Goal: Task Accomplishment & Management: Manage account settings

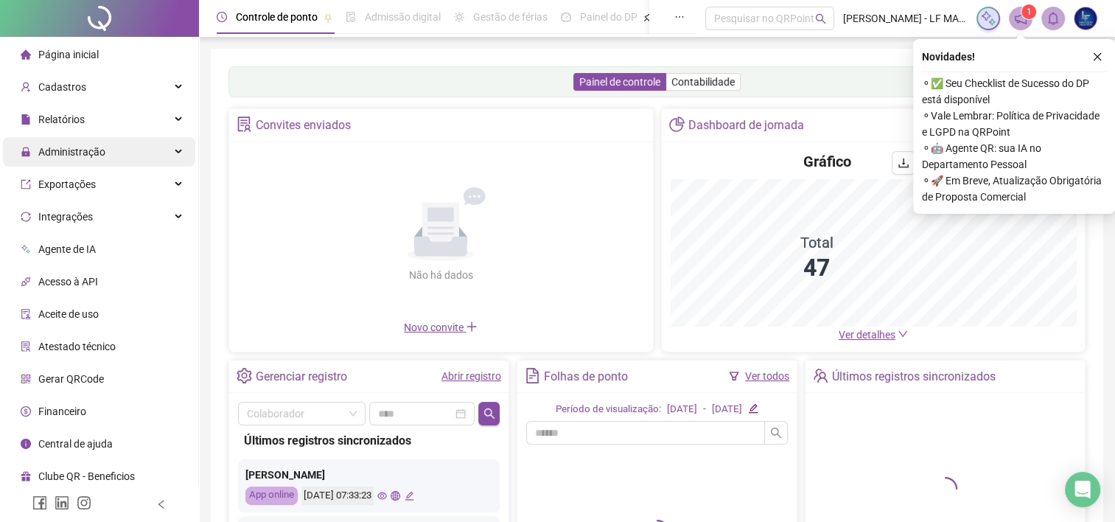
click at [151, 161] on div "Administração" at bounding box center [99, 151] width 192 height 29
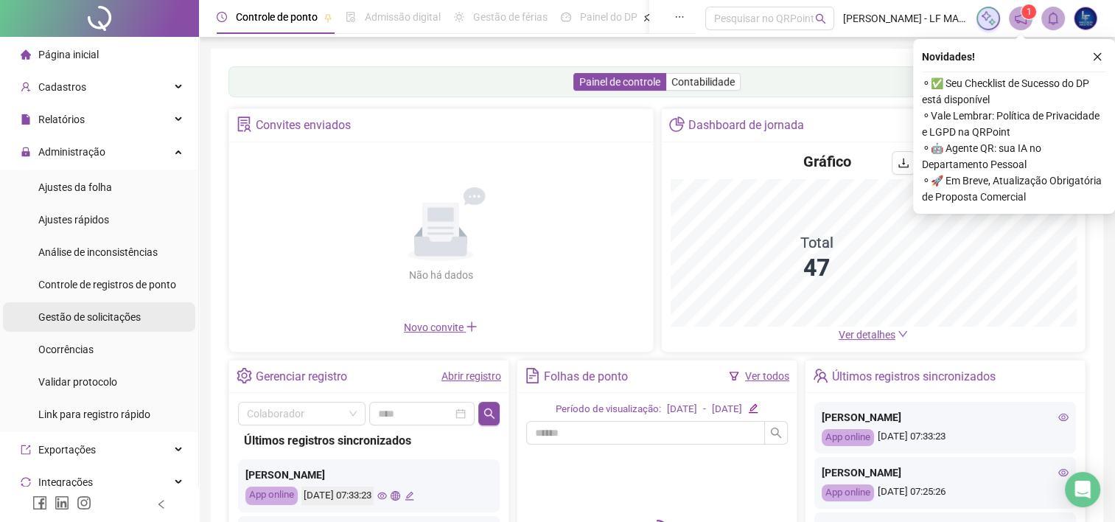
click at [148, 321] on li "Gestão de solicitações" at bounding box center [99, 316] width 192 height 29
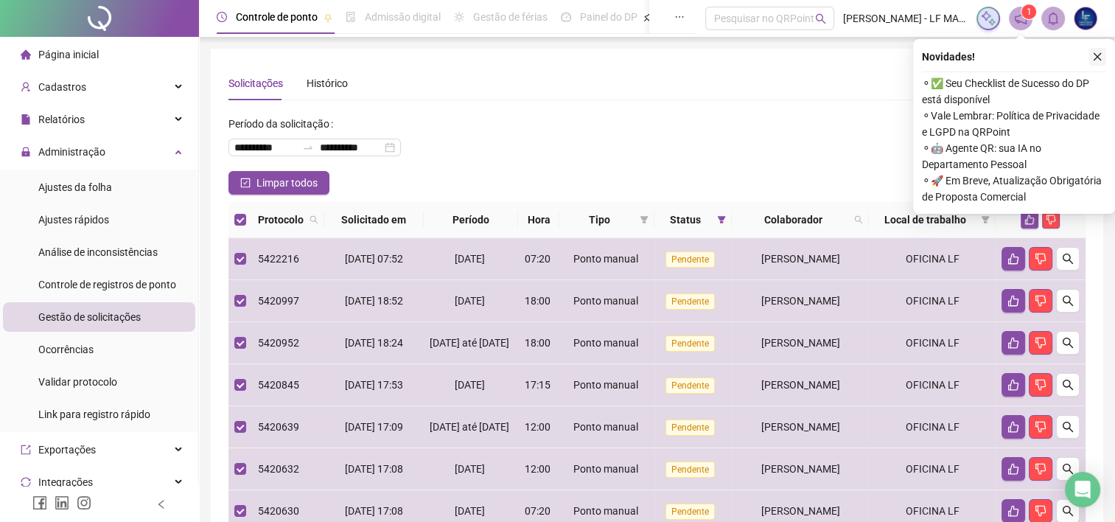
click at [1098, 55] on icon "close" at bounding box center [1097, 57] width 10 height 10
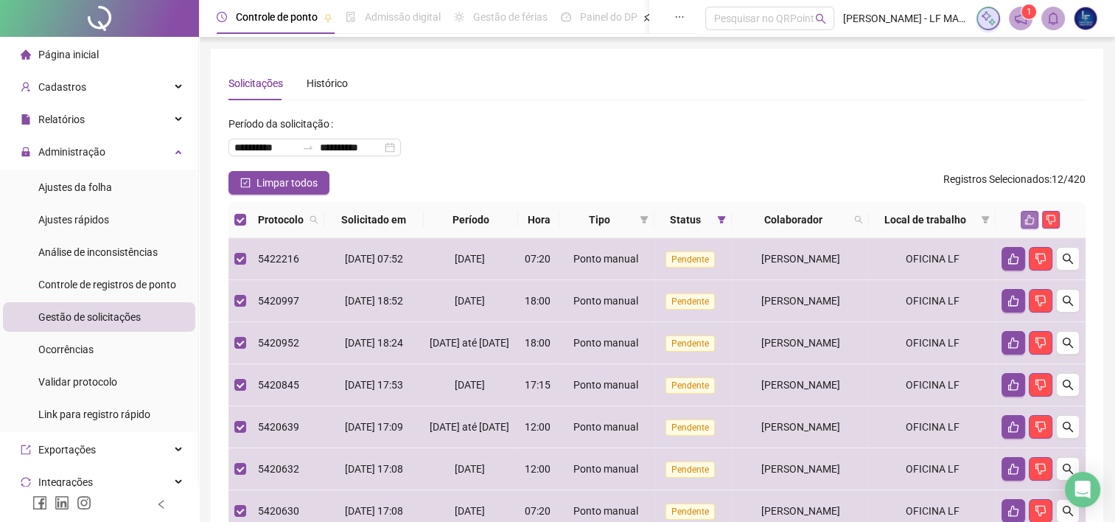
click at [1033, 219] on icon "like" at bounding box center [1030, 220] width 10 height 10
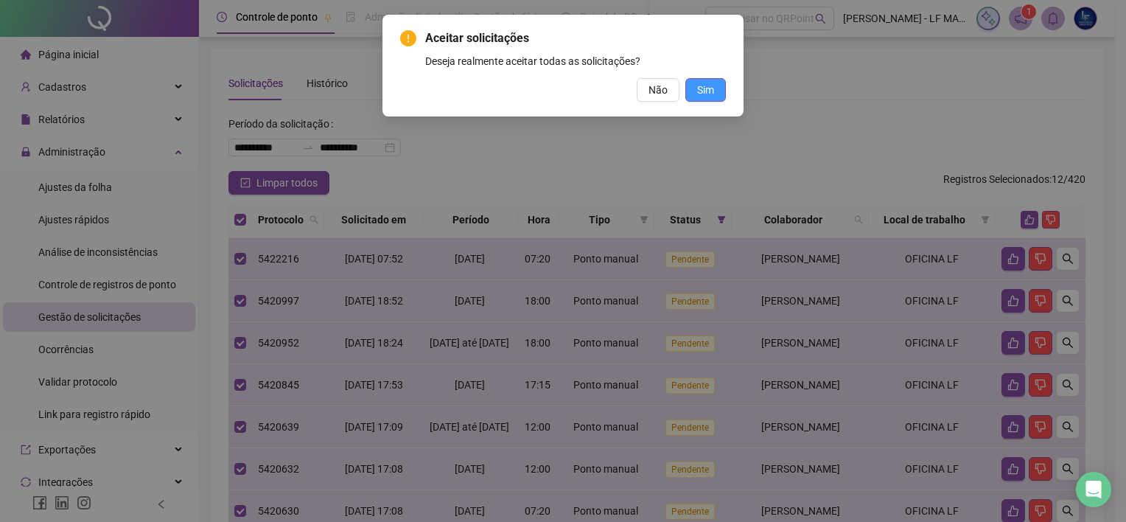
click at [711, 85] on span "Sim" at bounding box center [705, 90] width 17 height 16
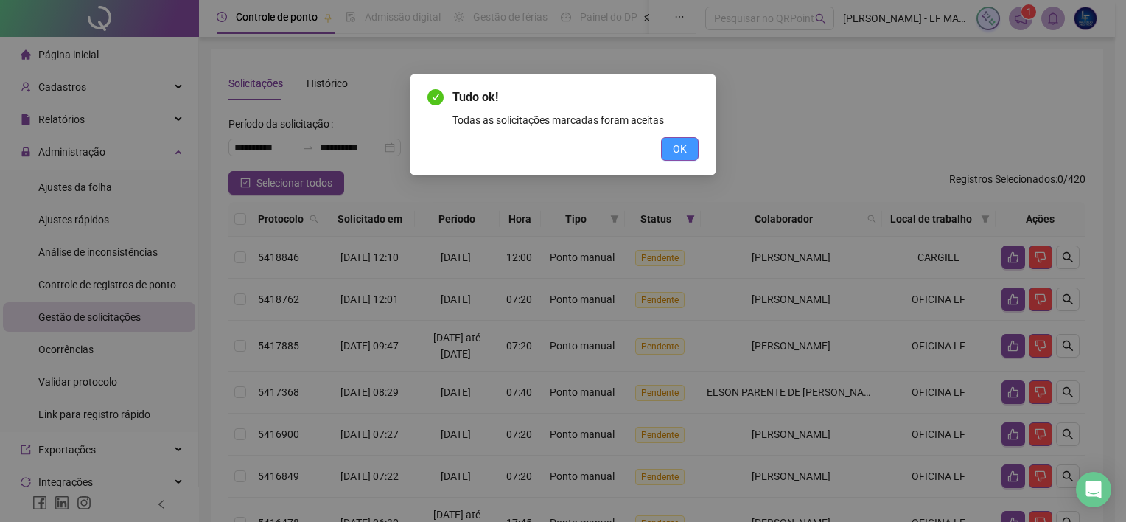
click at [678, 153] on span "OK" at bounding box center [680, 149] width 14 height 16
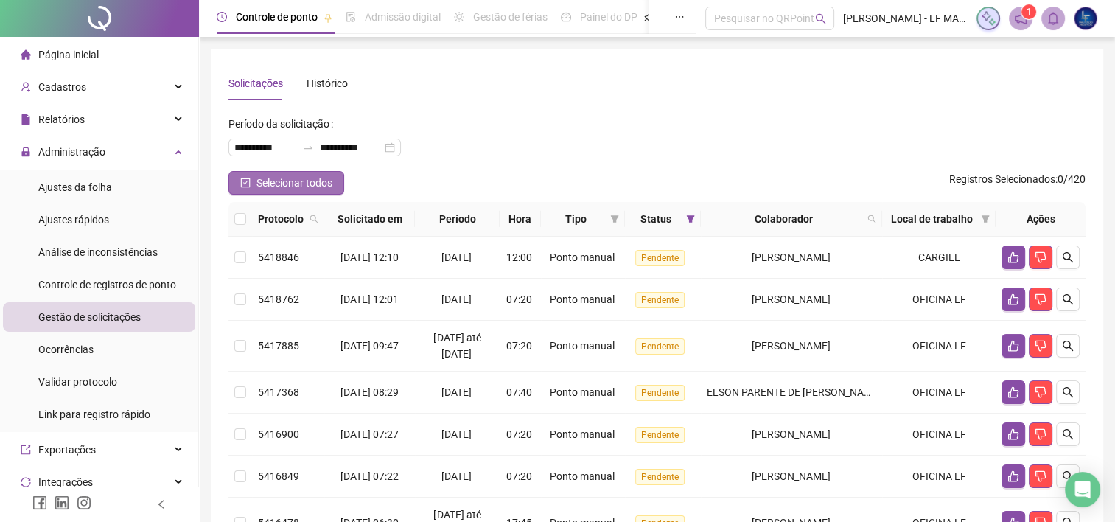
click at [262, 189] on span "Selecionar todos" at bounding box center [294, 183] width 76 height 16
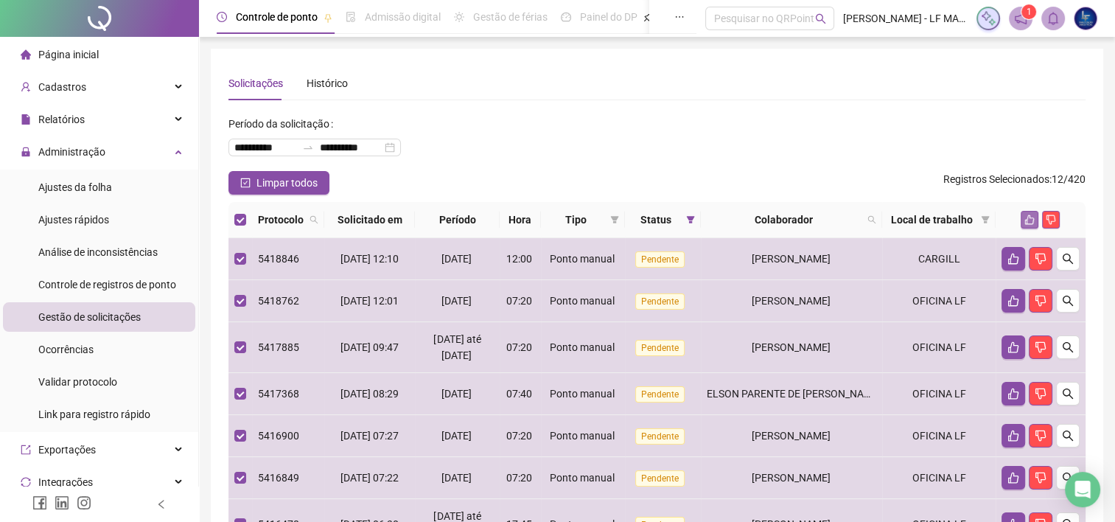
click at [1025, 218] on icon "like" at bounding box center [1029, 219] width 10 height 10
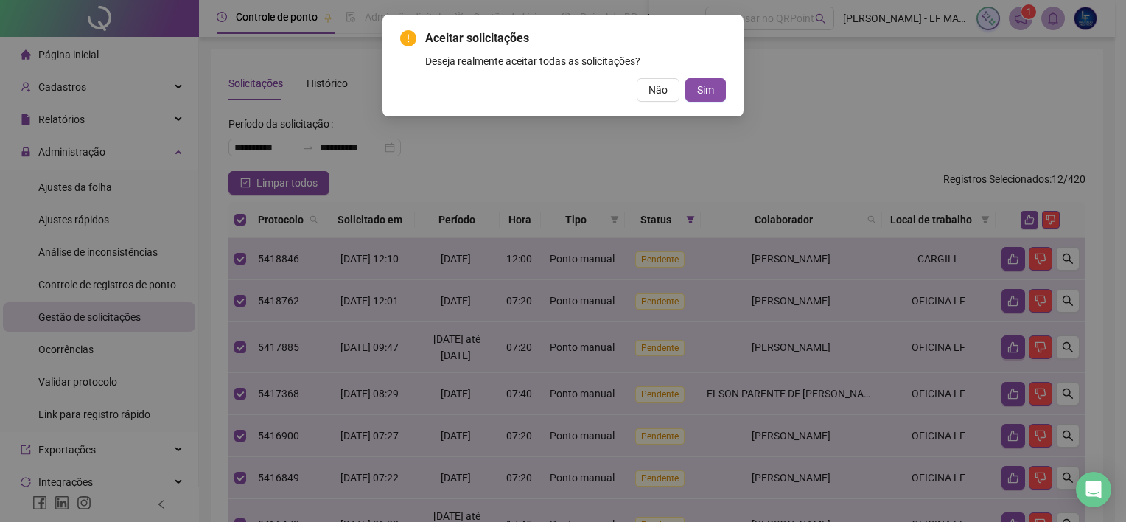
click at [699, 84] on span "Sim" at bounding box center [705, 90] width 17 height 16
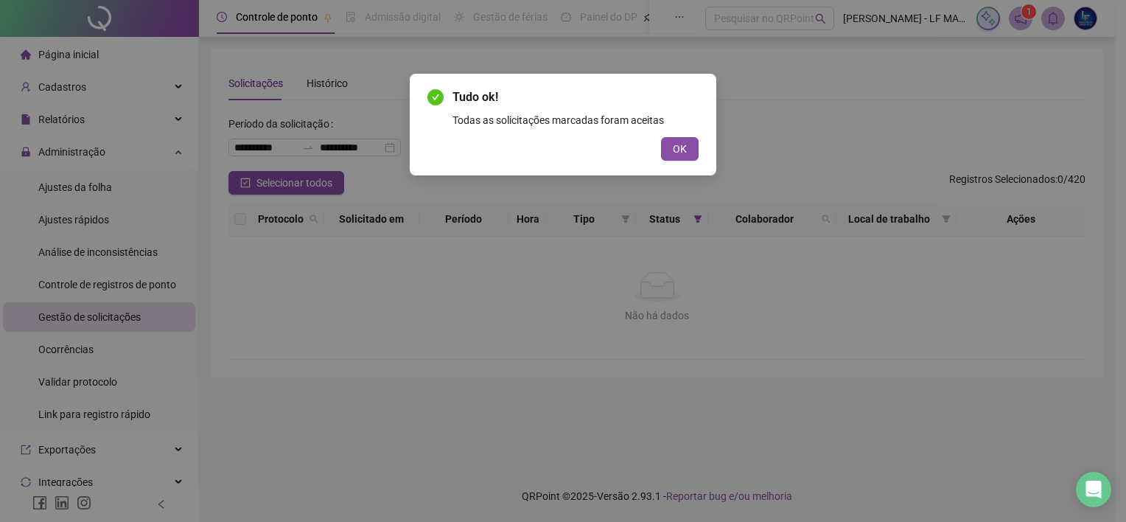
click at [684, 159] on button "OK" at bounding box center [680, 149] width 38 height 24
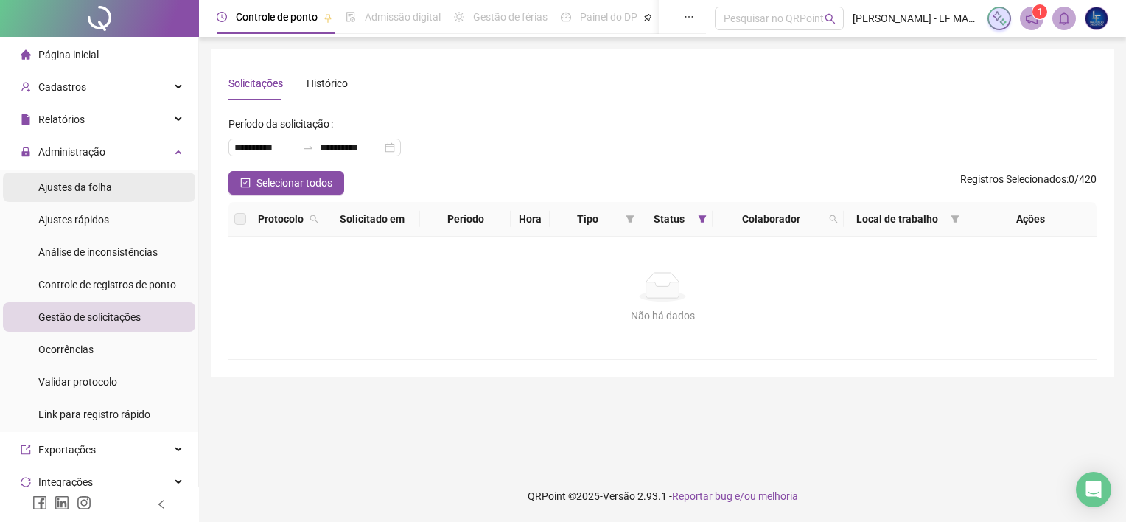
click at [119, 195] on li "Ajustes da folha" at bounding box center [99, 186] width 192 height 29
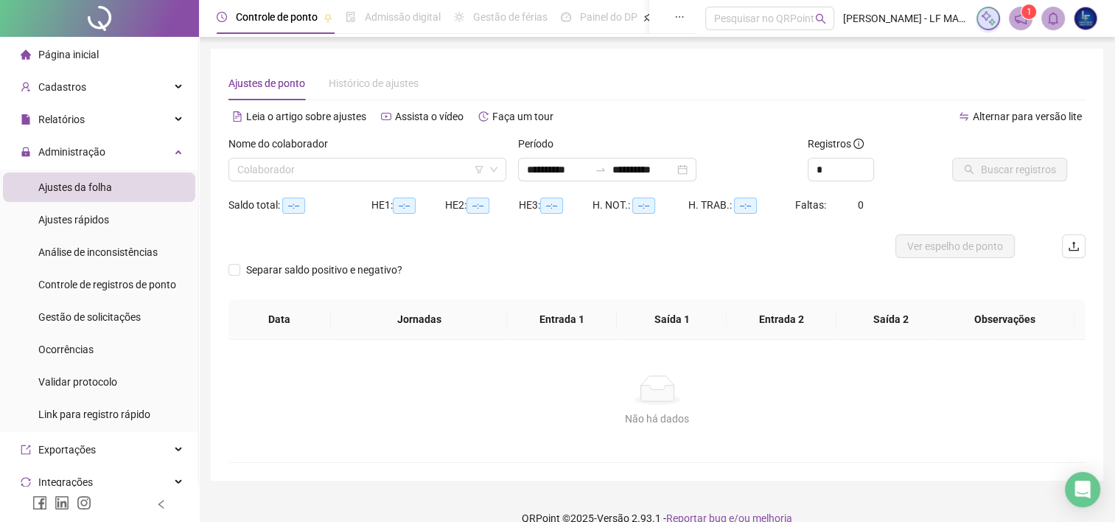
type input "**********"
click at [462, 162] on input "search" at bounding box center [360, 169] width 247 height 22
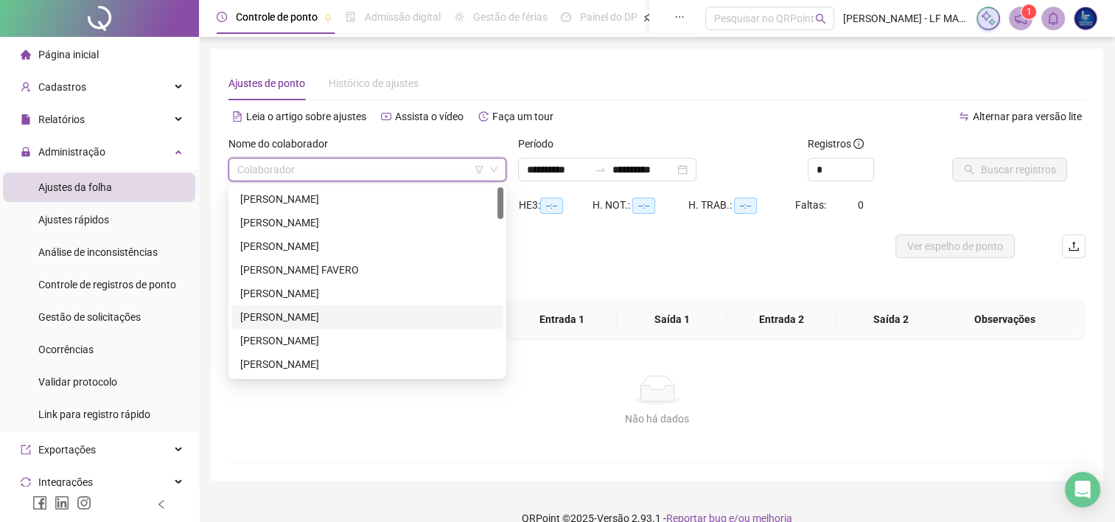
click at [240, 321] on div "[PERSON_NAME]" at bounding box center [367, 317] width 254 height 16
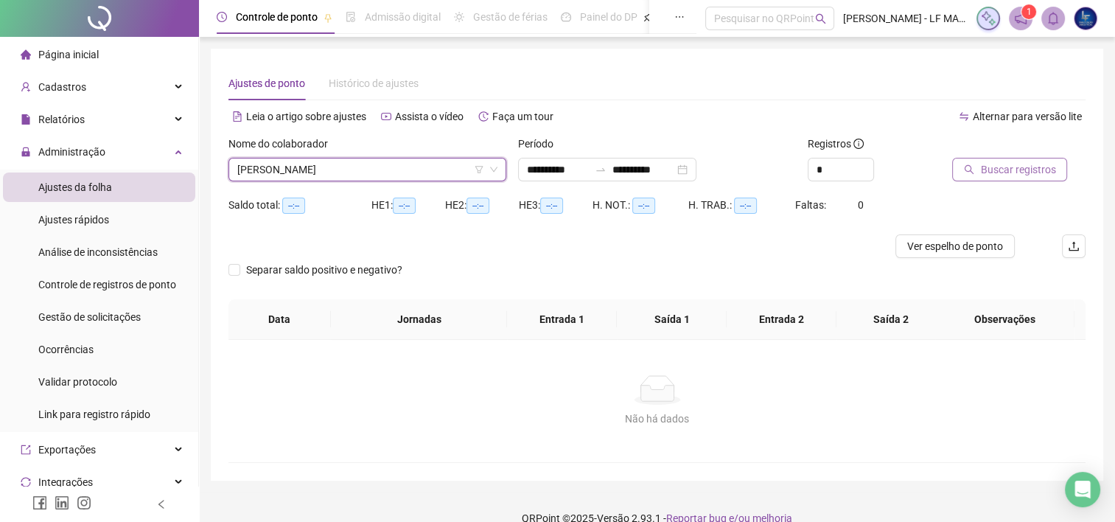
click at [981, 169] on span "Buscar registros" at bounding box center [1017, 169] width 75 height 16
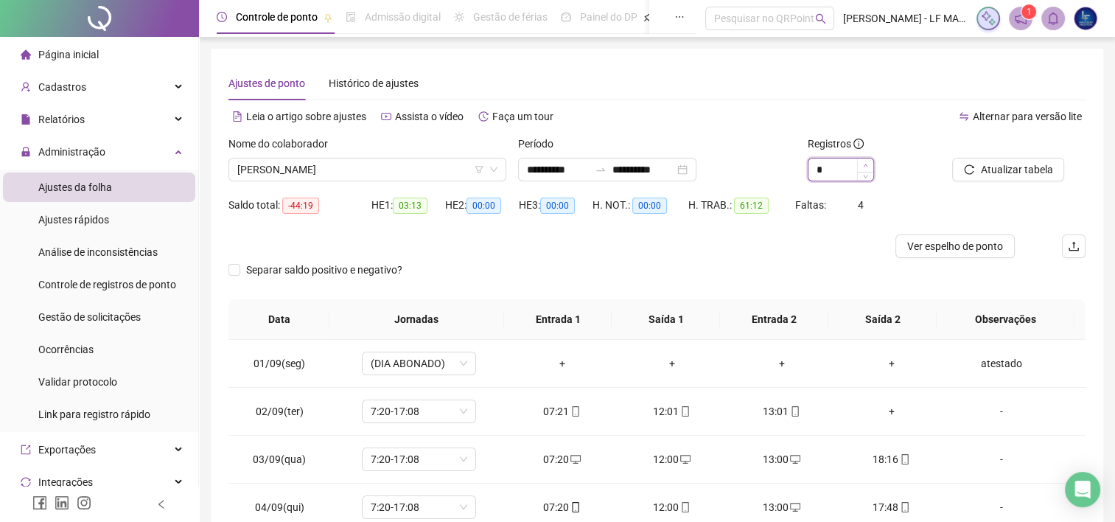
type input "*"
click at [865, 165] on icon "up" at bounding box center [865, 165] width 5 height 5
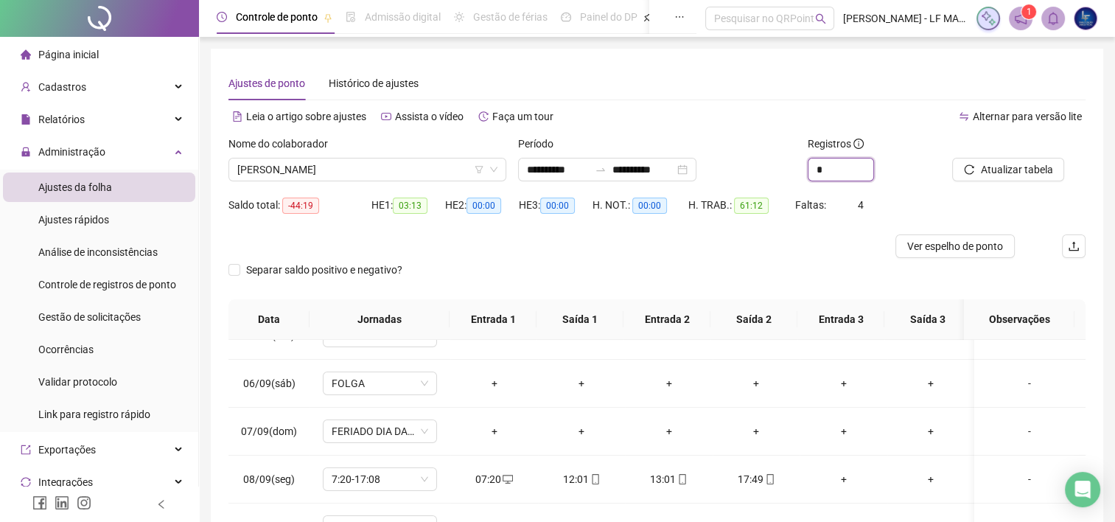
scroll to position [221, 0]
drag, startPoint x: 1086, startPoint y: 231, endPoint x: 1125, endPoint y: 224, distance: 39.6
click at [1103, 229] on div "**********" at bounding box center [657, 367] width 916 height 735
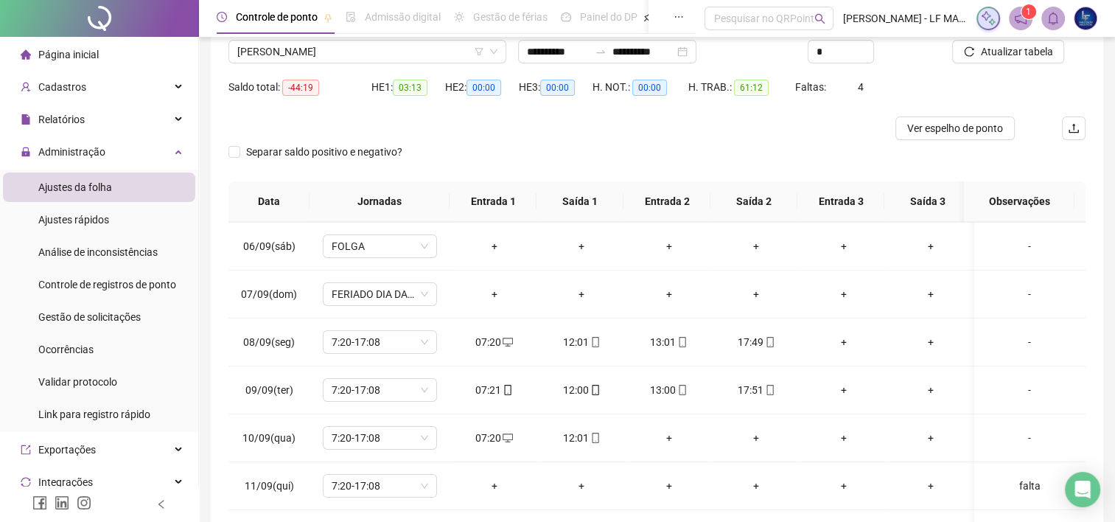
scroll to position [0, 0]
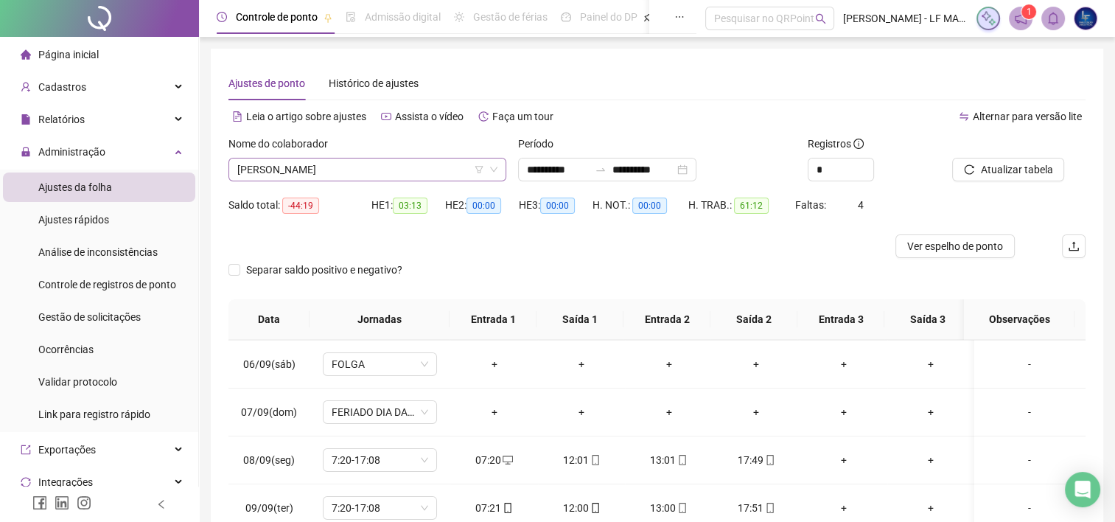
click at [371, 171] on span "[PERSON_NAME]" at bounding box center [367, 169] width 260 height 22
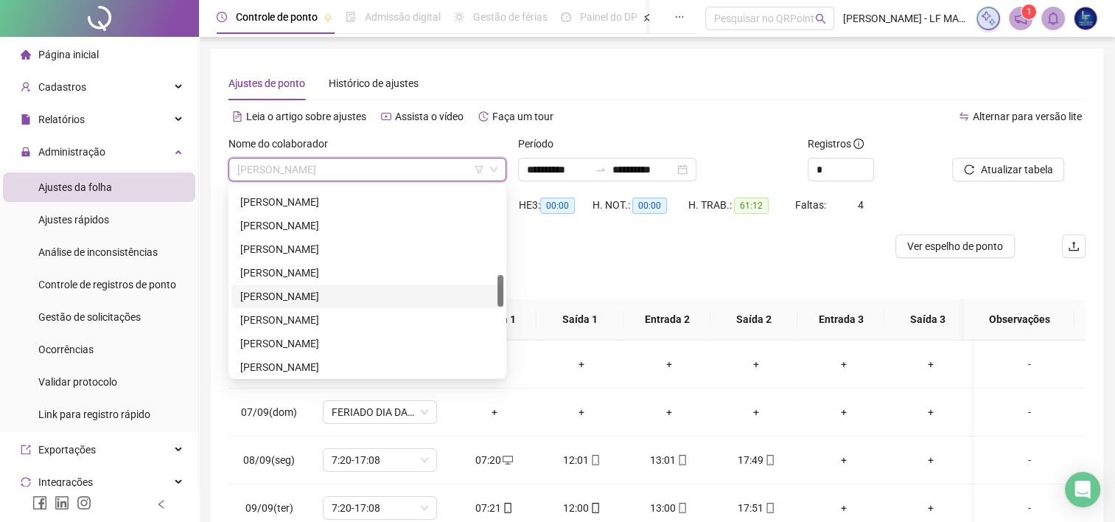
scroll to position [589, 0]
click at [345, 321] on div "JOSE DE ARRIBAMAR CORDEIRO DE AMORIM FILHO" at bounding box center [367, 317] width 254 height 16
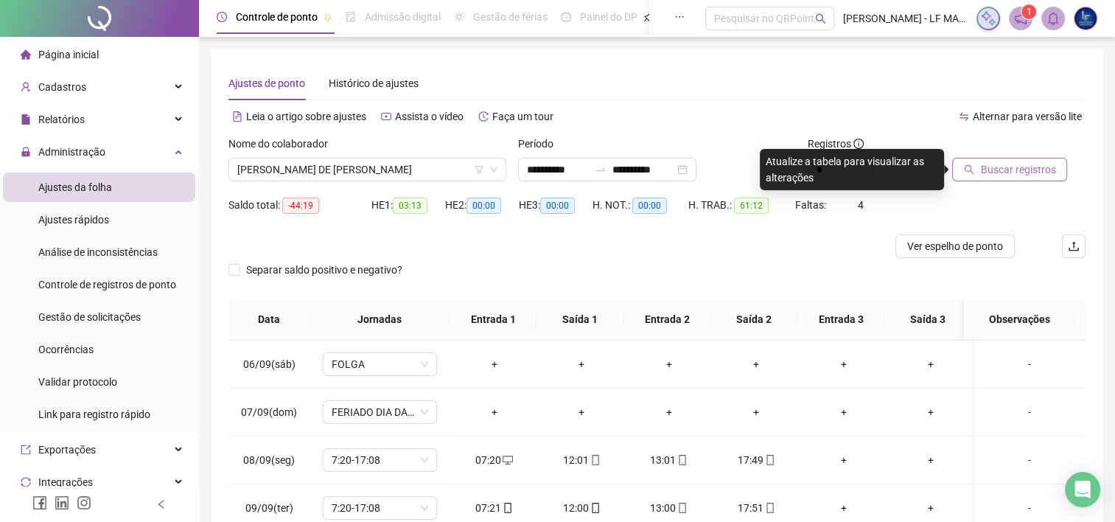
click at [989, 171] on span "Buscar registros" at bounding box center [1017, 169] width 75 height 16
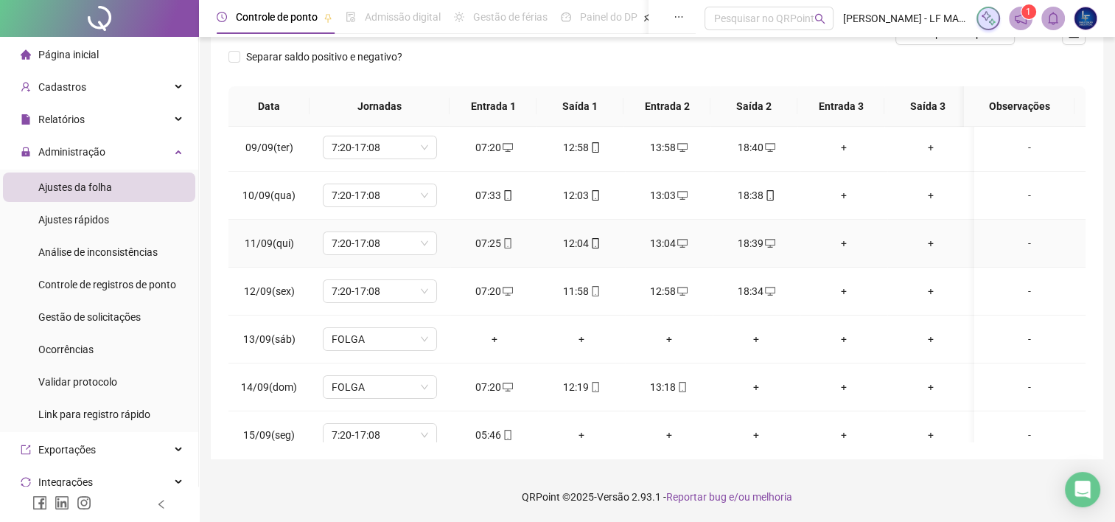
scroll to position [449, 0]
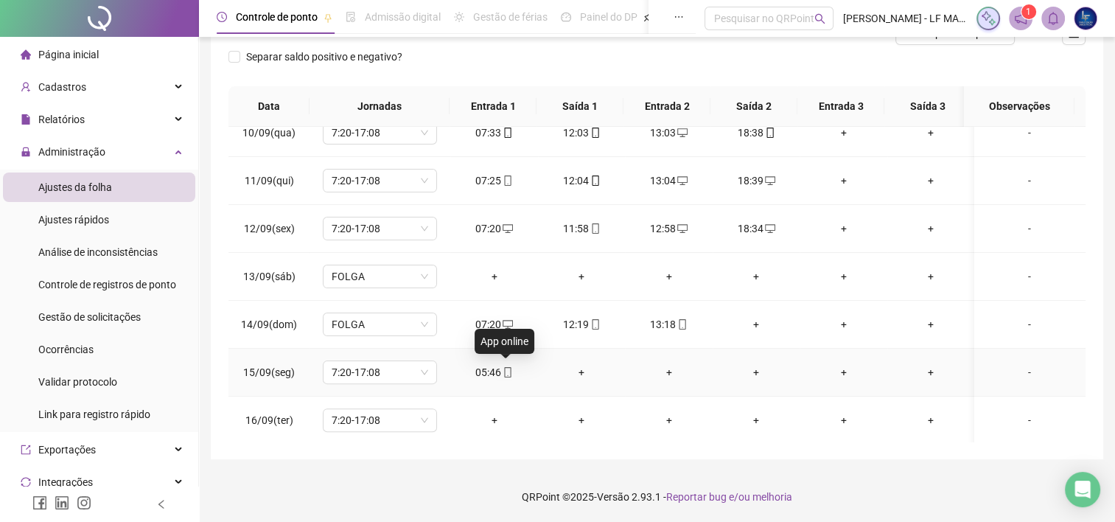
click at [503, 371] on icon "mobile" at bounding box center [508, 372] width 10 height 10
type input "**********"
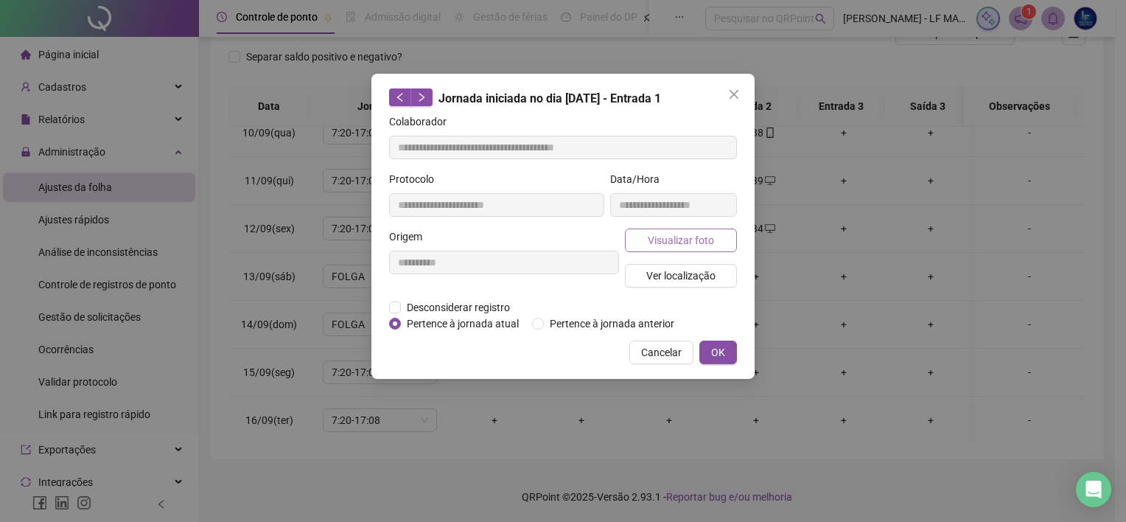
click at [646, 237] on button "Visualizar foto" at bounding box center [681, 240] width 112 height 24
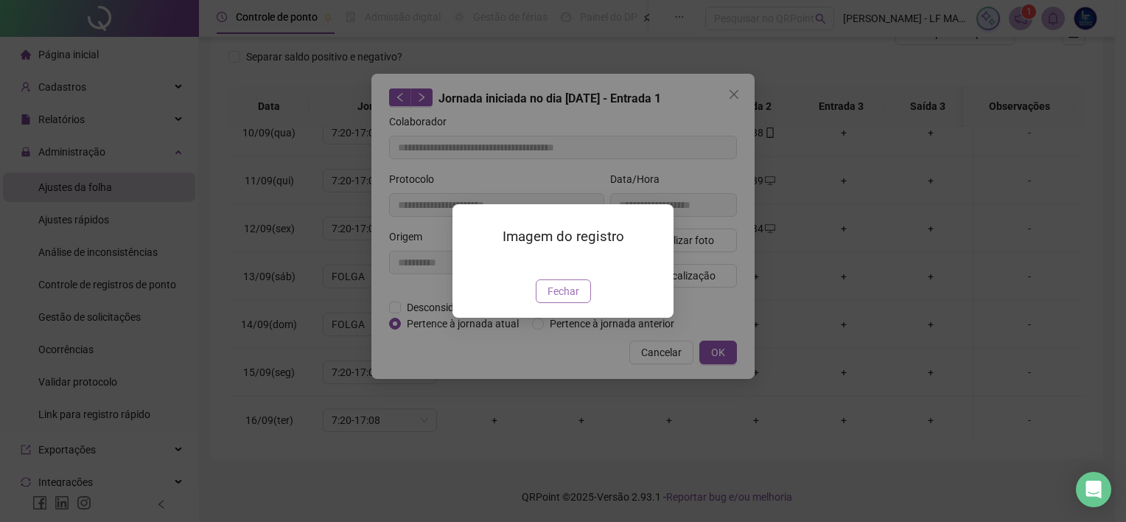
click at [562, 299] on span "Fechar" at bounding box center [563, 291] width 32 height 16
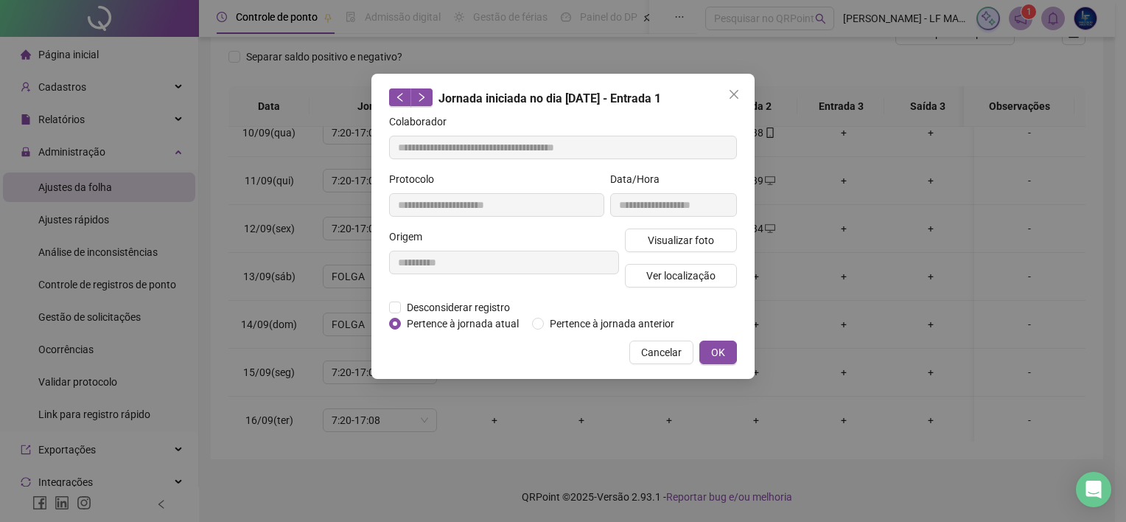
click at [654, 340] on button "Cancelar" at bounding box center [661, 352] width 64 height 24
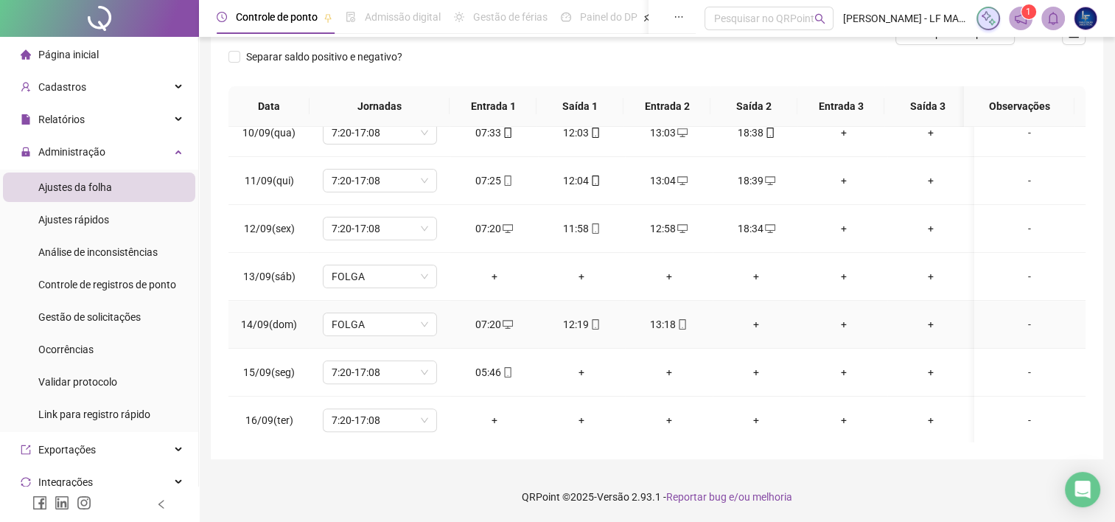
click at [596, 318] on div "12:19" at bounding box center [582, 324] width 64 height 16
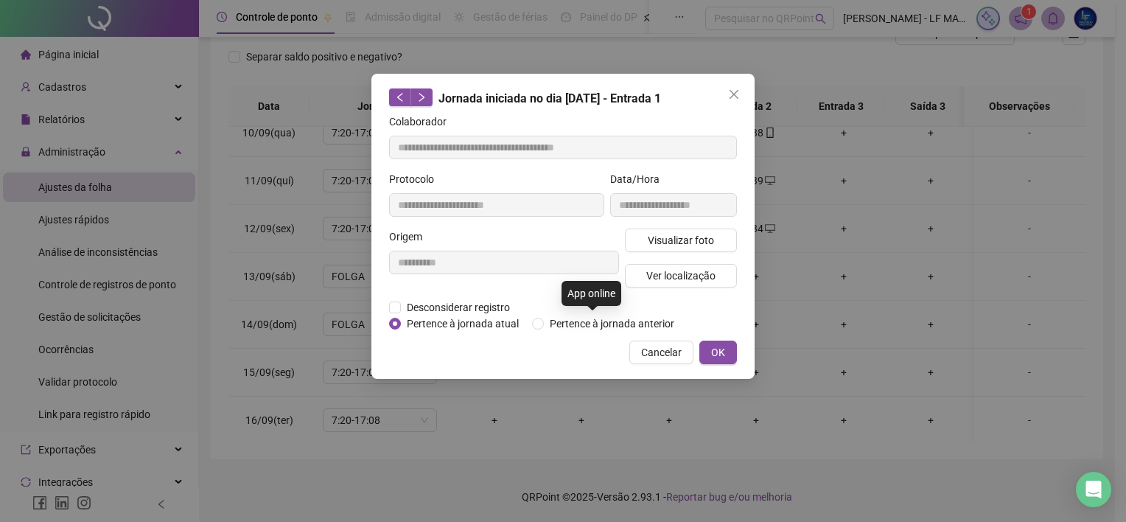
type input "**********"
click at [637, 242] on button "Visualizar foto" at bounding box center [681, 240] width 112 height 24
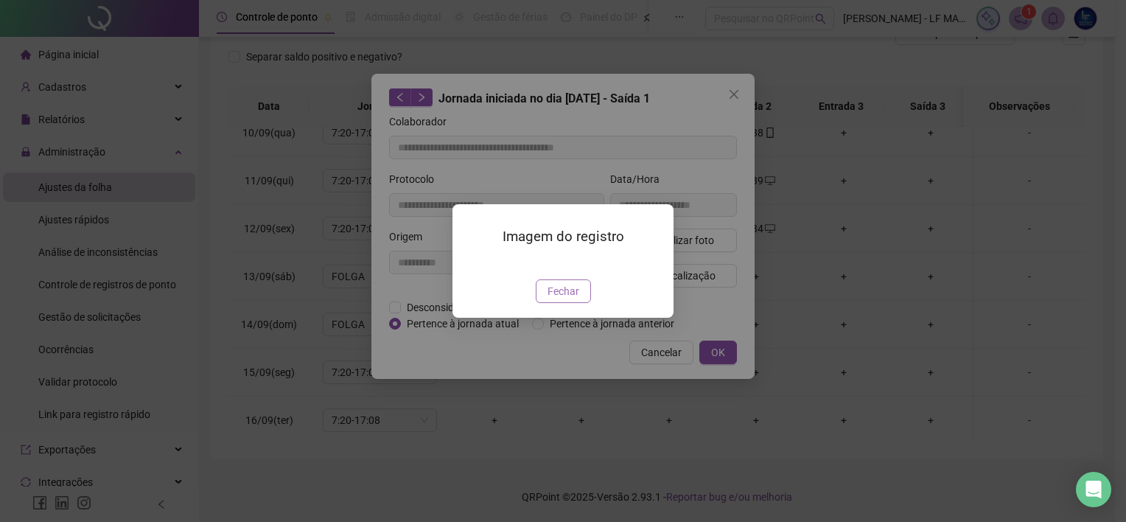
click at [557, 303] on button "Fechar" at bounding box center [563, 291] width 55 height 24
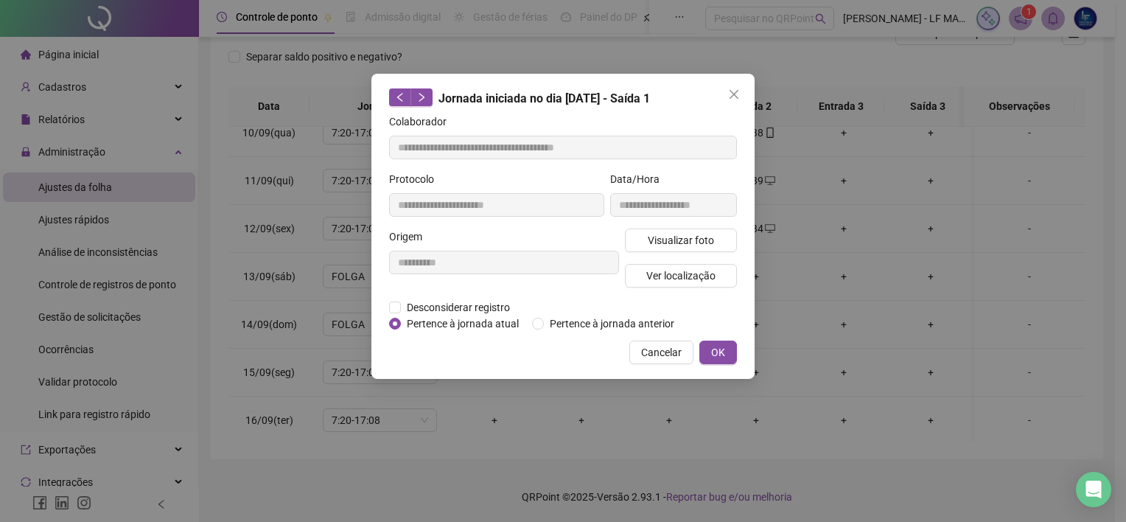
click at [667, 335] on div "**********" at bounding box center [562, 226] width 383 height 305
click at [666, 348] on span "Cancelar" at bounding box center [661, 352] width 41 height 16
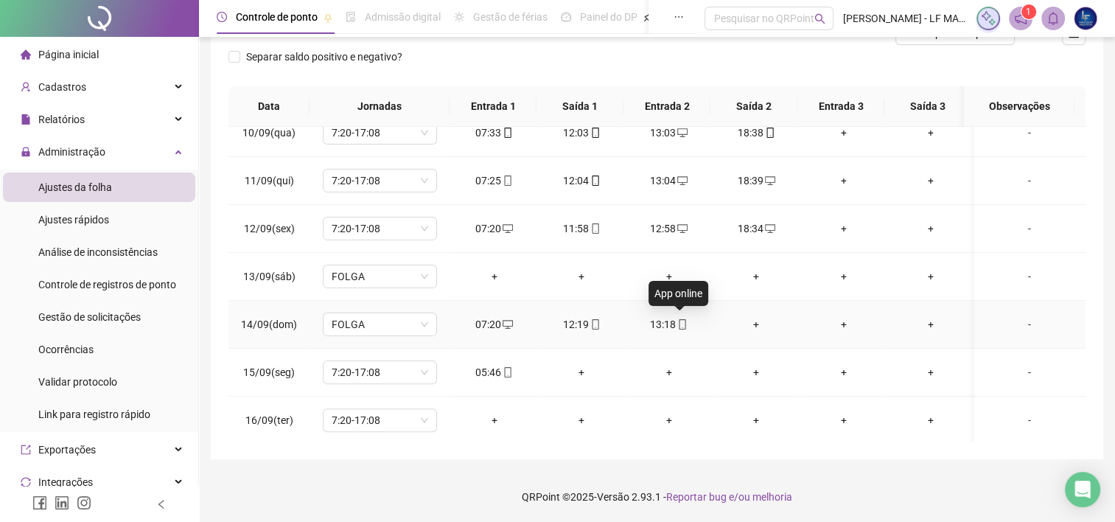
click at [682, 327] on span at bounding box center [682, 324] width 12 height 12
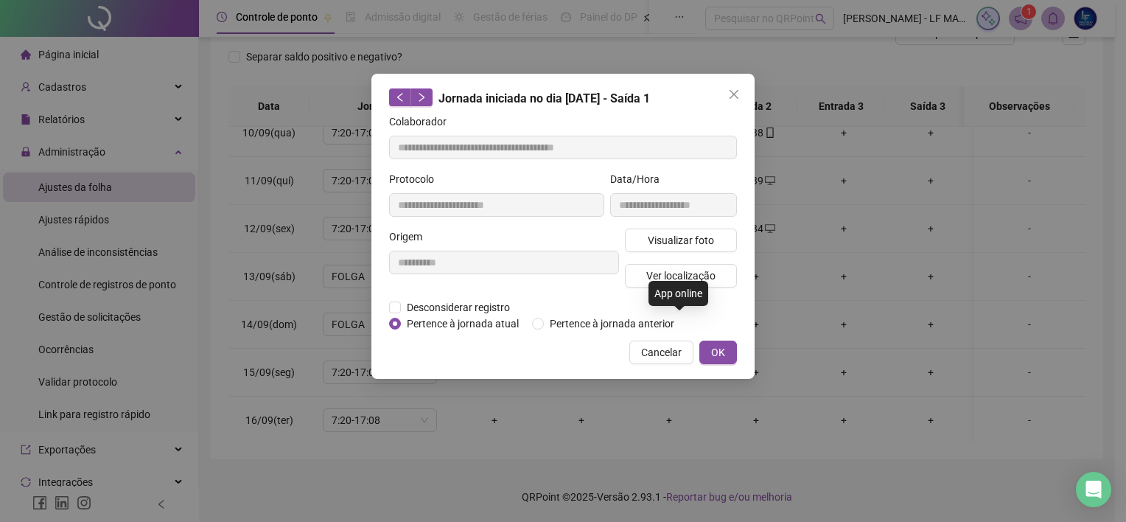
type input "**********"
click at [683, 228] on button "Visualizar foto" at bounding box center [681, 240] width 112 height 24
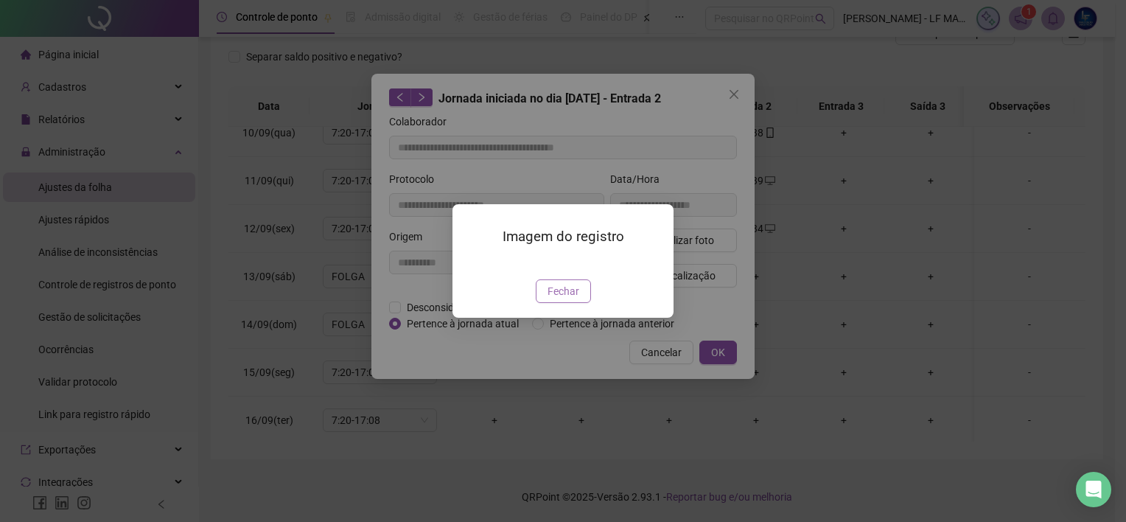
click at [546, 303] on button "Fechar" at bounding box center [563, 291] width 55 height 24
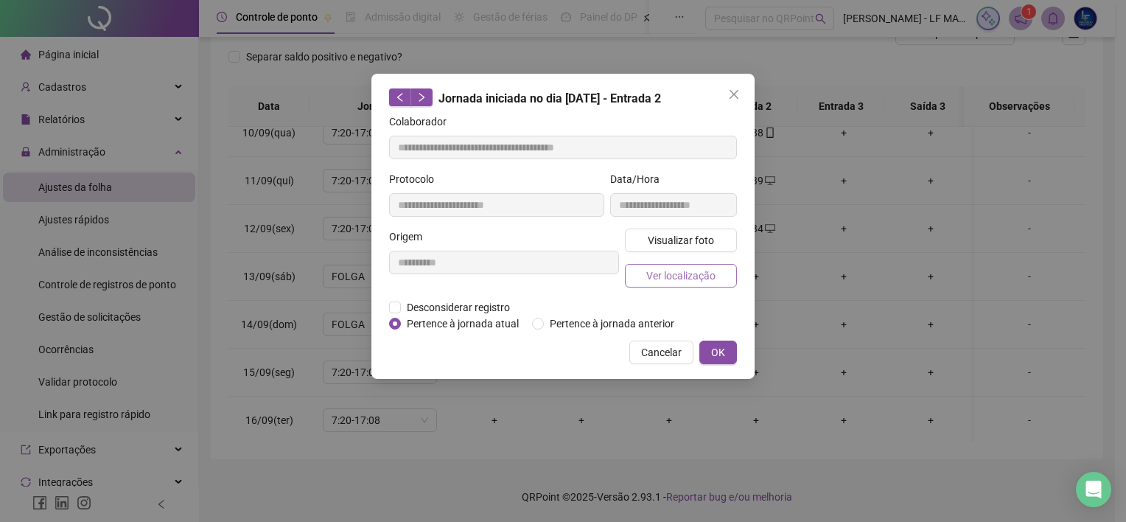
click at [675, 269] on span "Ver localização" at bounding box center [680, 275] width 69 height 16
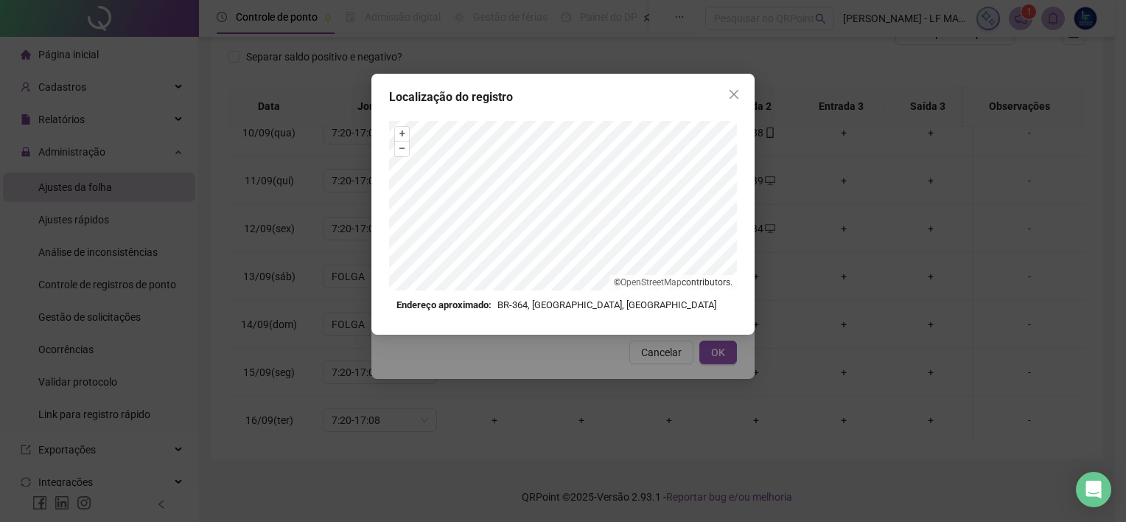
click at [730, 91] on icon "close" at bounding box center [734, 94] width 12 height 12
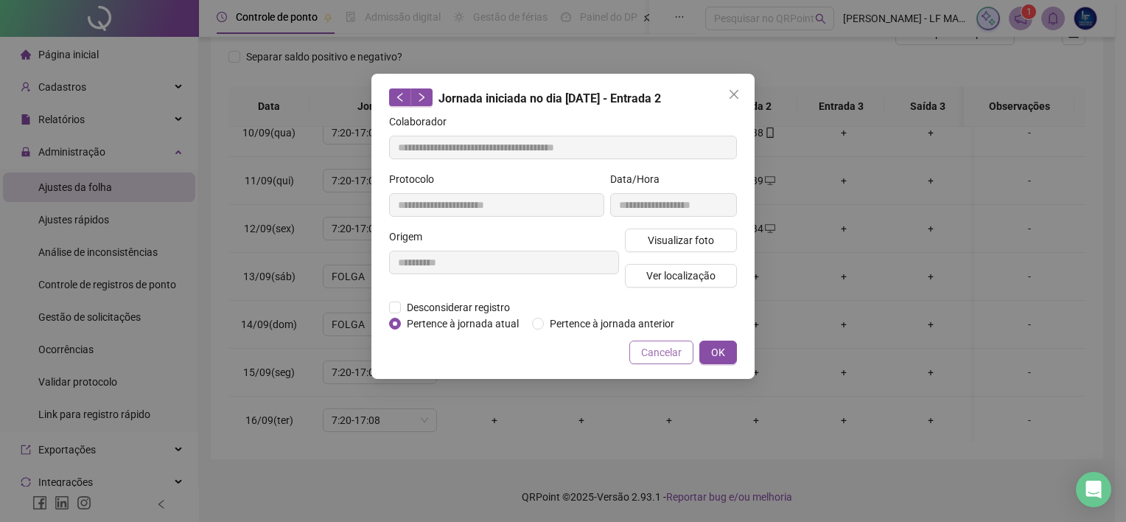
click at [673, 347] on span "Cancelar" at bounding box center [661, 352] width 41 height 16
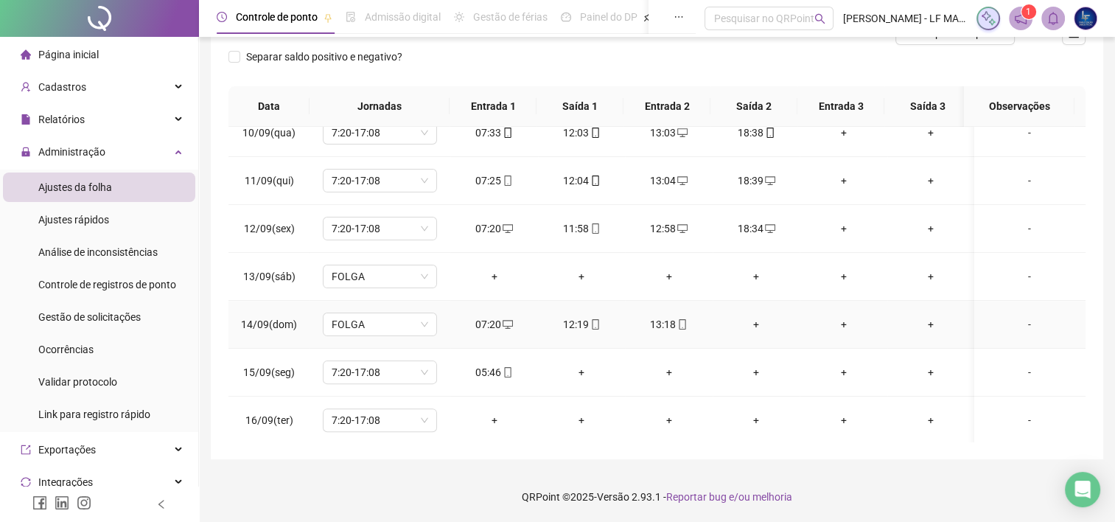
click at [589, 327] on span at bounding box center [595, 324] width 12 height 12
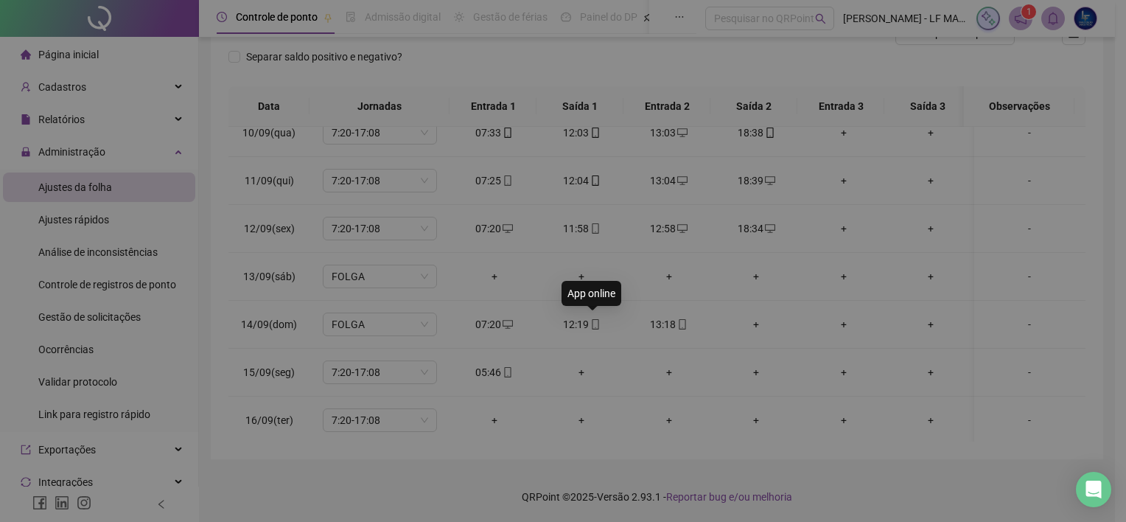
type input "**********"
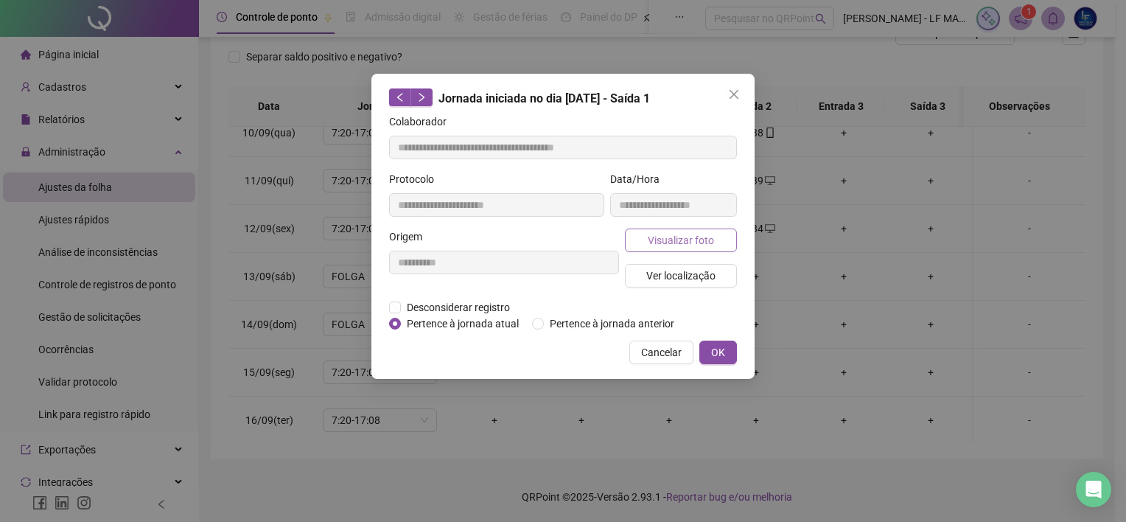
click at [687, 230] on button "Visualizar foto" at bounding box center [681, 240] width 112 height 24
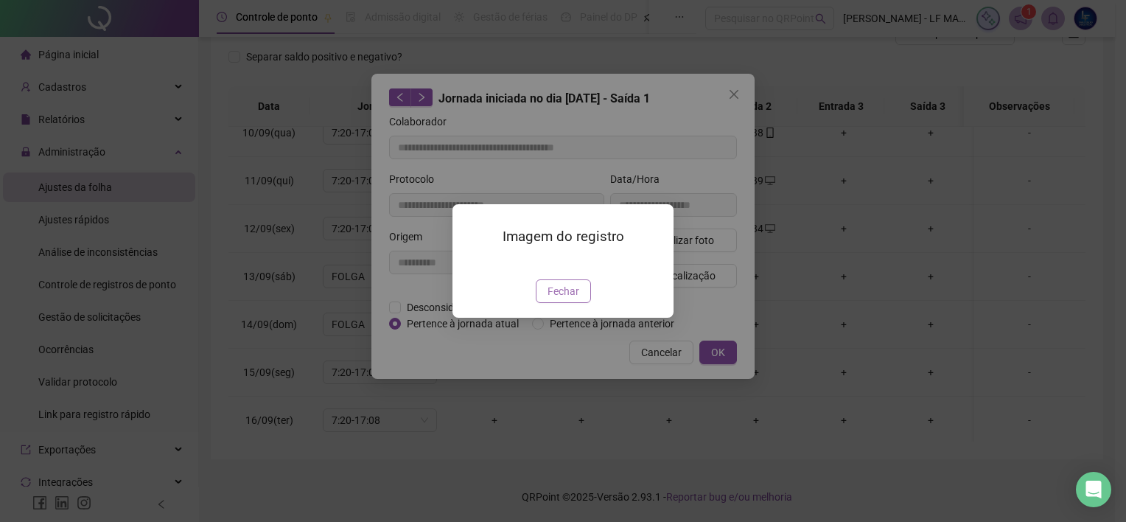
click at [573, 303] on button "Fechar" at bounding box center [563, 291] width 55 height 24
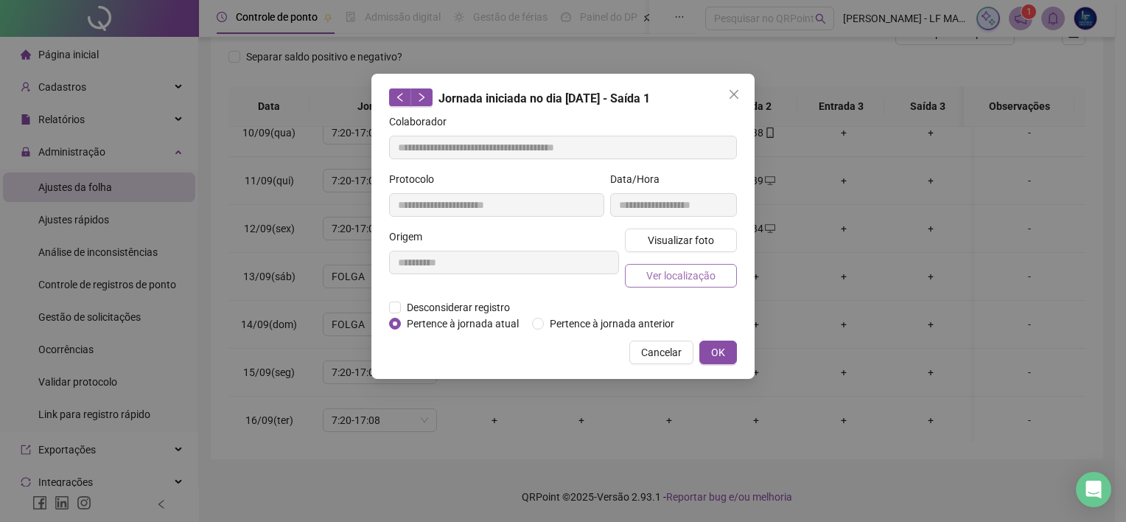
click at [687, 281] on span "Ver localização" at bounding box center [680, 275] width 69 height 16
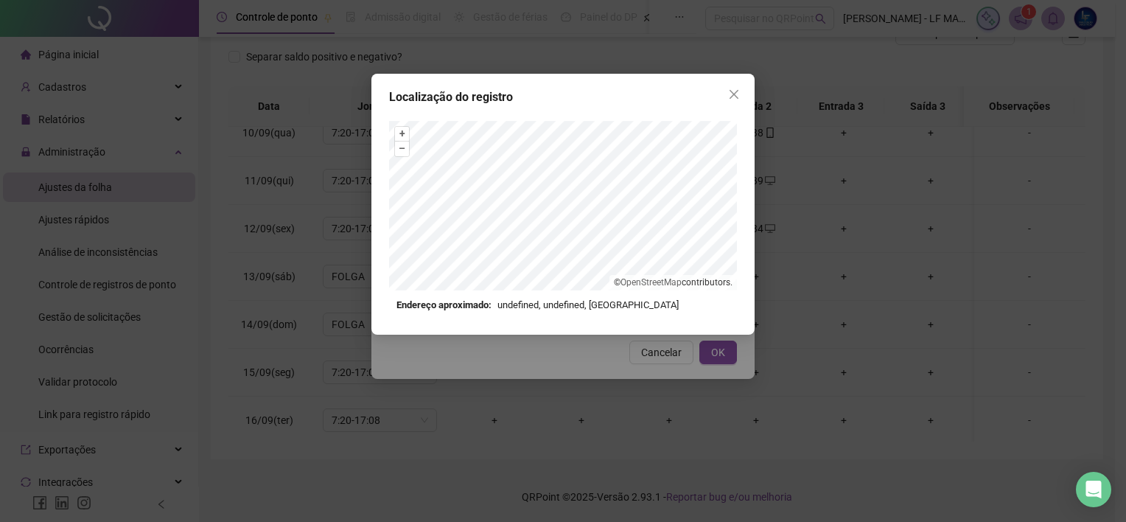
click at [578, 314] on div "Localização do registro + – ⇧ › © OpenStreetMap contributors. Endereço aproxima…" at bounding box center [562, 204] width 383 height 261
click at [725, 102] on button "Close" at bounding box center [734, 95] width 24 height 24
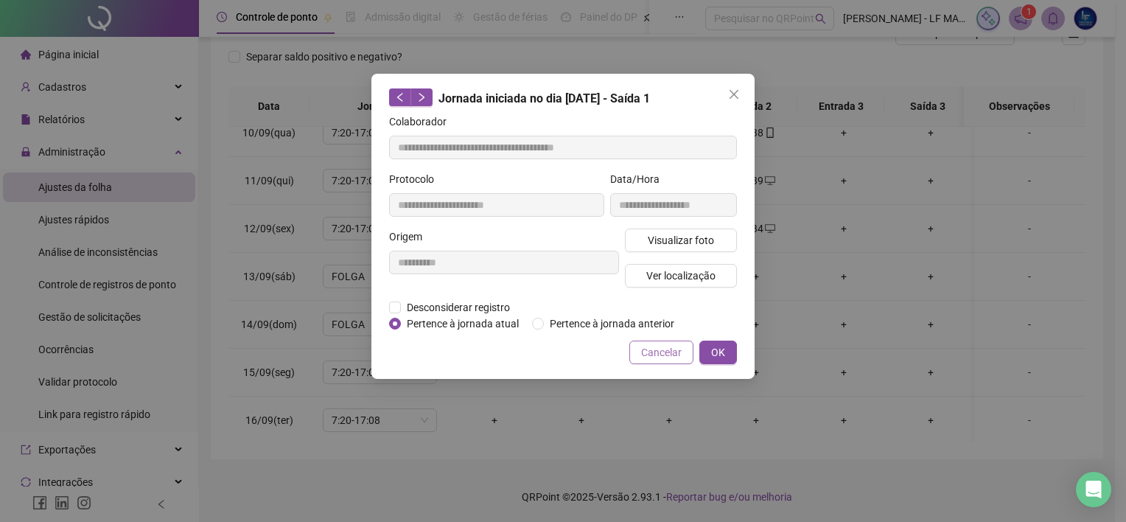
click at [646, 347] on span "Cancelar" at bounding box center [661, 352] width 41 height 16
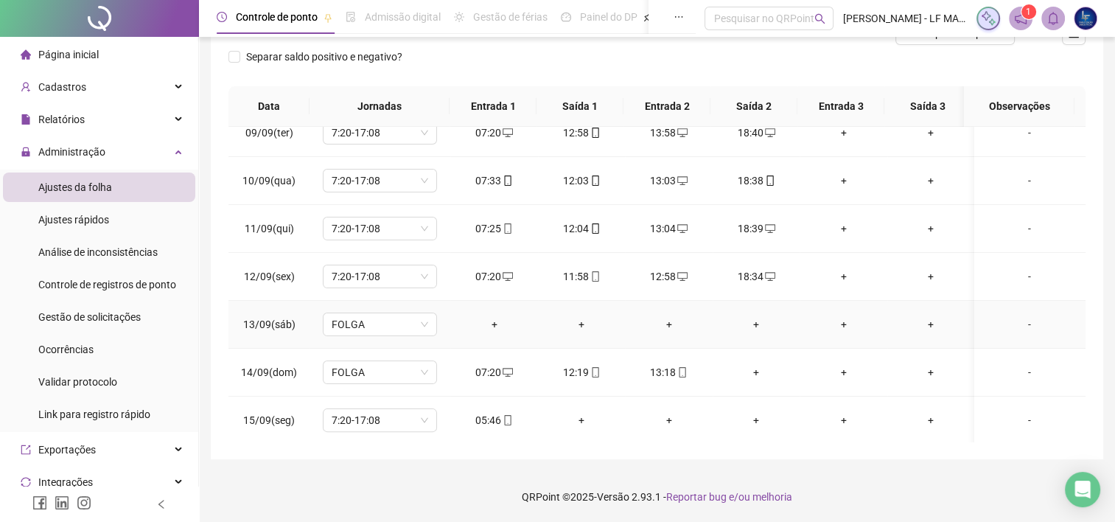
scroll to position [375, 0]
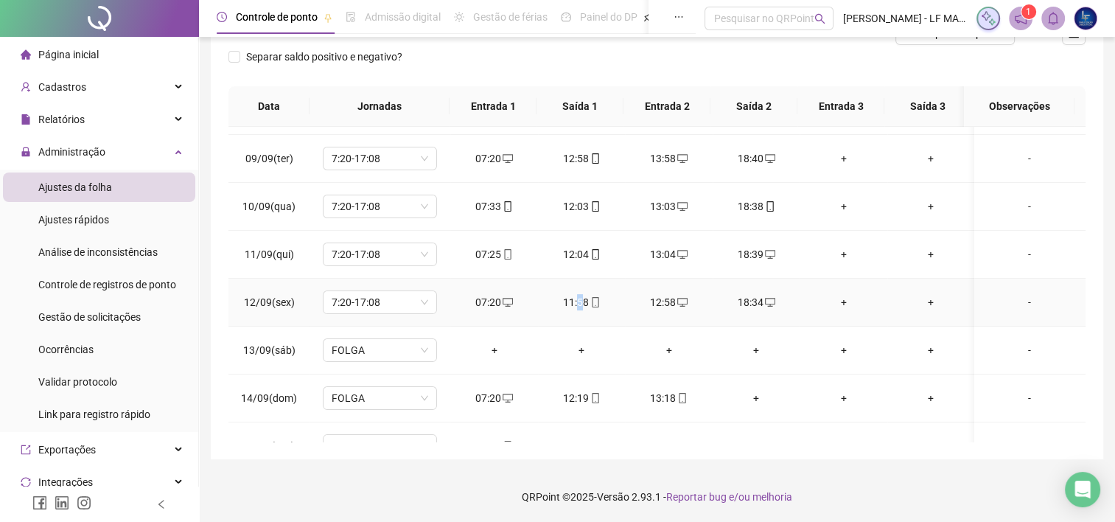
click at [578, 297] on div "11:58" at bounding box center [582, 302] width 64 height 16
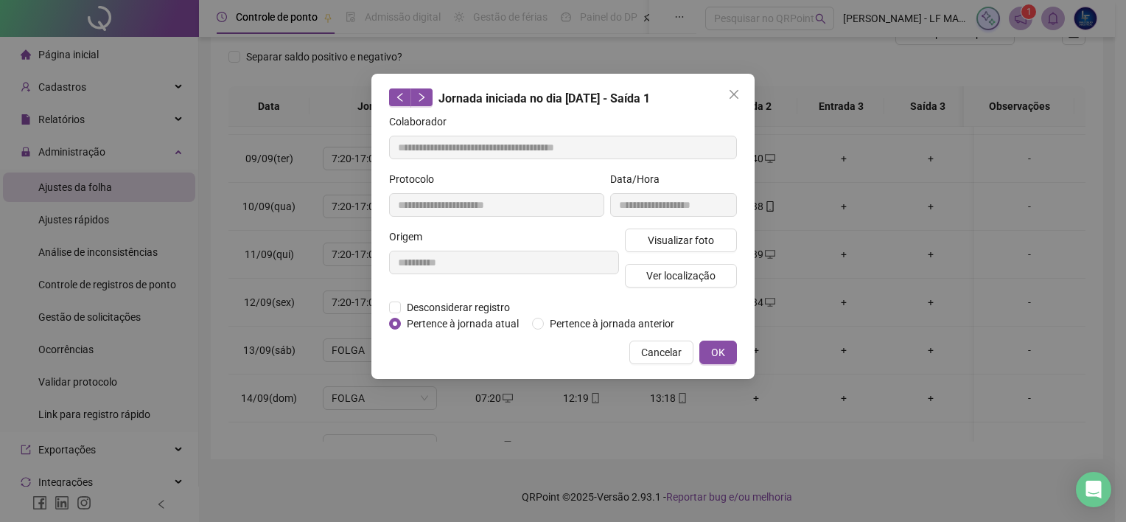
type input "**********"
drag, startPoint x: 578, startPoint y: 297, endPoint x: 712, endPoint y: 283, distance: 134.8
click at [712, 283] on button "Ver localização" at bounding box center [681, 276] width 112 height 24
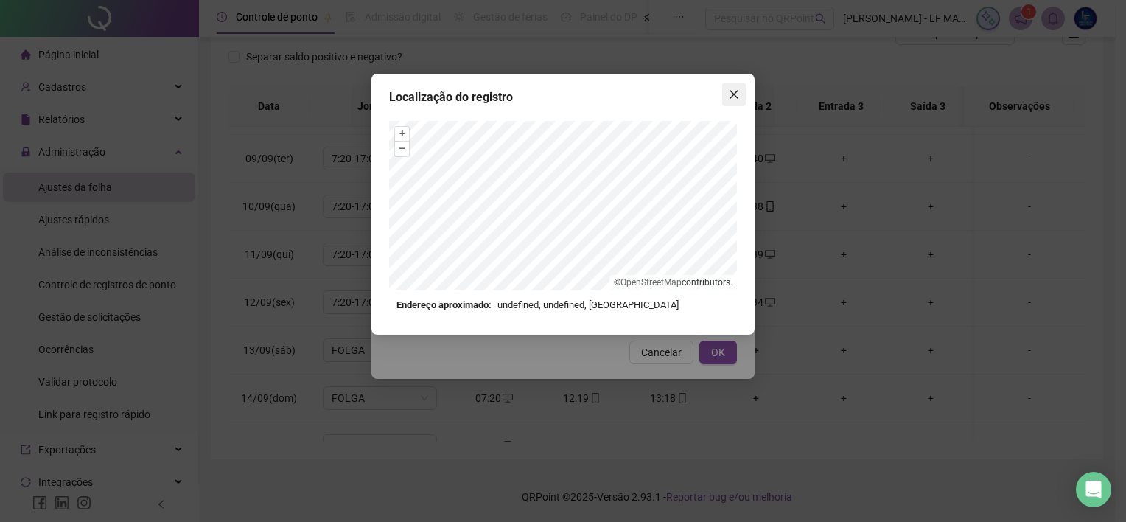
click at [724, 93] on span "Close" at bounding box center [734, 94] width 24 height 12
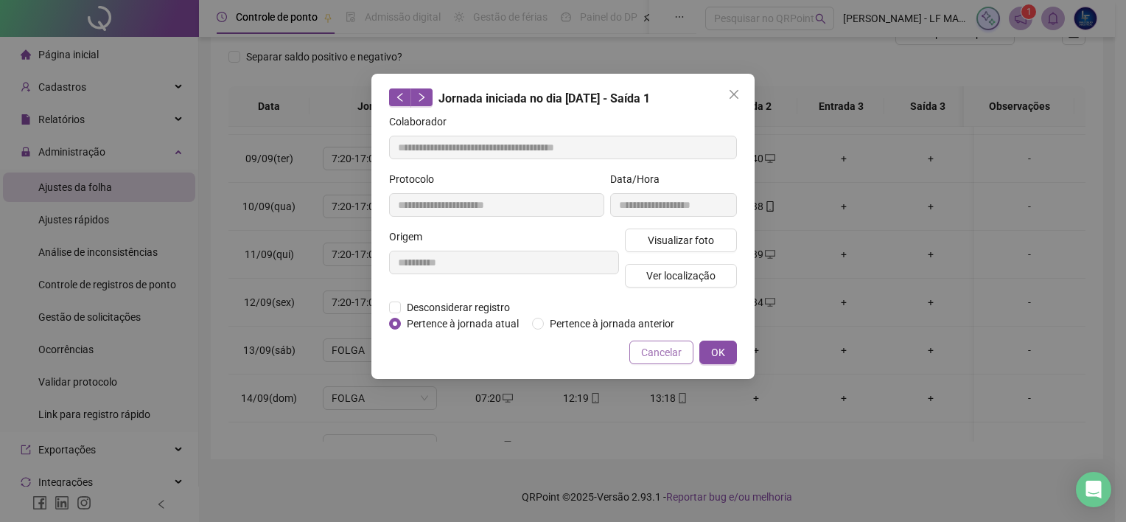
click at [670, 351] on span "Cancelar" at bounding box center [661, 352] width 41 height 16
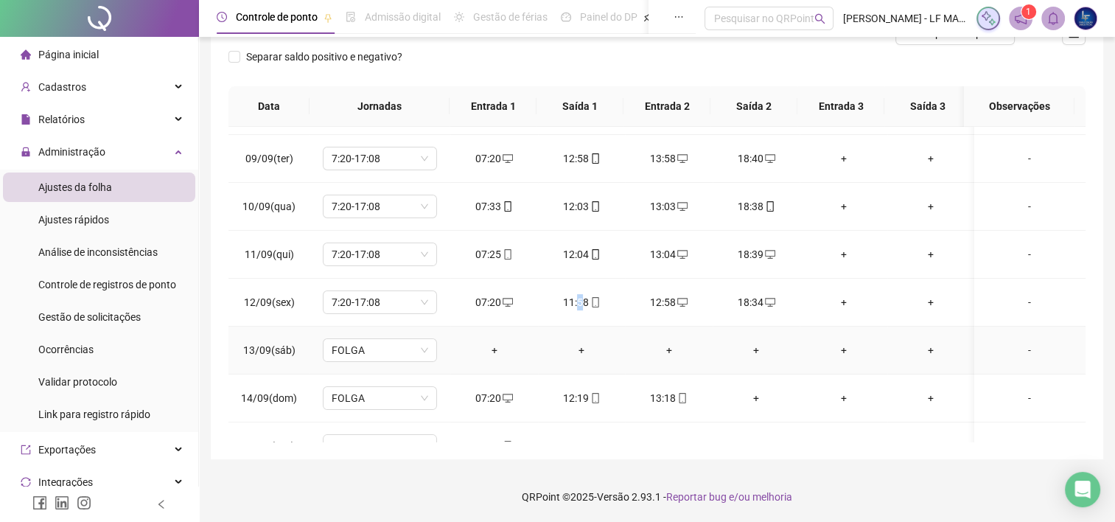
scroll to position [449, 0]
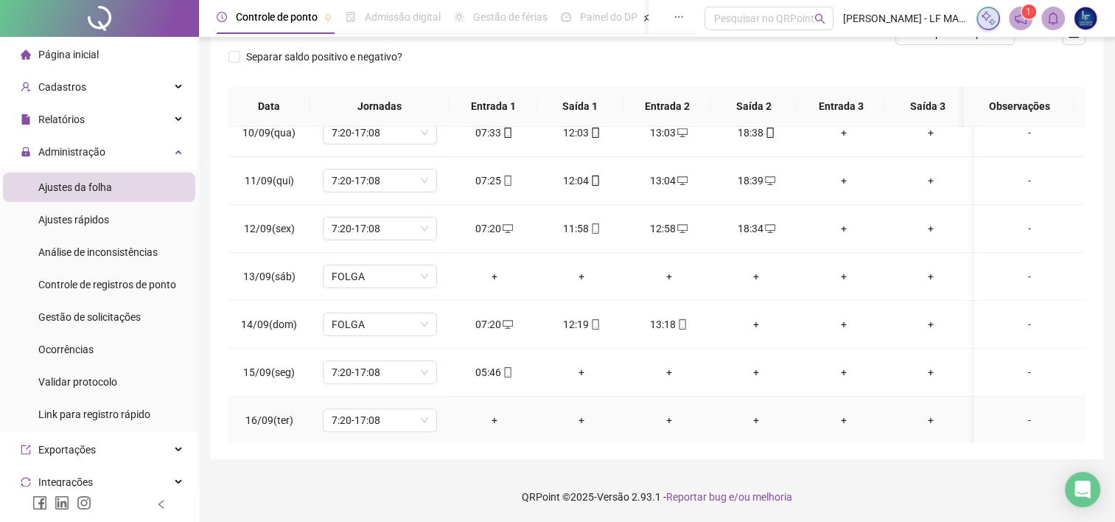
click at [1013, 421] on div "-" at bounding box center [1029, 420] width 87 height 16
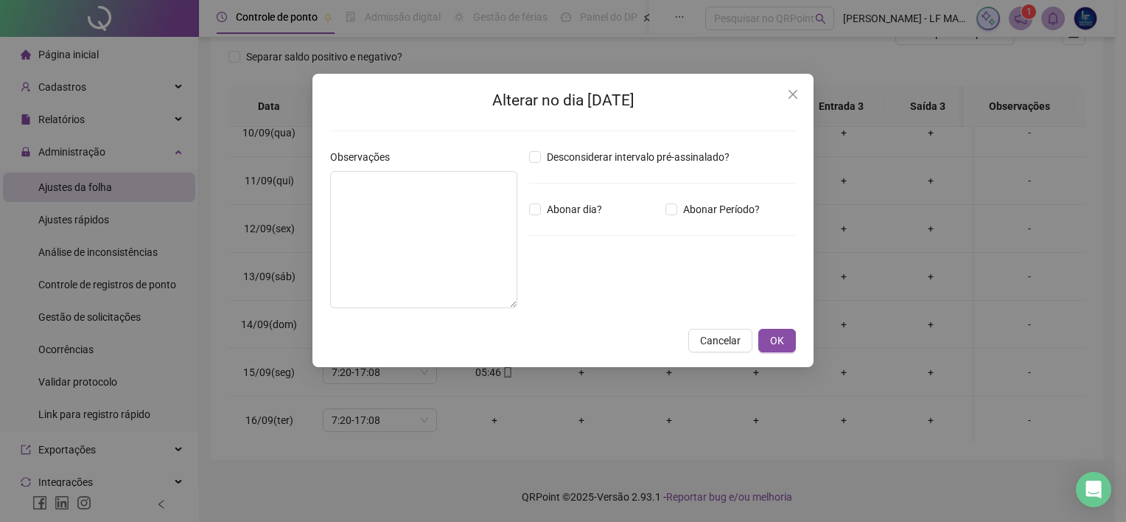
click at [567, 197] on div "Desconsiderar intervalo pré-assinalado? Abonar dia? Abonar Período? Horas a abo…" at bounding box center [662, 234] width 279 height 171
click at [558, 206] on span "Abonar dia?" at bounding box center [574, 209] width 67 height 16
click at [444, 228] on textarea at bounding box center [423, 239] width 187 height 137
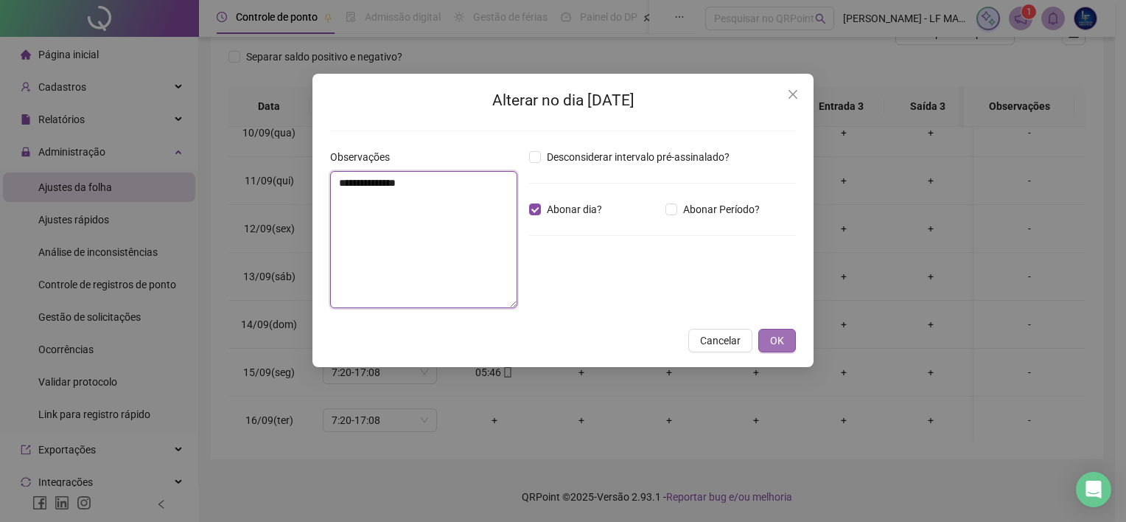
type textarea "**********"
click at [762, 343] on button "OK" at bounding box center [777, 341] width 38 height 24
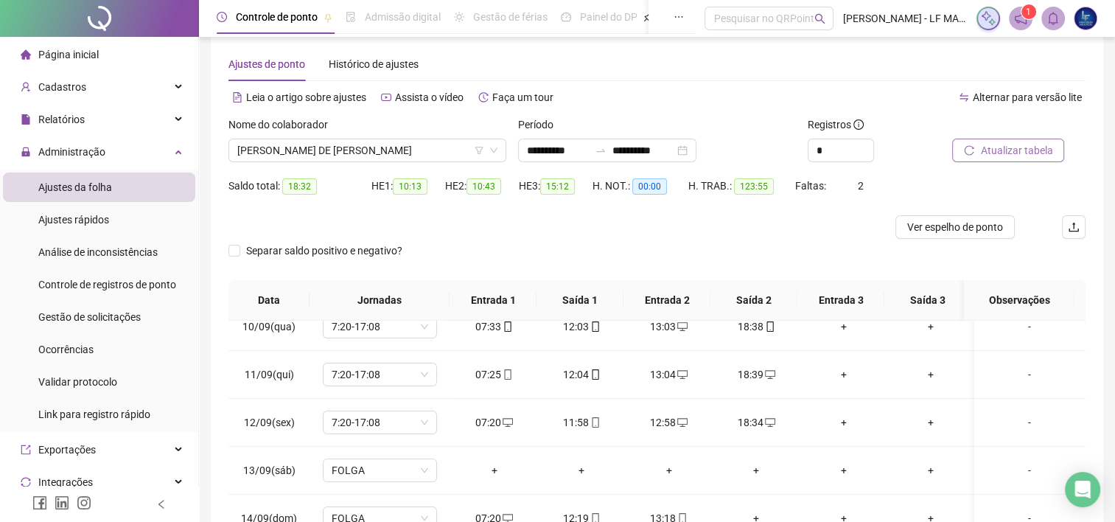
scroll to position [0, 0]
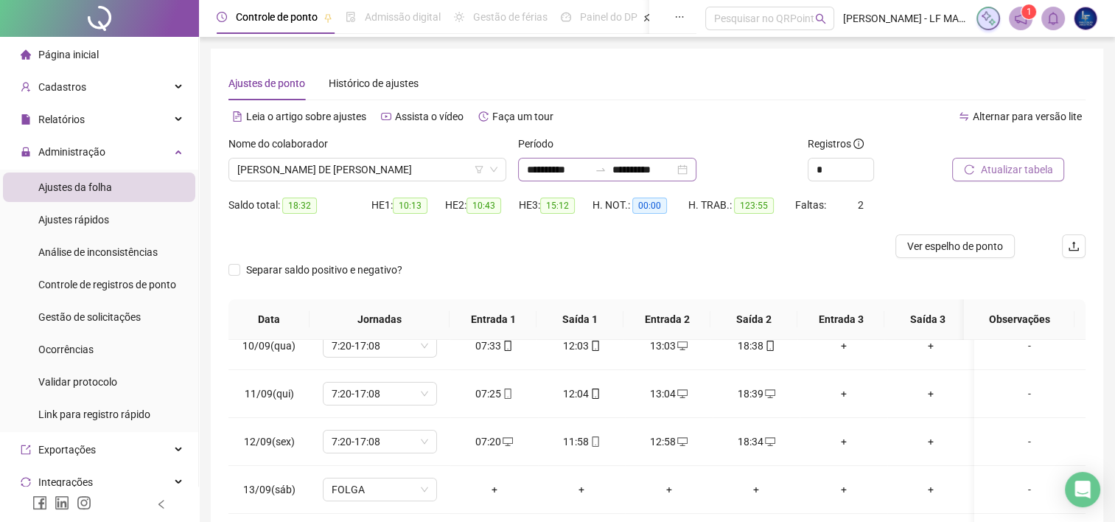
click at [696, 174] on div "**********" at bounding box center [607, 170] width 178 height 24
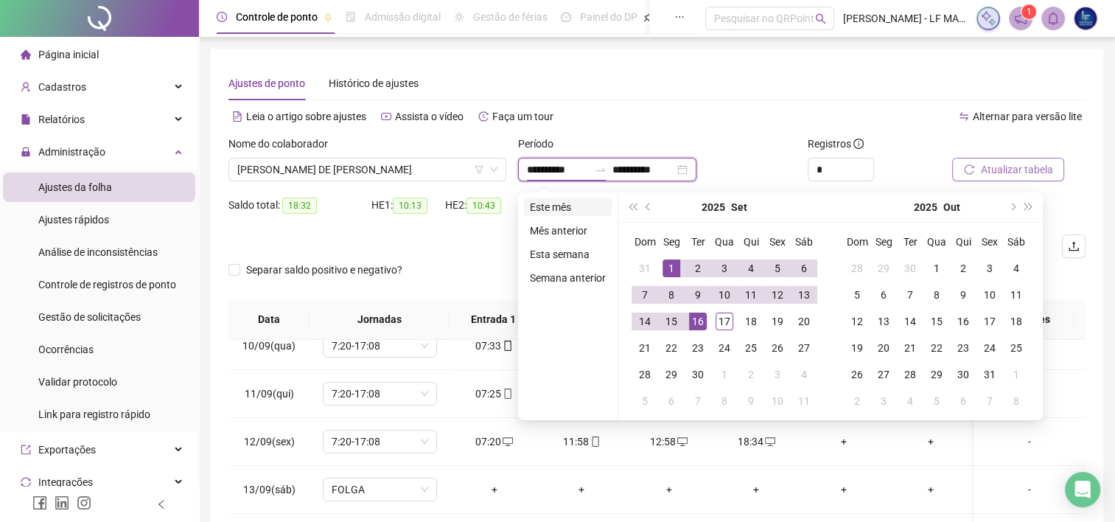
type input "**********"
click at [539, 203] on li "Este mês" at bounding box center [568, 207] width 88 height 18
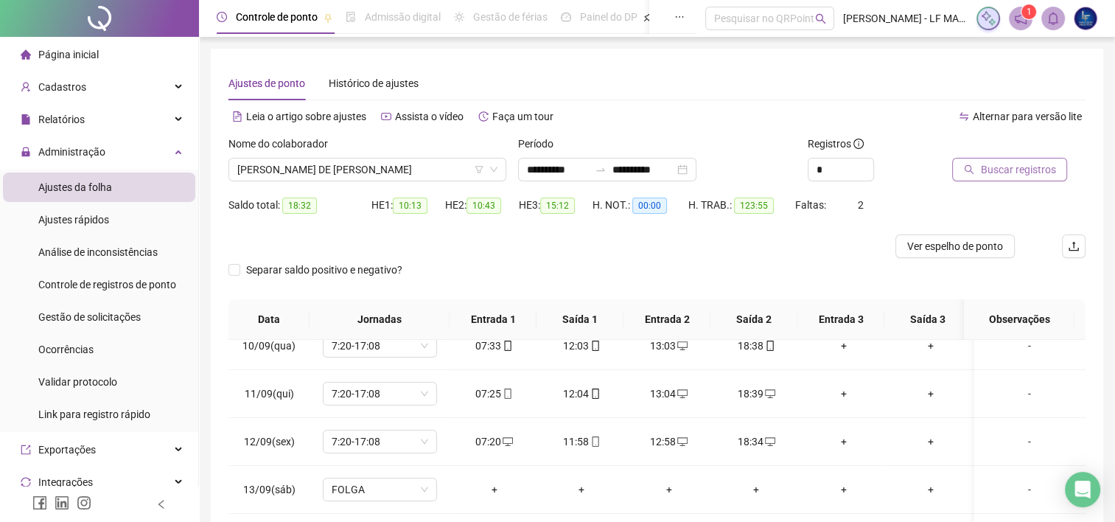
click at [1040, 175] on span "Buscar registros" at bounding box center [1017, 169] width 75 height 16
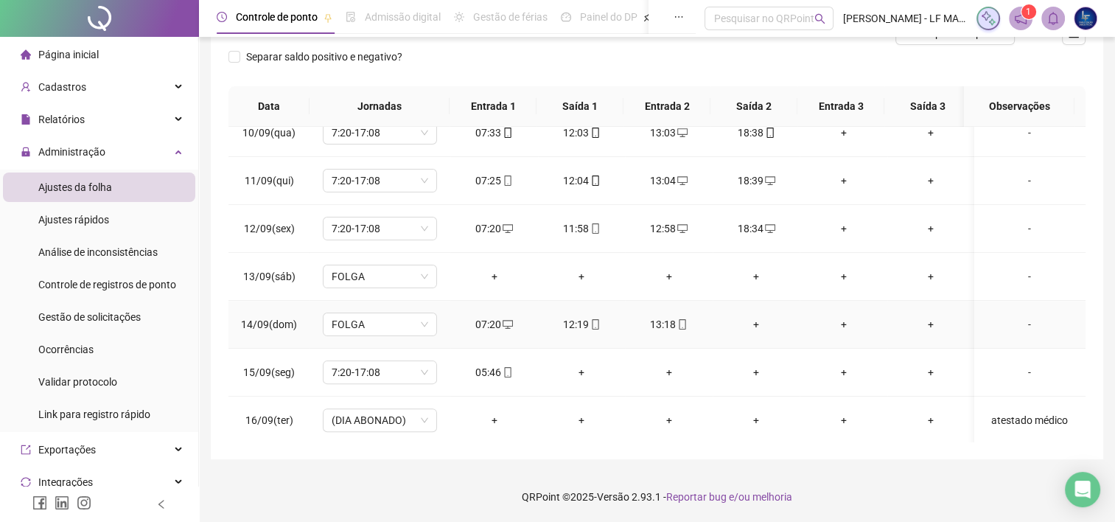
scroll to position [497, 0]
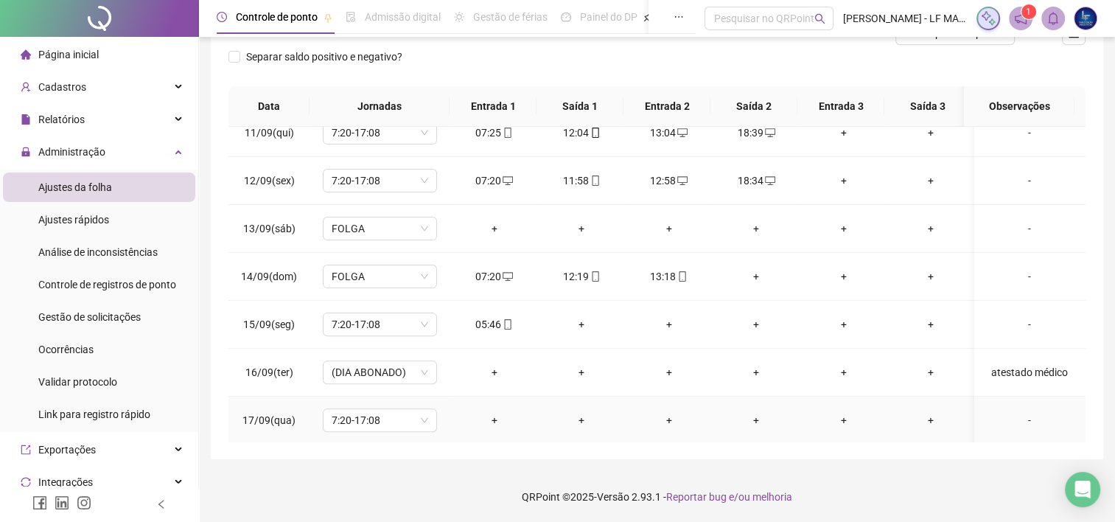
click at [1027, 419] on div "-" at bounding box center [1029, 420] width 87 height 16
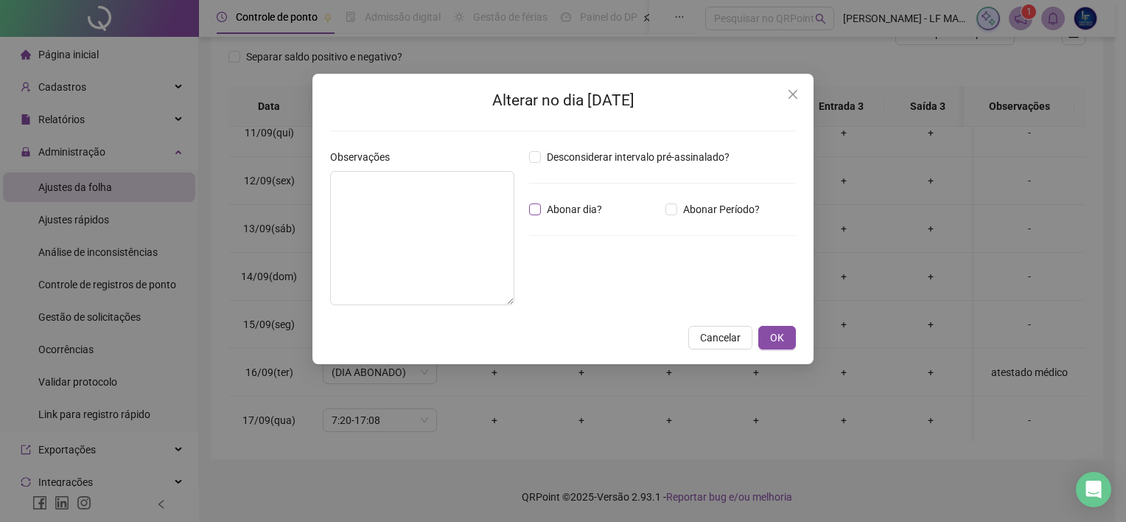
click at [545, 205] on span "Abonar dia?" at bounding box center [574, 209] width 67 height 16
click at [492, 209] on textarea at bounding box center [422, 238] width 184 height 134
paste textarea "**********"
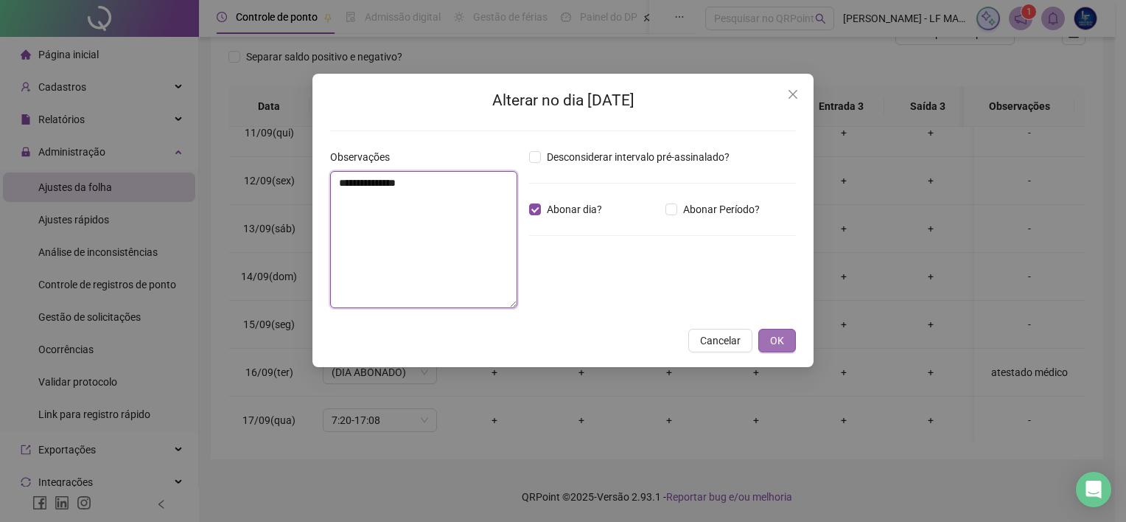
type textarea "**********"
click at [783, 342] on span "OK" at bounding box center [777, 340] width 14 height 16
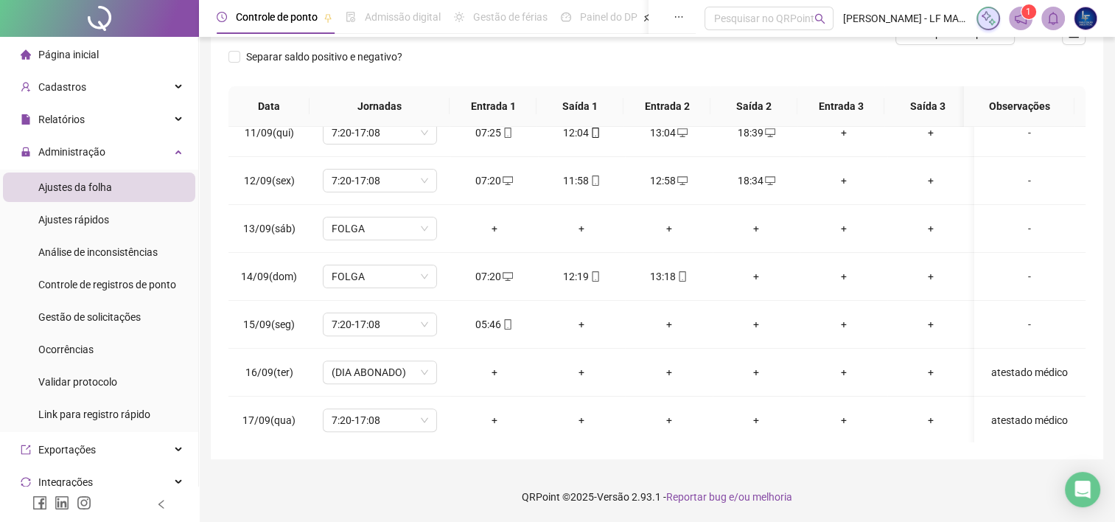
scroll to position [0, 0]
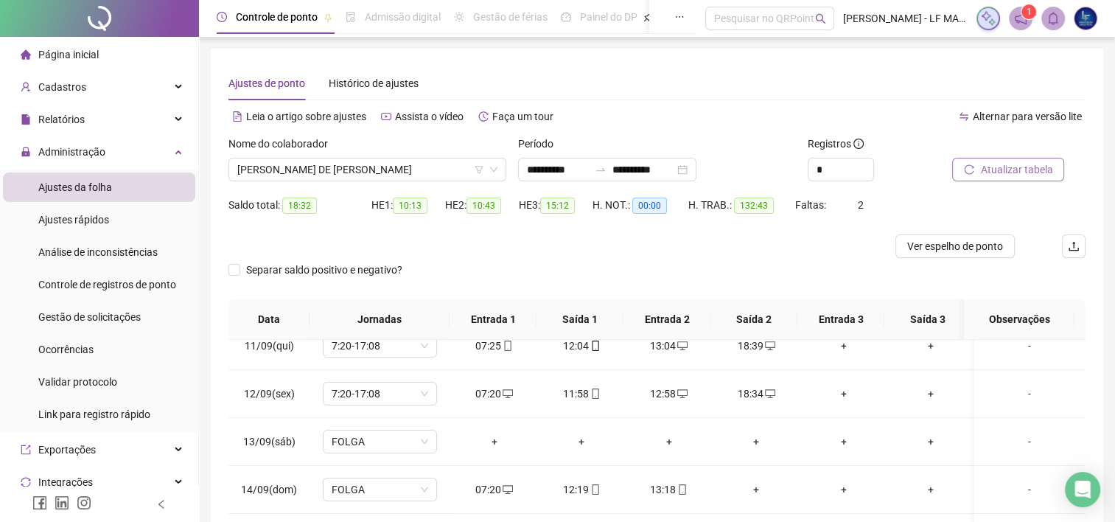
click at [971, 186] on div "Atualizar tabela" at bounding box center [1018, 164] width 145 height 57
click at [974, 178] on button "Atualizar tabela" at bounding box center [1008, 170] width 112 height 24
click at [373, 154] on div "Nome do colaborador" at bounding box center [367, 147] width 278 height 22
click at [377, 167] on span "JOSE DE ARRIBAMAR CORDEIRO DE AMORIM FILHO" at bounding box center [367, 169] width 260 height 22
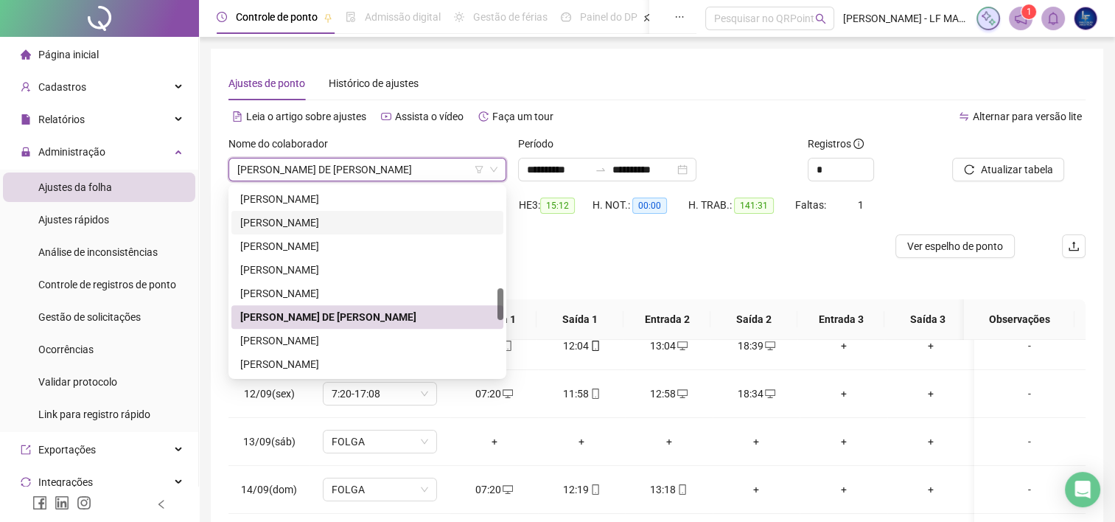
click at [520, 231] on div "HE 3: 15:12" at bounding box center [556, 213] width 74 height 41
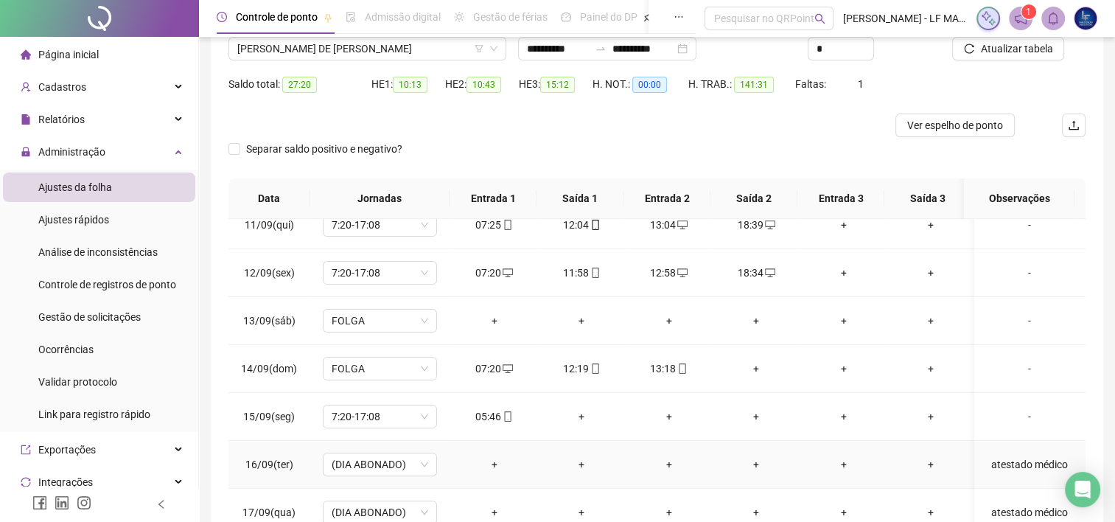
scroll to position [147, 0]
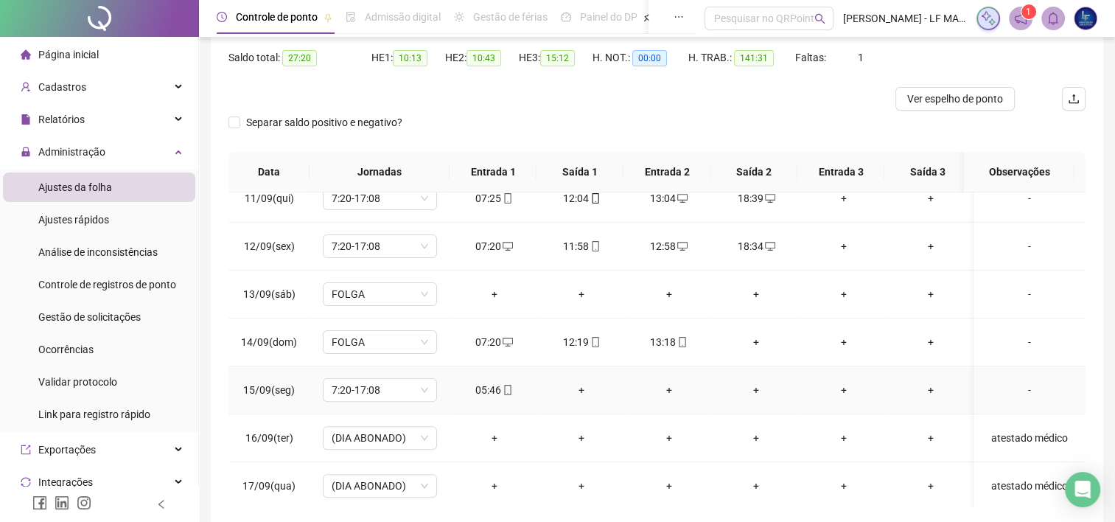
click at [504, 388] on icon "mobile" at bounding box center [508, 390] width 10 height 10
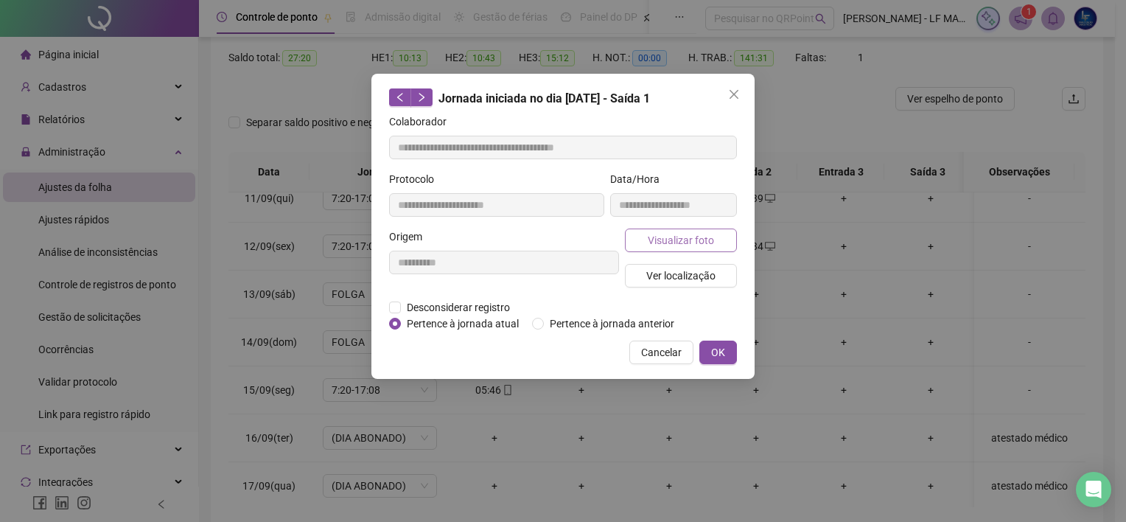
type input "**********"
click at [557, 318] on span "Pertence à jornada anterior" at bounding box center [612, 323] width 136 height 16
click at [719, 358] on span "OK" at bounding box center [718, 352] width 14 height 16
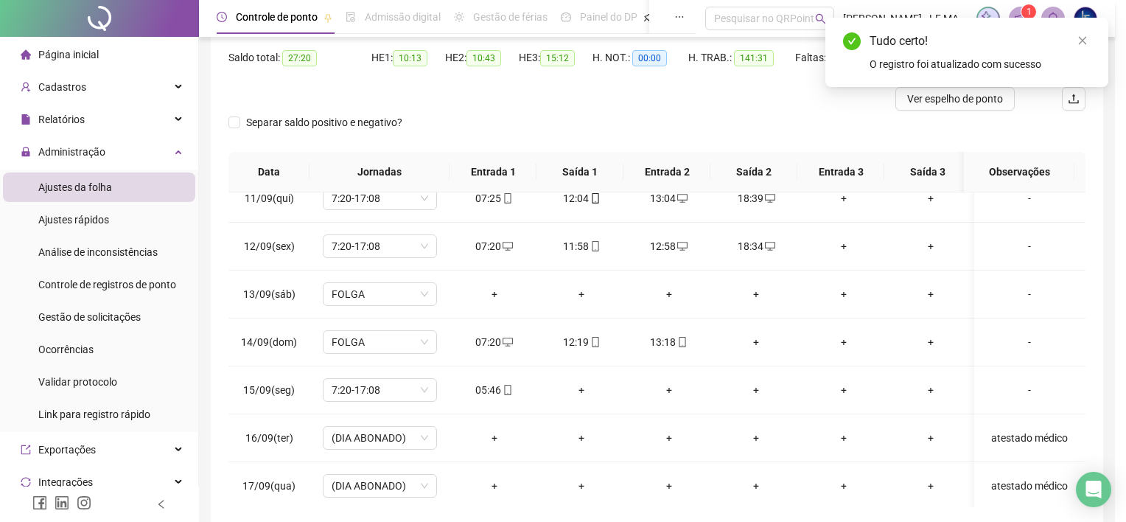
click at [724, 356] on div "**********" at bounding box center [563, 261] width 1126 height 522
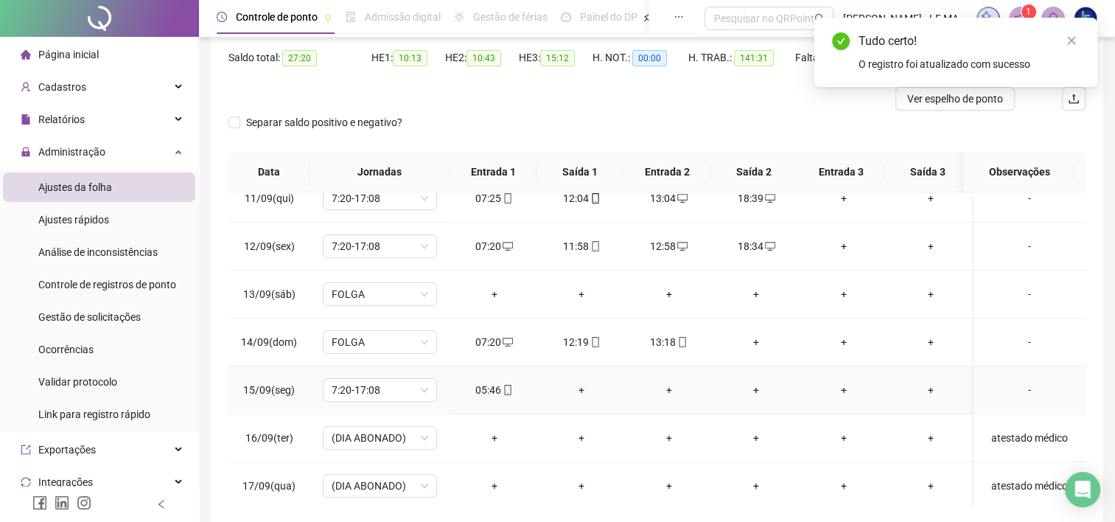
click at [1024, 390] on div "-" at bounding box center [1029, 390] width 87 height 16
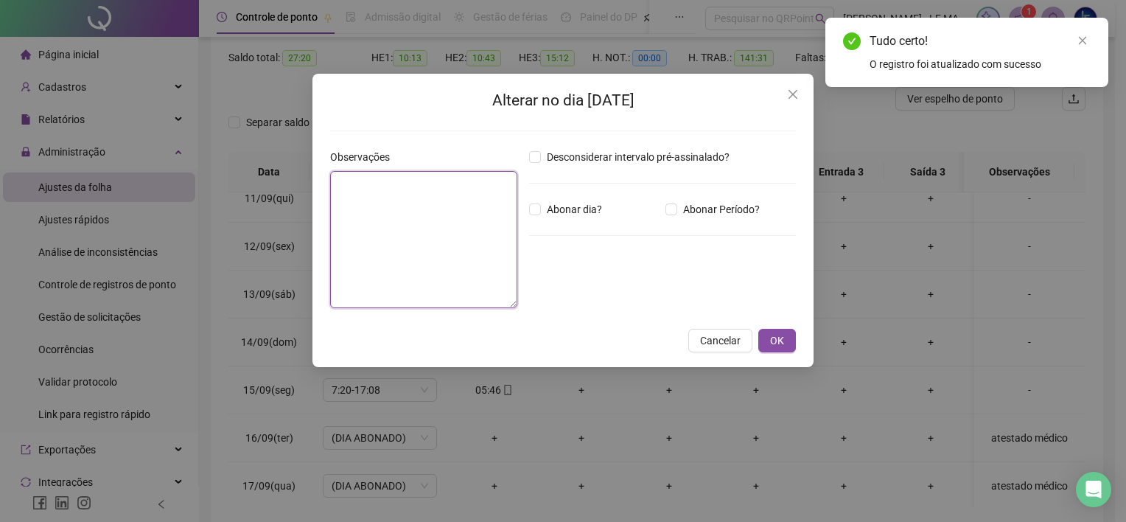
click at [471, 245] on textarea at bounding box center [423, 239] width 187 height 137
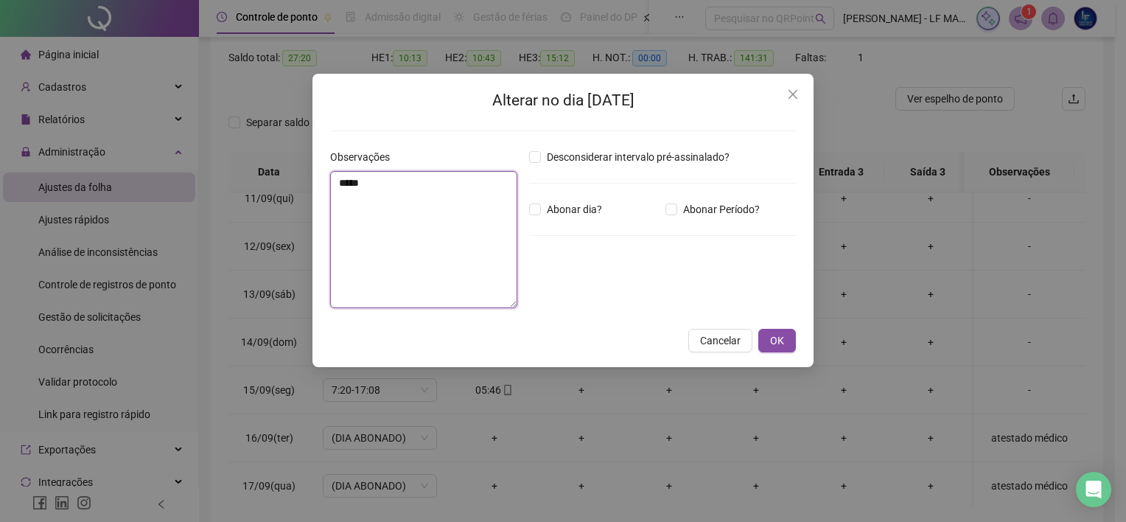
type textarea "*****"
drag, startPoint x: 775, startPoint y: 323, endPoint x: 766, endPoint y: 346, distance: 24.5
click at [769, 340] on div "Alterar no dia 15/09/2025 Observações ***** Desconsiderar intervalo pré-assinal…" at bounding box center [562, 220] width 501 height 293
click at [762, 352] on div "Alterar no dia 15/09/2025 Observações ***** Desconsiderar intervalo pré-assinal…" at bounding box center [562, 220] width 501 height 293
click at [784, 333] on span "OK" at bounding box center [777, 340] width 14 height 16
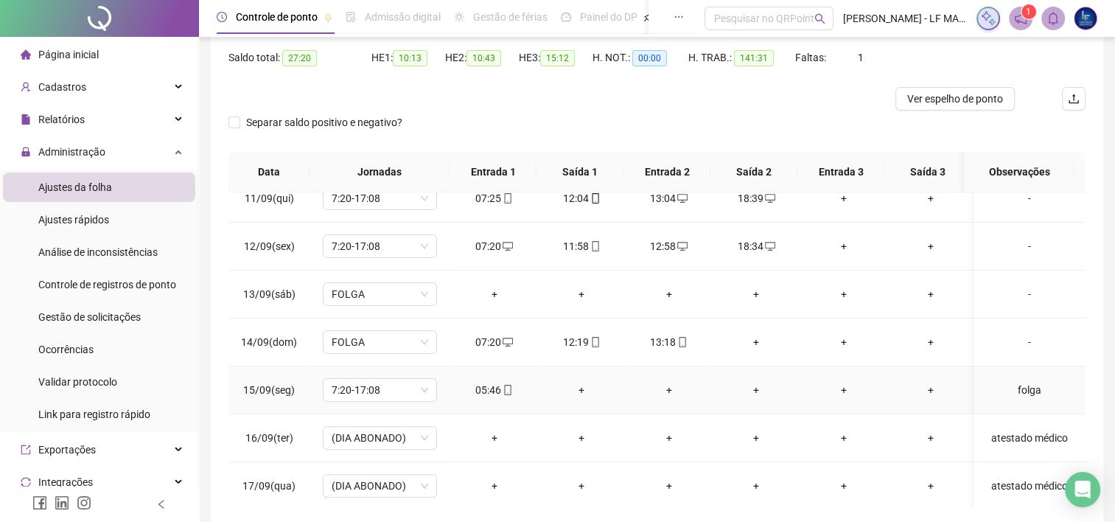
click at [1026, 385] on div "folga" at bounding box center [1029, 390] width 87 height 16
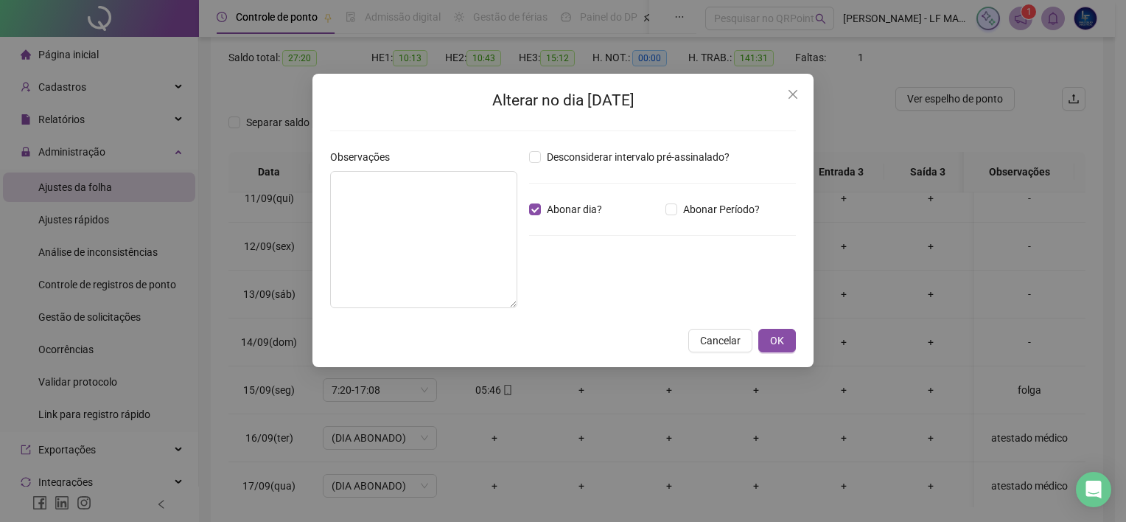
type textarea "*****"
click at [774, 326] on div "Alterar no dia 15/09/2025 Observações ***** Desconsiderar intervalo pré-assinal…" at bounding box center [562, 220] width 501 height 293
click at [766, 335] on button "OK" at bounding box center [777, 341] width 38 height 24
click at [778, 340] on span "OK" at bounding box center [777, 340] width 14 height 16
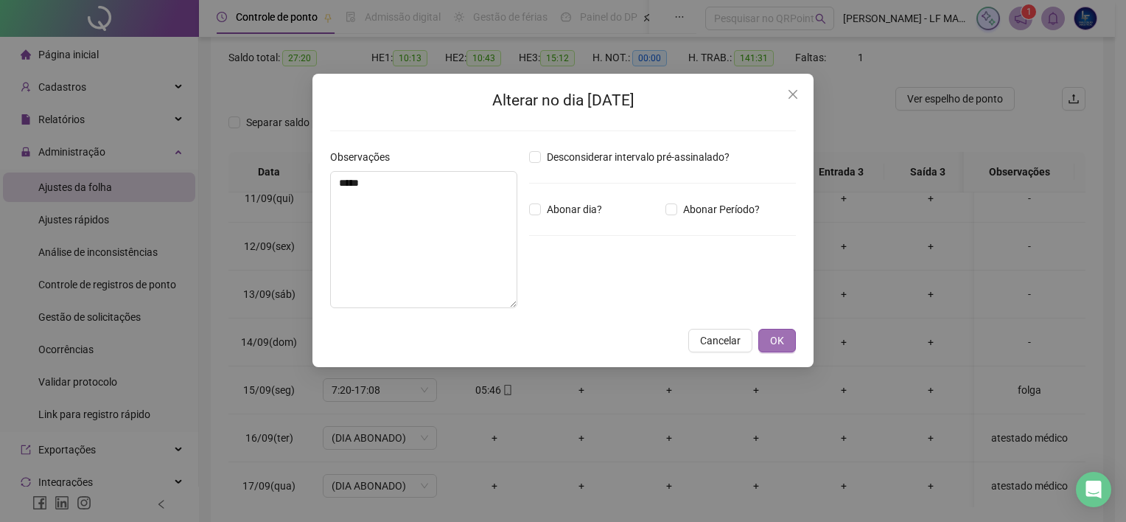
click at [778, 340] on span "OK" at bounding box center [777, 340] width 14 height 16
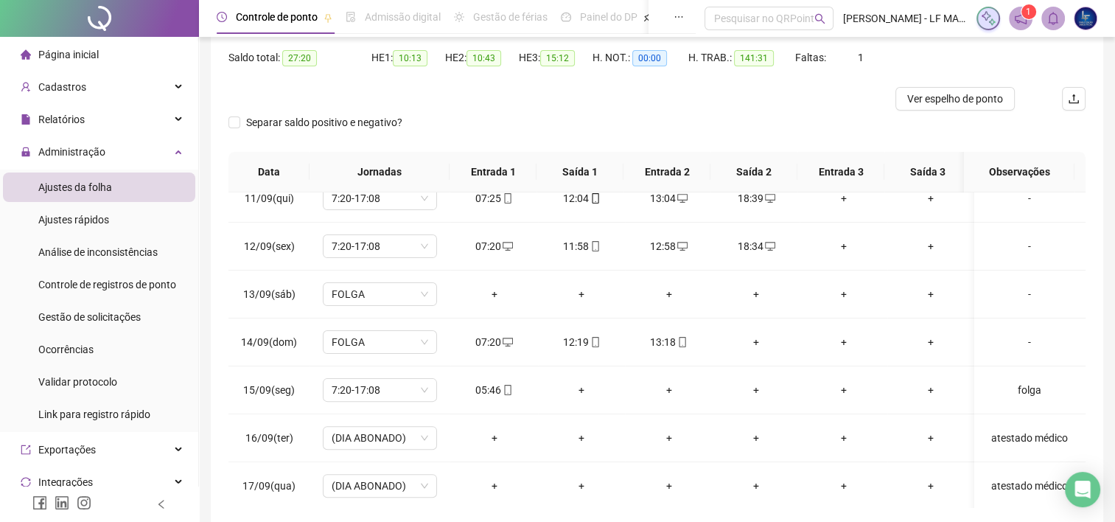
scroll to position [74, 0]
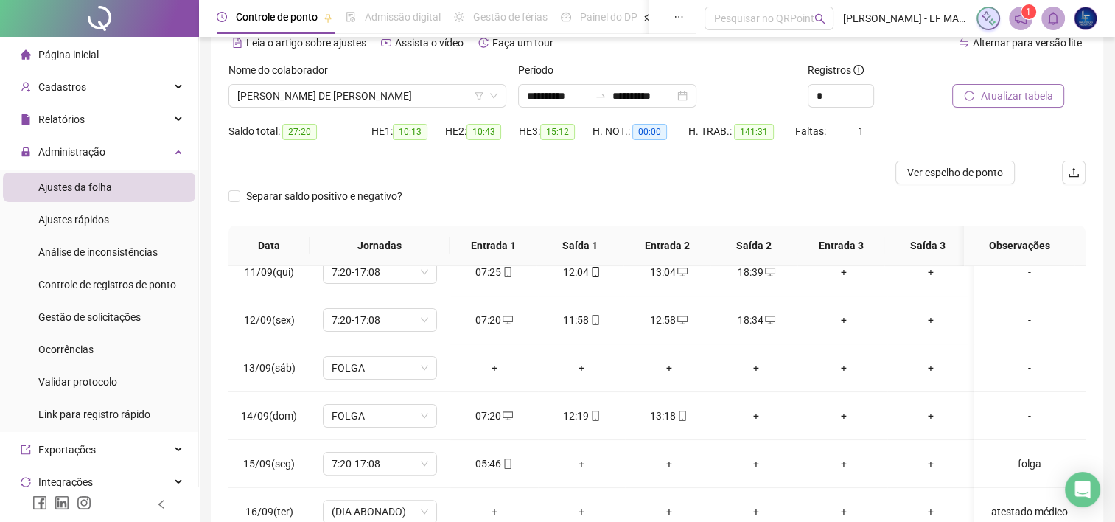
click at [1037, 94] on span "Atualizar tabela" at bounding box center [1016, 96] width 72 height 16
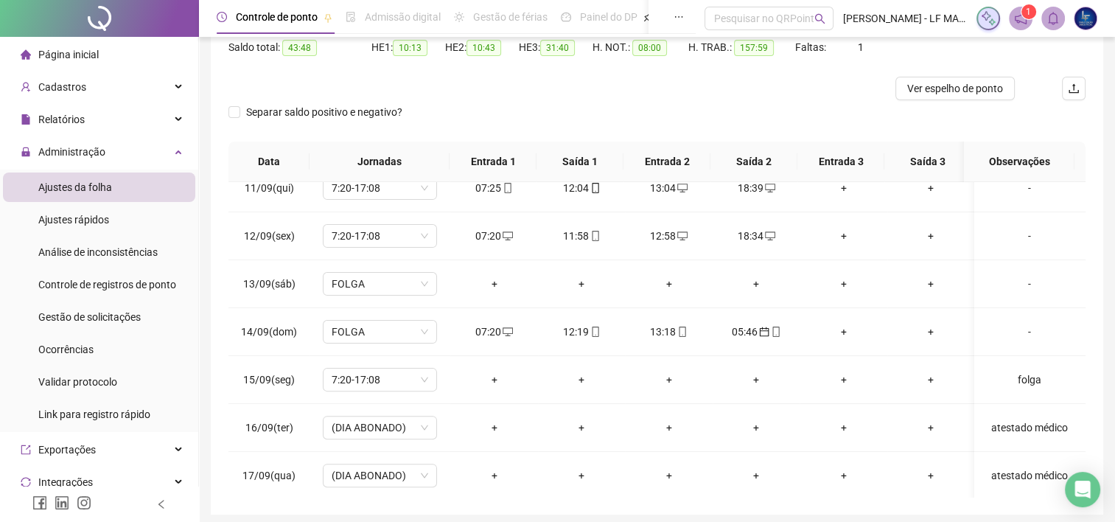
scroll to position [213, 0]
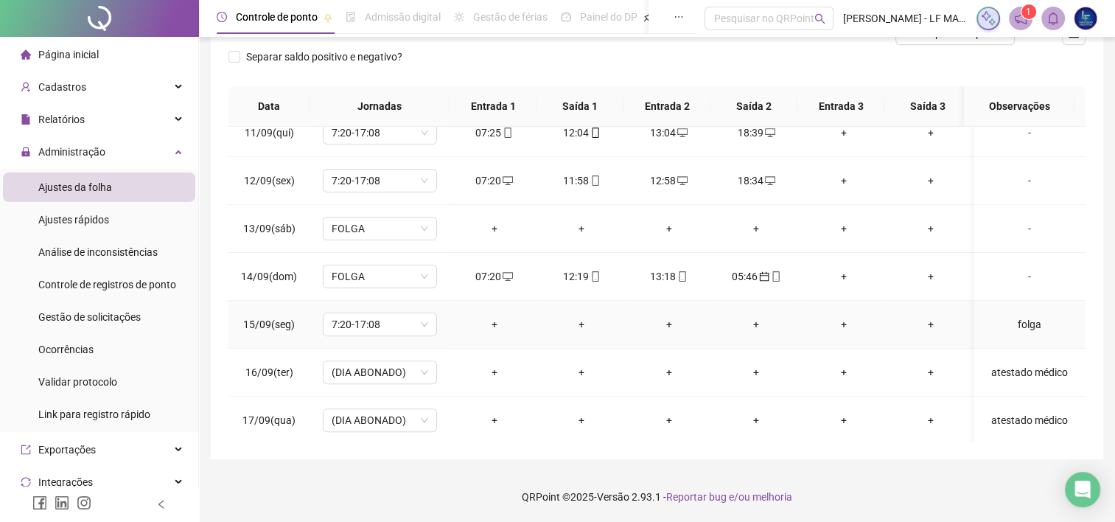
click at [1020, 323] on div "folga" at bounding box center [1029, 324] width 87 height 16
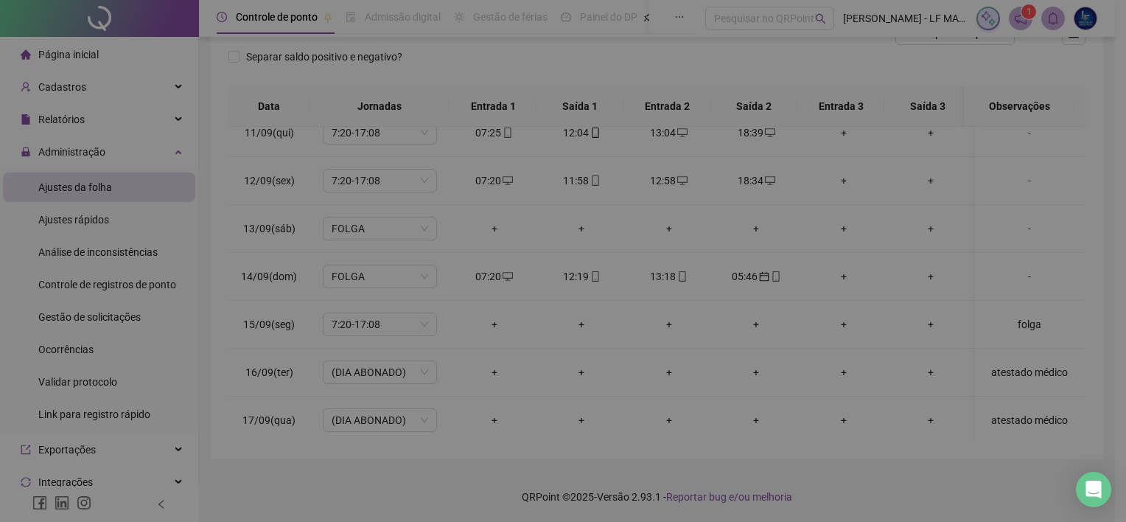
type textarea "*****"
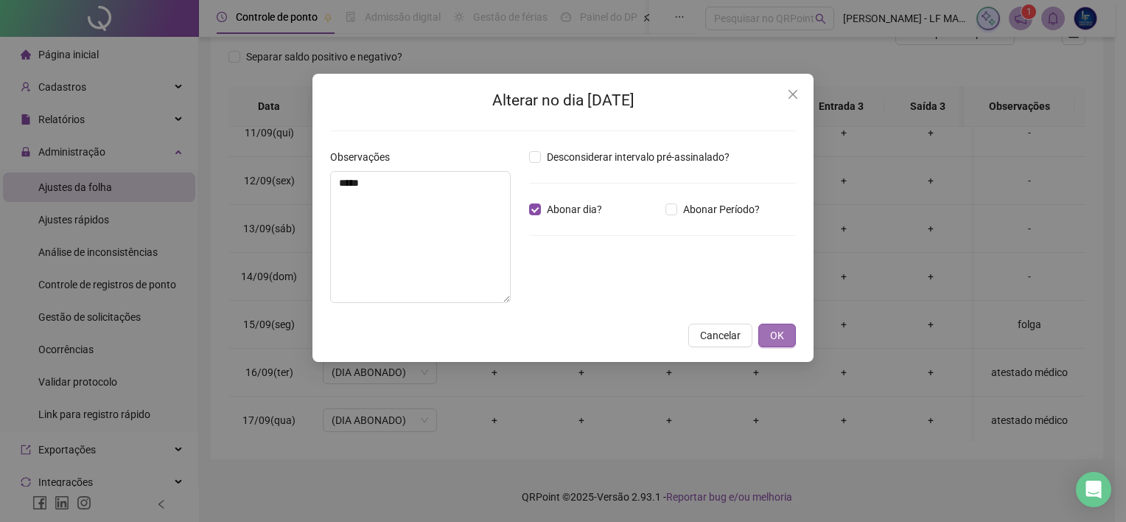
click at [781, 343] on span "OK" at bounding box center [777, 335] width 14 height 16
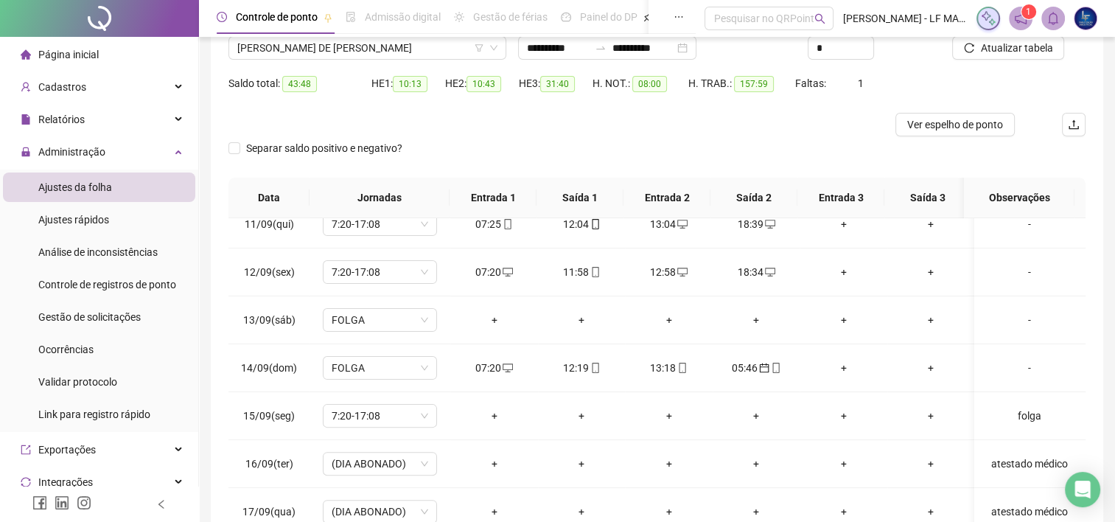
scroll to position [0, 0]
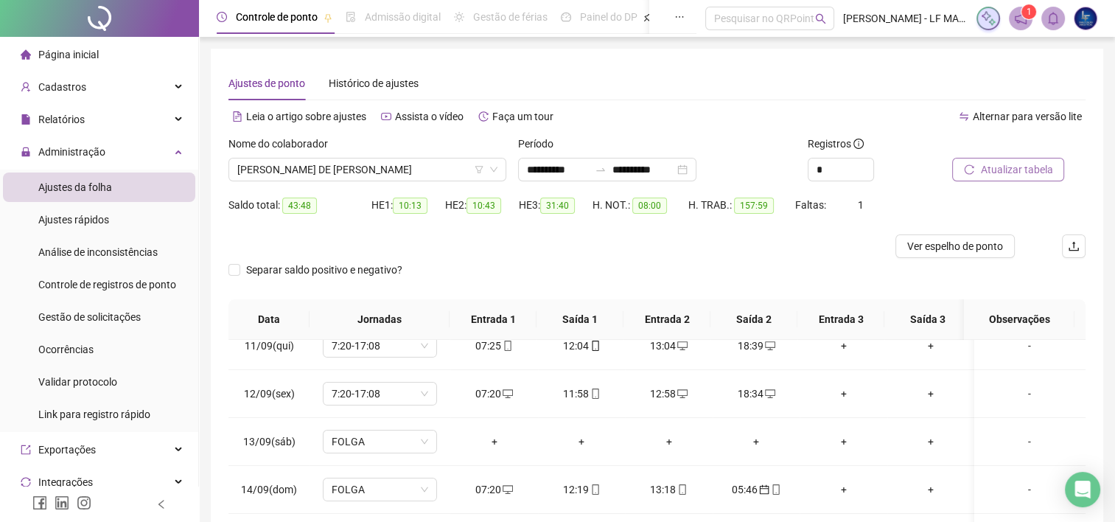
click at [1032, 164] on span "Atualizar tabela" at bounding box center [1016, 169] width 72 height 16
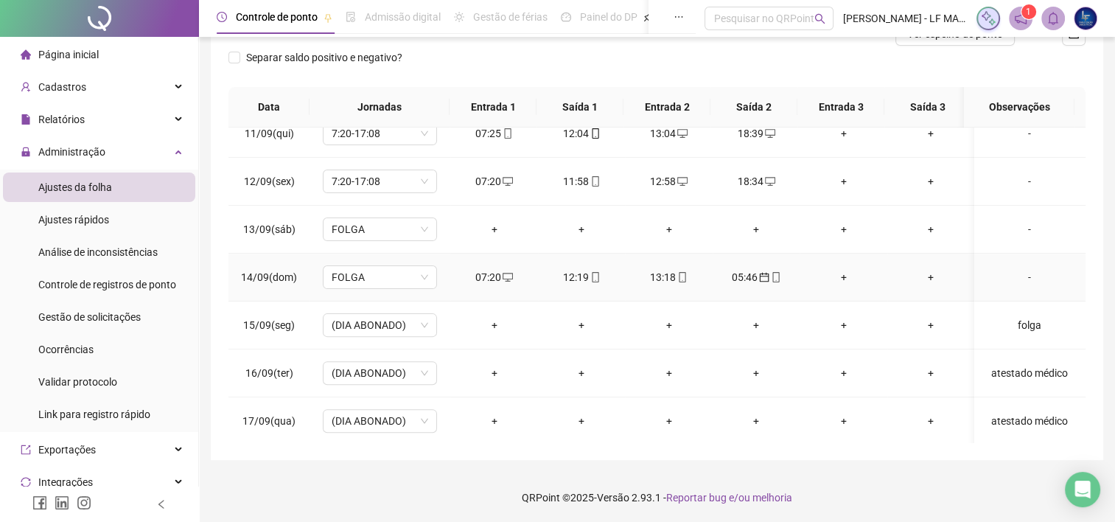
scroll to position [213, 0]
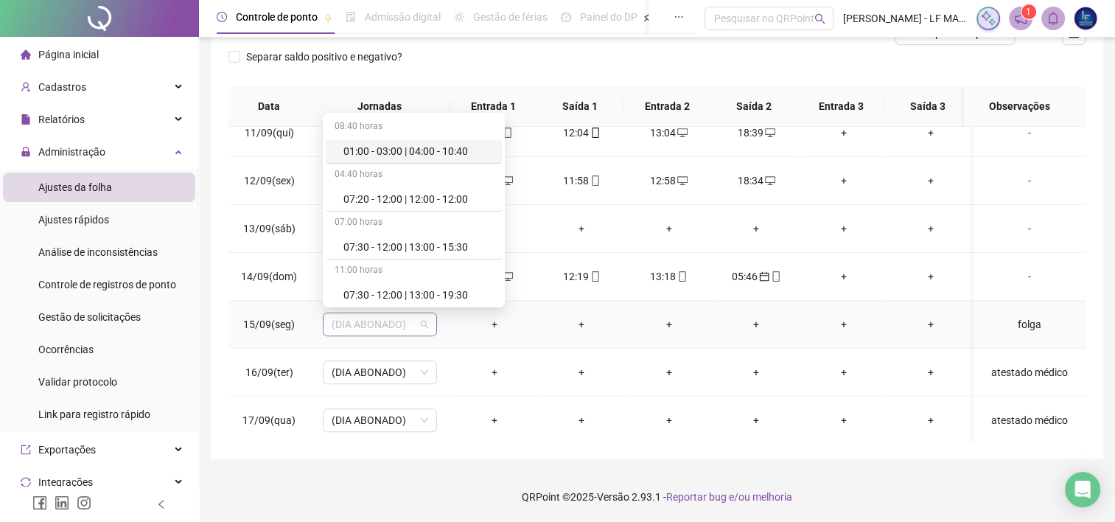
click at [336, 331] on span "(DIA ABONADO)" at bounding box center [380, 324] width 97 height 22
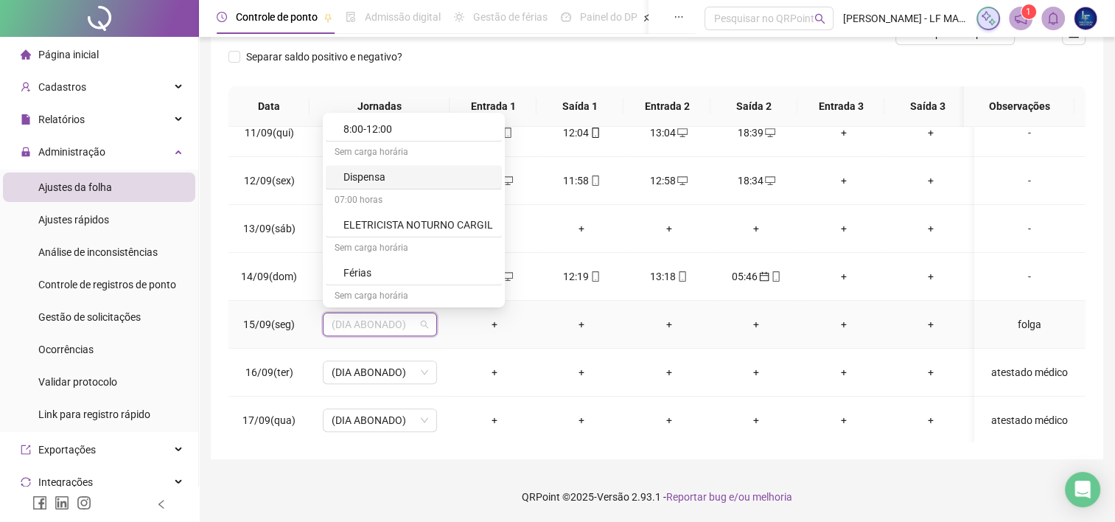
scroll to position [737, 0]
click at [376, 272] on div "Folga" at bounding box center [418, 276] width 150 height 16
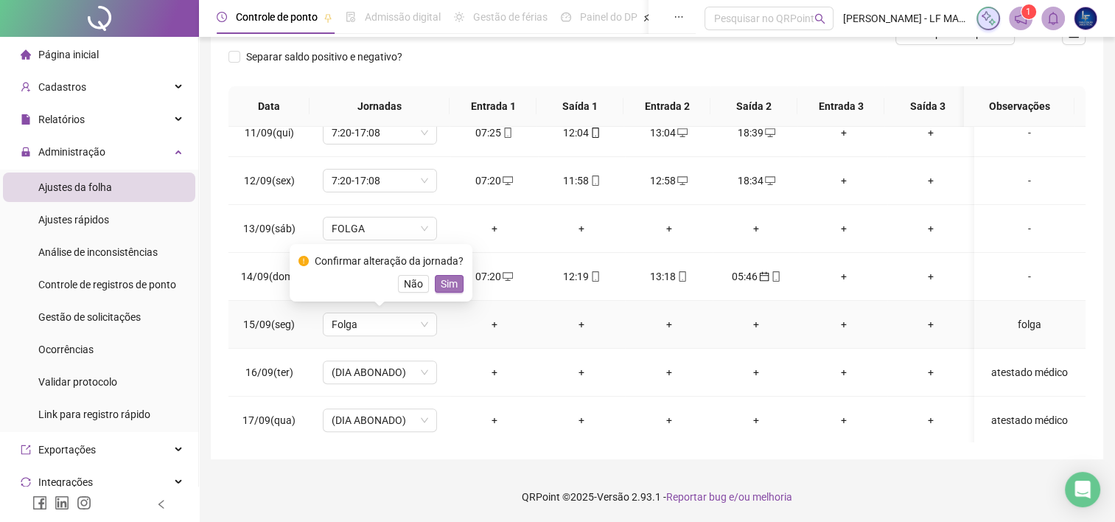
click at [441, 289] on span "Sim" at bounding box center [449, 284] width 17 height 16
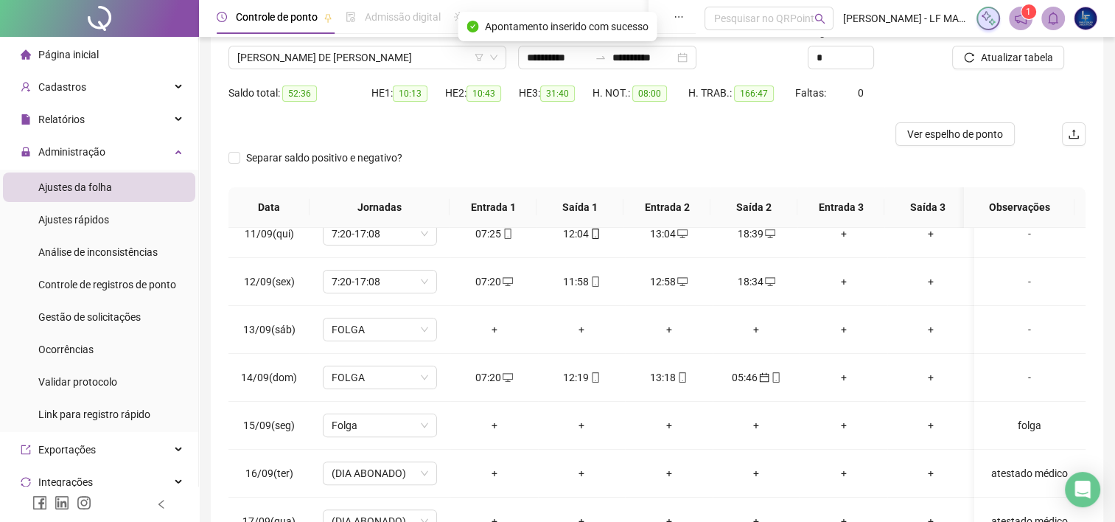
scroll to position [0, 0]
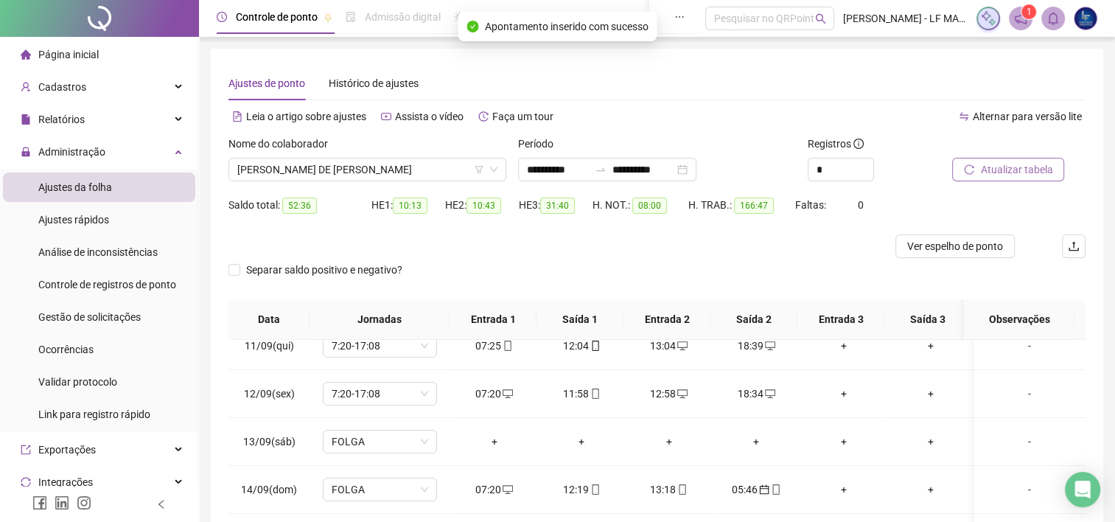
click at [1008, 165] on span "Atualizar tabela" at bounding box center [1016, 169] width 72 height 16
click at [958, 242] on span "Ver espelho de ponto" at bounding box center [955, 246] width 96 height 16
click at [421, 165] on span "JOSE DE ARRIBAMAR CORDEIRO DE AMORIM FILHO" at bounding box center [367, 169] width 260 height 22
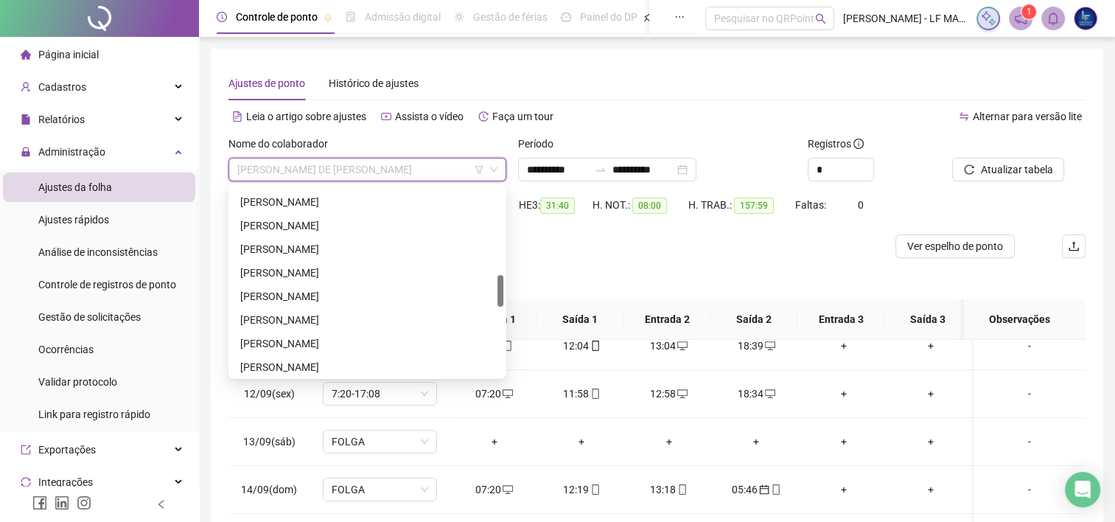
scroll to position [295, 0]
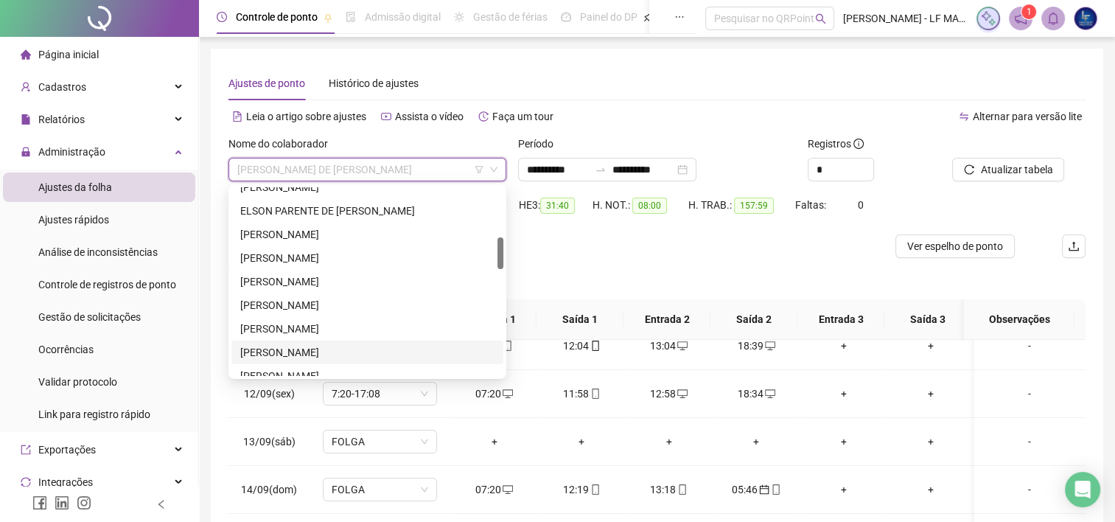
click at [336, 348] on div "[PERSON_NAME]" at bounding box center [367, 352] width 254 height 16
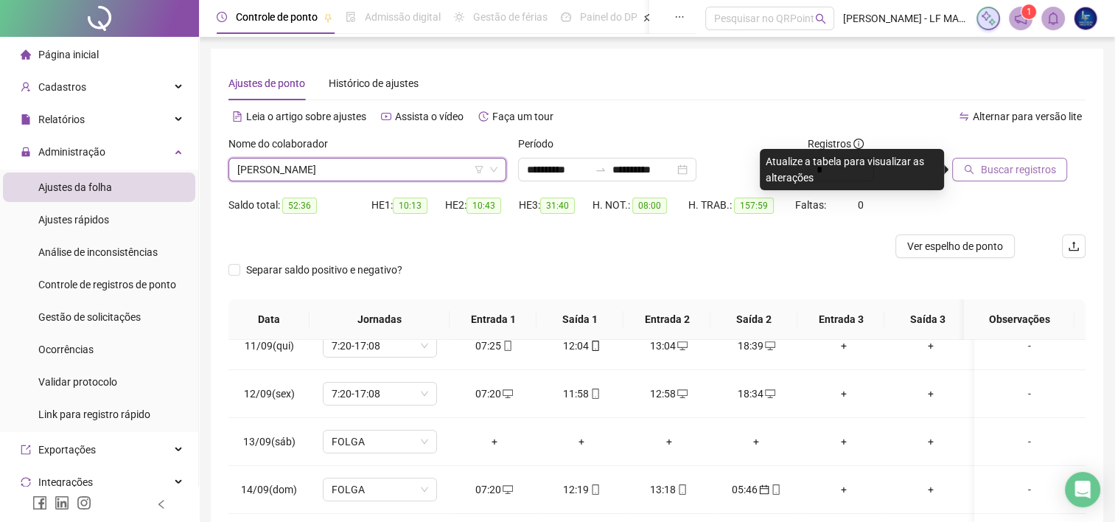
click at [999, 180] on button "Buscar registros" at bounding box center [1009, 170] width 115 height 24
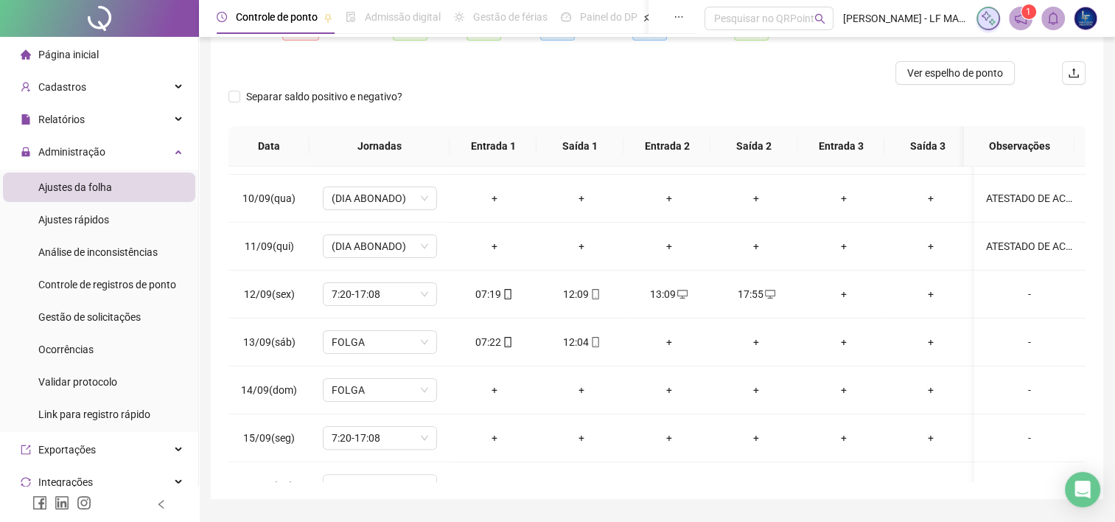
scroll to position [99, 0]
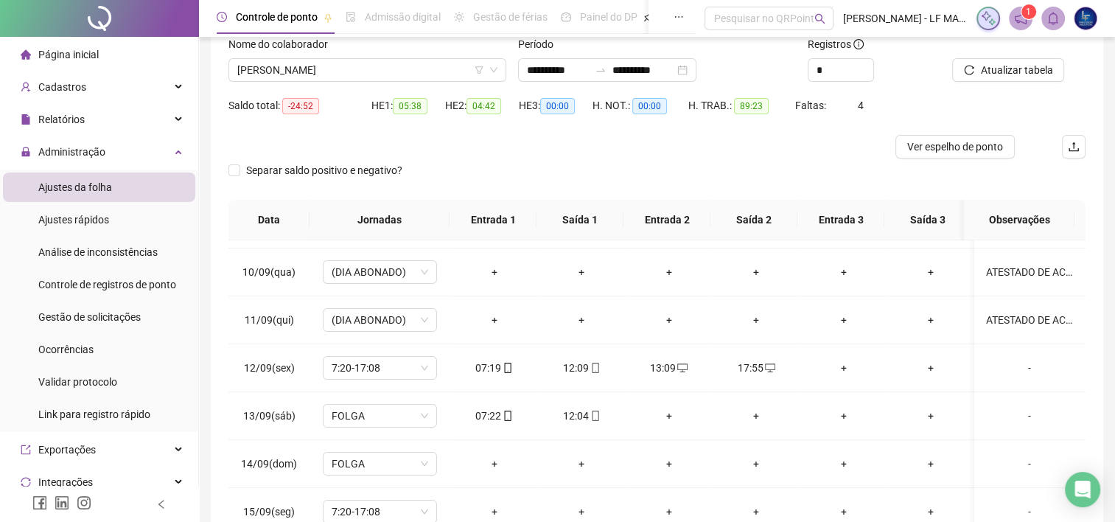
click at [395, 47] on div "Nome do colaborador" at bounding box center [367, 47] width 278 height 22
click at [389, 62] on span "[PERSON_NAME]" at bounding box center [367, 70] width 260 height 22
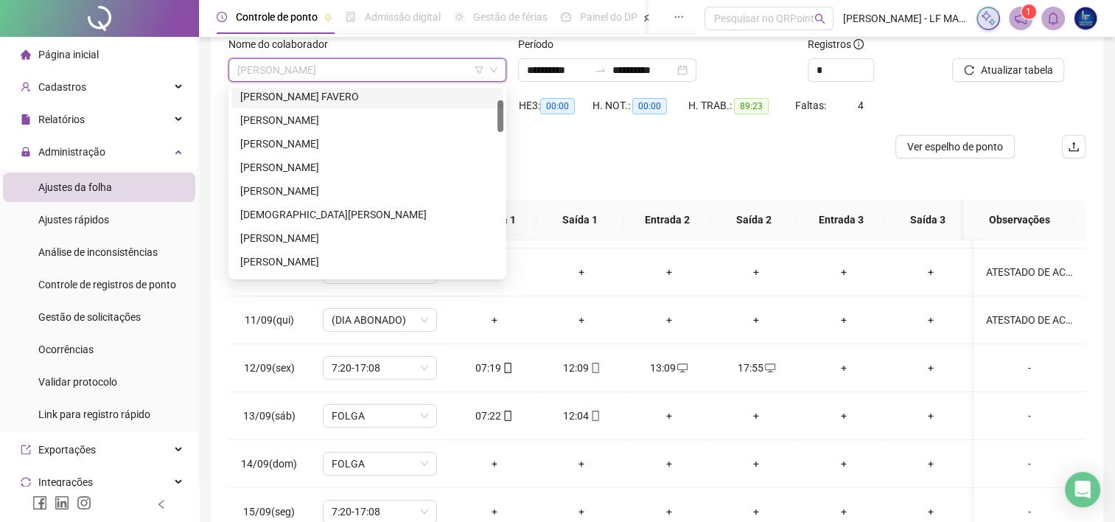
scroll to position [0, 0]
click at [385, 100] on div "[PERSON_NAME]" at bounding box center [367, 99] width 254 height 16
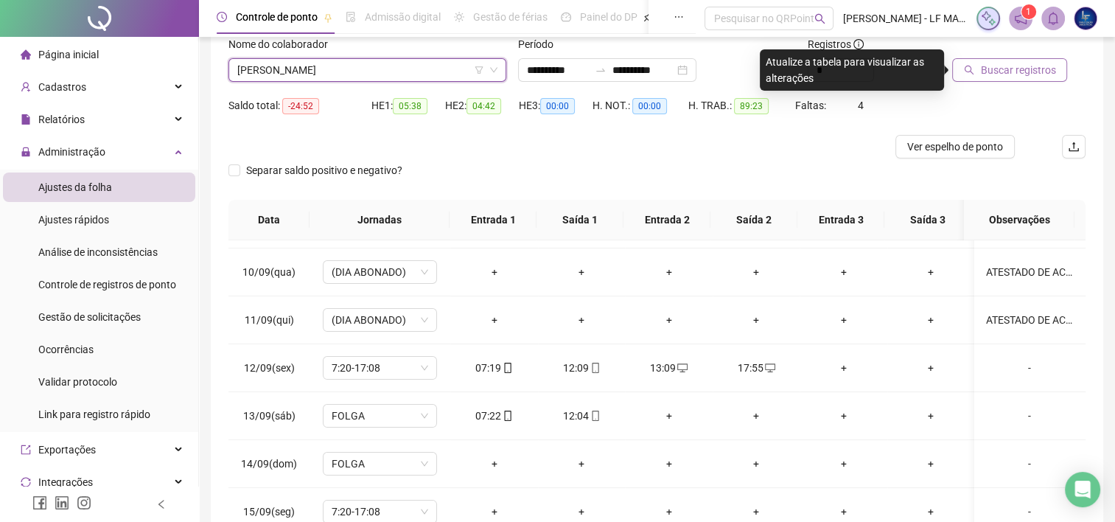
click at [1008, 60] on button "Buscar registros" at bounding box center [1009, 70] width 115 height 24
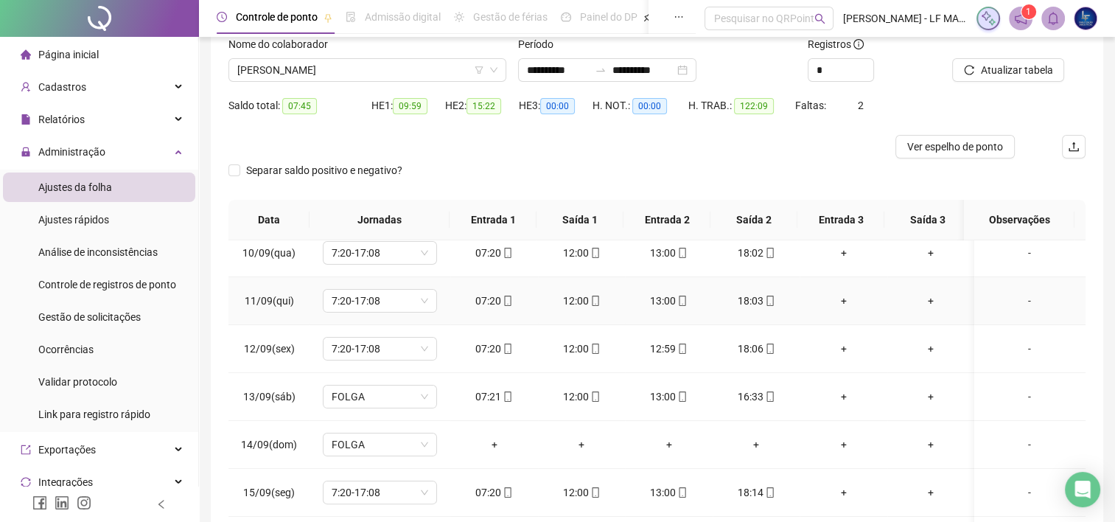
scroll to position [497, 0]
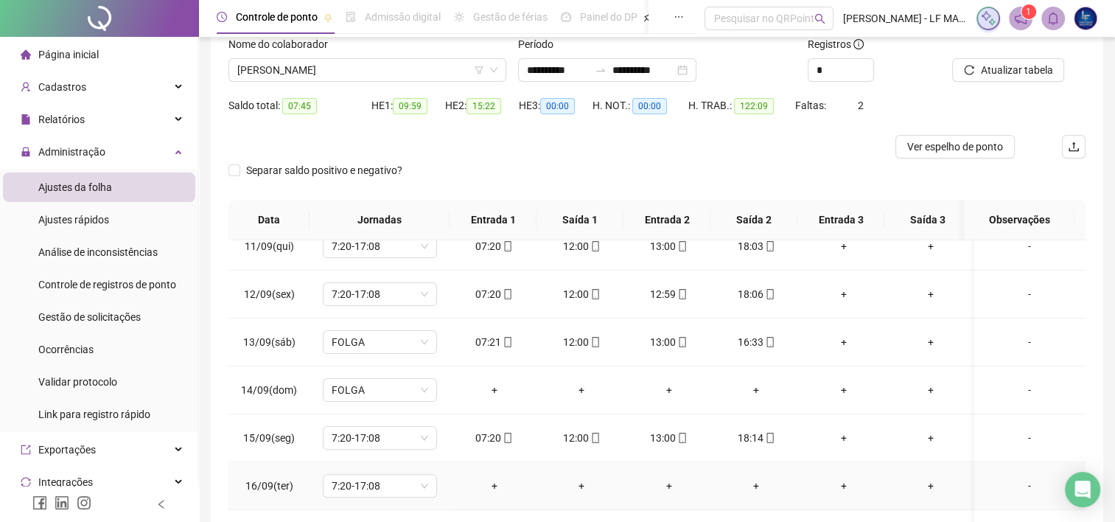
click at [1020, 477] on div "-" at bounding box center [1029, 485] width 87 height 16
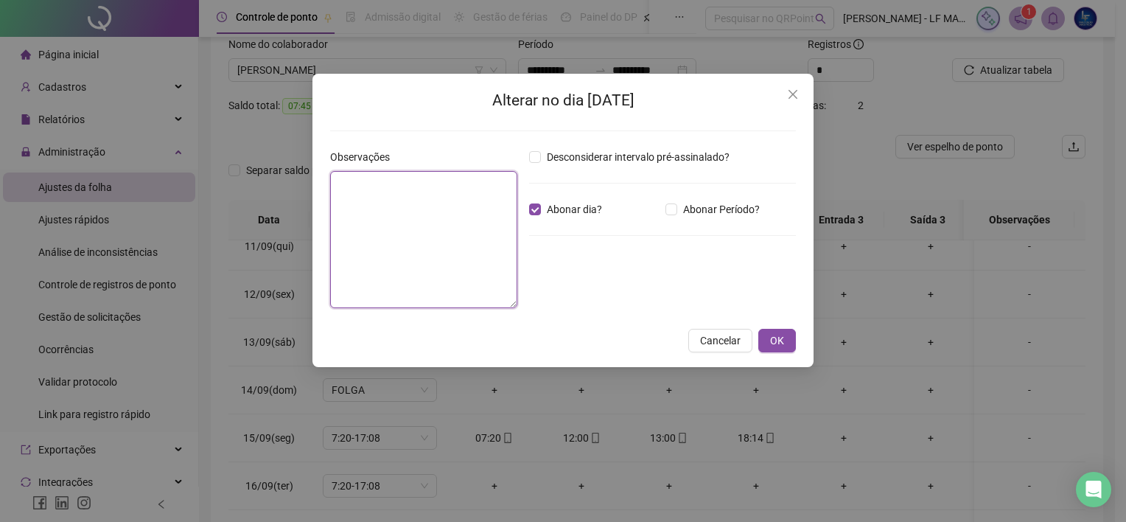
click at [401, 217] on textarea at bounding box center [423, 239] width 187 height 137
type textarea "**********"
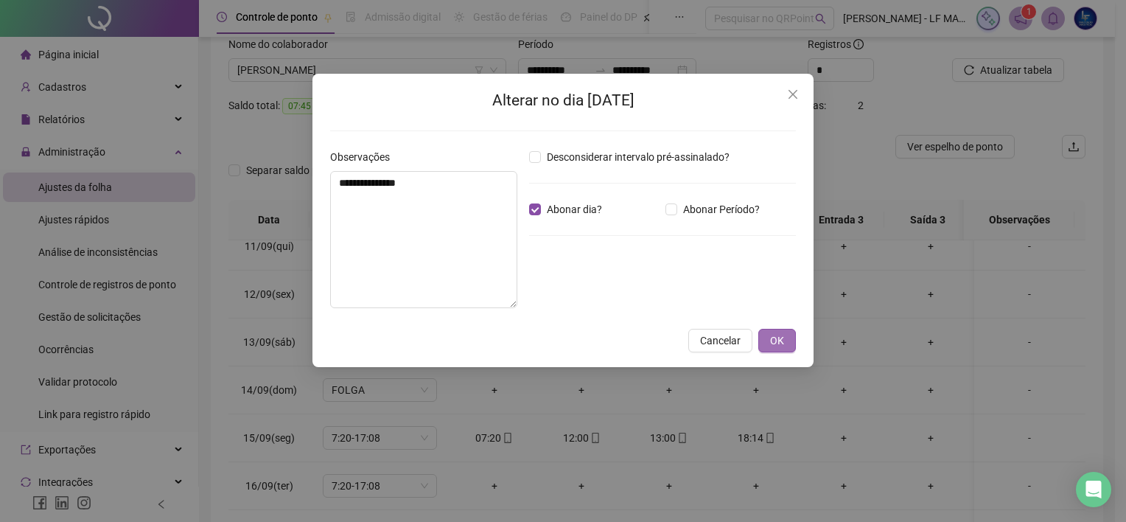
click at [784, 335] on button "OK" at bounding box center [777, 341] width 38 height 24
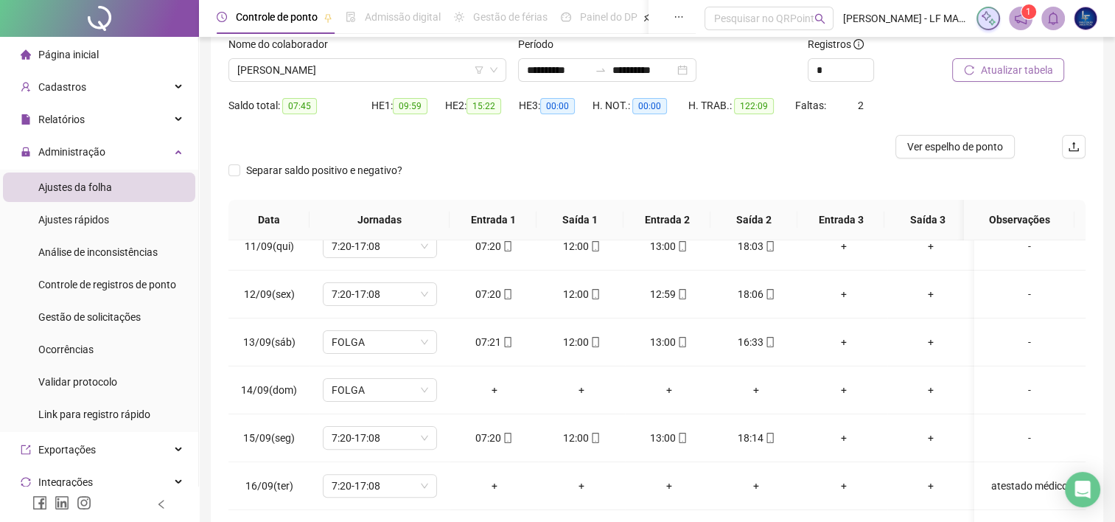
click at [1011, 74] on span "Atualizar tabela" at bounding box center [1016, 70] width 72 height 16
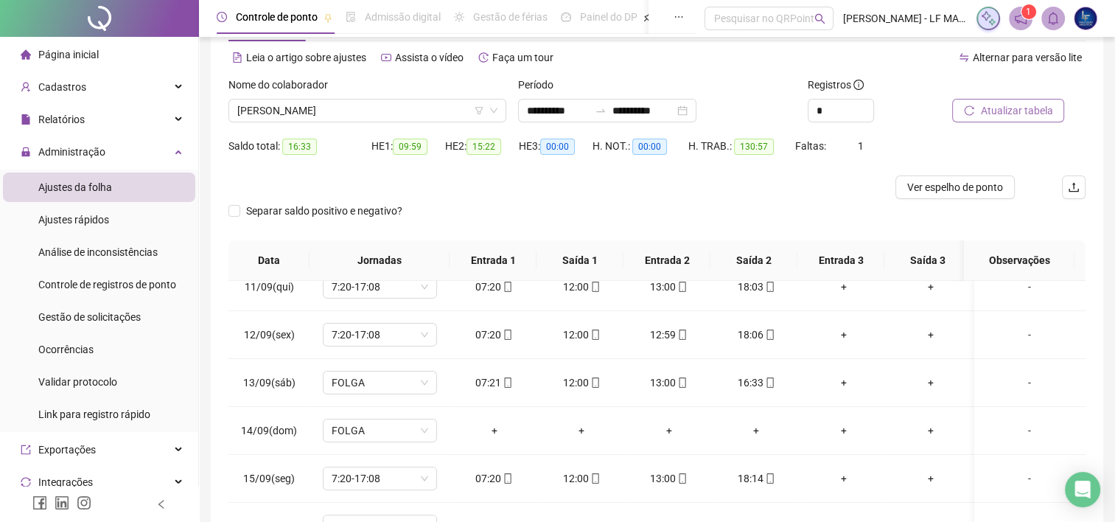
scroll to position [26, 0]
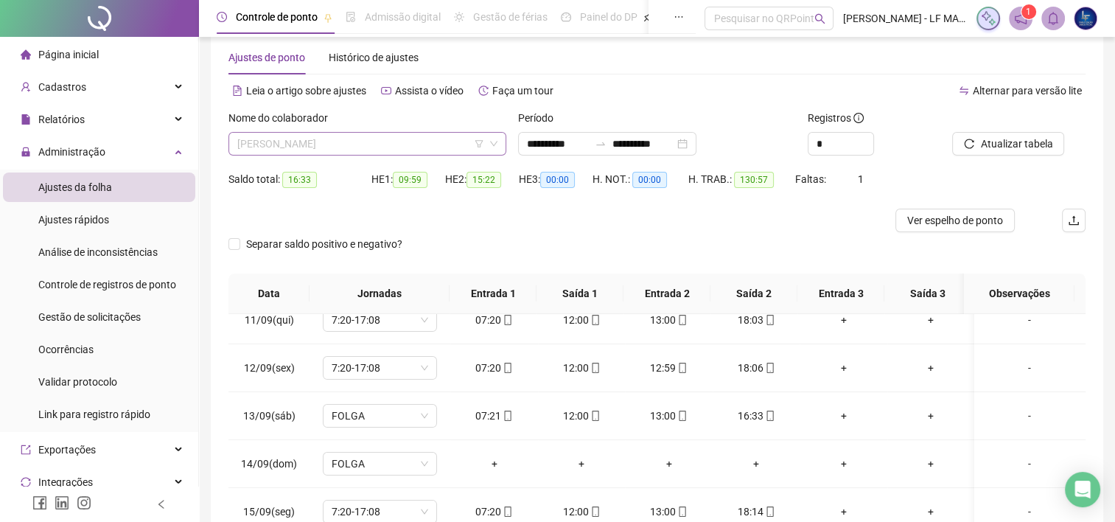
click at [419, 150] on span "[PERSON_NAME]" at bounding box center [367, 144] width 260 height 22
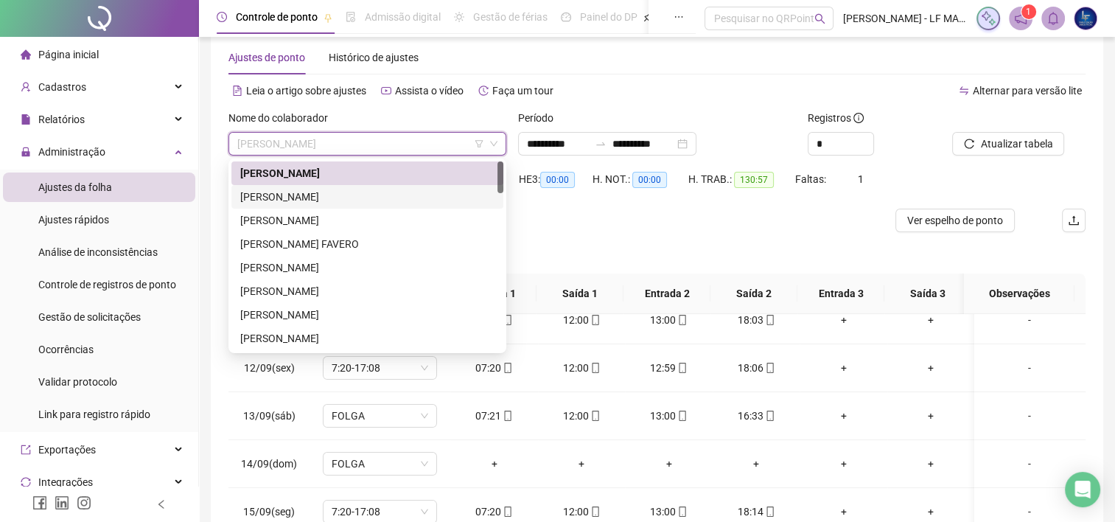
click at [395, 198] on div "[PERSON_NAME]" at bounding box center [367, 197] width 254 height 16
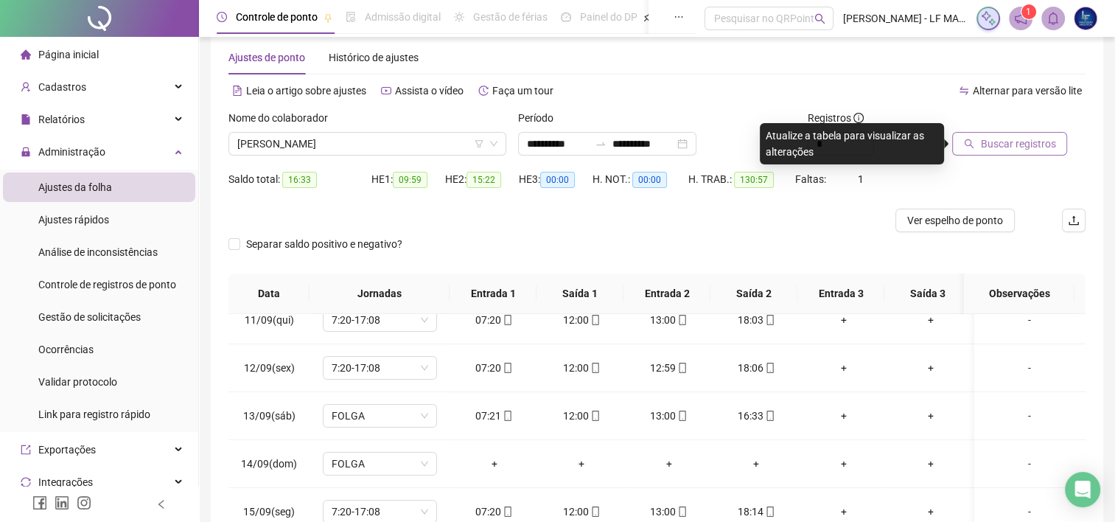
click at [1026, 145] on span "Buscar registros" at bounding box center [1017, 144] width 75 height 16
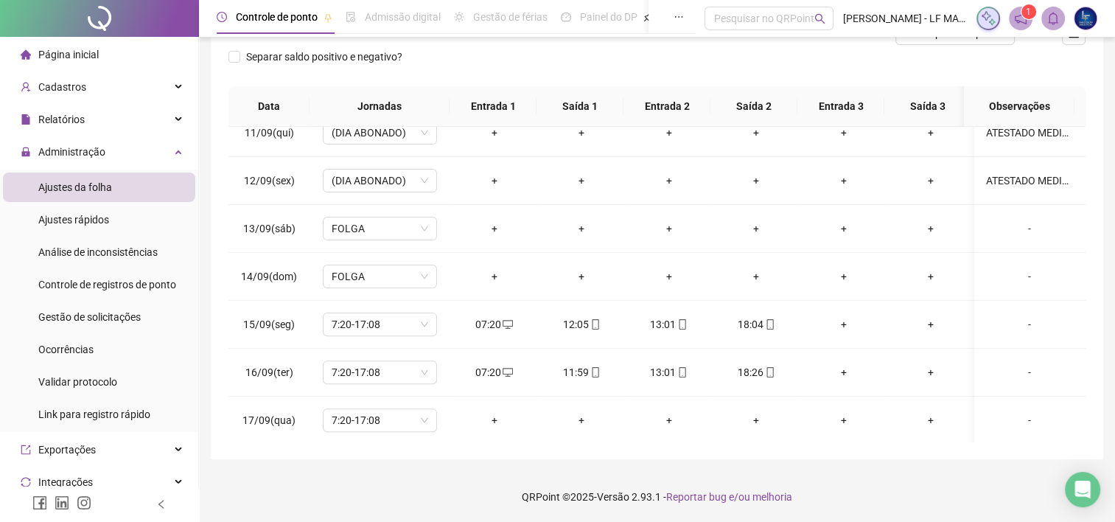
scroll to position [0, 0]
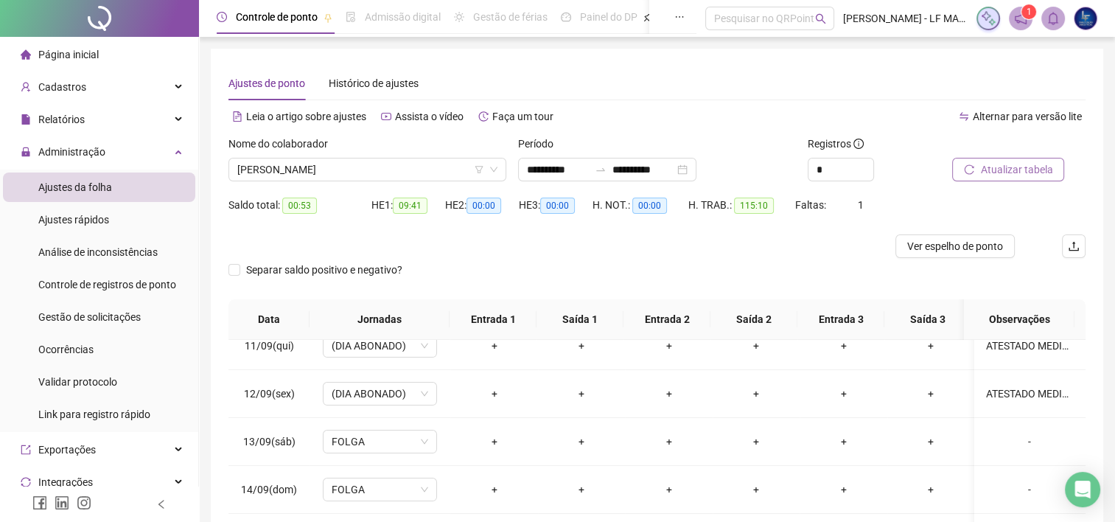
drag, startPoint x: 327, startPoint y: 201, endPoint x: 333, endPoint y: 185, distance: 17.2
click at [327, 200] on div "Saldo total: 00:53" at bounding box center [299, 205] width 143 height 17
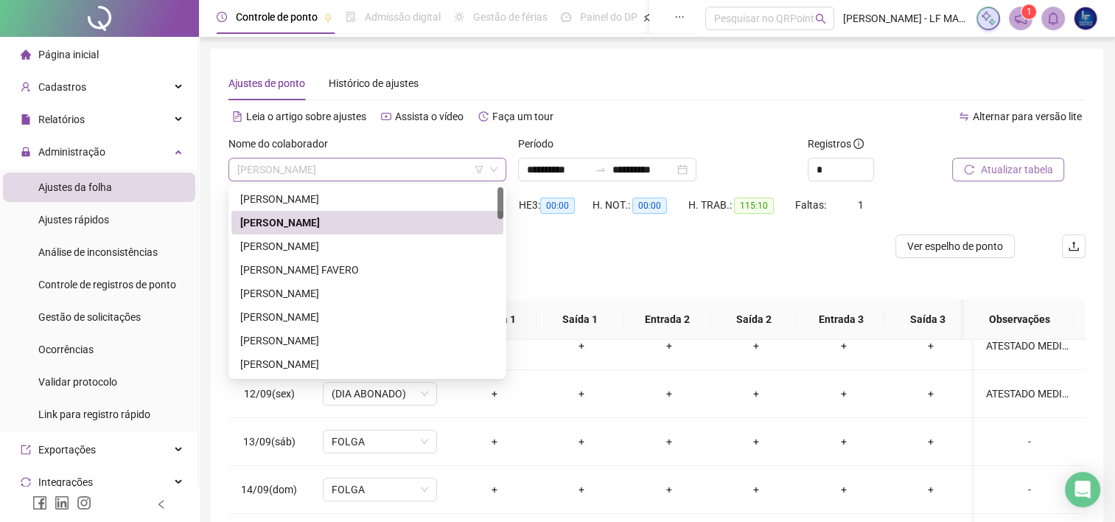
click at [343, 169] on span "[PERSON_NAME]" at bounding box center [367, 169] width 260 height 22
click at [319, 252] on div "[PERSON_NAME]" at bounding box center [367, 246] width 254 height 16
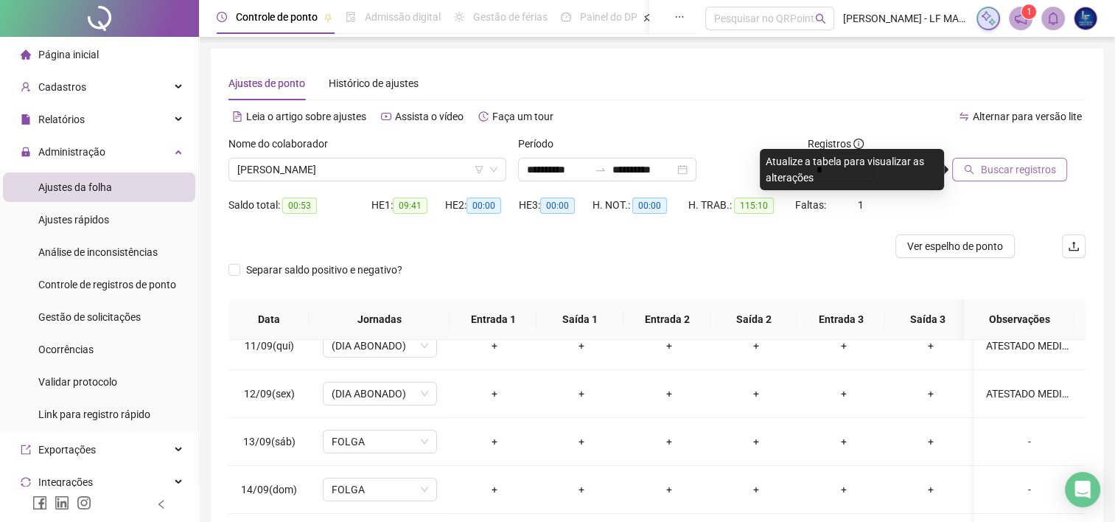
click at [969, 172] on icon "search" at bounding box center [969, 169] width 10 height 10
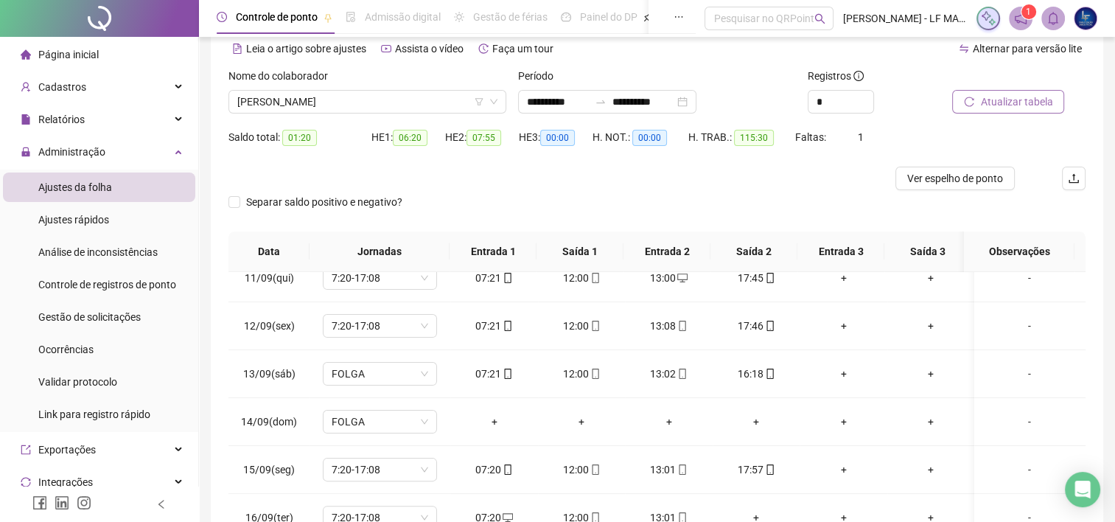
scroll to position [66, 0]
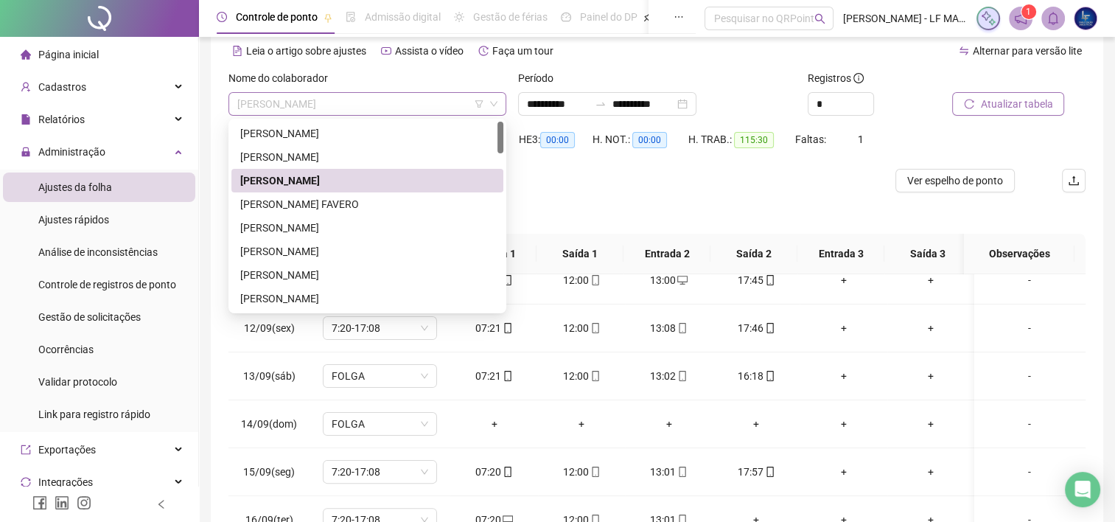
click at [393, 108] on span "[PERSON_NAME]" at bounding box center [367, 104] width 260 height 22
click at [337, 196] on div "[PERSON_NAME] FAVERO" at bounding box center [367, 204] width 254 height 16
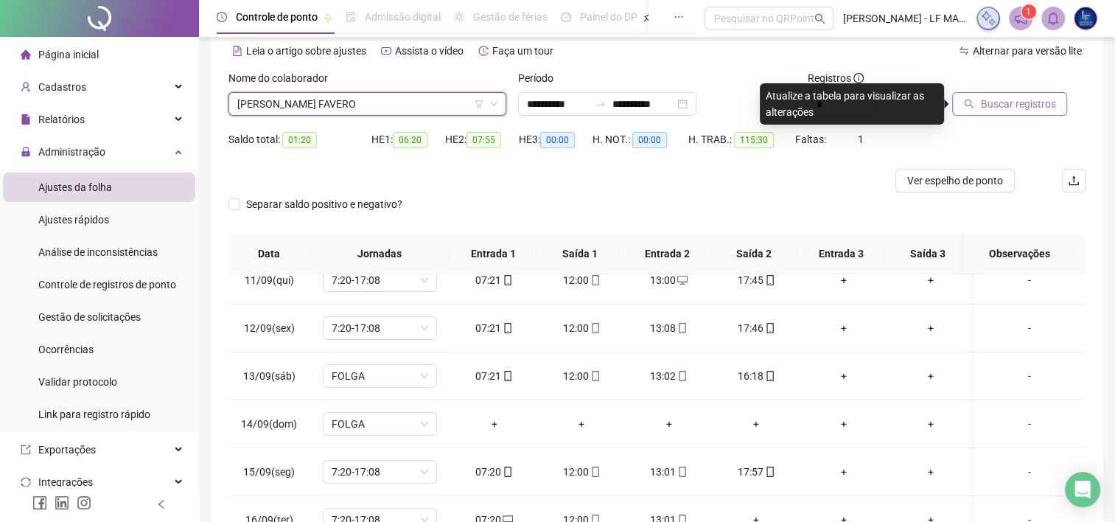
click at [963, 116] on div "Buscar registros" at bounding box center [1018, 98] width 145 height 57
click at [965, 115] on button "Buscar registros" at bounding box center [1009, 104] width 115 height 24
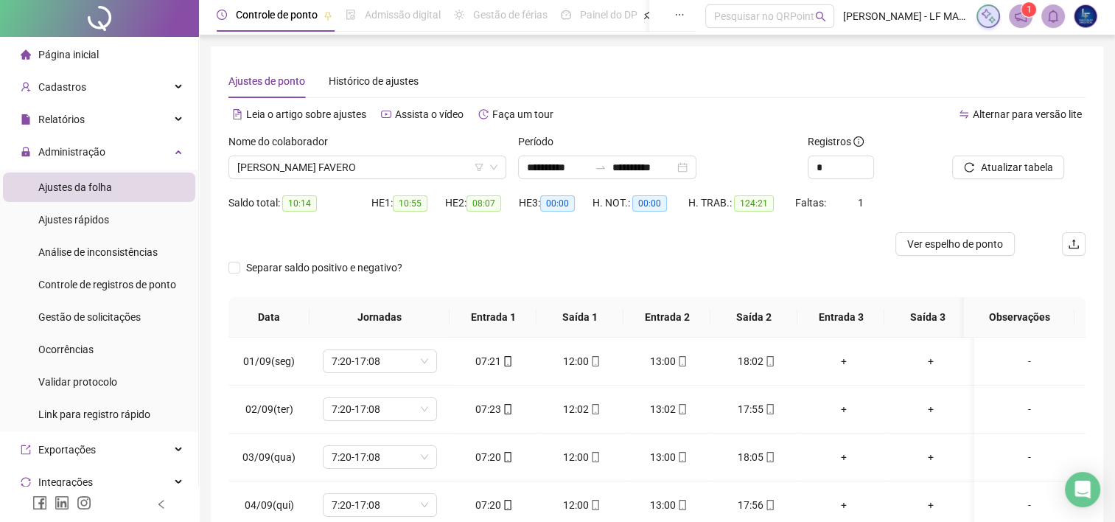
scroll to position [0, 0]
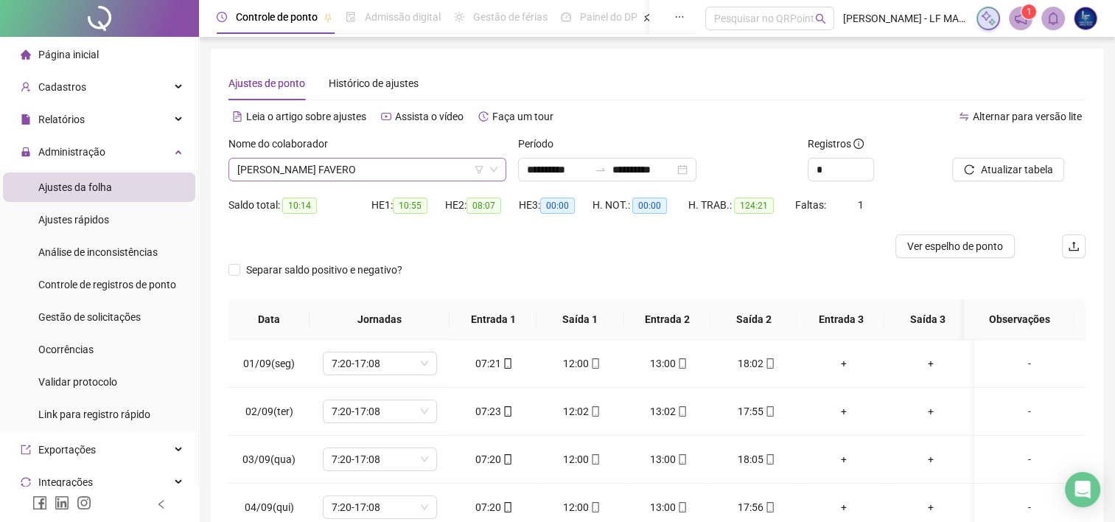
click at [365, 170] on span "[PERSON_NAME] FAVERO" at bounding box center [367, 169] width 260 height 22
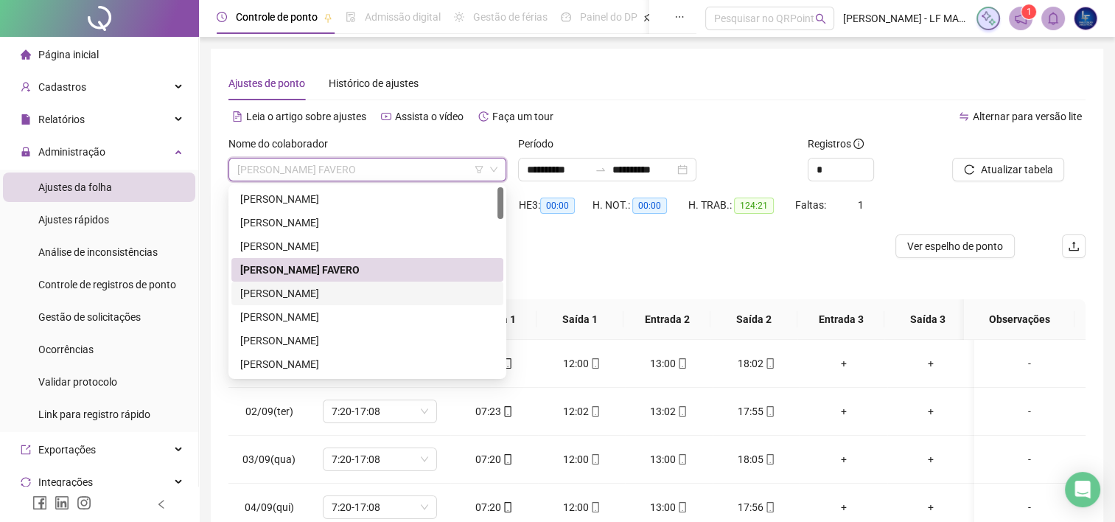
click at [372, 292] on div "[PERSON_NAME]" at bounding box center [367, 293] width 254 height 16
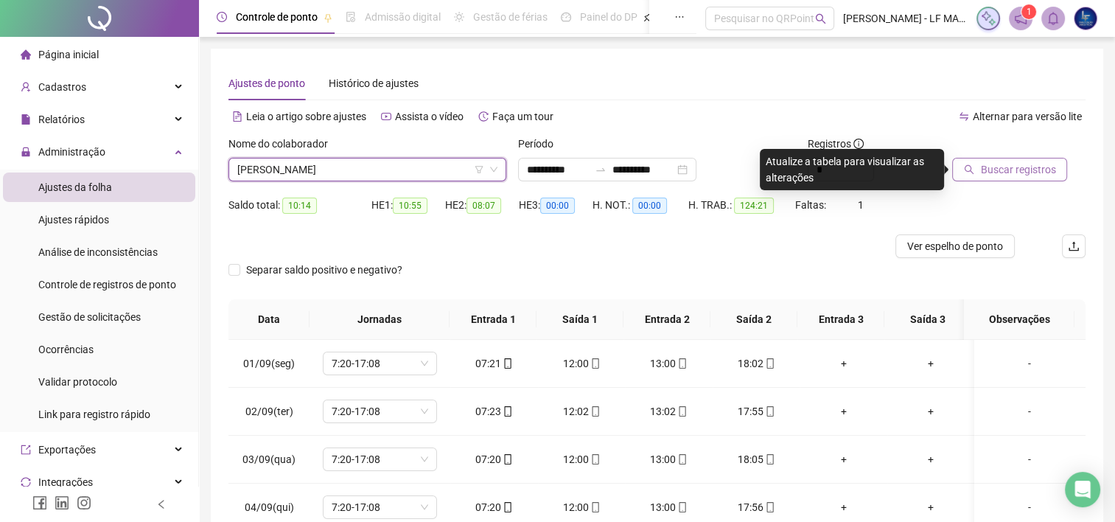
click at [1032, 177] on span "Buscar registros" at bounding box center [1017, 169] width 75 height 16
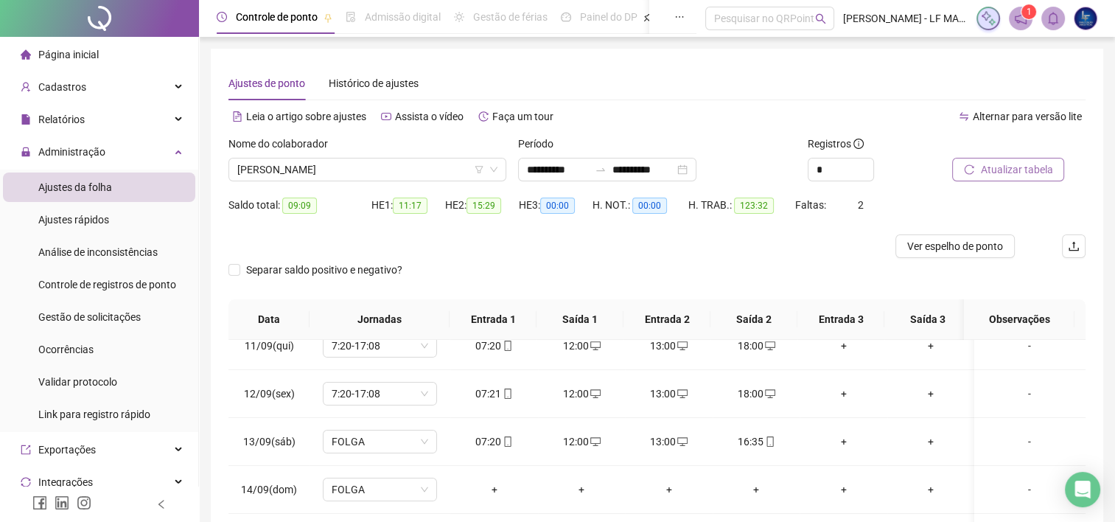
click at [354, 186] on div "Nome do colaborador ANTONIO AIRTON ARAUJO OLIVEIRA" at bounding box center [368, 164] width 290 height 57
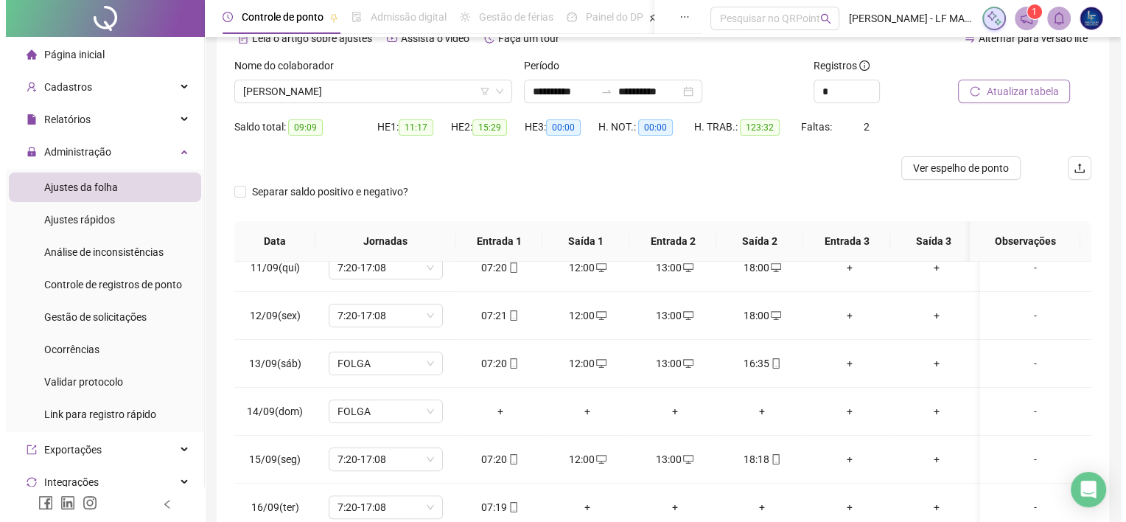
scroll to position [58, 0]
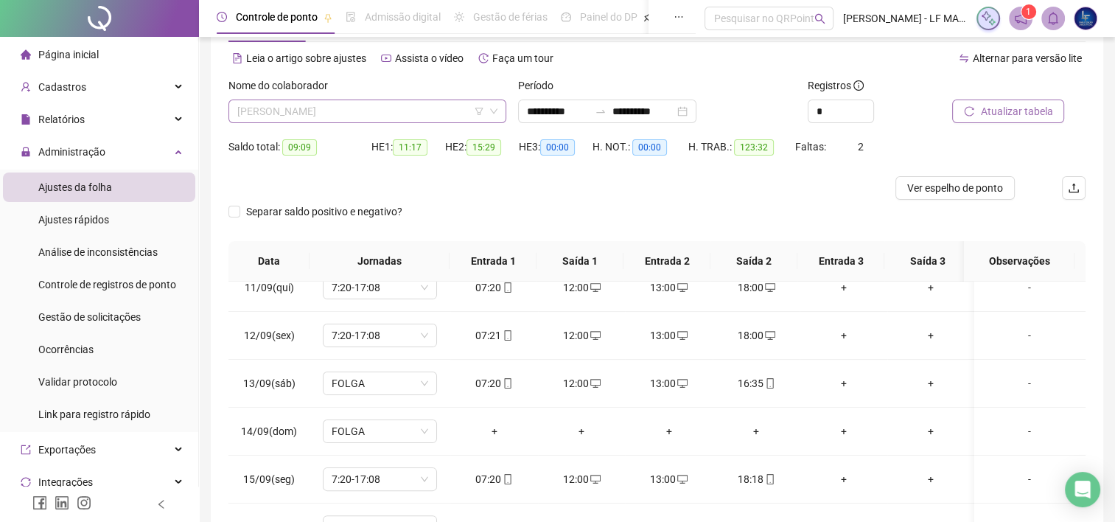
click at [337, 113] on span "[PERSON_NAME]" at bounding box center [367, 111] width 260 height 22
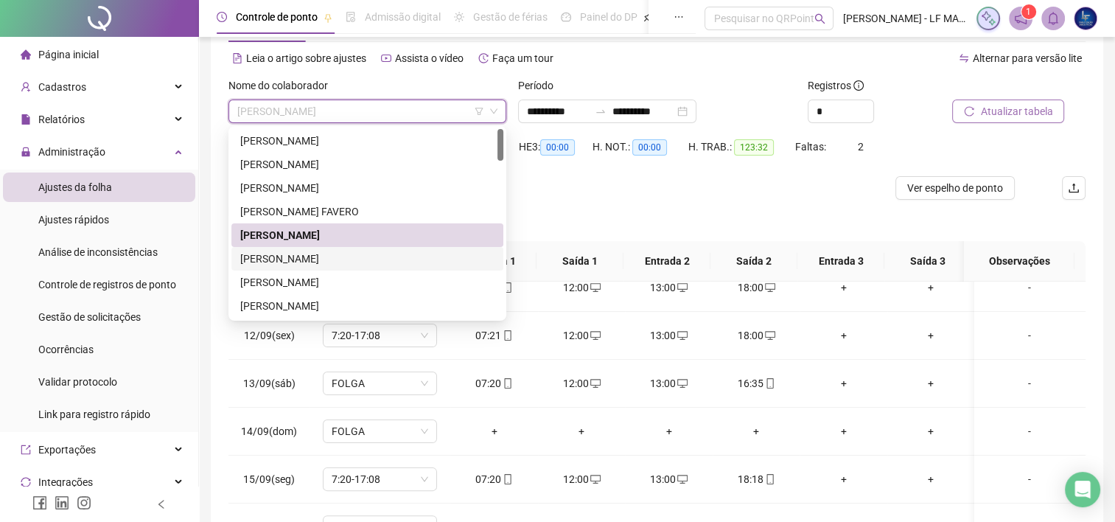
click at [385, 259] on div "[PERSON_NAME]" at bounding box center [367, 259] width 254 height 16
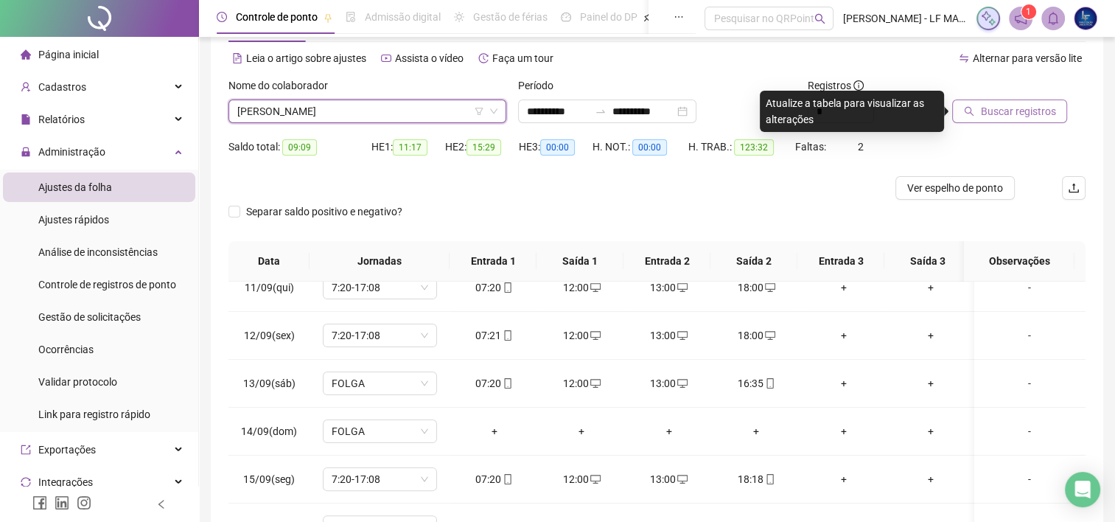
click at [1023, 114] on span "Buscar registros" at bounding box center [1017, 111] width 75 height 16
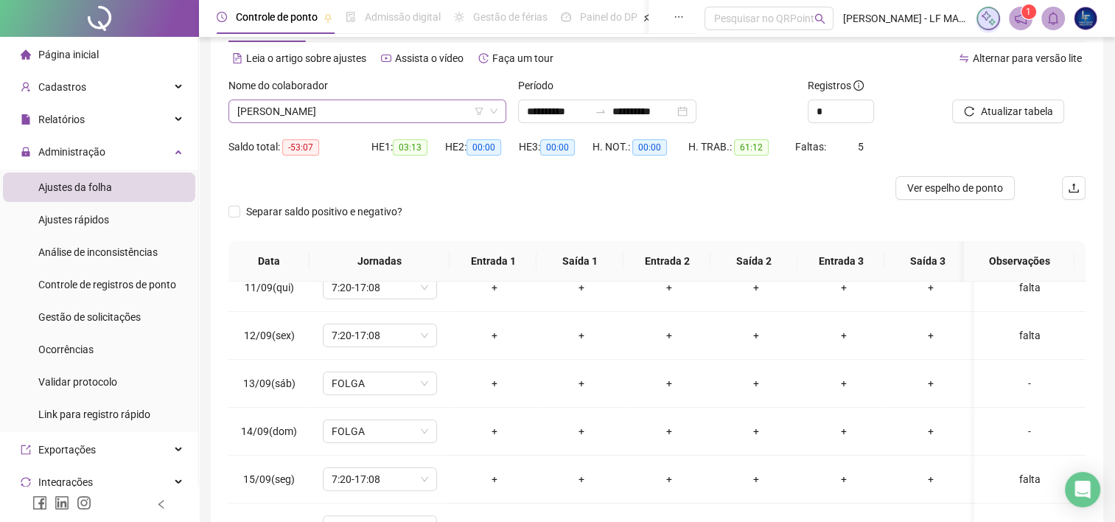
click at [374, 121] on span "[PERSON_NAME]" at bounding box center [367, 111] width 260 height 22
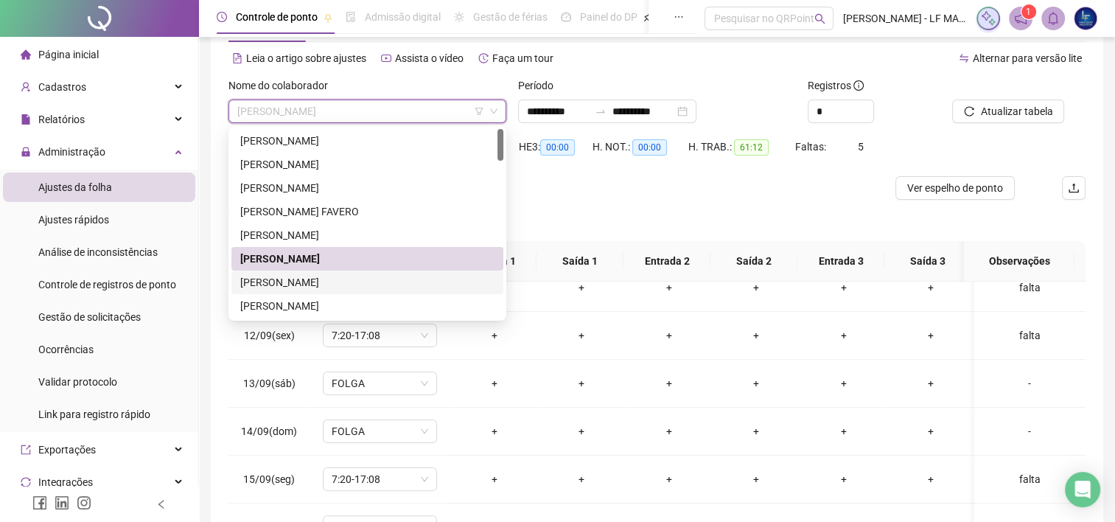
click at [351, 284] on div "[PERSON_NAME]" at bounding box center [367, 282] width 254 height 16
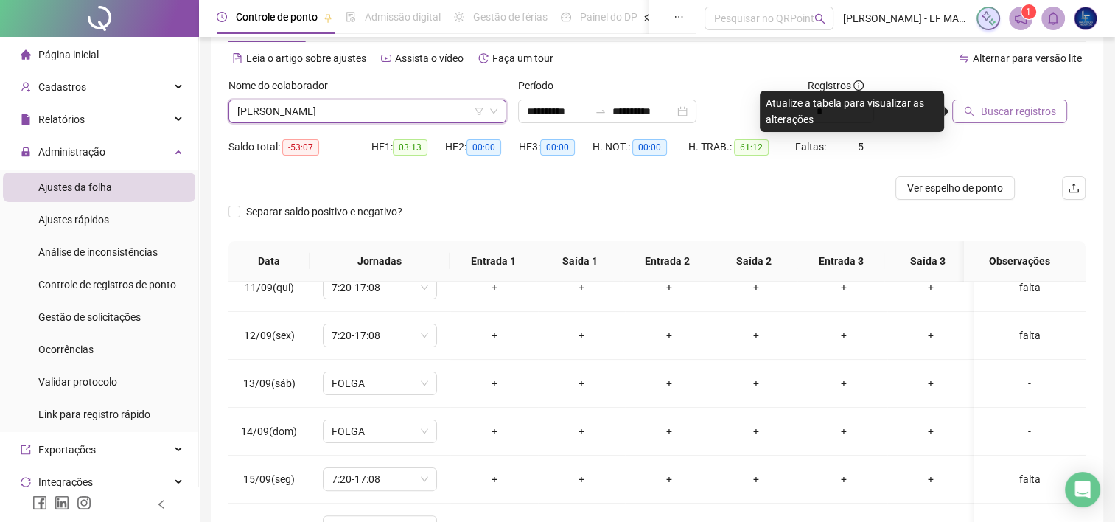
click at [979, 106] on button "Buscar registros" at bounding box center [1009, 111] width 115 height 24
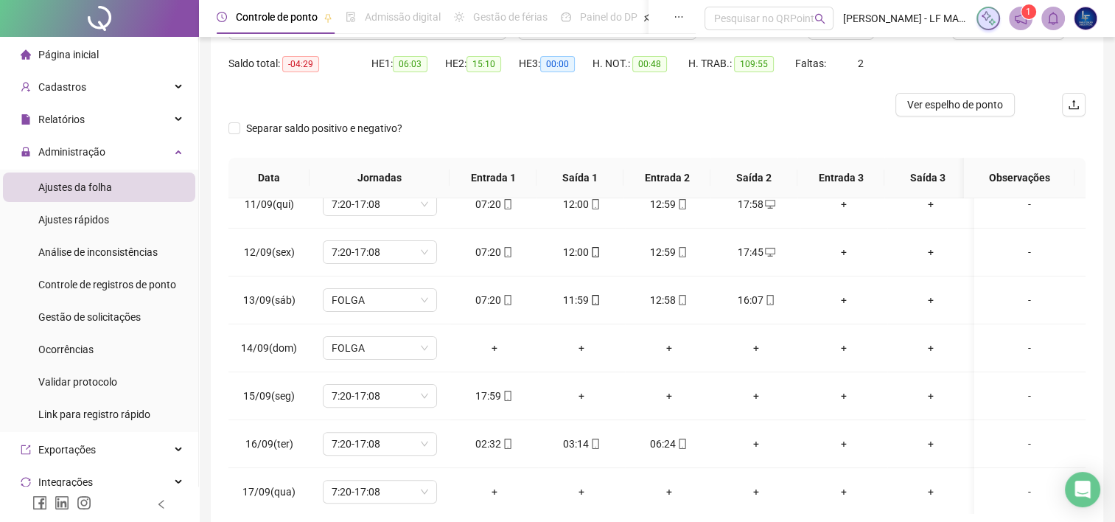
scroll to position [157, 0]
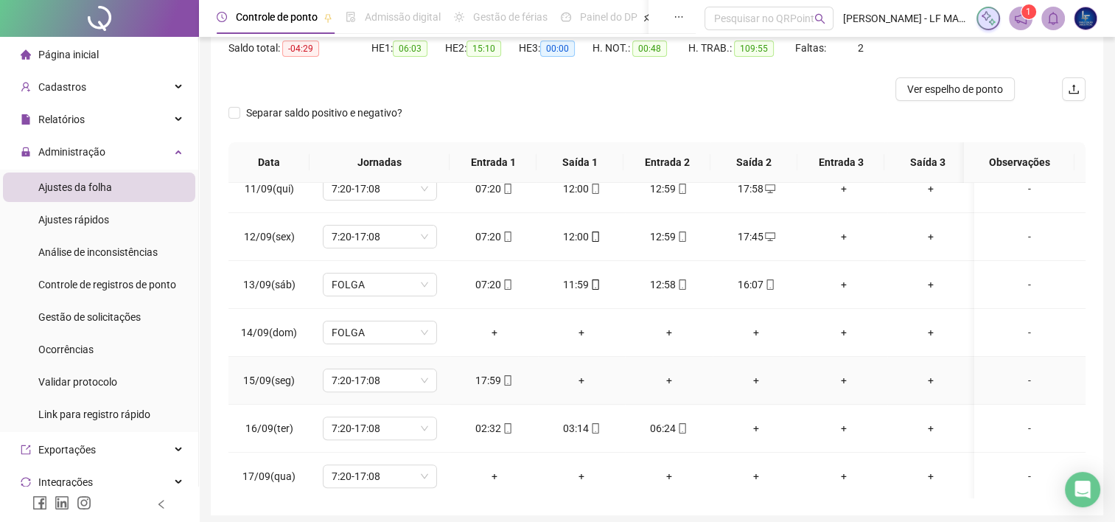
click at [495, 377] on div "17:59" at bounding box center [494, 380] width 64 height 16
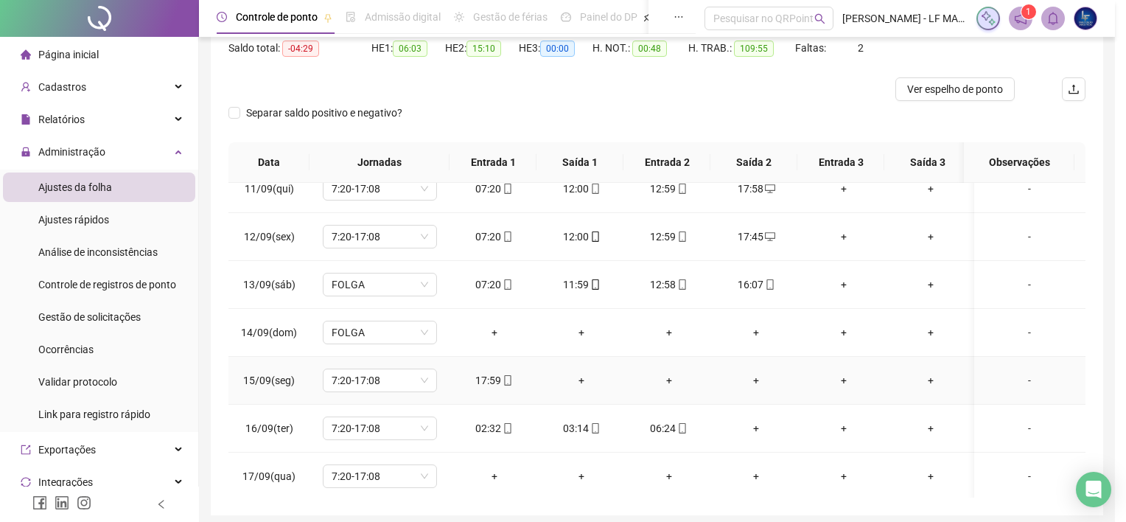
type input "**********"
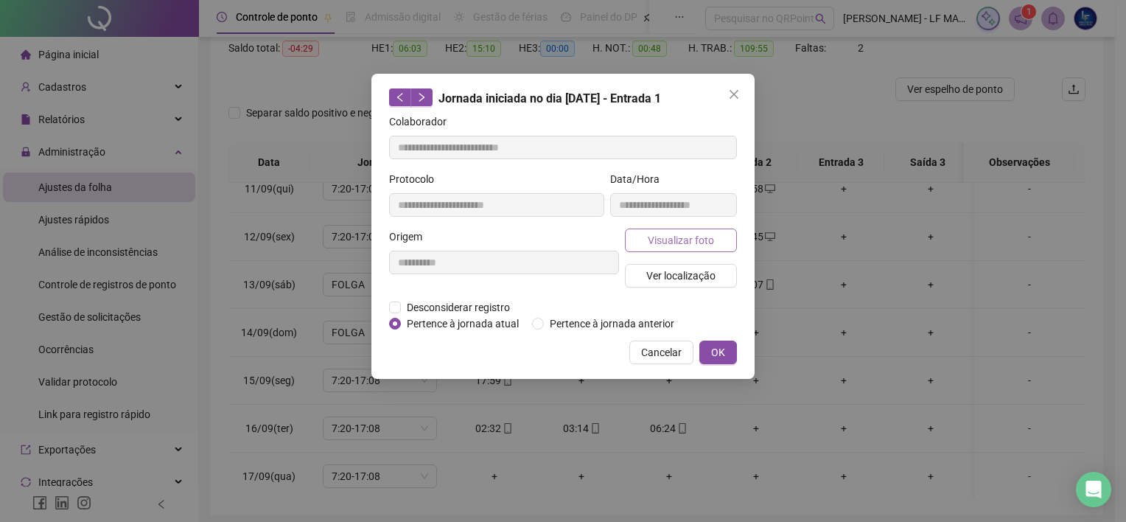
click at [684, 243] on span "Visualizar foto" at bounding box center [681, 240] width 66 height 16
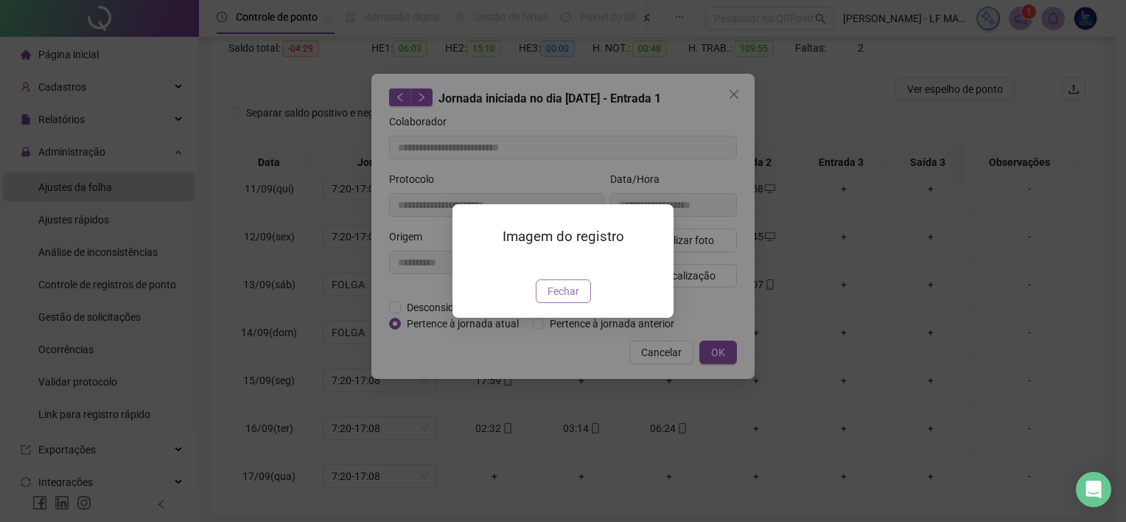
click at [575, 303] on button "Fechar" at bounding box center [563, 291] width 55 height 24
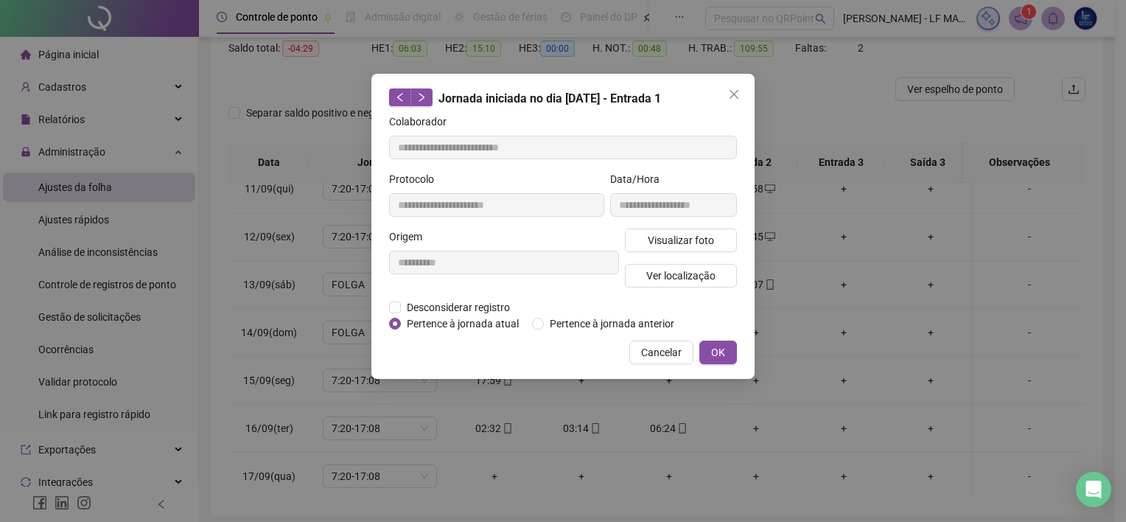
click at [669, 345] on span "Cancelar" at bounding box center [661, 352] width 41 height 16
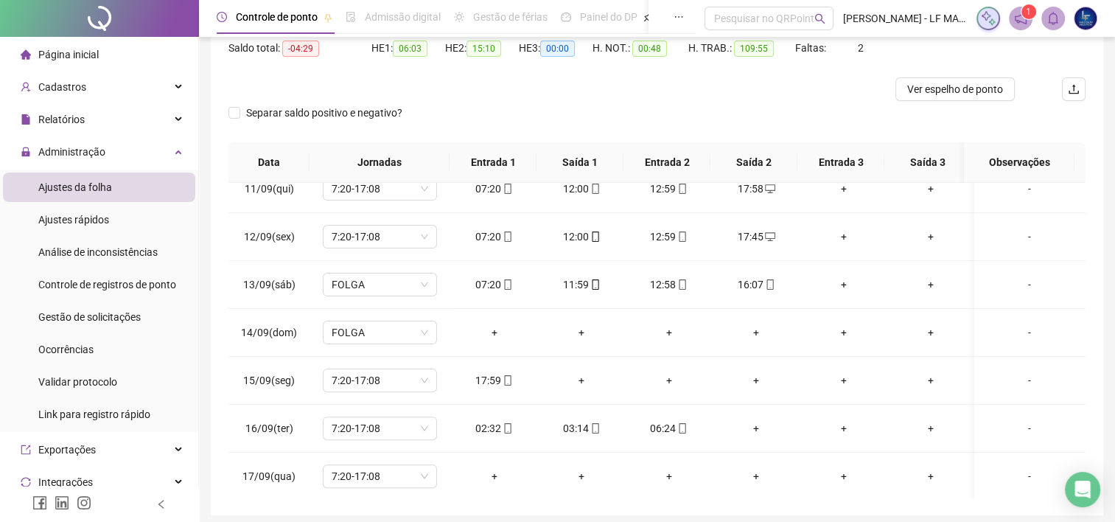
scroll to position [83, 0]
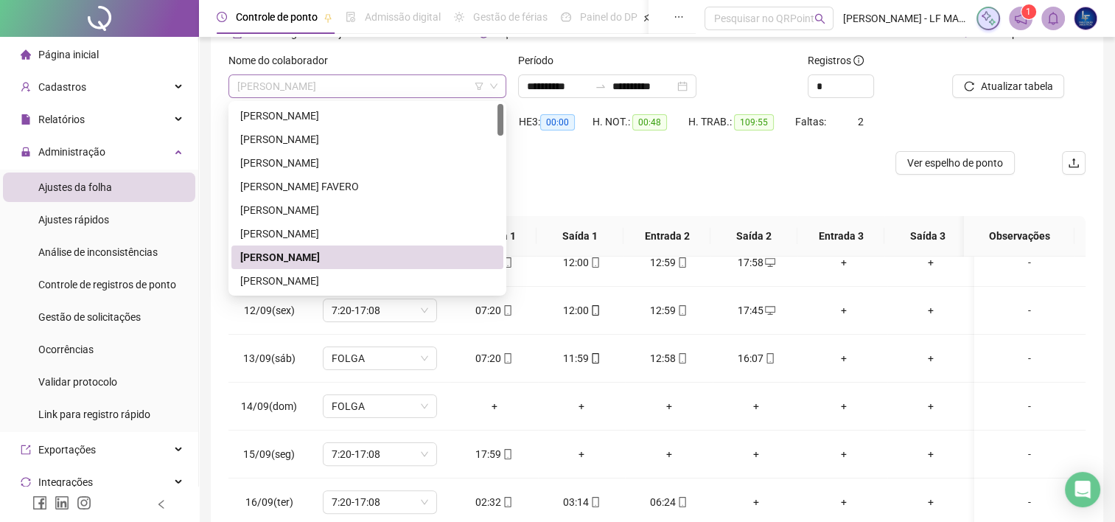
click at [429, 86] on span "[PERSON_NAME]" at bounding box center [367, 86] width 260 height 22
click at [388, 271] on div "[PERSON_NAME]" at bounding box center [367, 281] width 272 height 24
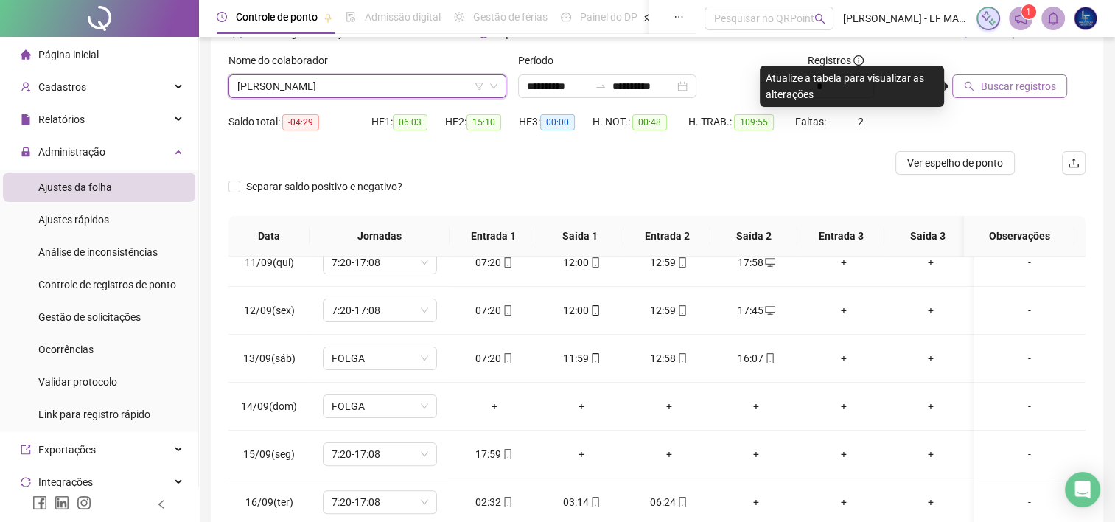
click at [1008, 75] on button "Buscar registros" at bounding box center [1009, 86] width 115 height 24
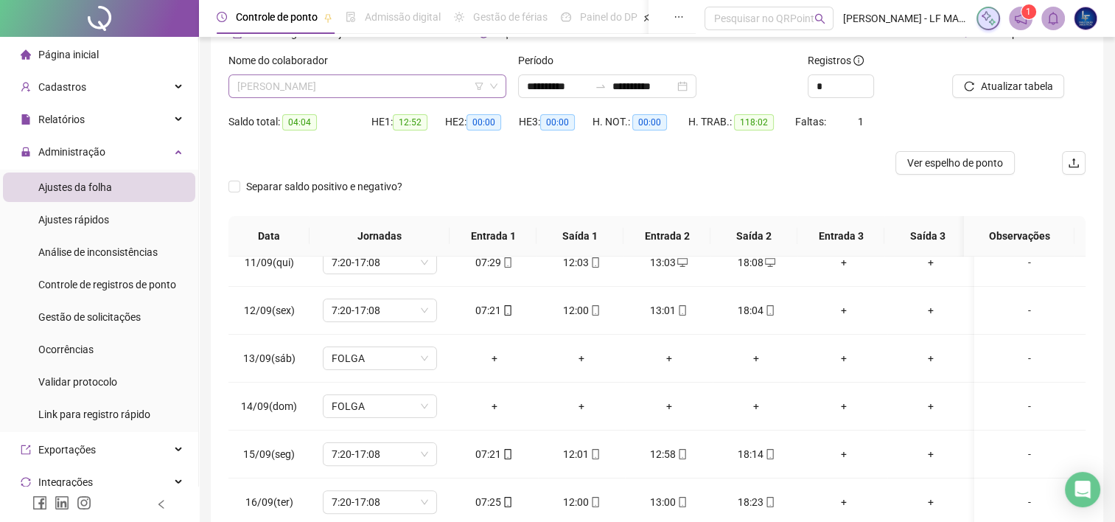
click at [374, 83] on span "[PERSON_NAME]" at bounding box center [367, 86] width 260 height 22
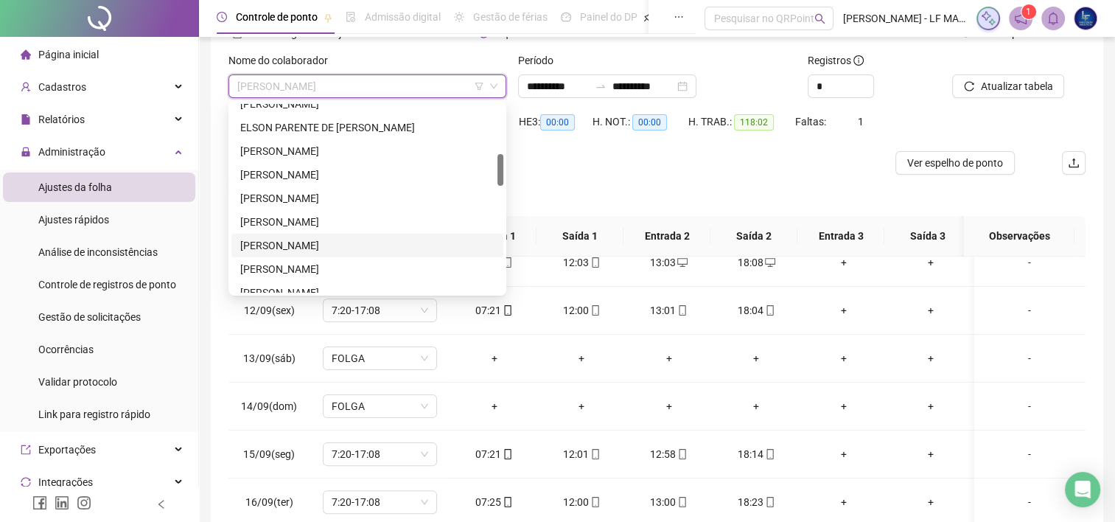
scroll to position [368, 0]
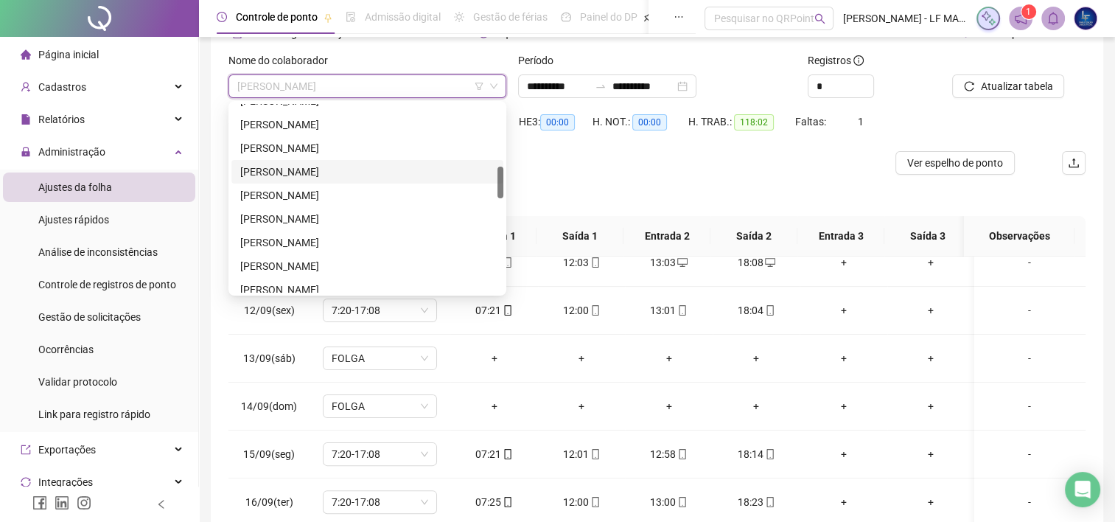
click at [318, 171] on div "[PERSON_NAME]" at bounding box center [367, 172] width 254 height 16
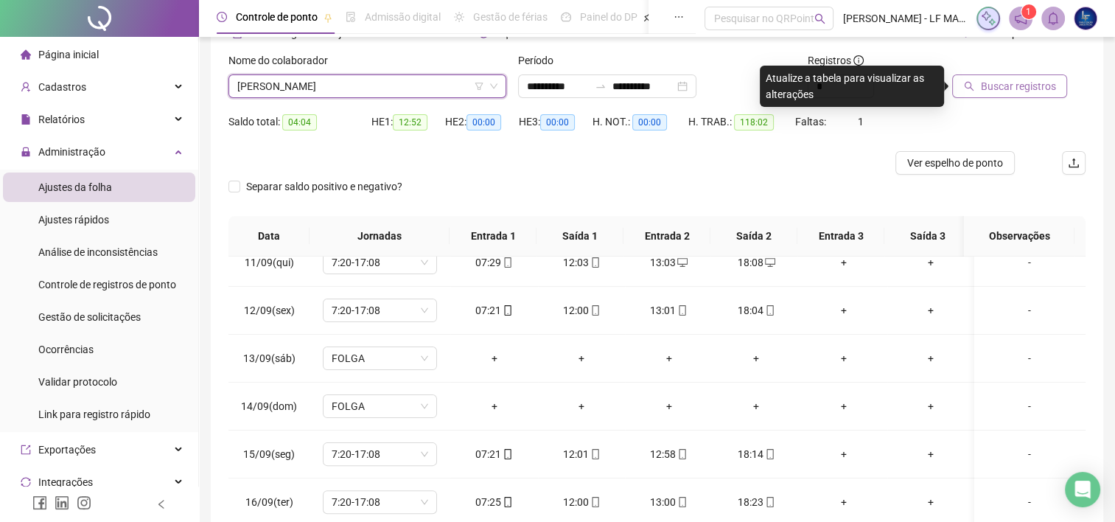
click at [1008, 80] on span "Buscar registros" at bounding box center [1017, 86] width 75 height 16
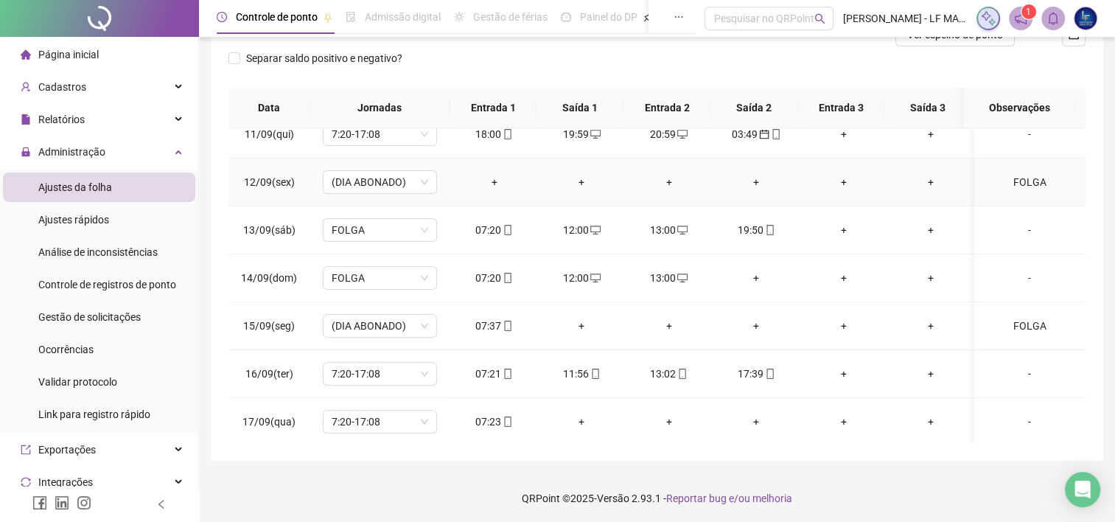
scroll to position [213, 0]
click at [507, 322] on icon "mobile" at bounding box center [508, 324] width 10 height 10
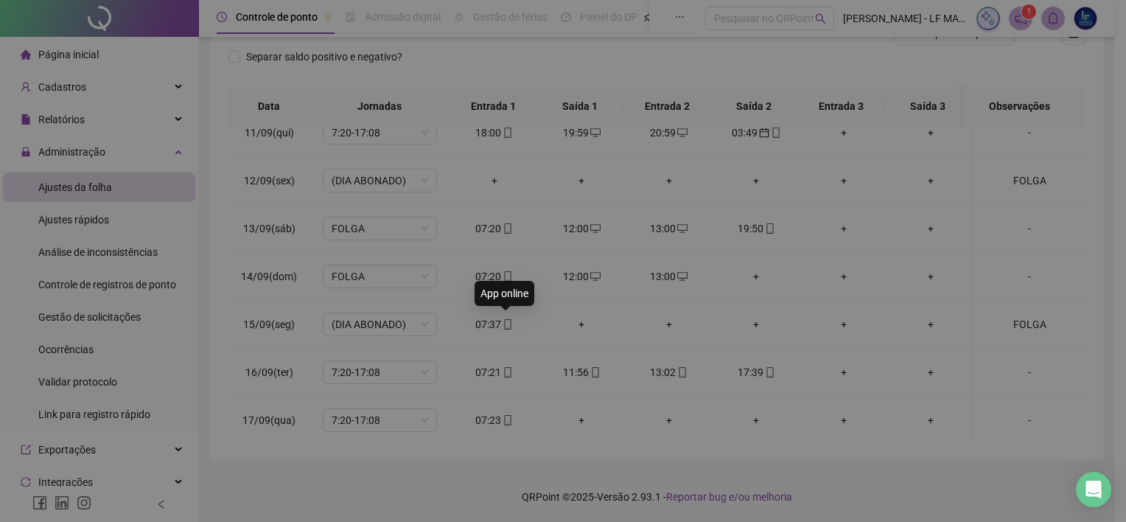
type input "**********"
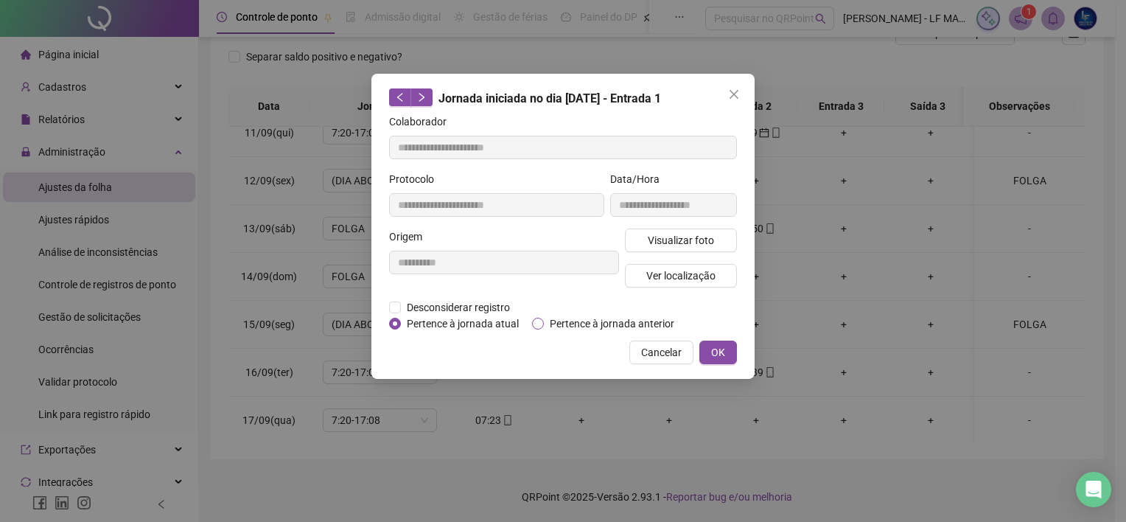
click at [566, 321] on span "Pertence à jornada anterior" at bounding box center [612, 323] width 136 height 16
click at [718, 358] on span "OK" at bounding box center [718, 352] width 14 height 16
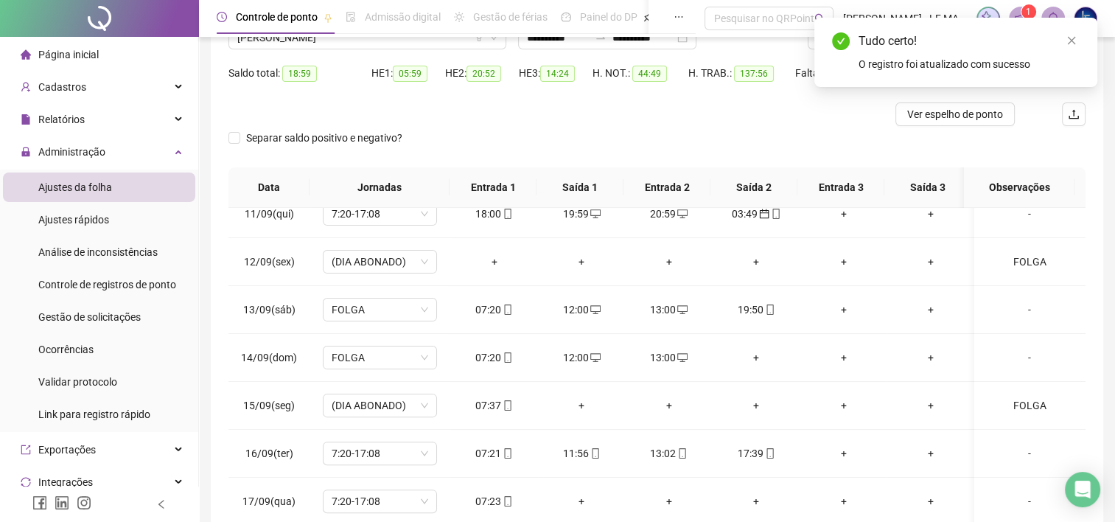
scroll to position [130, 0]
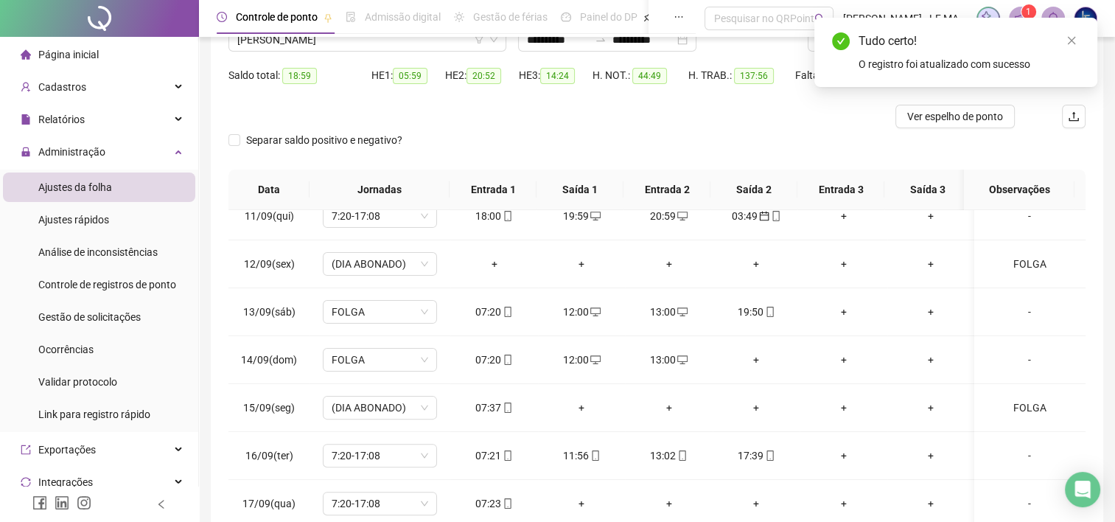
click at [1076, 32] on div "Tudo certo! O registro foi atualizado com sucesso" at bounding box center [955, 52] width 283 height 69
click at [1071, 38] on icon "close" at bounding box center [1071, 40] width 10 height 10
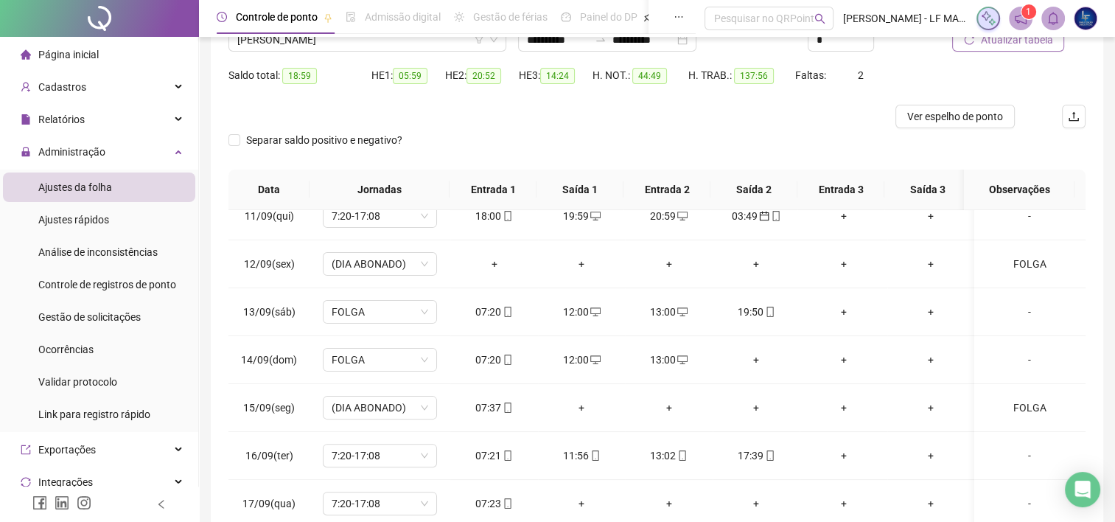
click at [1026, 43] on span "Atualizar tabela" at bounding box center [1016, 40] width 72 height 16
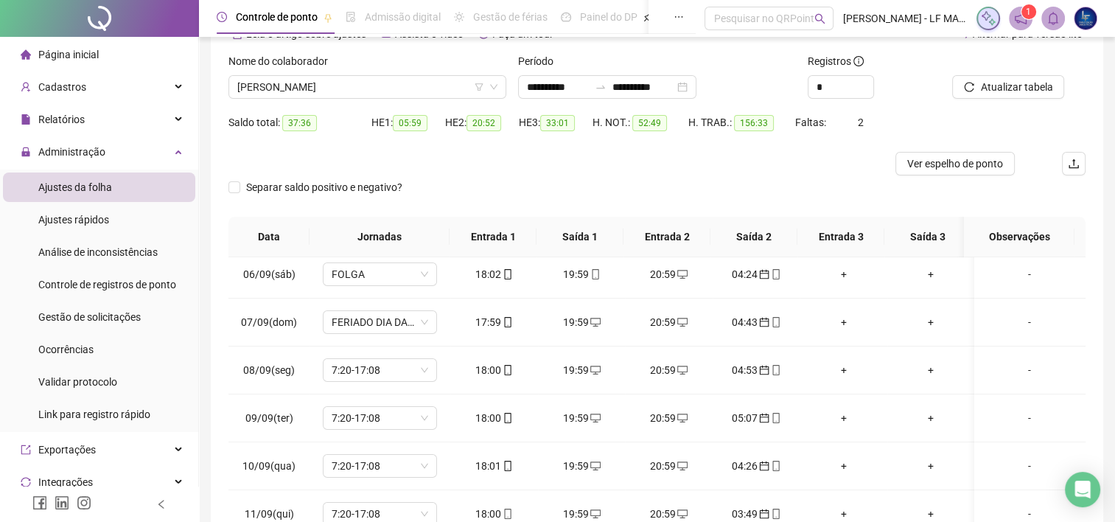
scroll to position [128, 0]
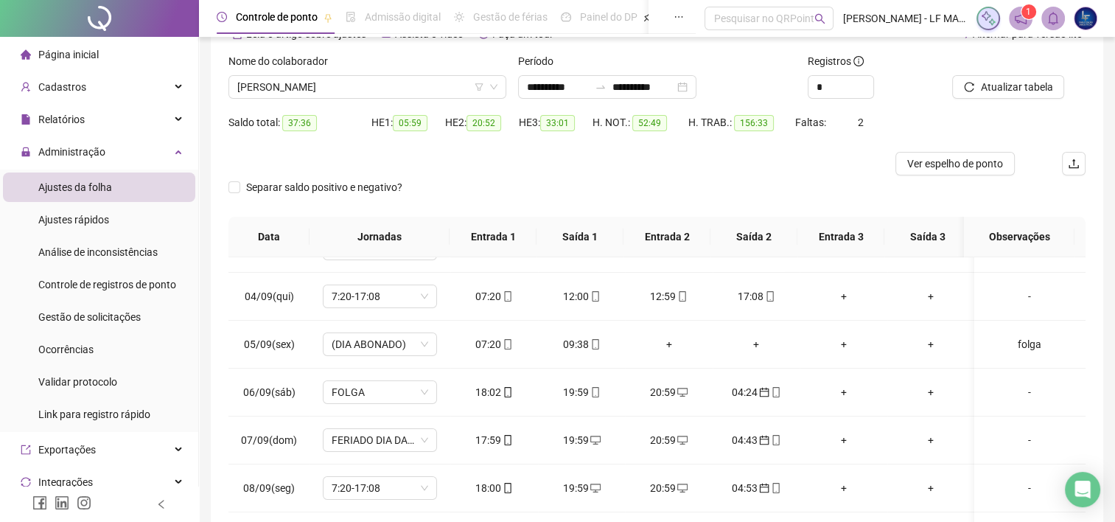
drag, startPoint x: 1097, startPoint y: 226, endPoint x: 1113, endPoint y: 239, distance: 20.4
click at [1113, 239] on div "**********" at bounding box center [657, 284] width 916 height 735
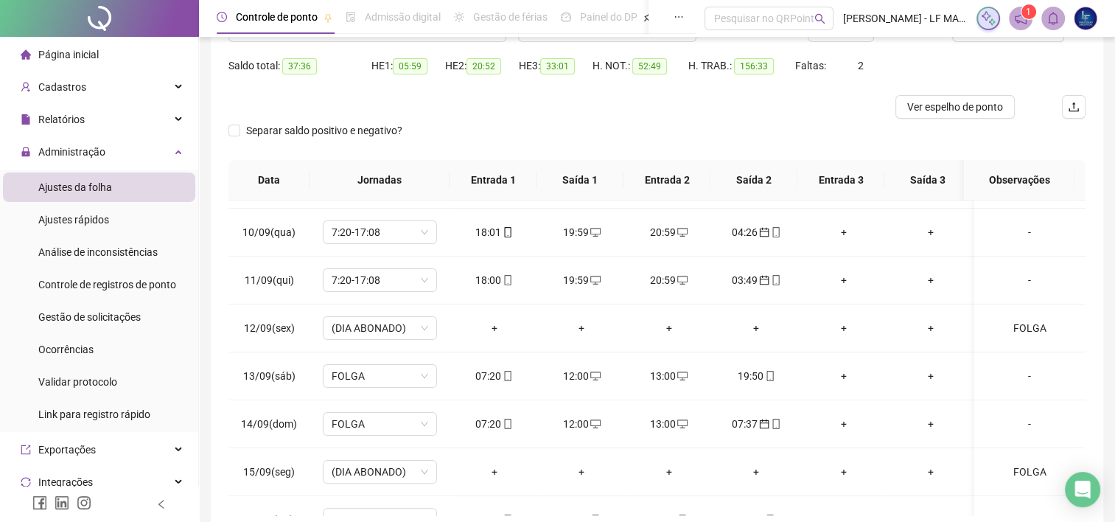
scroll to position [66, 0]
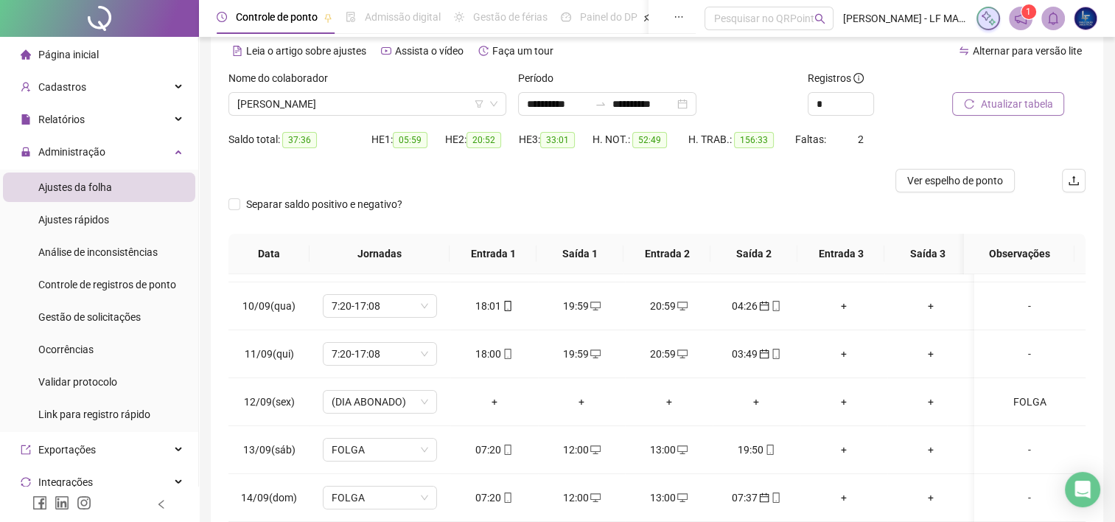
click at [1005, 94] on button "Atualizar tabela" at bounding box center [1008, 104] width 112 height 24
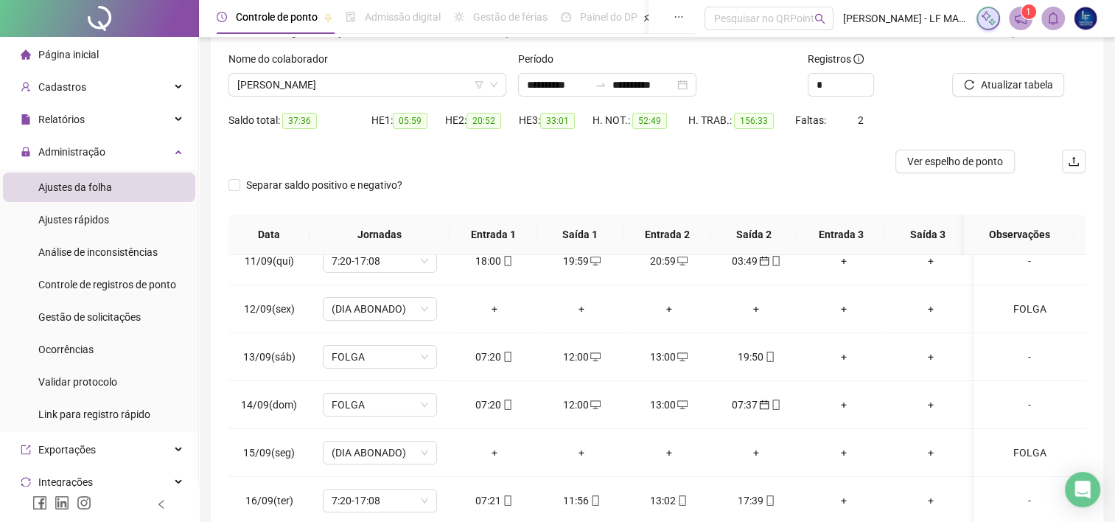
scroll to position [74, 0]
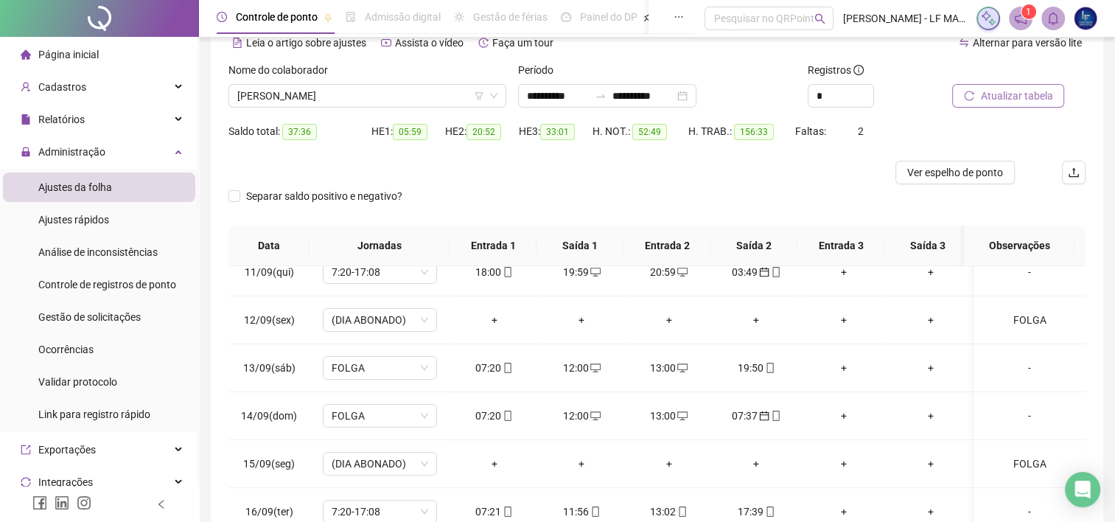
click at [991, 88] on span "Atualizar tabela" at bounding box center [1016, 96] width 72 height 16
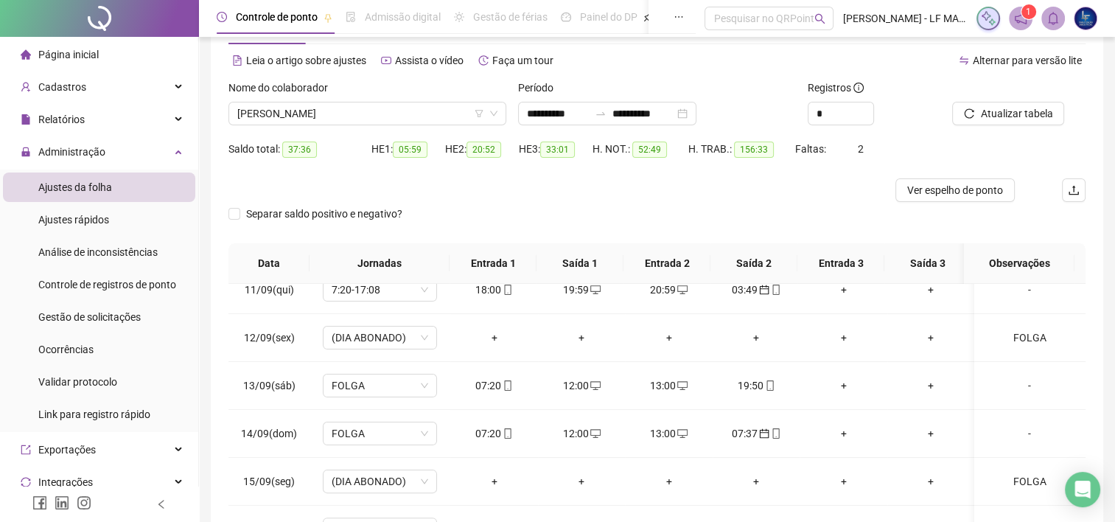
scroll to position [50, 0]
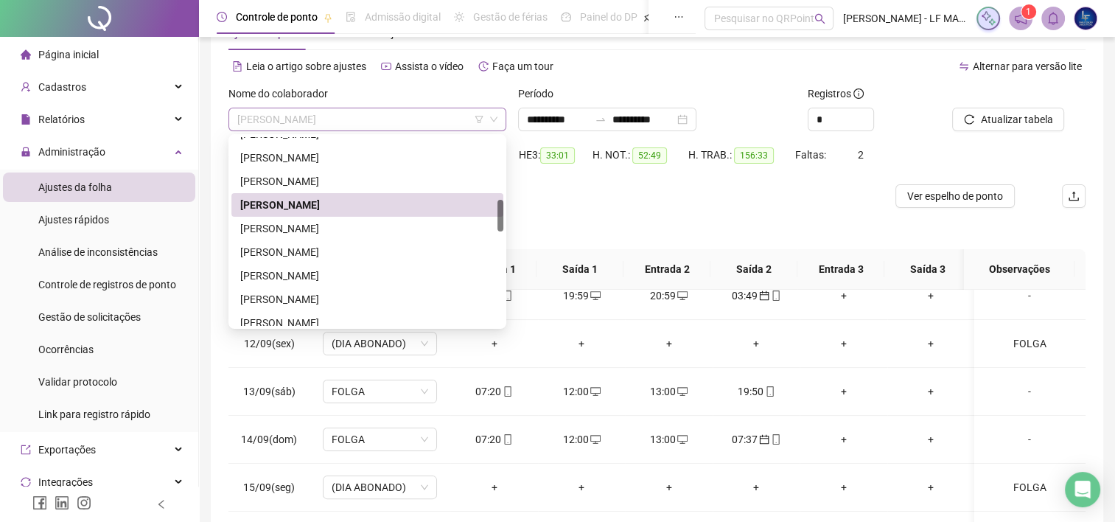
click at [395, 109] on span "[PERSON_NAME]" at bounding box center [367, 119] width 260 height 22
click at [591, 197] on div at bounding box center [549, 196] width 643 height 24
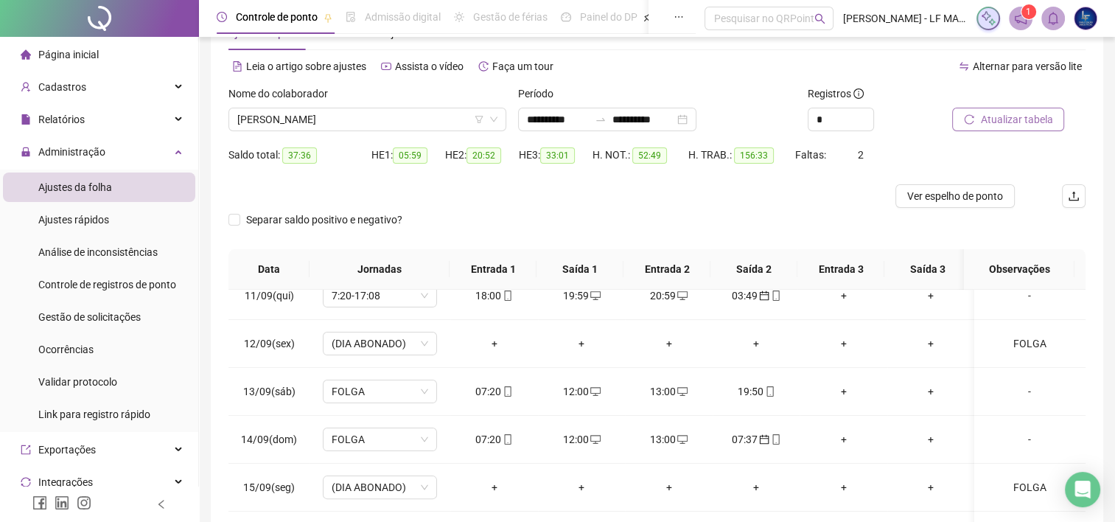
click at [1020, 122] on span "Atualizar tabela" at bounding box center [1016, 119] width 72 height 16
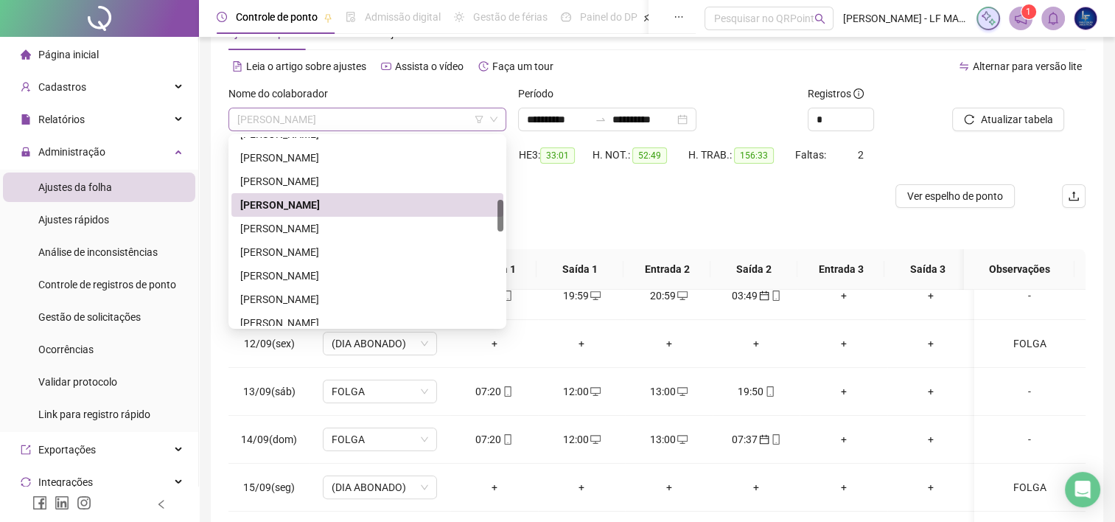
click at [401, 118] on span "[PERSON_NAME]" at bounding box center [367, 119] width 260 height 22
click at [370, 236] on div "[PERSON_NAME]" at bounding box center [367, 228] width 254 height 16
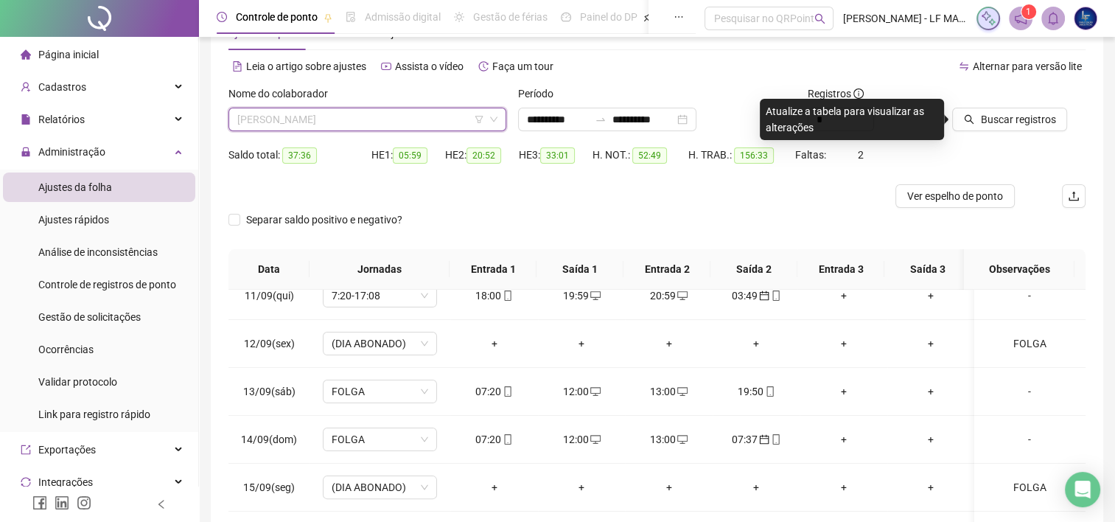
click at [436, 109] on span "[PERSON_NAME]" at bounding box center [367, 119] width 260 height 22
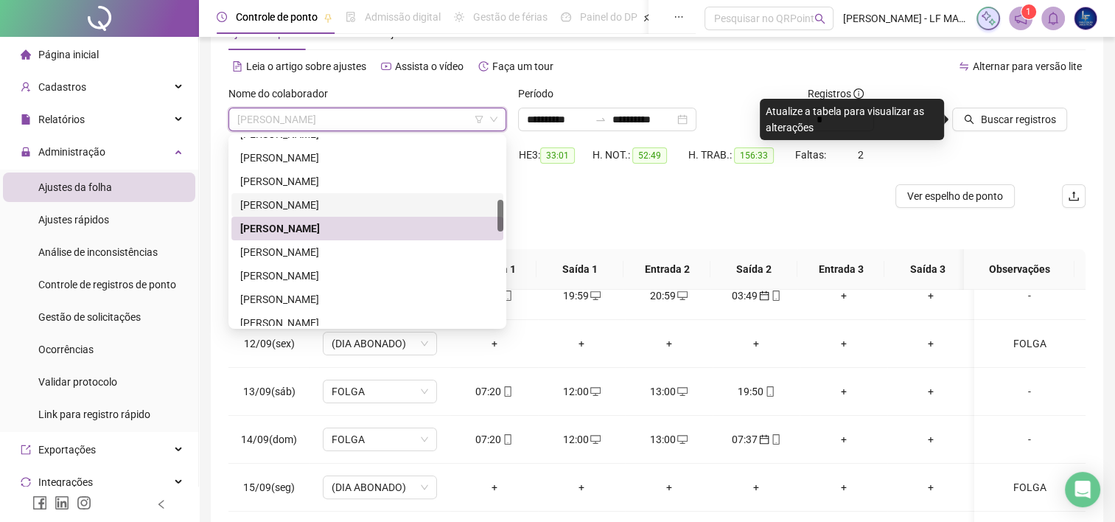
click at [327, 200] on div "[PERSON_NAME]" at bounding box center [367, 205] width 254 height 16
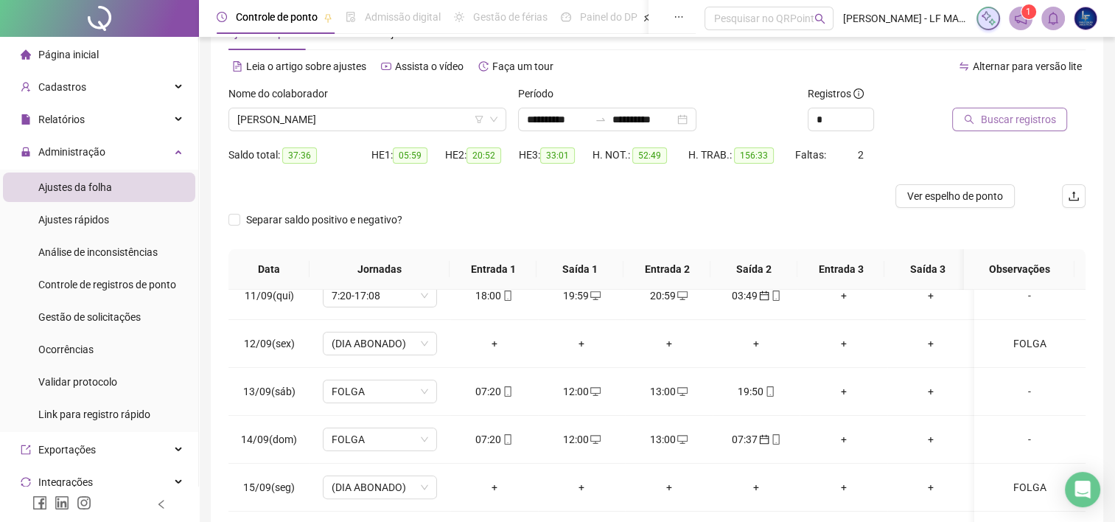
click at [1004, 117] on span "Buscar registros" at bounding box center [1017, 119] width 75 height 16
drag, startPoint x: 397, startPoint y: 151, endPoint x: 561, endPoint y: 149, distance: 163.6
click at [561, 149] on div "Saldo total: 37:36 HE 1: 05:59 HE 2: 20:52 HE 3: 33:01 H. NOT.: 52:49 H. TRAB.:…" at bounding box center [656, 163] width 857 height 41
click at [878, 161] on div "Saldo total: 37:36 HE 1: 05:59 HE 2: 20:52 HE 3: 33:01 H. NOT.: 52:49 H. TRAB.:…" at bounding box center [656, 161] width 857 height 41
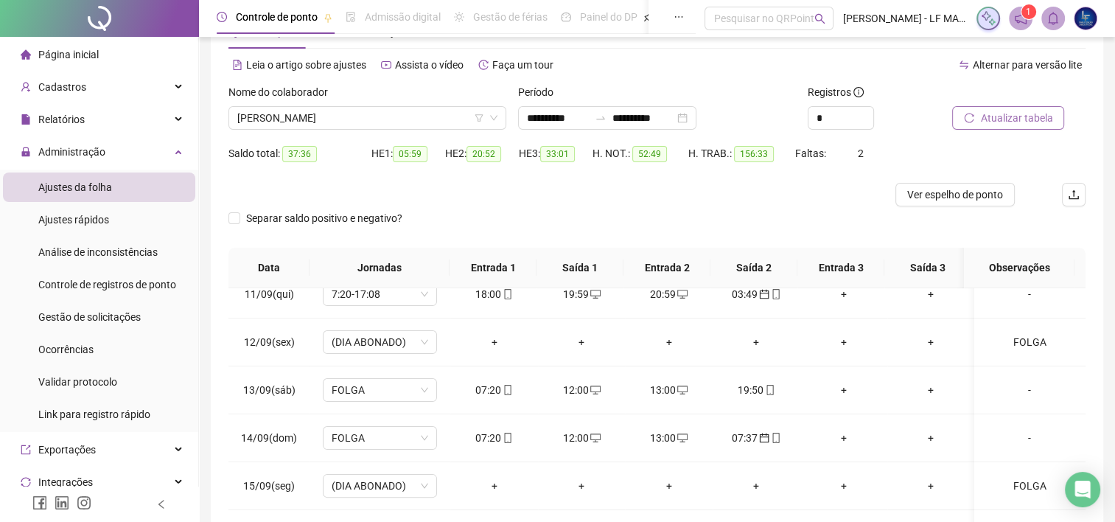
click at [993, 112] on span "Atualizar tabela" at bounding box center [1016, 118] width 72 height 16
click at [424, 107] on span "[PERSON_NAME]" at bounding box center [367, 118] width 260 height 22
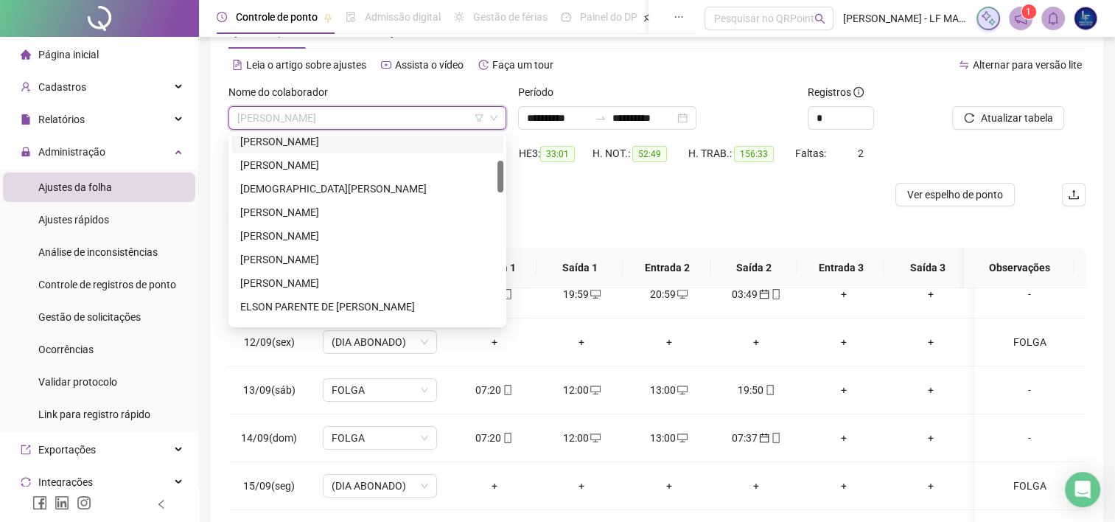
scroll to position [74, 0]
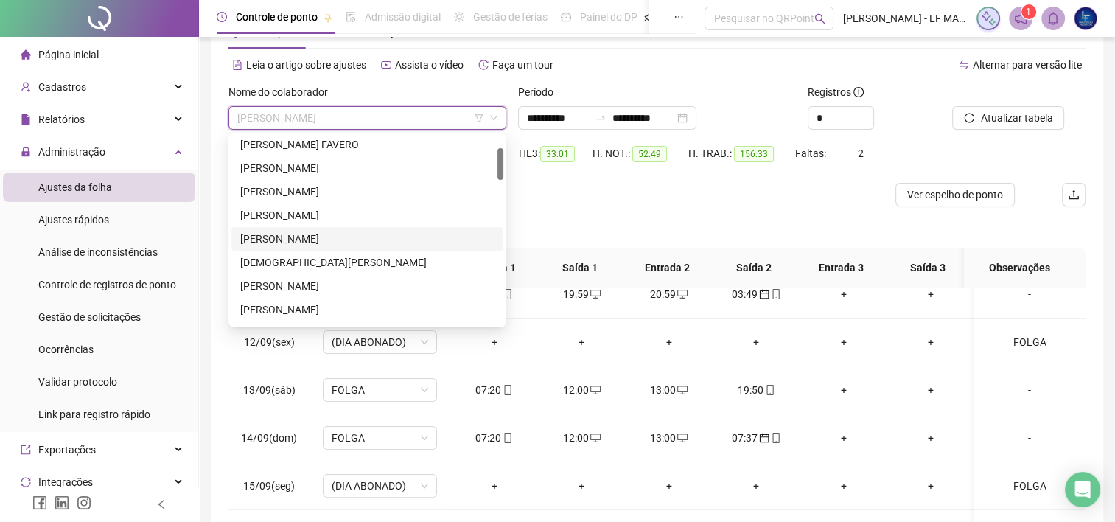
click at [330, 228] on div "[PERSON_NAME]" at bounding box center [367, 239] width 272 height 24
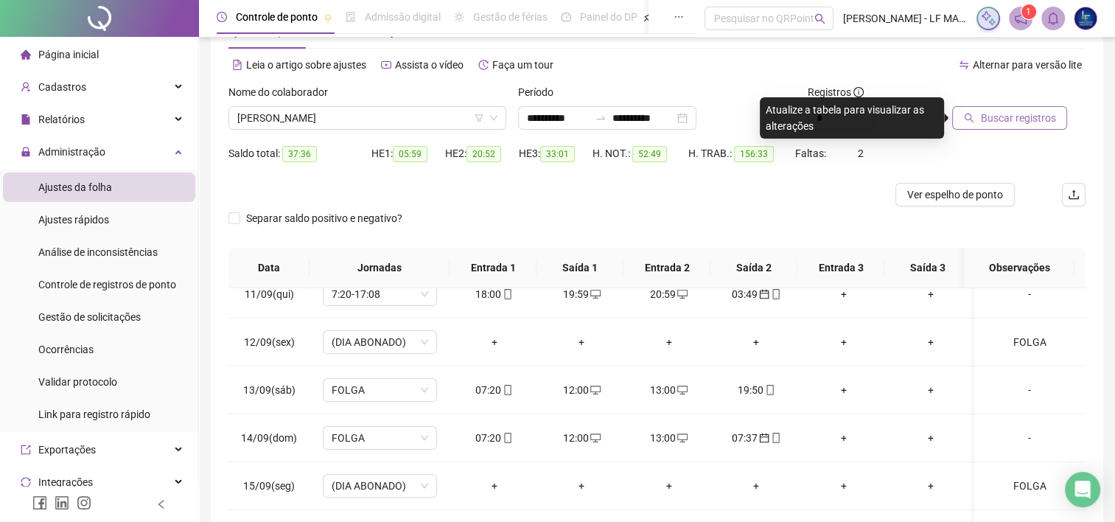
click at [995, 119] on span "Buscar registros" at bounding box center [1017, 118] width 75 height 16
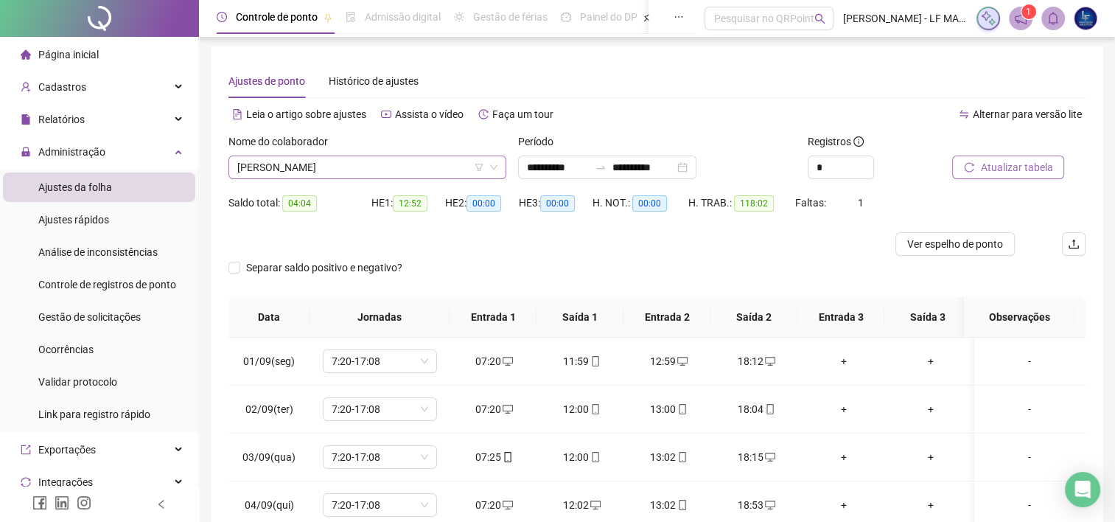
scroll to position [0, 0]
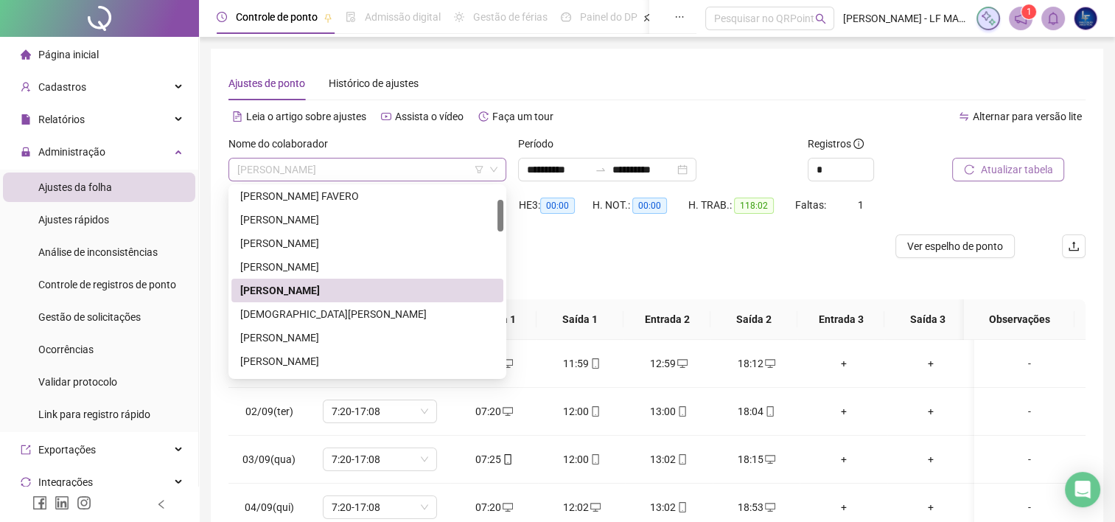
click at [368, 172] on span "[PERSON_NAME]" at bounding box center [367, 169] width 260 height 22
click at [361, 309] on div "[DEMOGRAPHIC_DATA][PERSON_NAME]" at bounding box center [367, 314] width 254 height 16
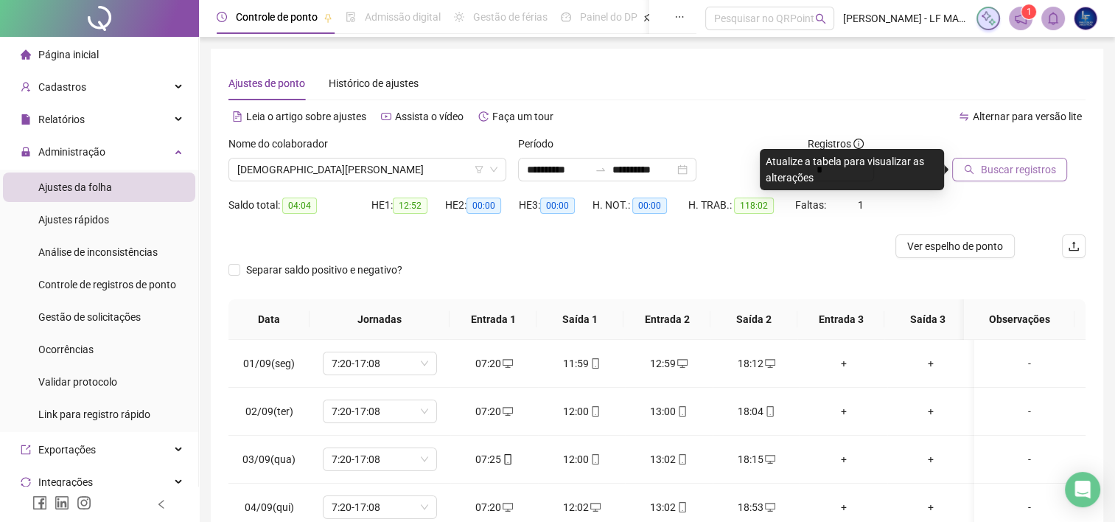
click at [1012, 177] on span "Buscar registros" at bounding box center [1017, 169] width 75 height 16
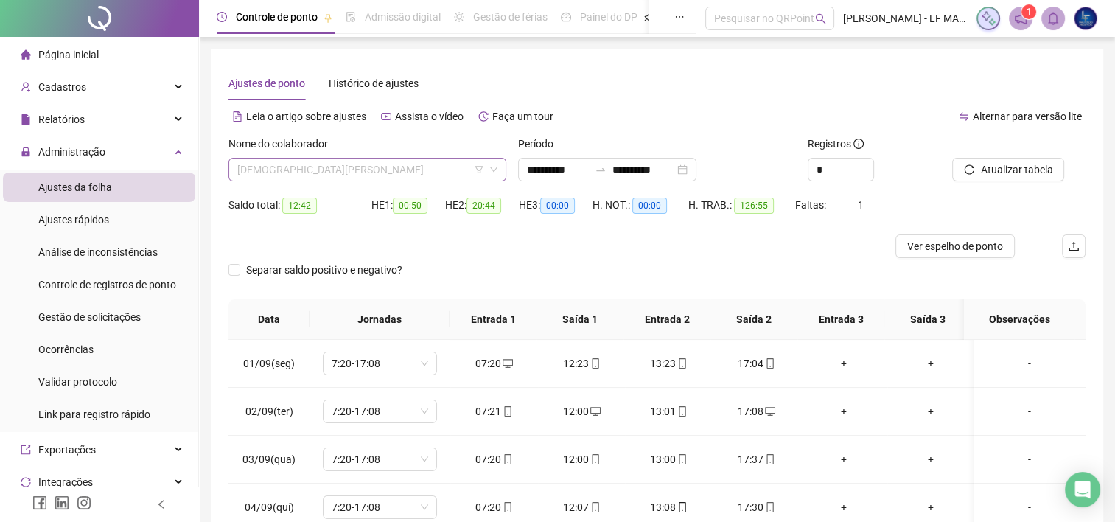
click at [352, 161] on span "[DEMOGRAPHIC_DATA][PERSON_NAME]" at bounding box center [367, 169] width 260 height 22
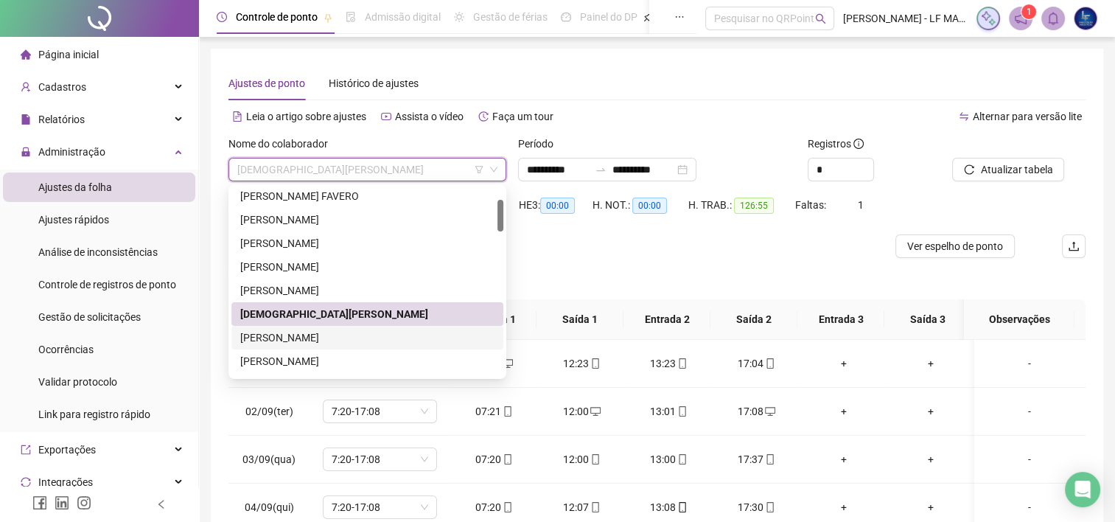
click at [354, 347] on div "[PERSON_NAME]" at bounding box center [367, 338] width 272 height 24
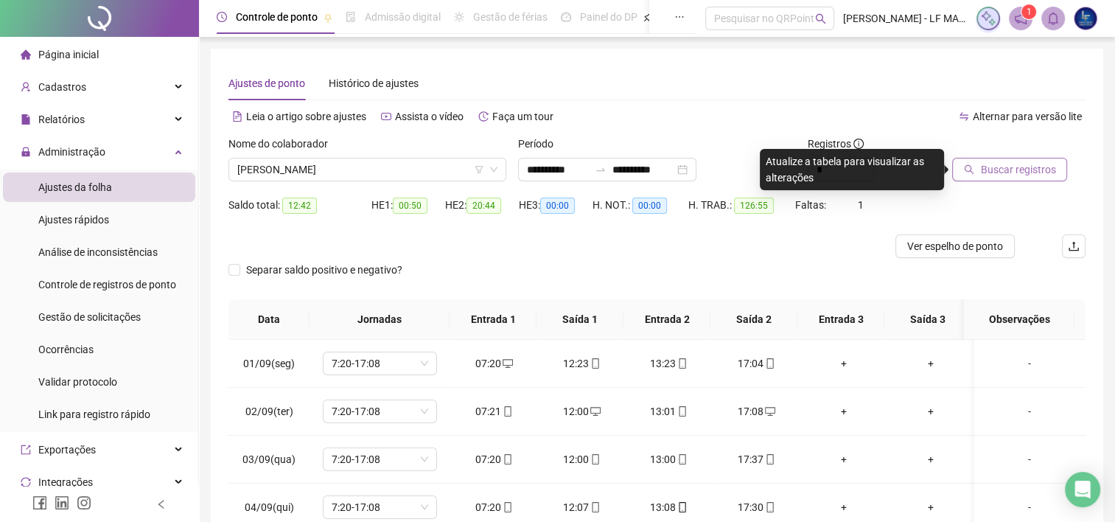
click at [1005, 170] on span "Buscar registros" at bounding box center [1017, 169] width 75 height 16
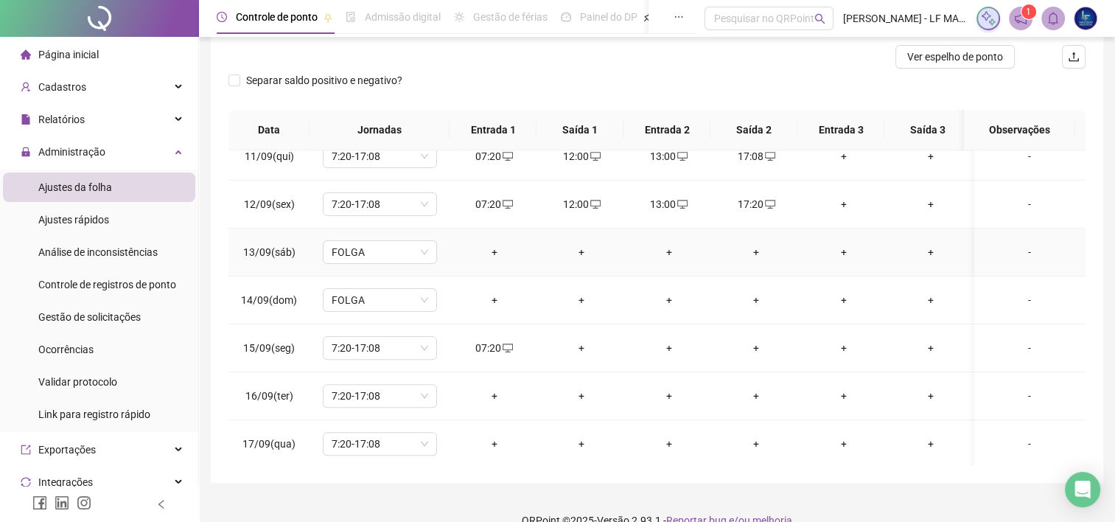
scroll to position [213, 0]
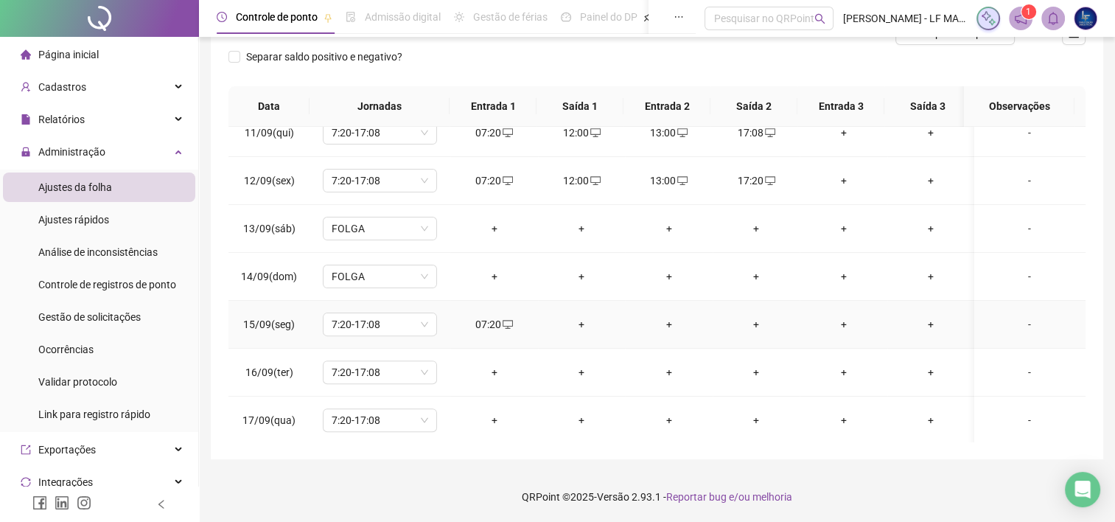
click at [581, 323] on div "+" at bounding box center [582, 324] width 64 height 16
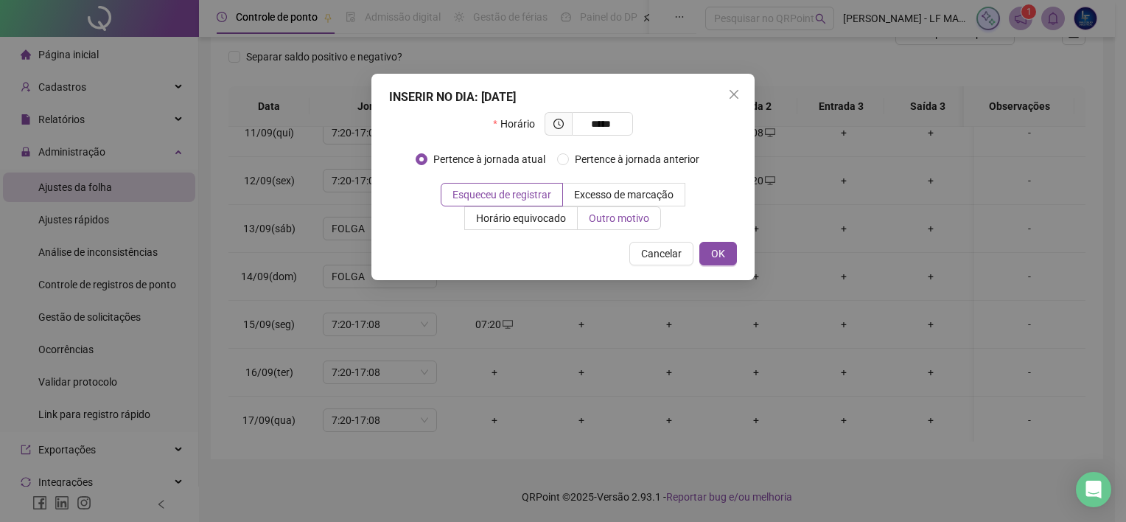
type input "*****"
click at [639, 211] on label "Outro motivo" at bounding box center [619, 218] width 83 height 24
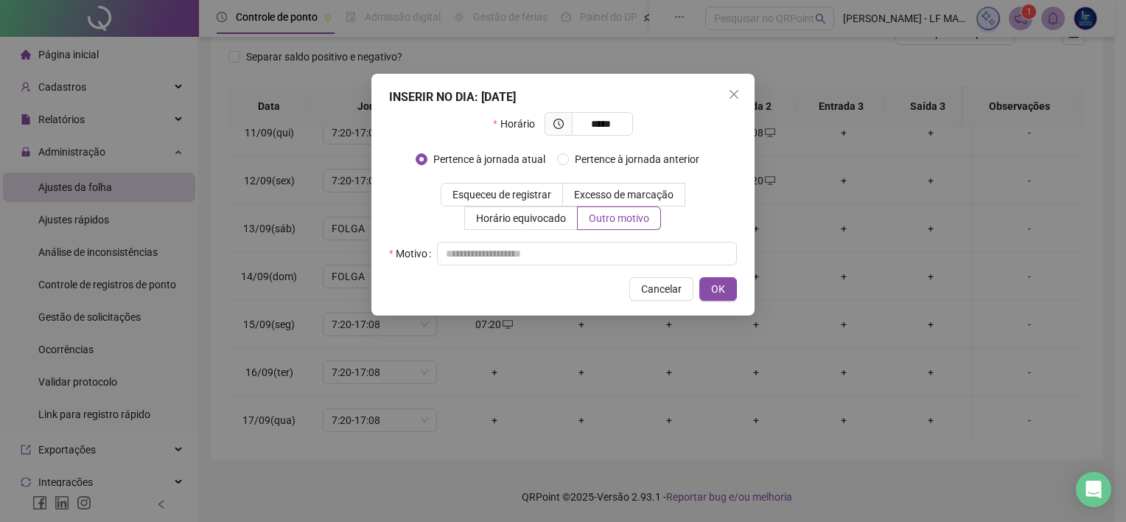
drag, startPoint x: 592, startPoint y: 234, endPoint x: 579, endPoint y: 249, distance: 19.8
click at [592, 235] on div "Horário ***** Pertence à jornada atual Pertence à jornada anterior Esqueceu de …" at bounding box center [563, 188] width 348 height 153
click at [580, 249] on input "text" at bounding box center [587, 254] width 300 height 24
type input "********"
click at [725, 290] on span "OK" at bounding box center [718, 289] width 14 height 16
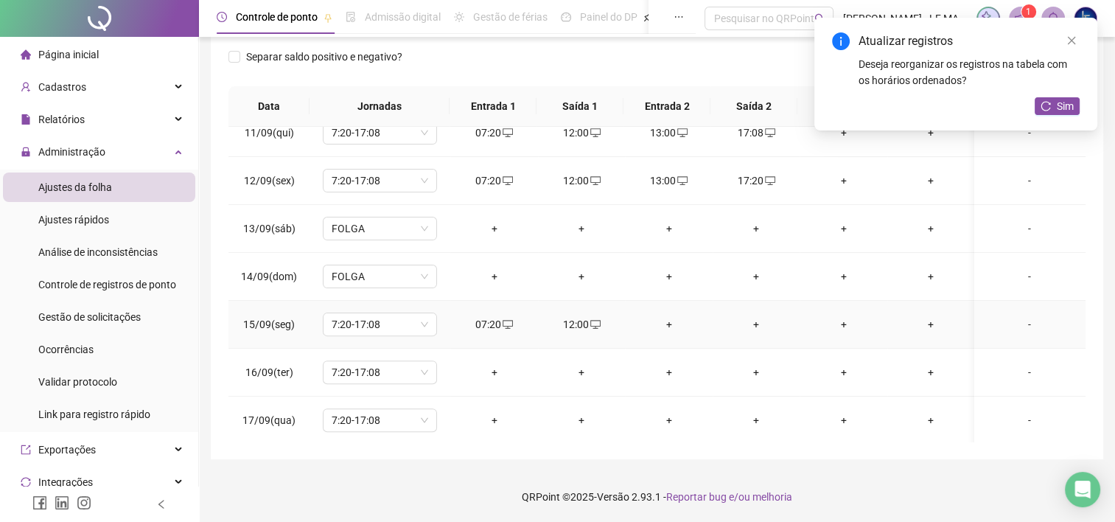
click at [666, 312] on td "+" at bounding box center [669, 325] width 88 height 48
click at [662, 316] on div "+" at bounding box center [669, 324] width 64 height 16
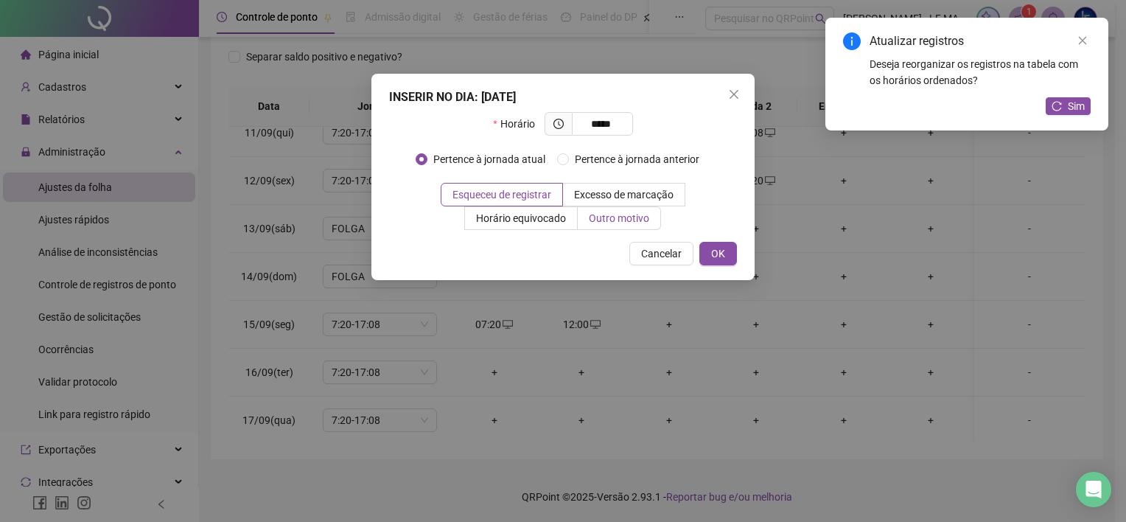
type input "*****"
click at [626, 209] on label "Outro motivo" at bounding box center [619, 218] width 83 height 24
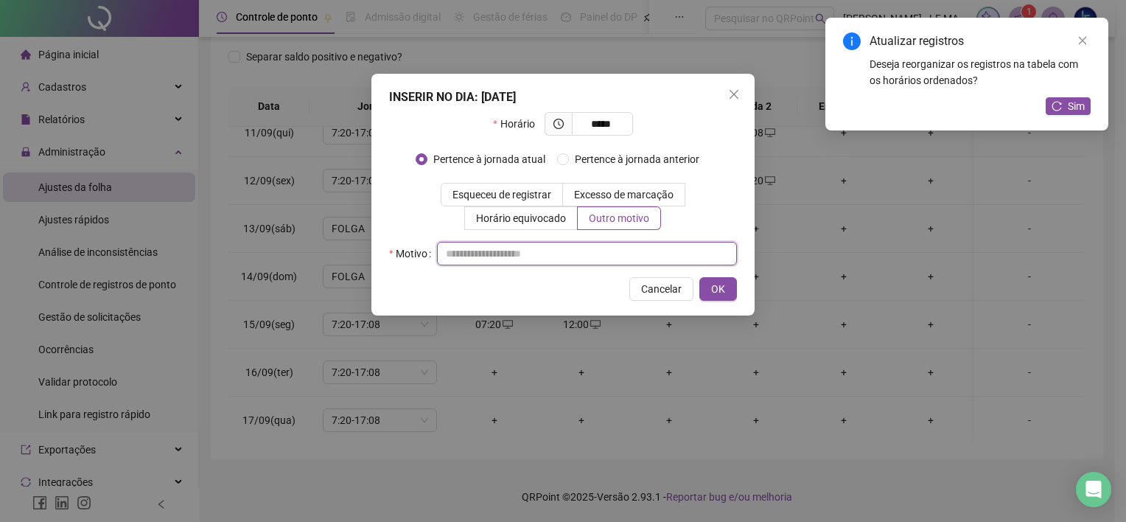
click at [569, 259] on input "text" at bounding box center [587, 254] width 300 height 24
paste input "********"
type input "********"
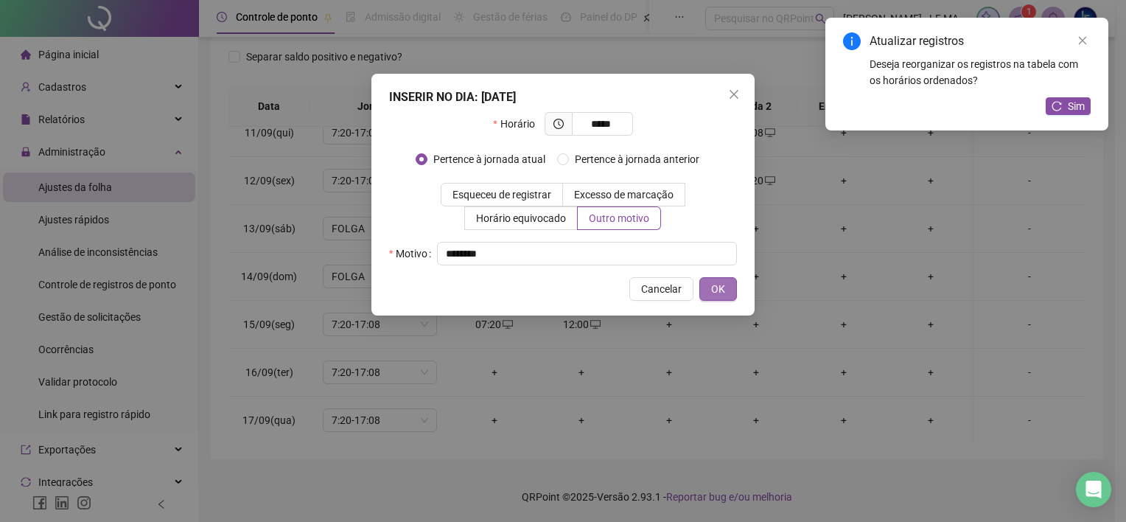
click at [725, 287] on button "OK" at bounding box center [718, 289] width 38 height 24
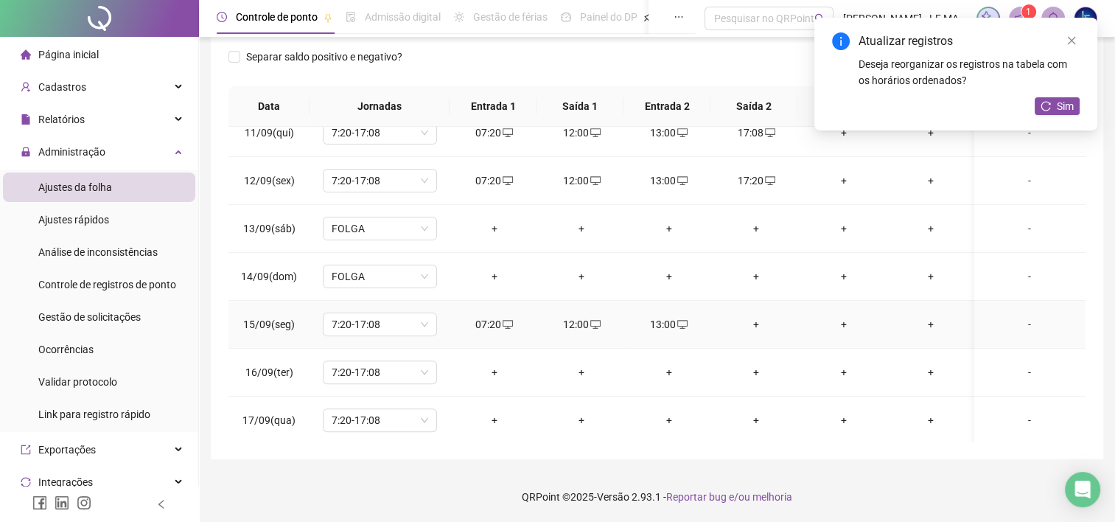
click at [754, 325] on div "+" at bounding box center [756, 324] width 64 height 16
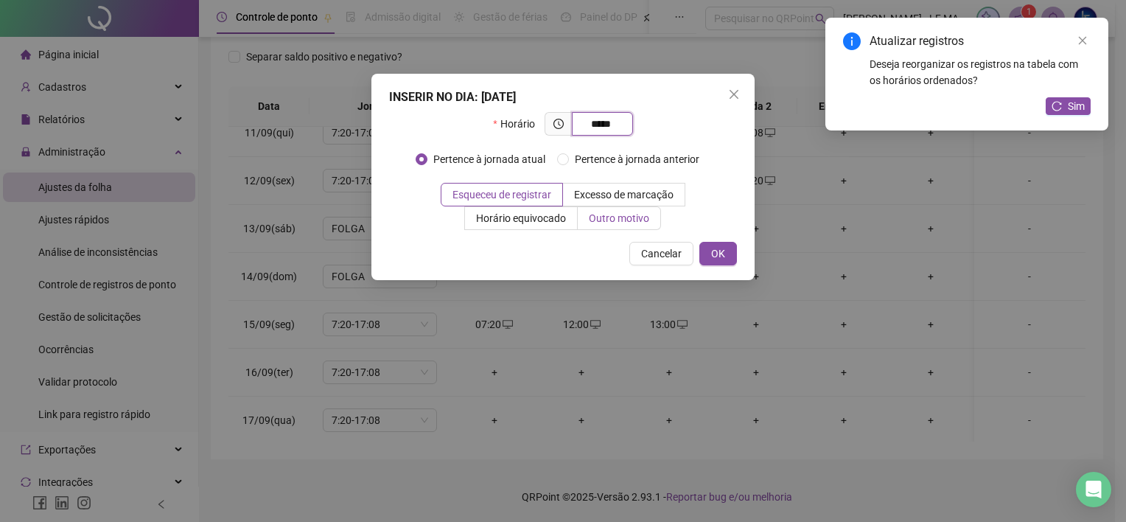
type input "*****"
click at [601, 214] on span "Outro motivo" at bounding box center [619, 218] width 60 height 12
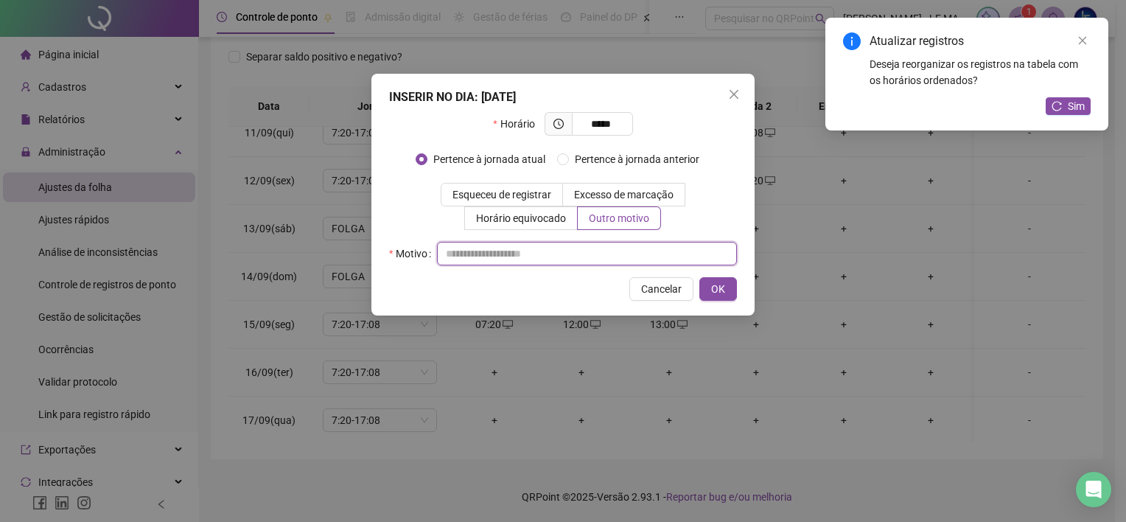
click at [585, 261] on input "text" at bounding box center [587, 254] width 300 height 24
paste input "********"
type input "********"
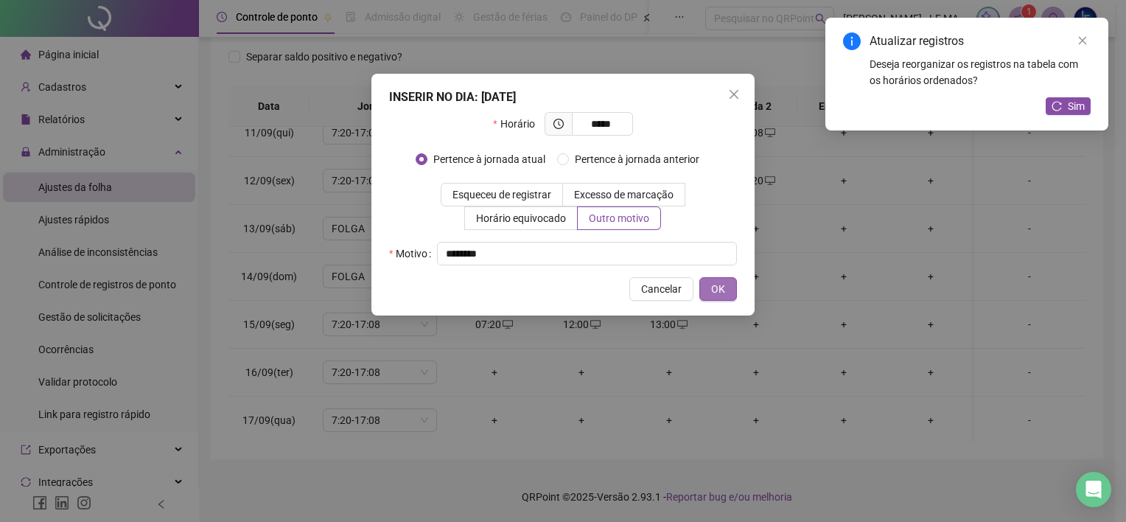
click at [704, 287] on button "OK" at bounding box center [718, 289] width 38 height 24
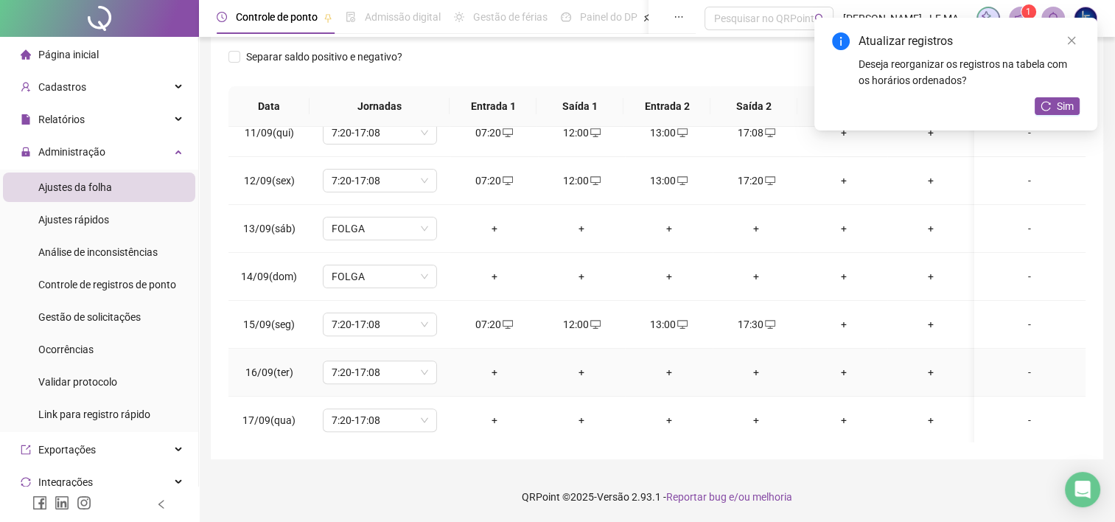
click at [496, 368] on div "+" at bounding box center [494, 372] width 64 height 16
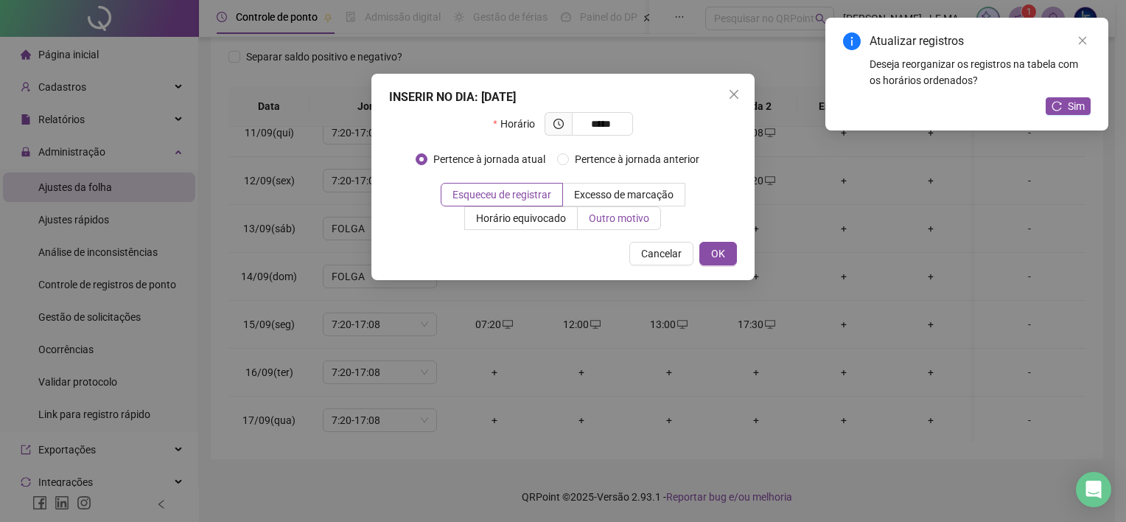
type input "*****"
click at [615, 217] on span "Outro motivo" at bounding box center [619, 218] width 60 height 12
click at [586, 245] on div "Cancelar OK" at bounding box center [563, 254] width 348 height 24
click at [606, 223] on span "Outro motivo" at bounding box center [619, 218] width 60 height 12
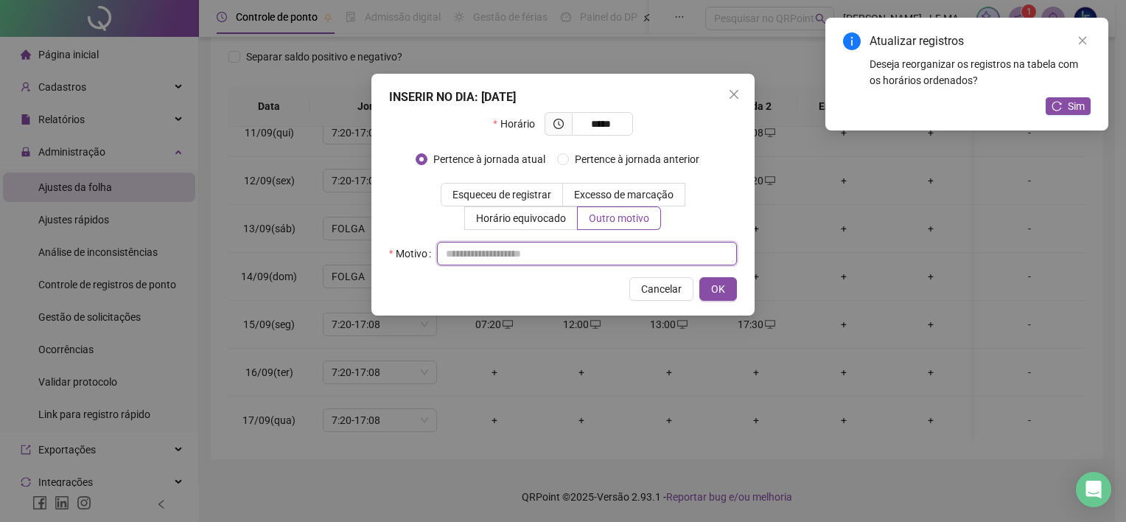
click at [577, 258] on input "text" at bounding box center [587, 254] width 300 height 24
paste input "********"
type input "********"
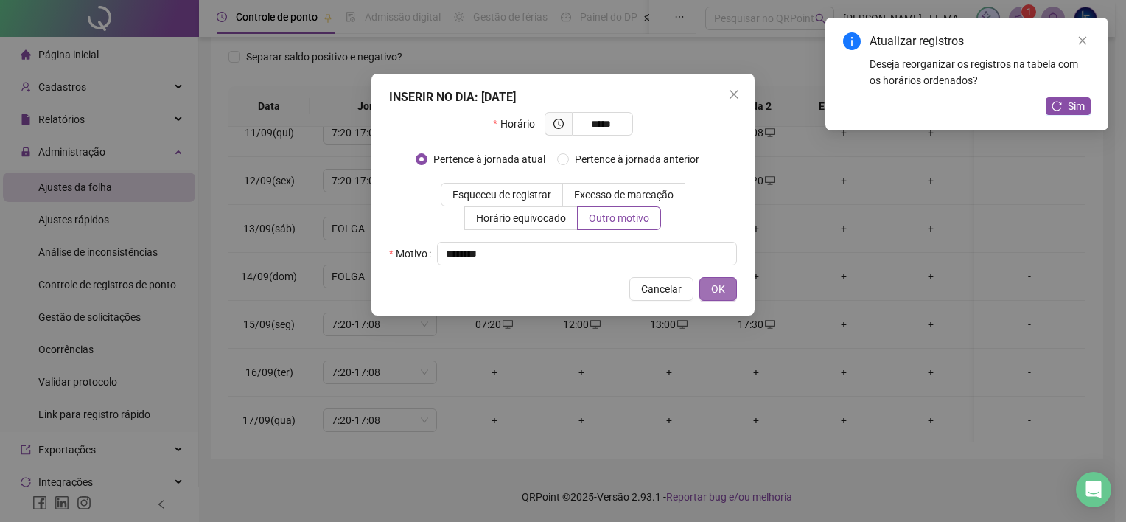
click at [727, 293] on button "OK" at bounding box center [718, 289] width 38 height 24
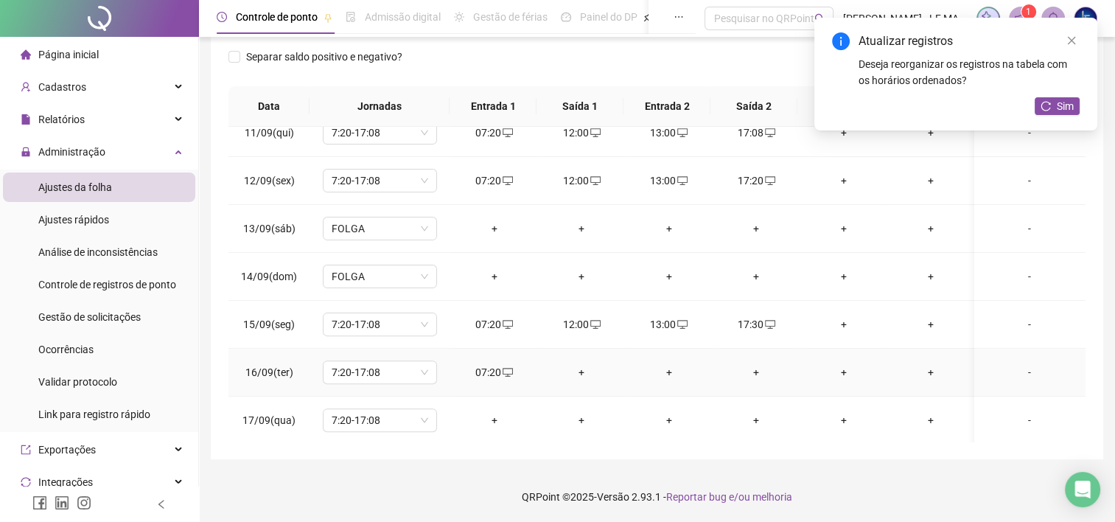
click at [570, 366] on div "+" at bounding box center [582, 372] width 64 height 16
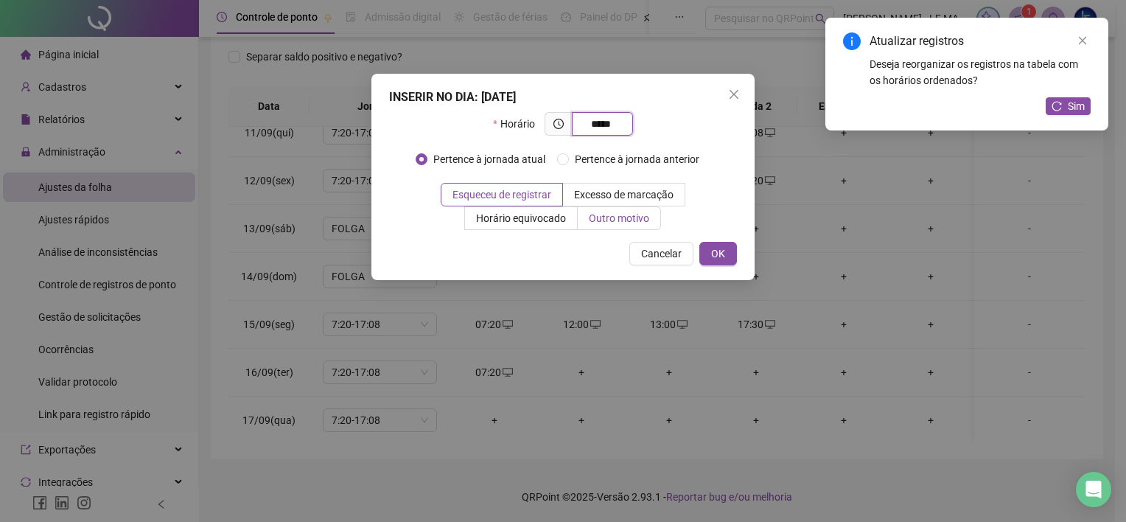
type input "*****"
click at [604, 217] on span "Outro motivo" at bounding box center [619, 218] width 60 height 12
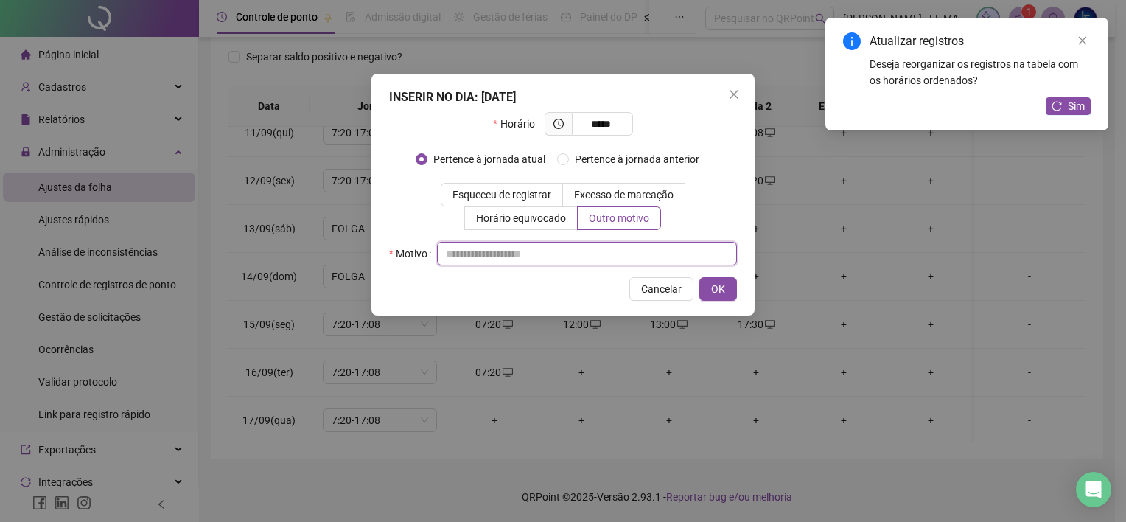
click at [589, 255] on input "text" at bounding box center [587, 254] width 300 height 24
paste input "********"
type input "********"
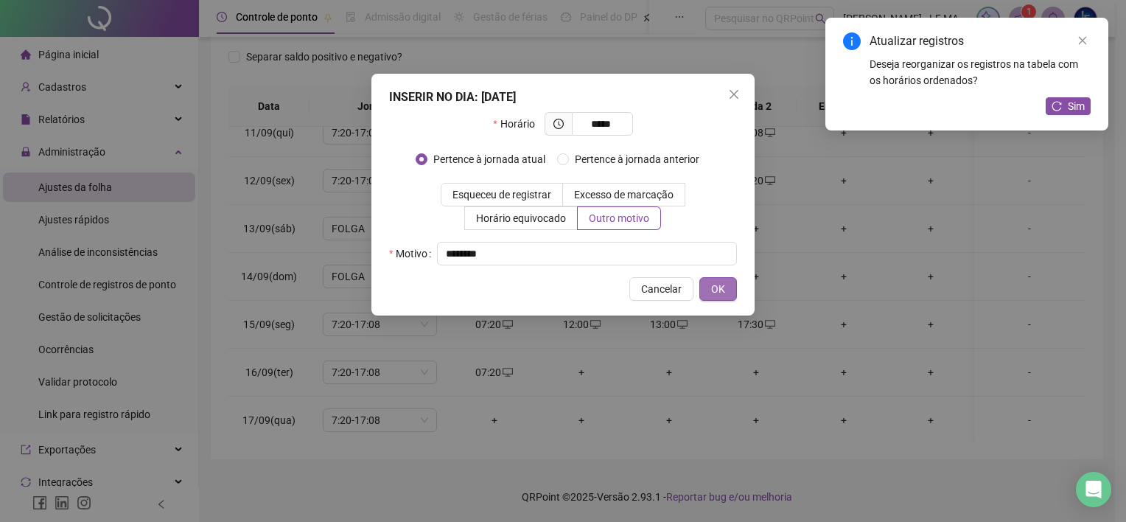
click at [728, 292] on button "OK" at bounding box center [718, 289] width 38 height 24
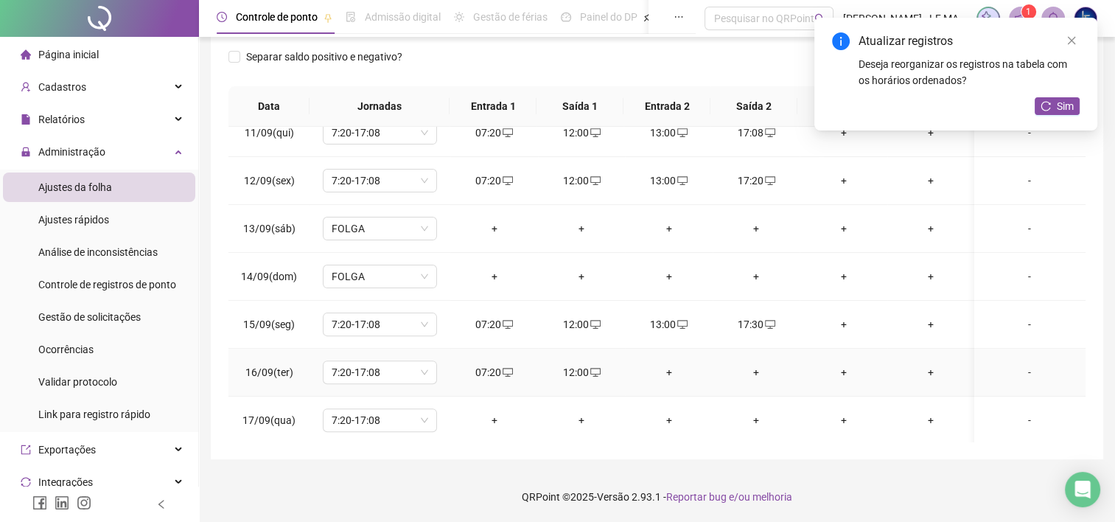
click at [666, 369] on div "+" at bounding box center [669, 372] width 64 height 16
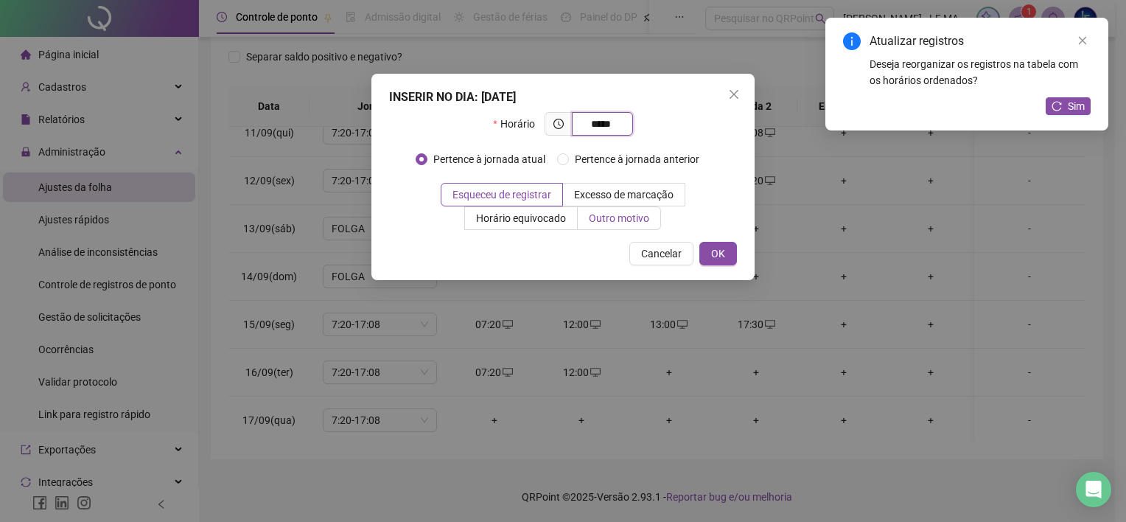
type input "*****"
click at [625, 220] on span "Outro motivo" at bounding box center [619, 218] width 60 height 12
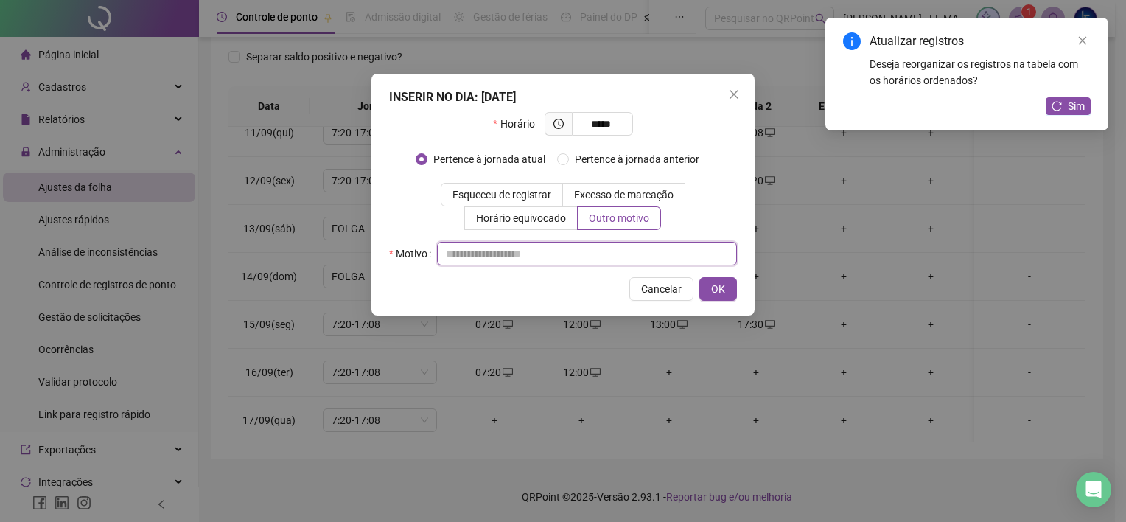
click at [584, 247] on input "text" at bounding box center [587, 254] width 300 height 24
paste input "********"
type input "********"
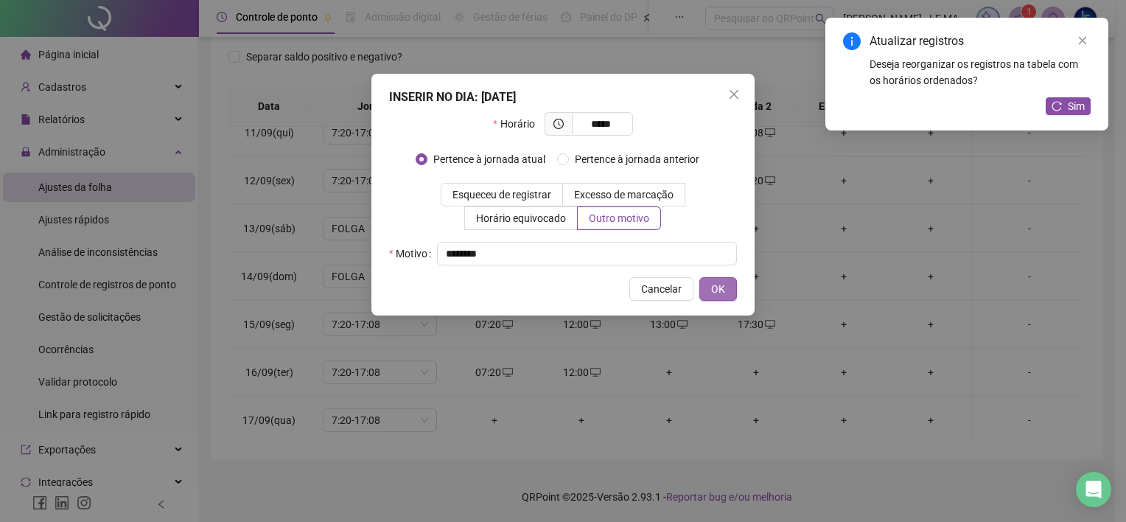
click at [719, 289] on span "OK" at bounding box center [718, 289] width 14 height 16
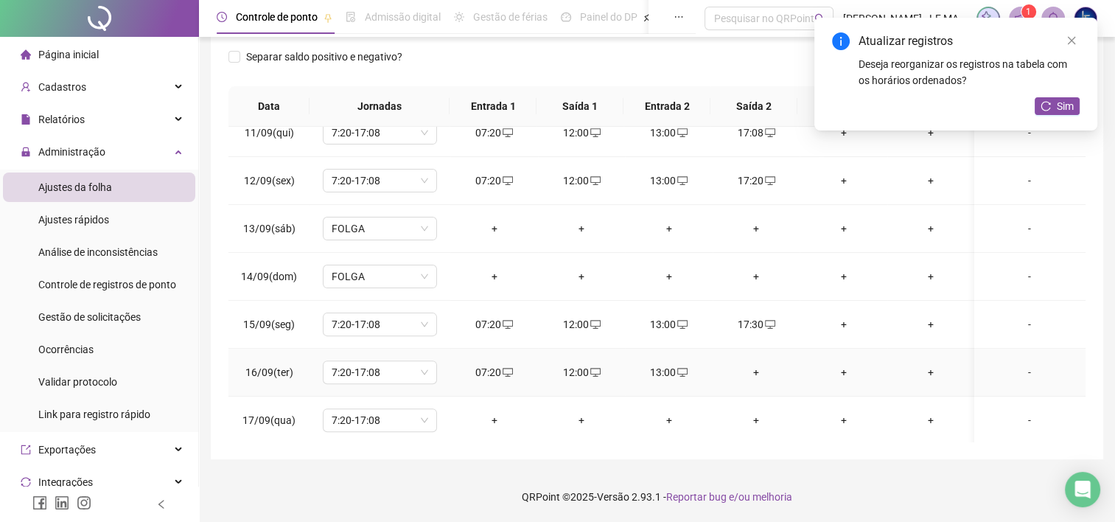
click at [745, 368] on div "+" at bounding box center [756, 372] width 64 height 16
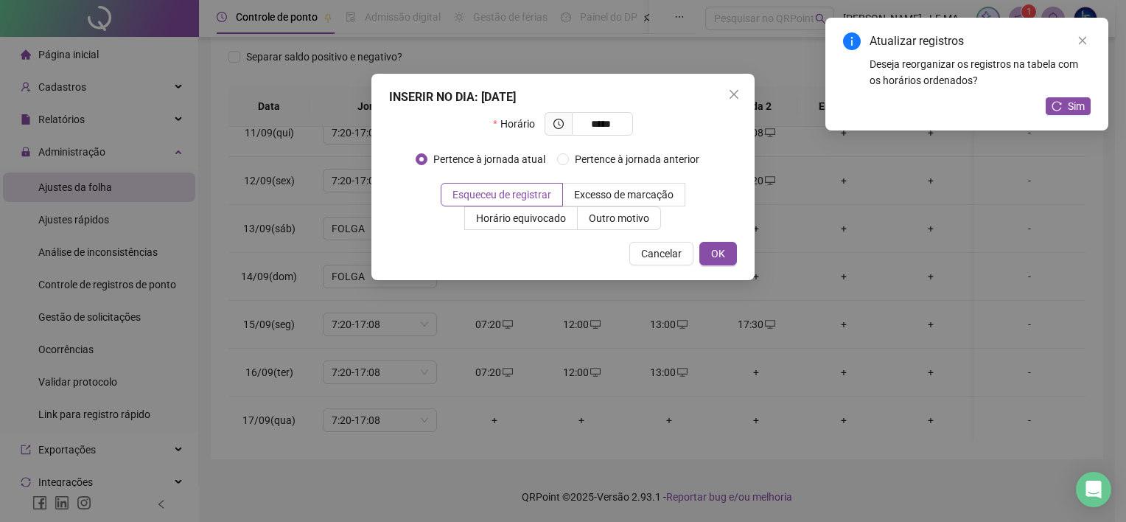
type input "*****"
drag, startPoint x: 619, startPoint y: 232, endPoint x: 627, endPoint y: 220, distance: 14.3
click at [619, 231] on div "INSERIR NO DIA : 16/09/2025 Horário ***** Pertence à jornada atual Pertence à j…" at bounding box center [562, 177] width 383 height 206
click at [627, 221] on span "Outro motivo" at bounding box center [619, 218] width 60 height 12
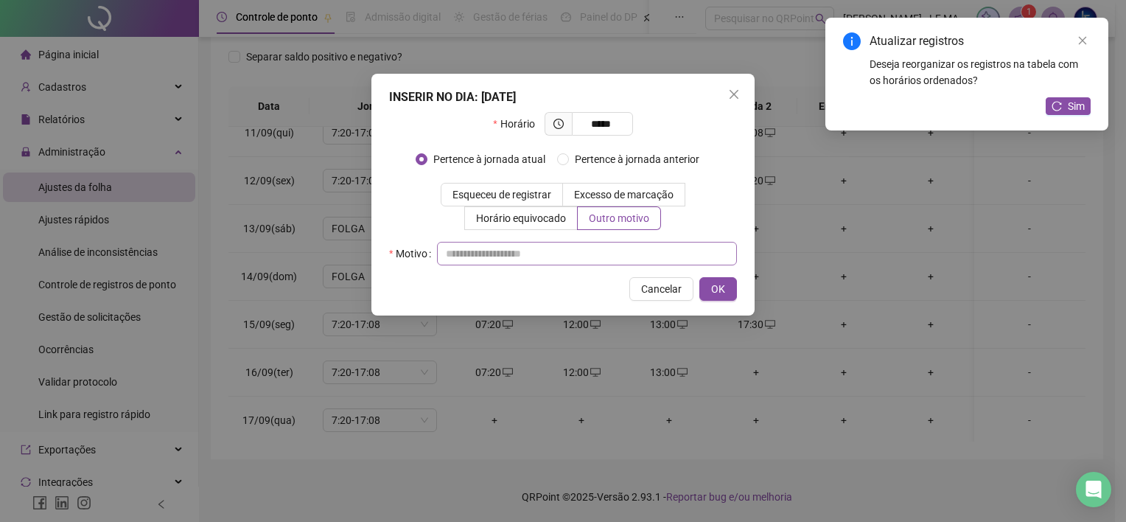
click at [599, 253] on div "Horário ***** Pertence à jornada atual Pertence à jornada anterior Esqueceu de …" at bounding box center [563, 188] width 348 height 153
click at [593, 259] on input "text" at bounding box center [587, 254] width 300 height 24
paste input "********"
type input "********"
click at [729, 296] on button "OK" at bounding box center [718, 289] width 38 height 24
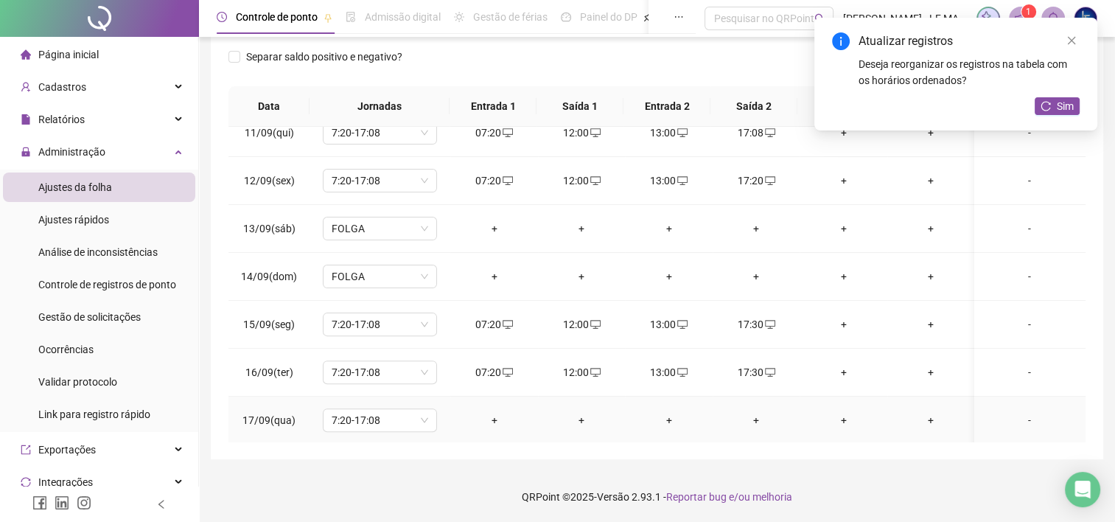
click at [498, 420] on div "+" at bounding box center [494, 420] width 64 height 16
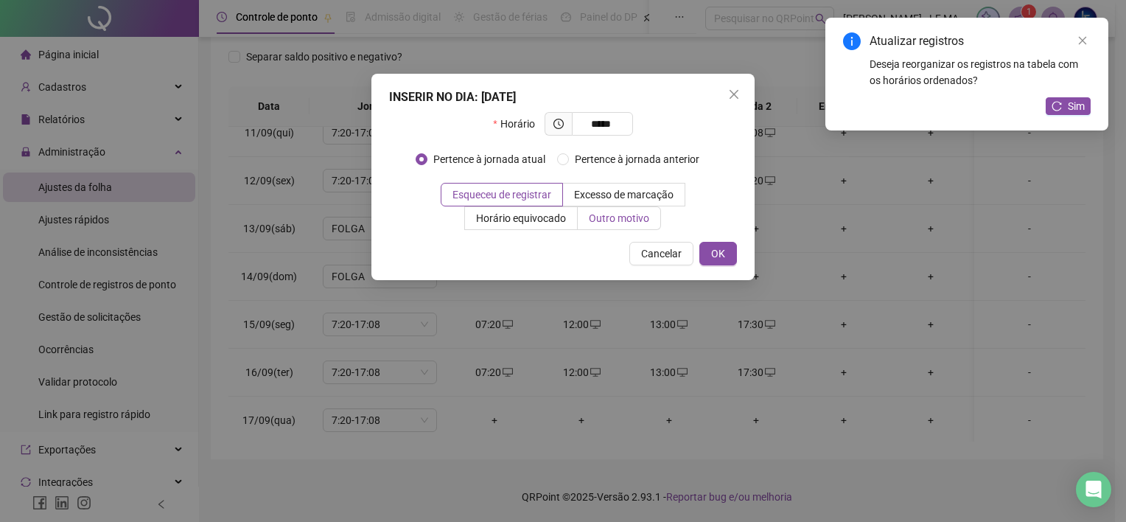
type input "*****"
click at [607, 217] on span "Outro motivo" at bounding box center [619, 218] width 60 height 12
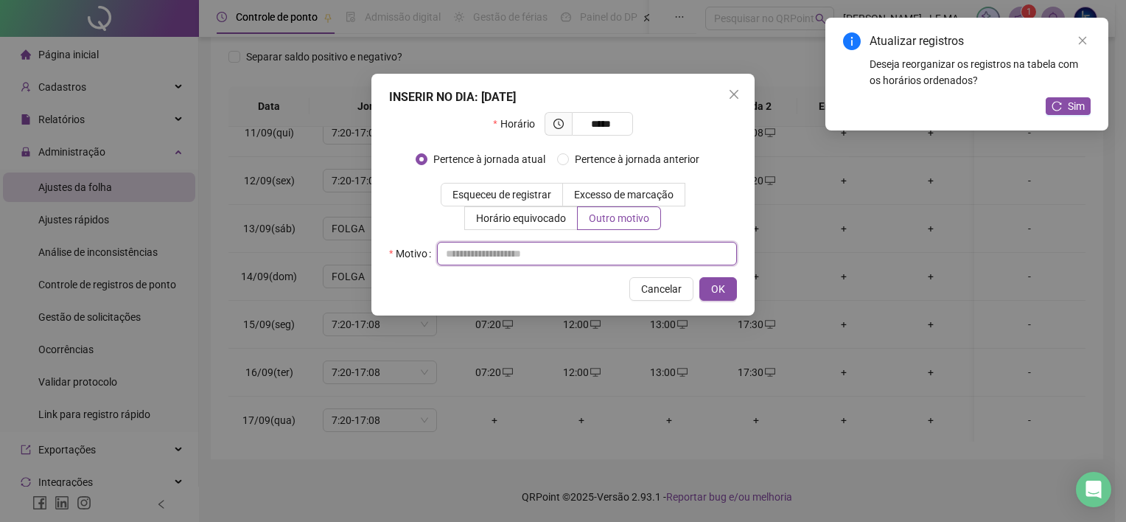
click at [572, 258] on input "text" at bounding box center [587, 254] width 300 height 24
paste input "********"
type input "********"
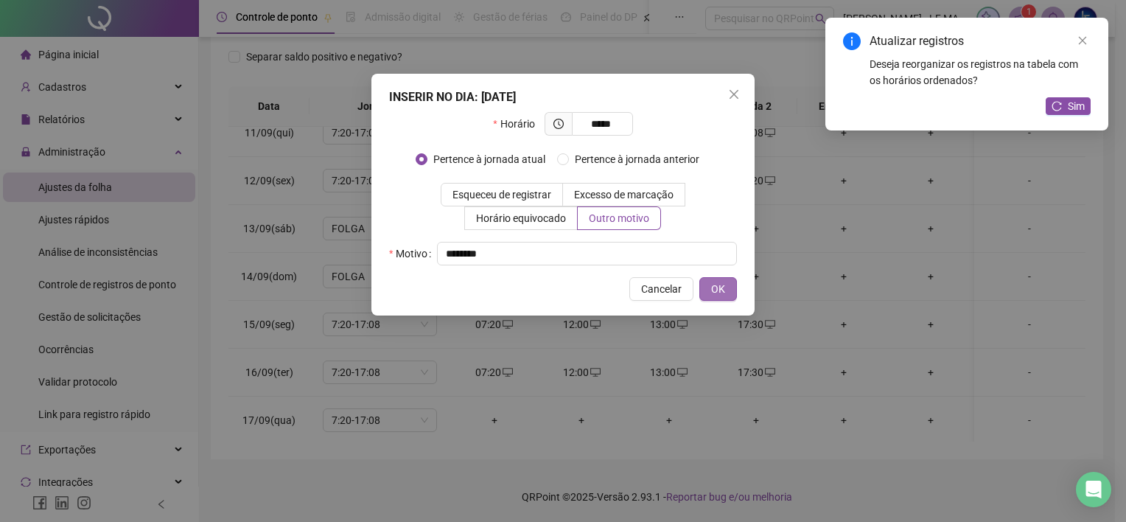
click at [725, 298] on button "OK" at bounding box center [718, 289] width 38 height 24
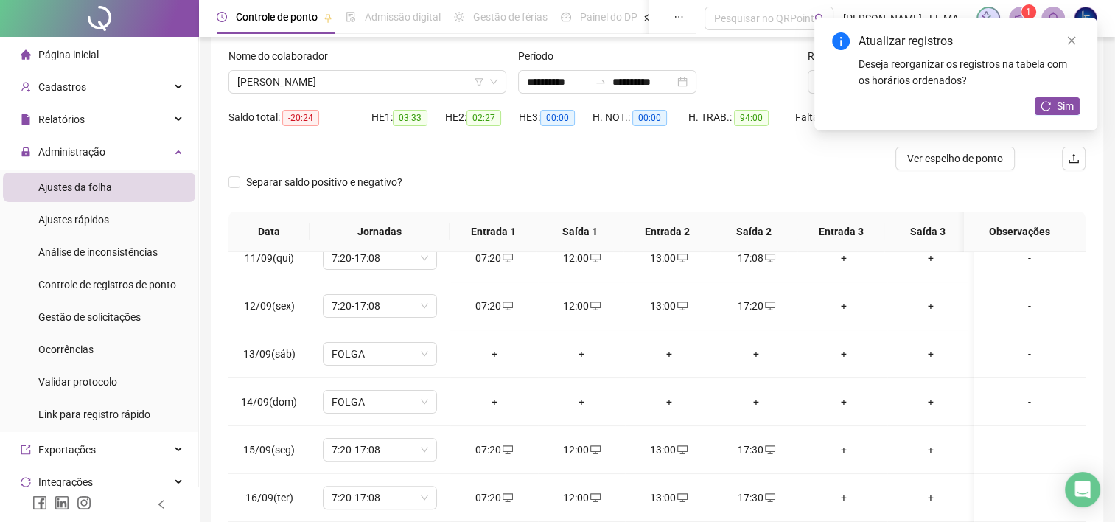
scroll to position [66, 0]
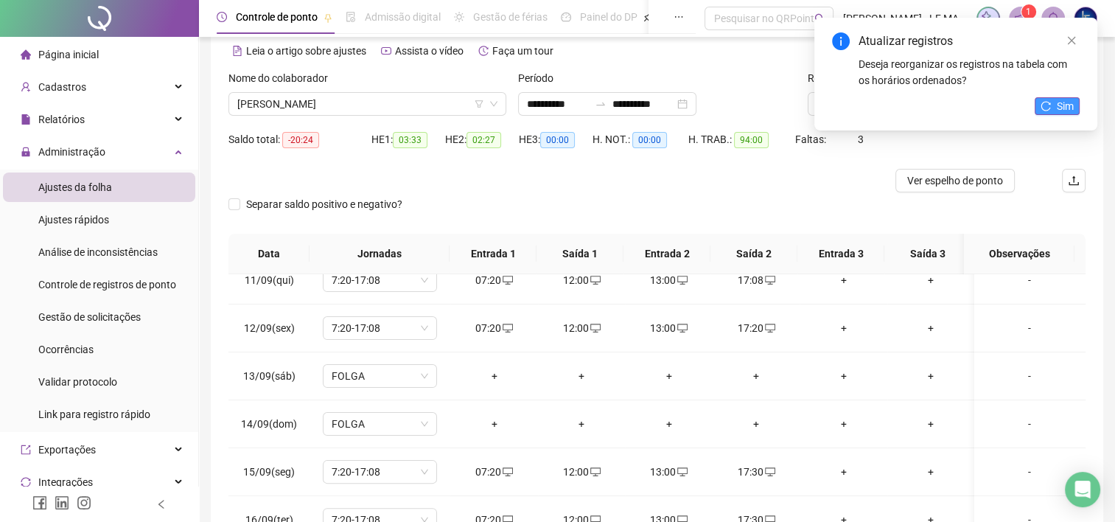
click at [1051, 111] on button "Sim" at bounding box center [1057, 106] width 45 height 18
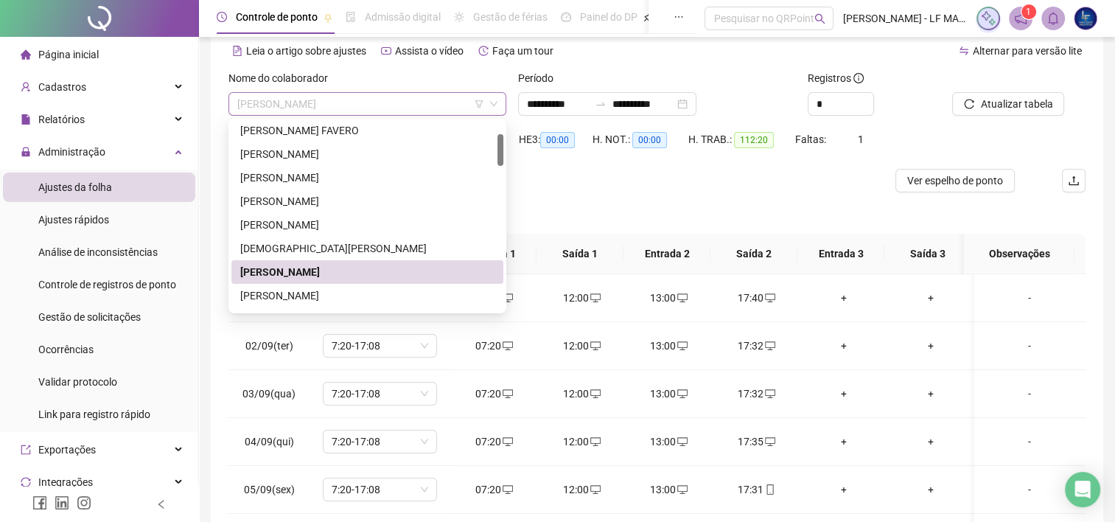
click at [419, 94] on span "[PERSON_NAME]" at bounding box center [367, 104] width 260 height 22
click at [365, 296] on div "[PERSON_NAME]" at bounding box center [367, 295] width 254 height 16
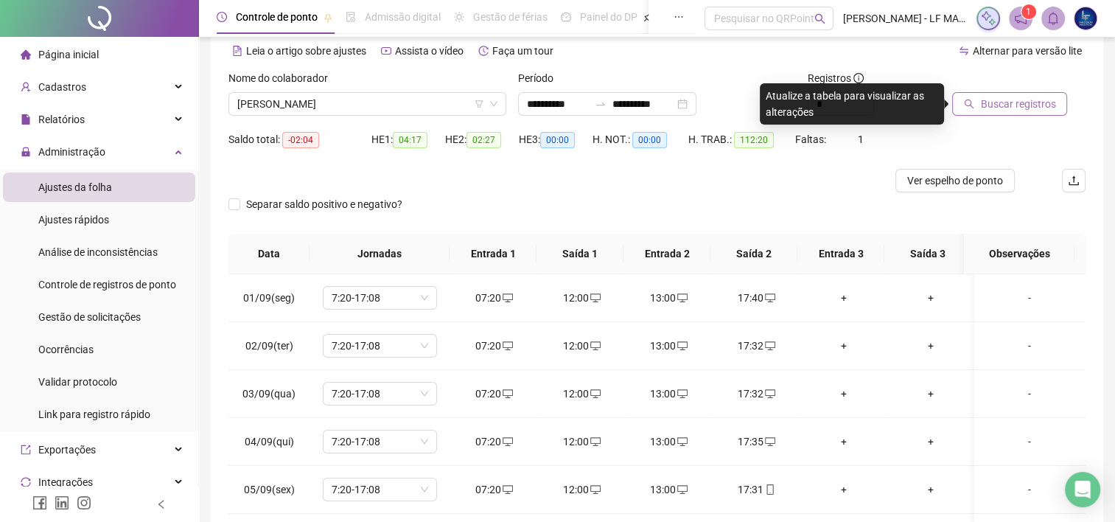
click at [996, 100] on span "Buscar registros" at bounding box center [1017, 104] width 75 height 16
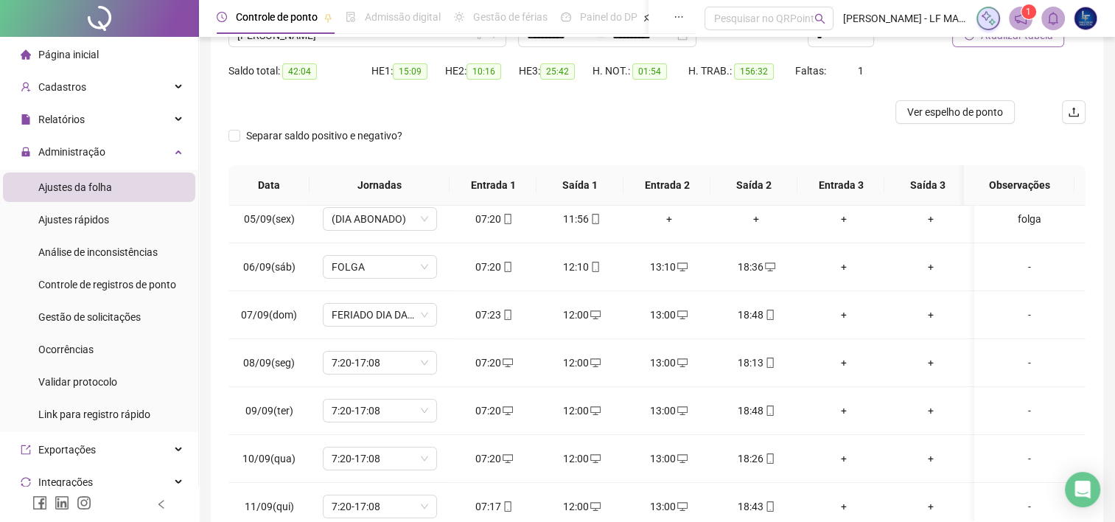
scroll to position [0, 0]
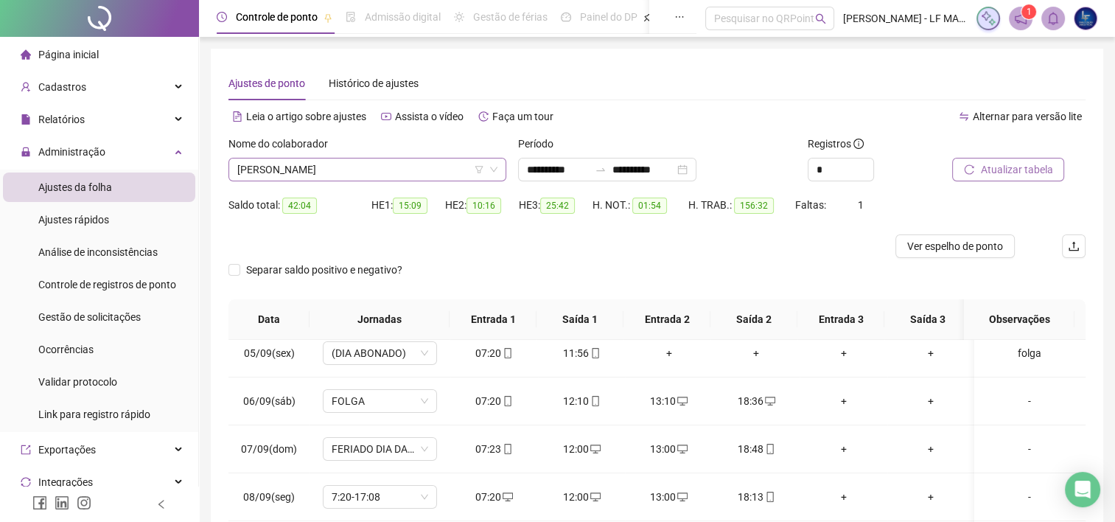
click at [422, 162] on span "[PERSON_NAME]" at bounding box center [367, 169] width 260 height 22
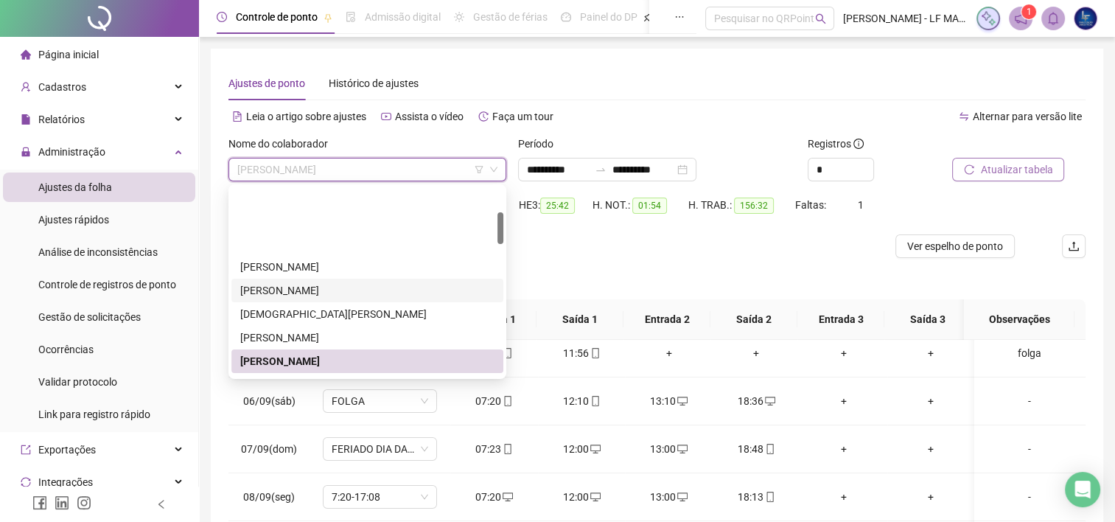
scroll to position [147, 0]
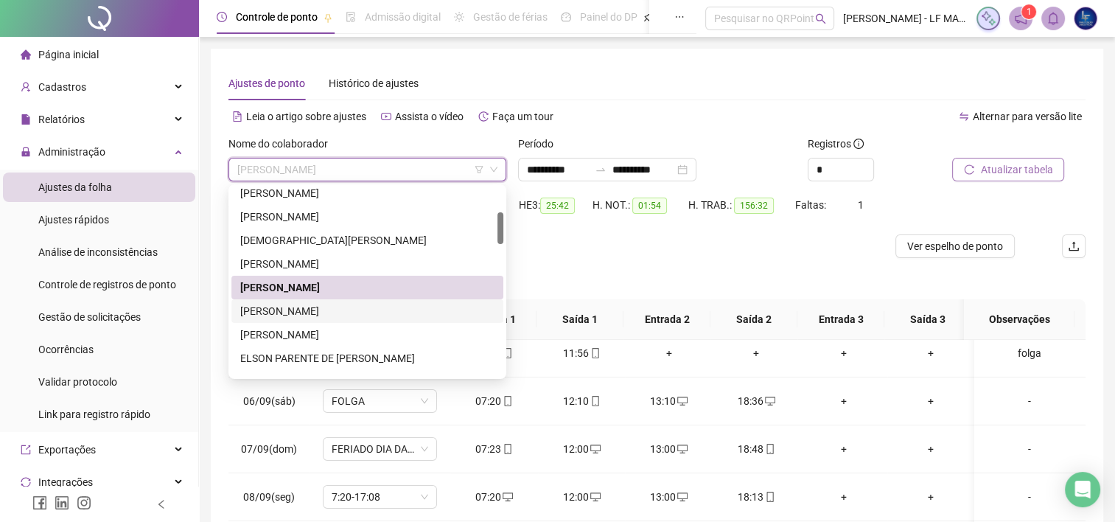
click at [325, 303] on div "[PERSON_NAME]" at bounding box center [367, 311] width 254 height 16
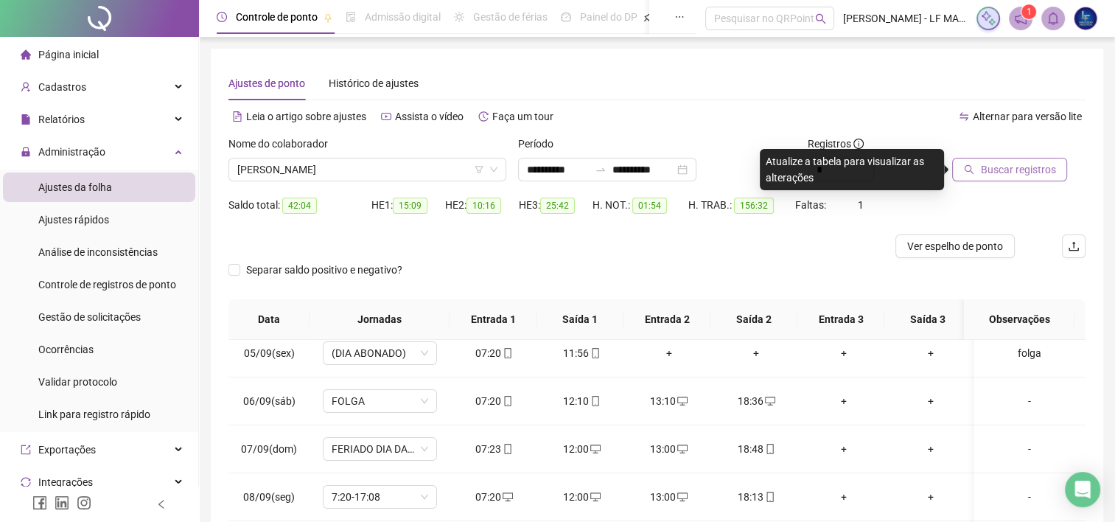
click at [1004, 164] on span "Buscar registros" at bounding box center [1017, 169] width 75 height 16
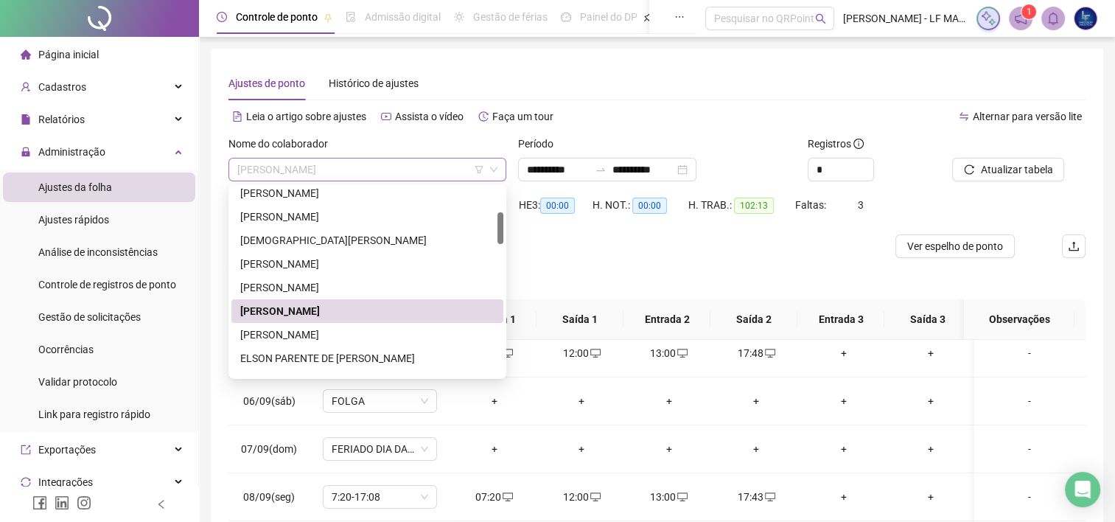
click at [343, 166] on span "[PERSON_NAME]" at bounding box center [367, 169] width 260 height 22
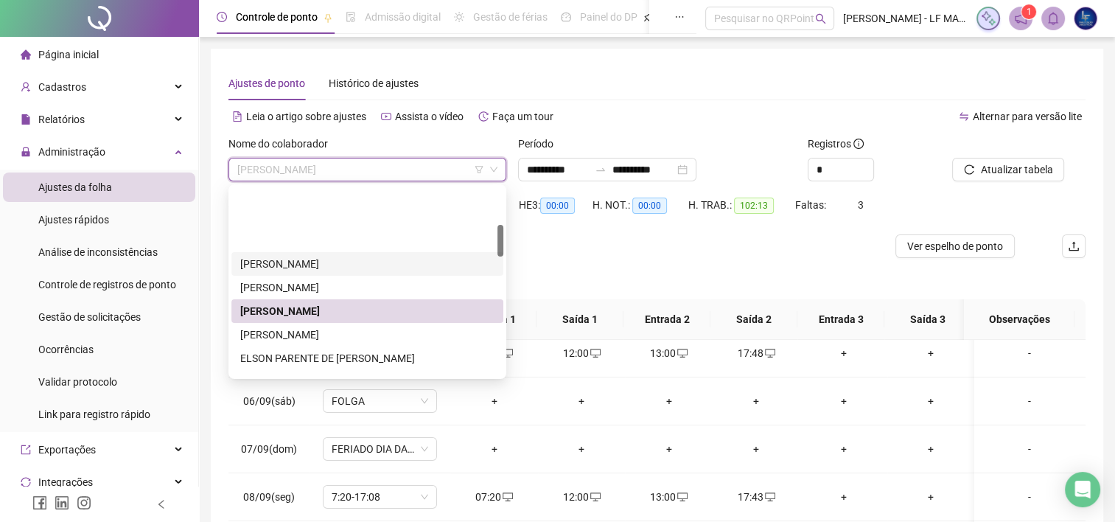
scroll to position [295, 0]
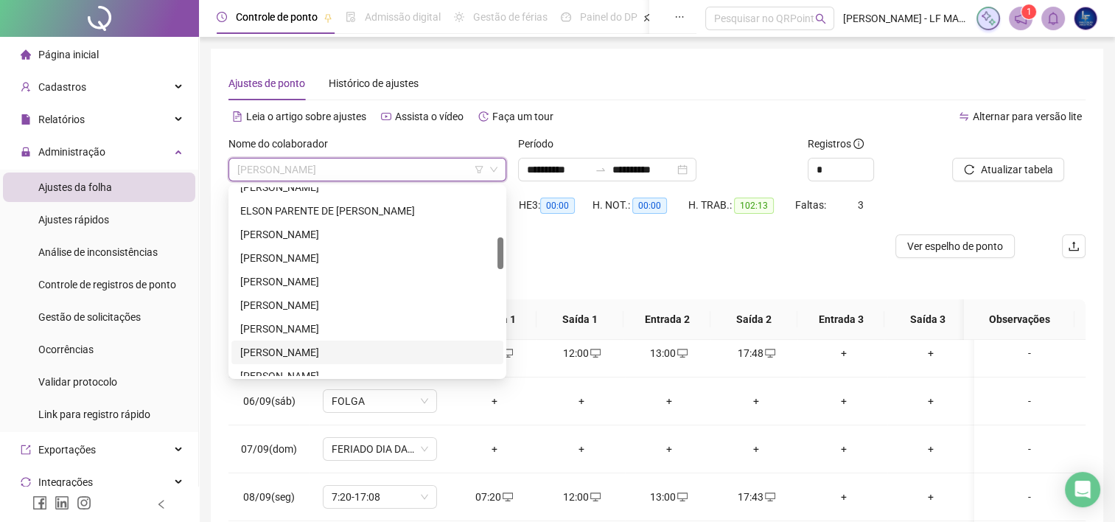
click at [259, 354] on div "[PERSON_NAME]" at bounding box center [367, 352] width 254 height 16
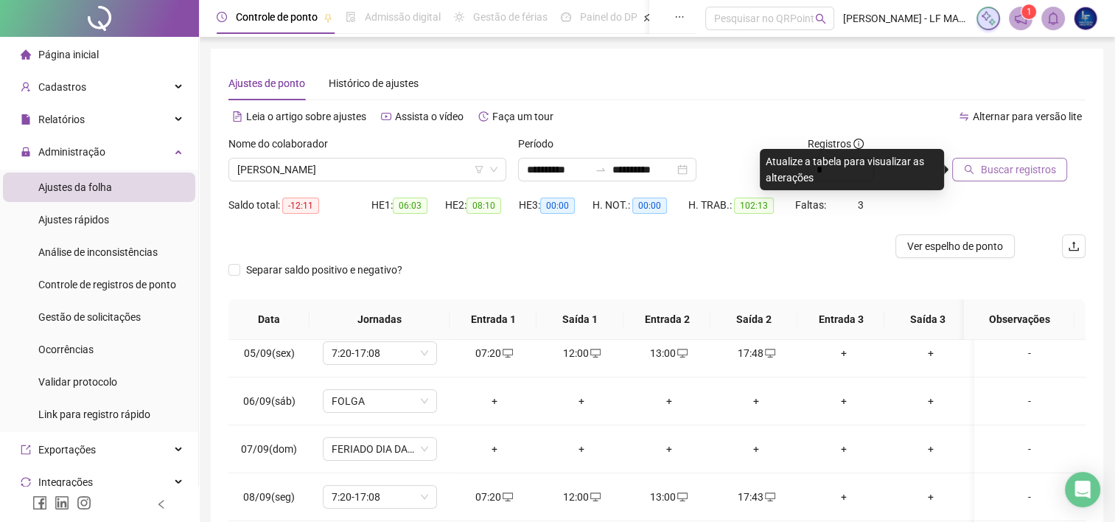
click at [1034, 161] on span "Buscar registros" at bounding box center [1017, 169] width 75 height 16
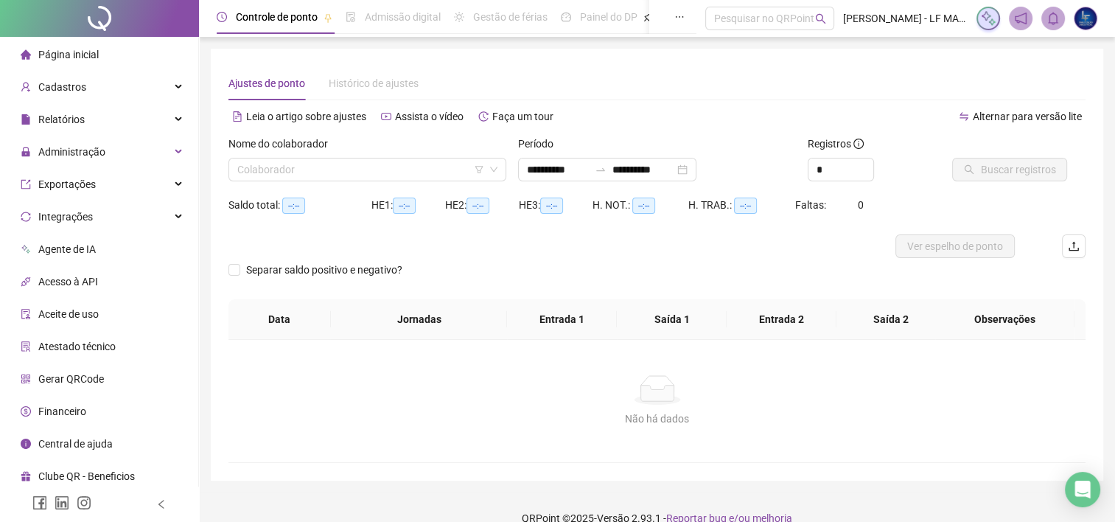
type input "**********"
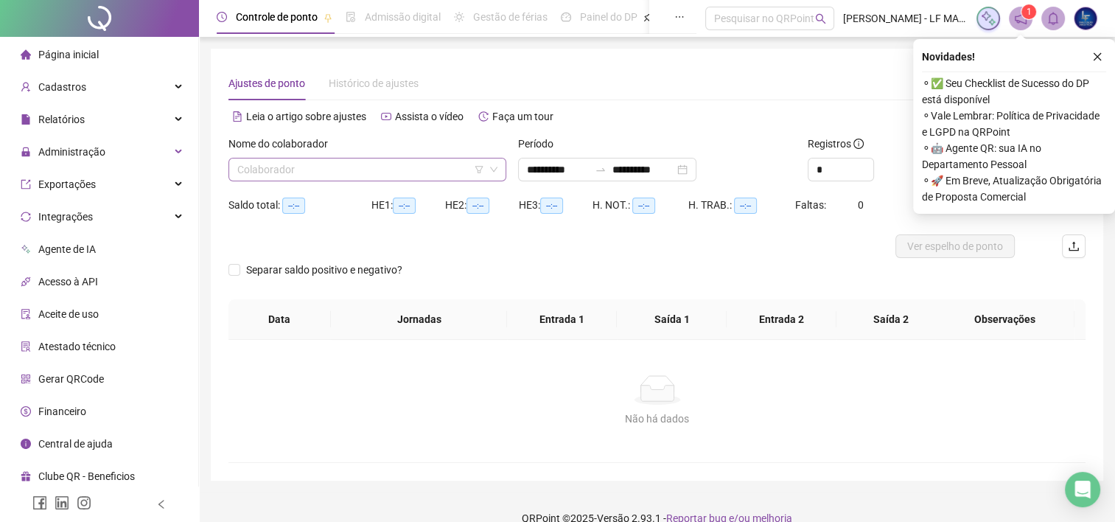
click at [442, 168] on input "search" at bounding box center [360, 169] width 247 height 22
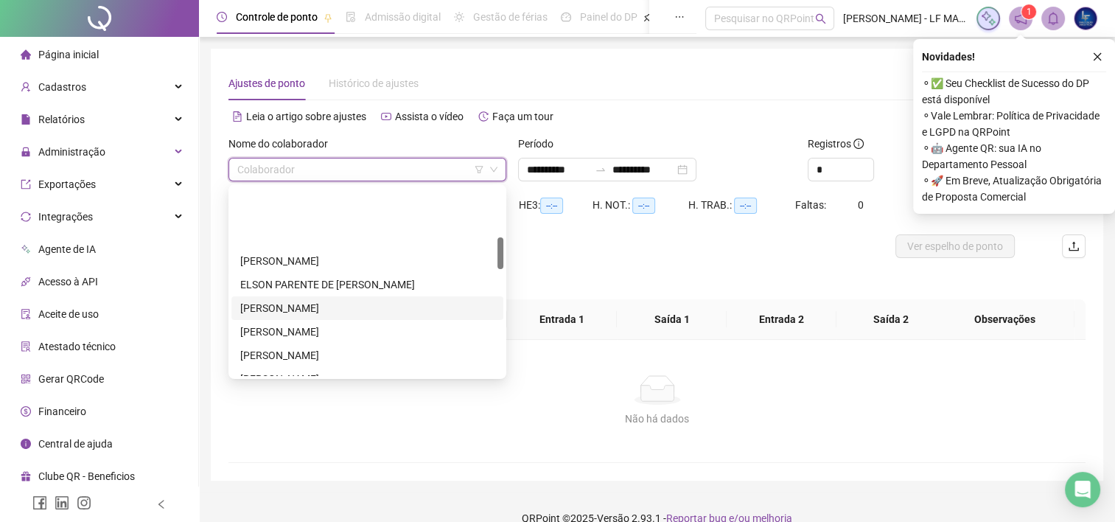
scroll to position [295, 0]
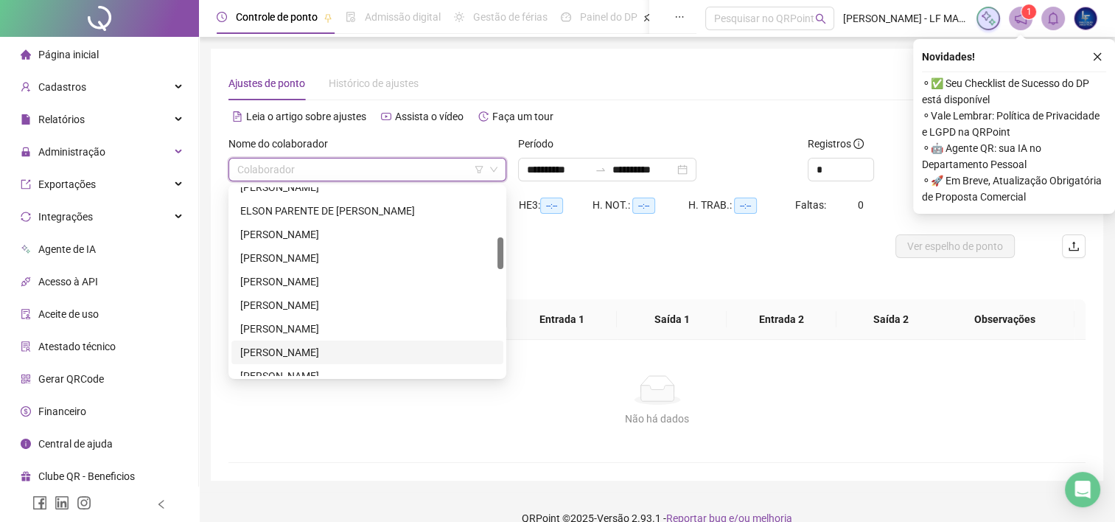
click at [295, 354] on div "[PERSON_NAME]" at bounding box center [367, 352] width 254 height 16
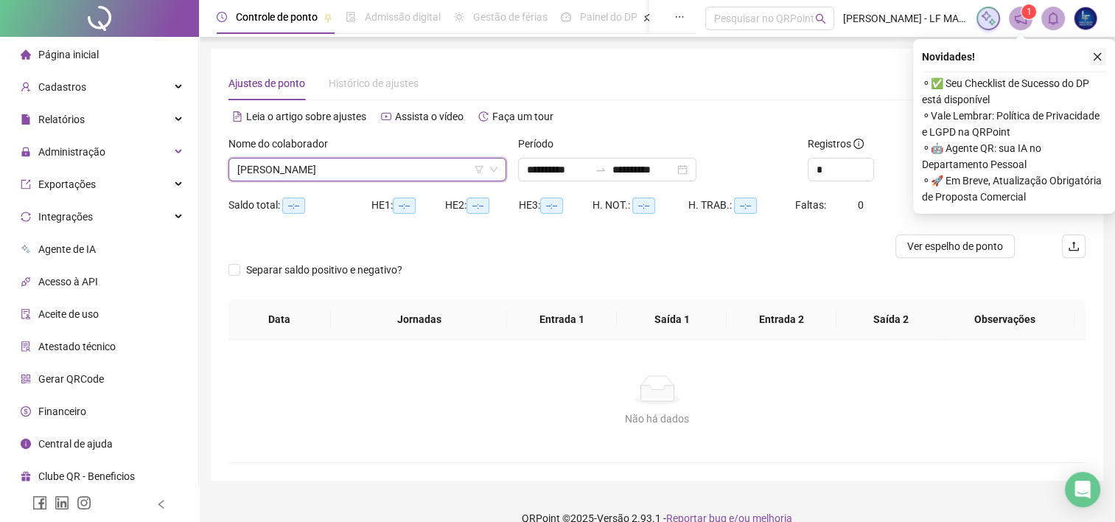
click at [1103, 57] on button "button" at bounding box center [1097, 57] width 18 height 18
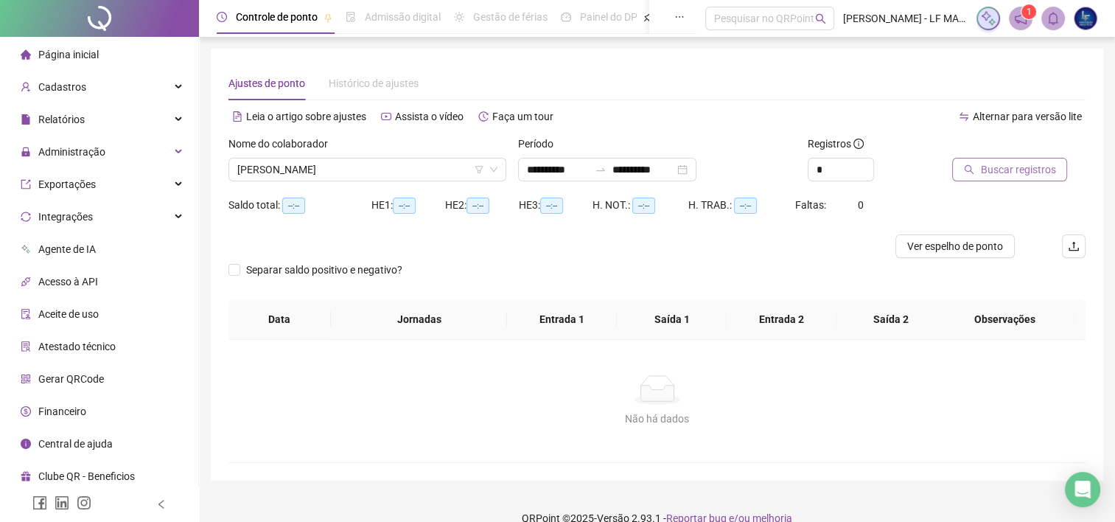
click at [1015, 168] on span "Buscar registros" at bounding box center [1017, 169] width 75 height 16
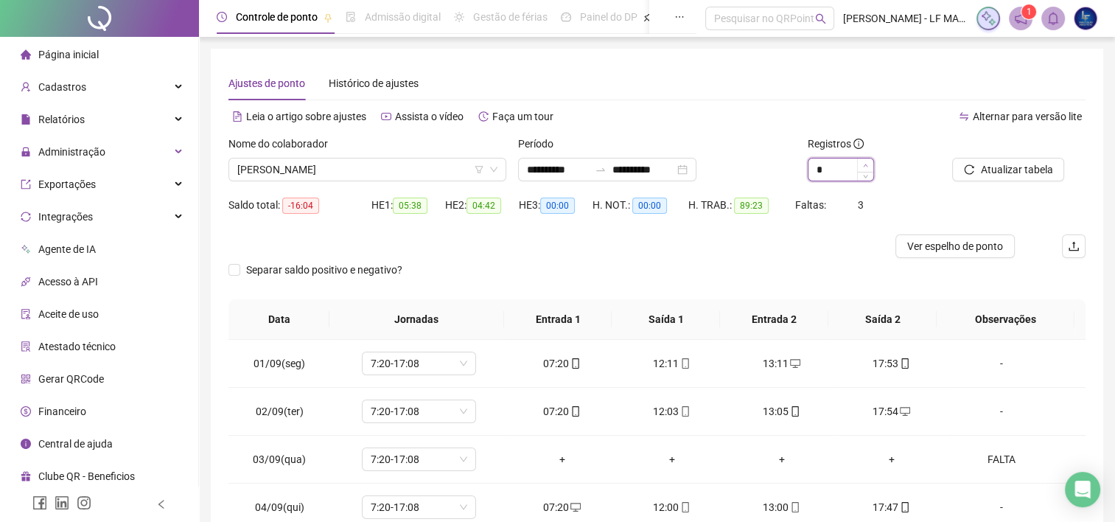
type input "*"
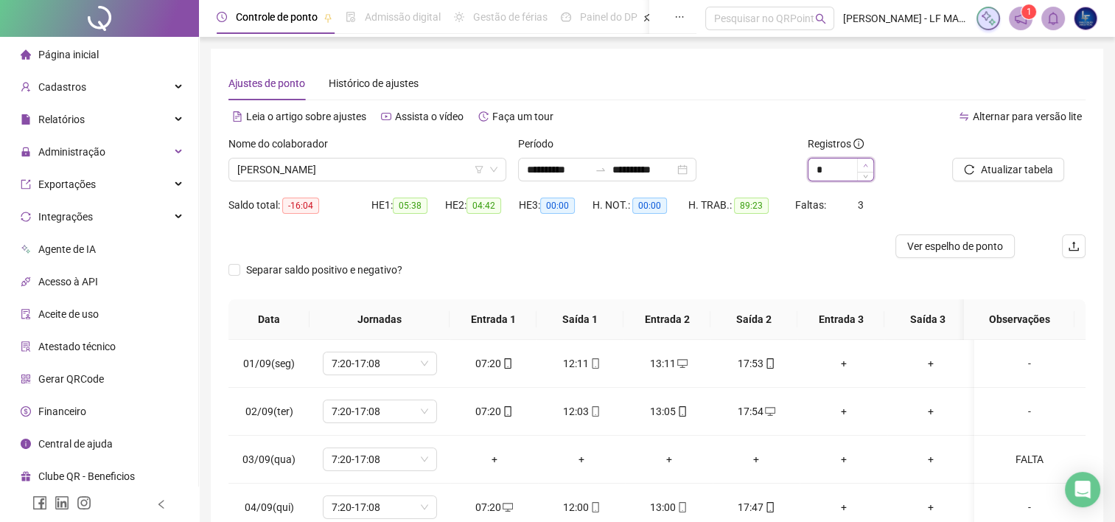
click at [861, 167] on span "Increase Value" at bounding box center [865, 164] width 16 height 13
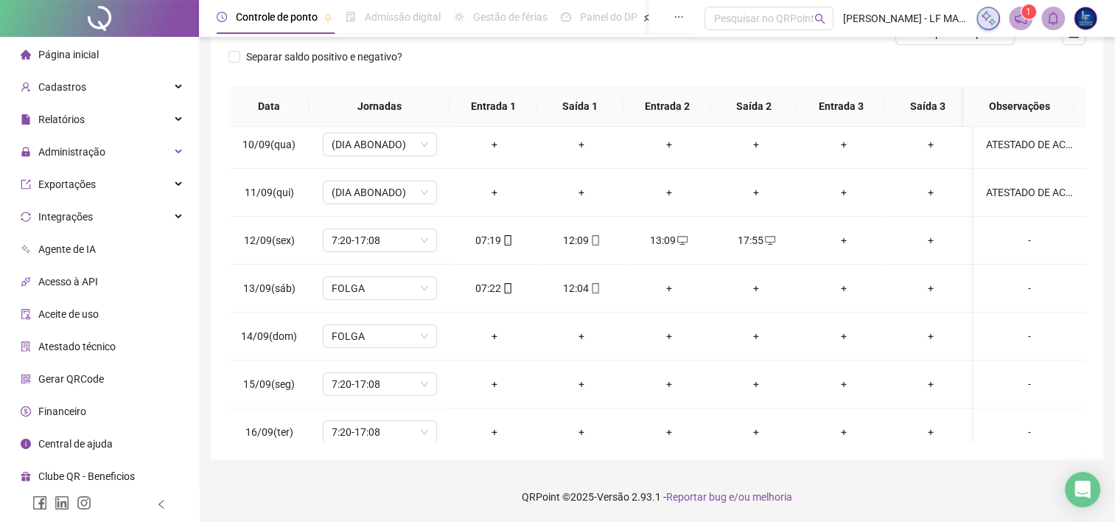
scroll to position [460, 0]
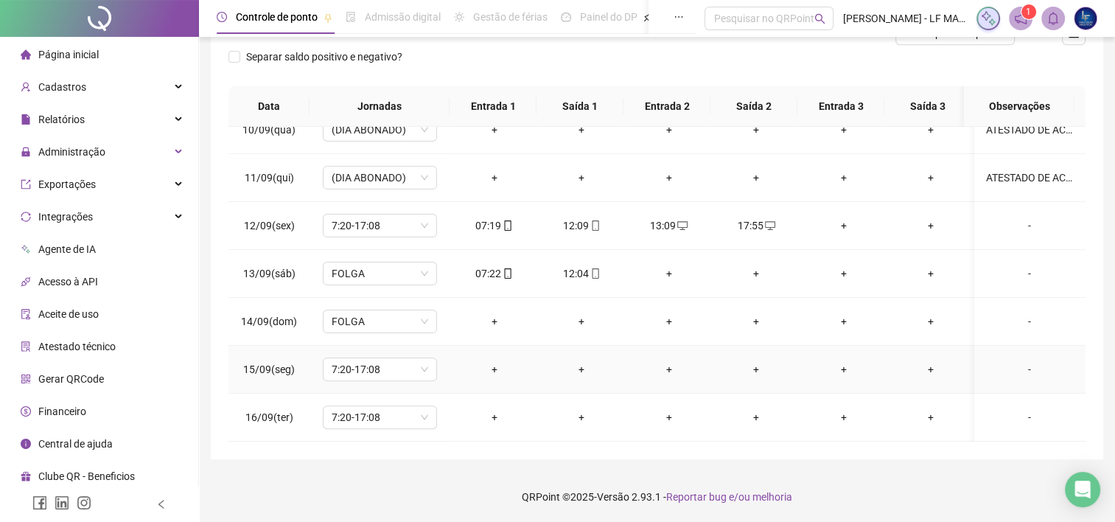
click at [1019, 361] on div "-" at bounding box center [1029, 369] width 87 height 16
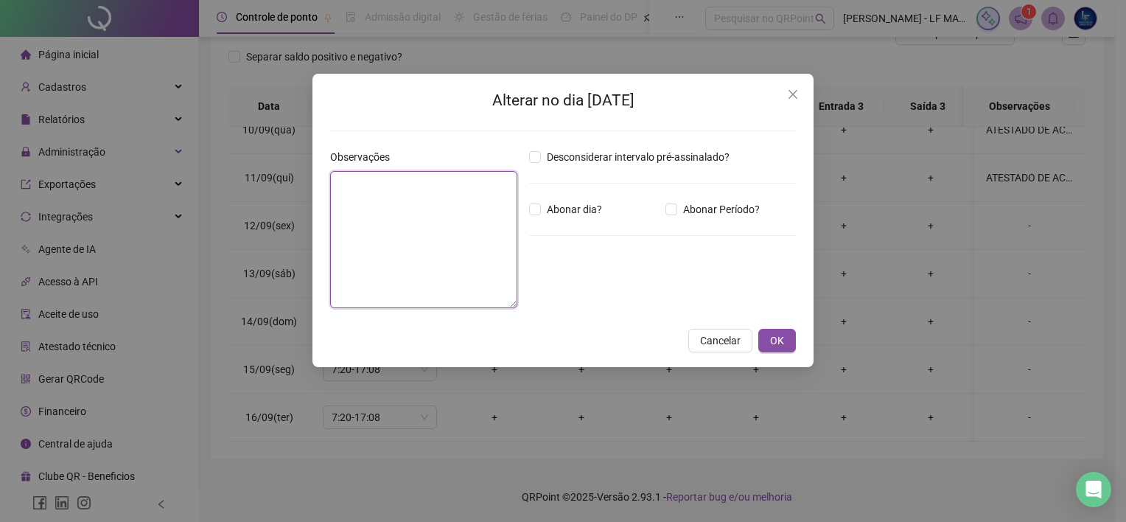
click at [488, 226] on textarea at bounding box center [423, 239] width 187 height 137
type textarea "*****"
click at [711, 338] on span "Cancelar" at bounding box center [720, 340] width 41 height 16
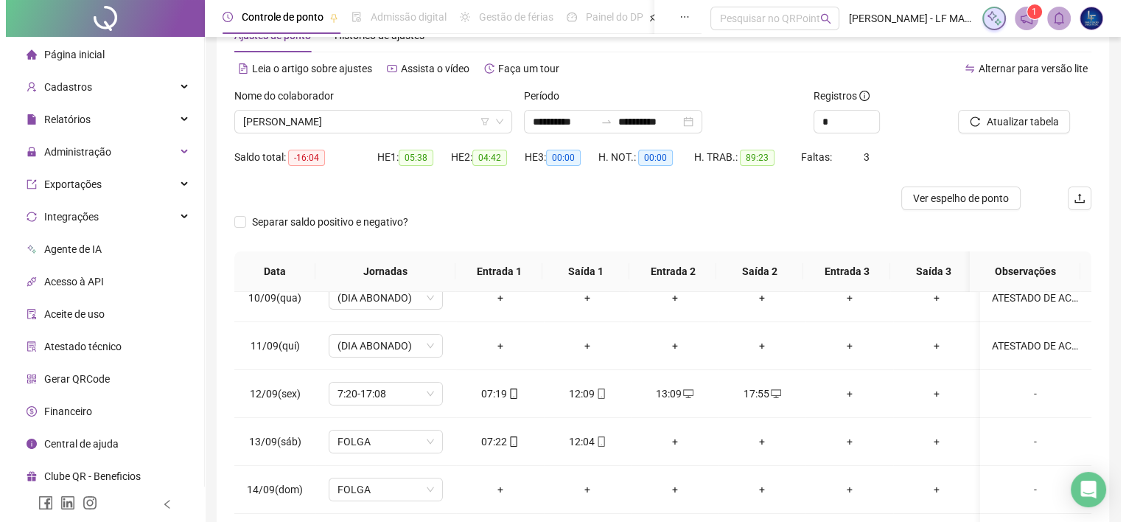
scroll to position [18, 0]
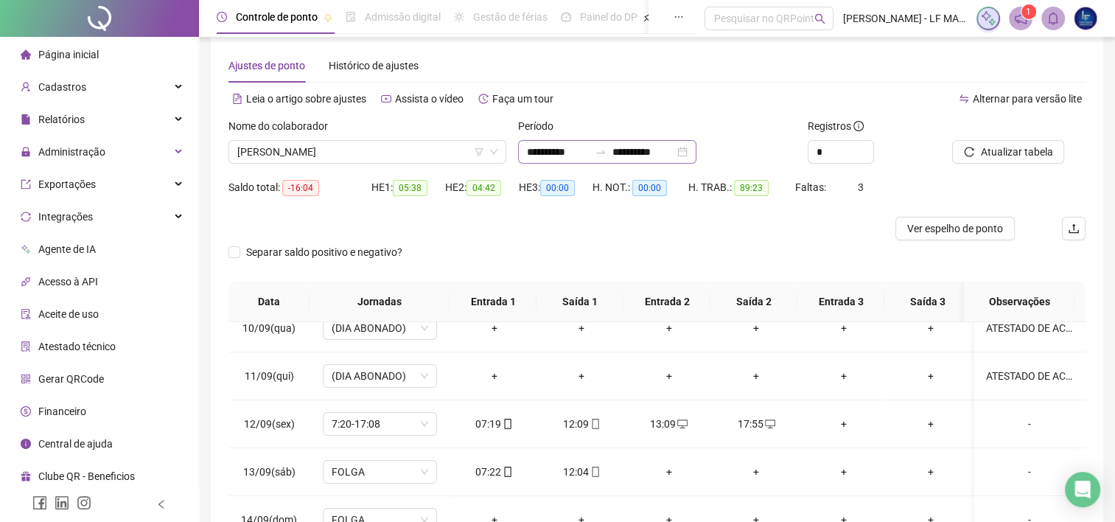
click at [696, 158] on div "**********" at bounding box center [607, 152] width 178 height 24
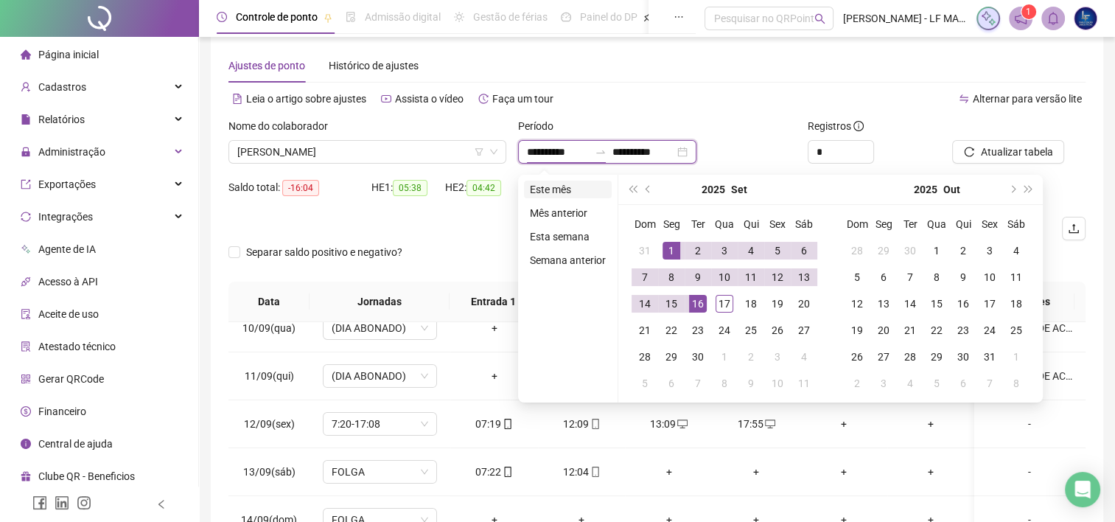
type input "**********"
click at [547, 184] on li "Este mês" at bounding box center [568, 190] width 88 height 18
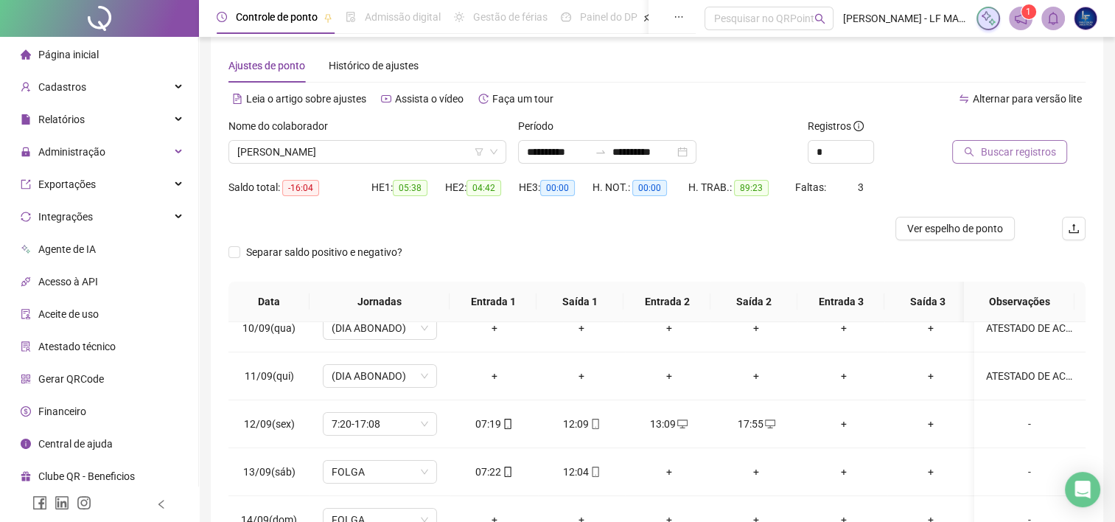
click at [1002, 155] on span "Buscar registros" at bounding box center [1017, 152] width 75 height 16
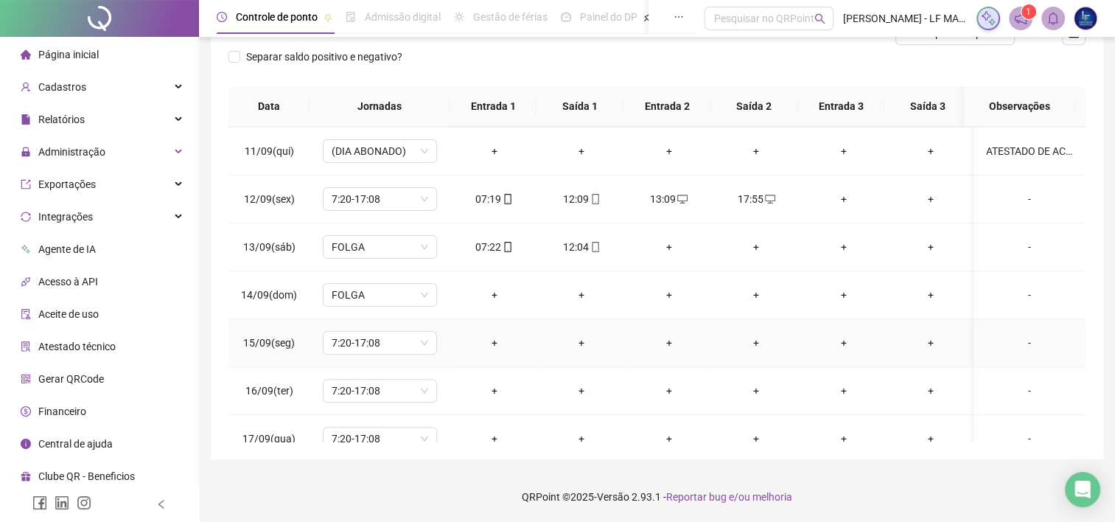
scroll to position [497, 0]
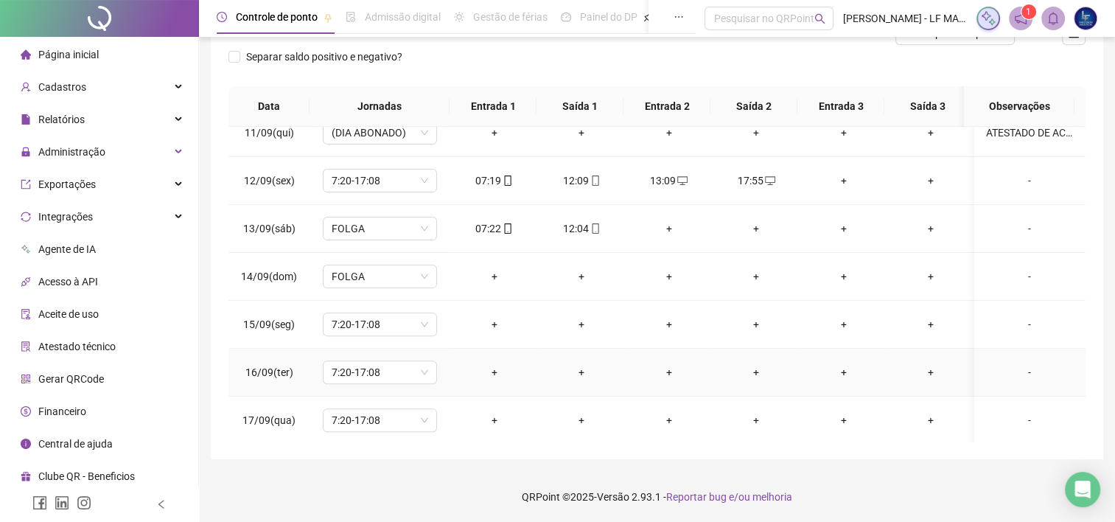
click at [1035, 373] on div "-" at bounding box center [1029, 372] width 87 height 16
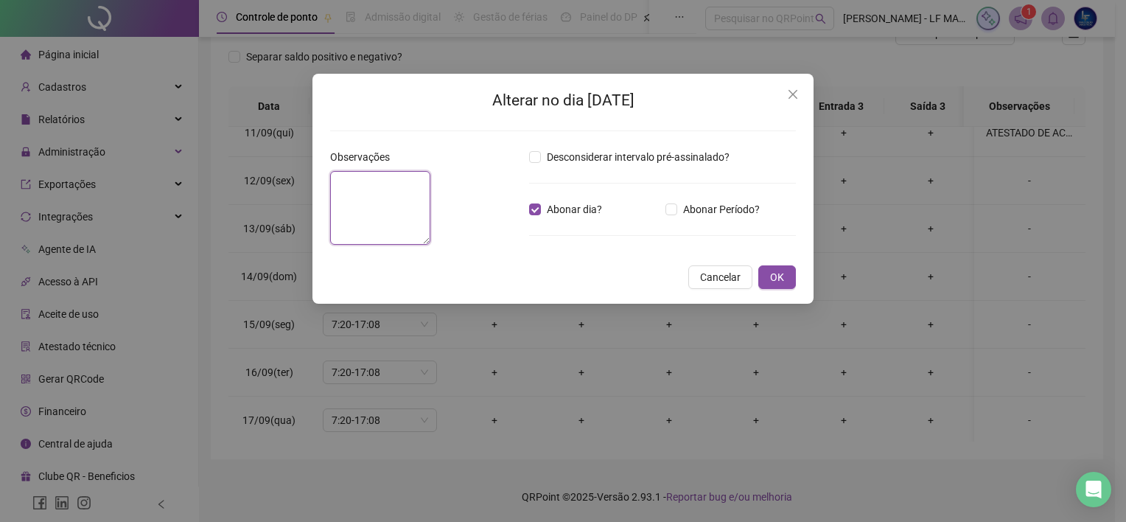
click at [430, 210] on textarea at bounding box center [380, 208] width 100 height 74
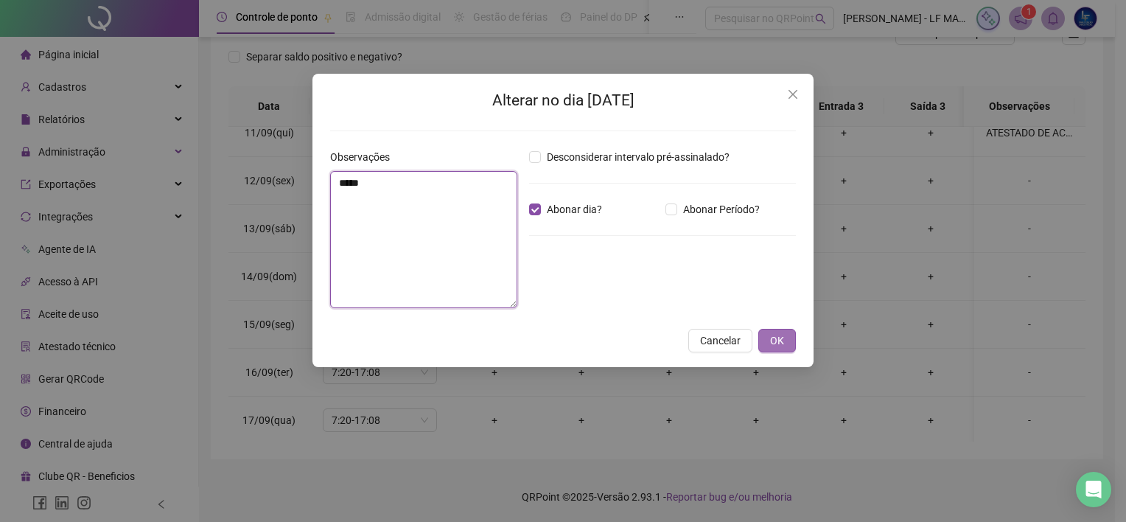
type textarea "*****"
click at [769, 336] on button "OK" at bounding box center [777, 341] width 38 height 24
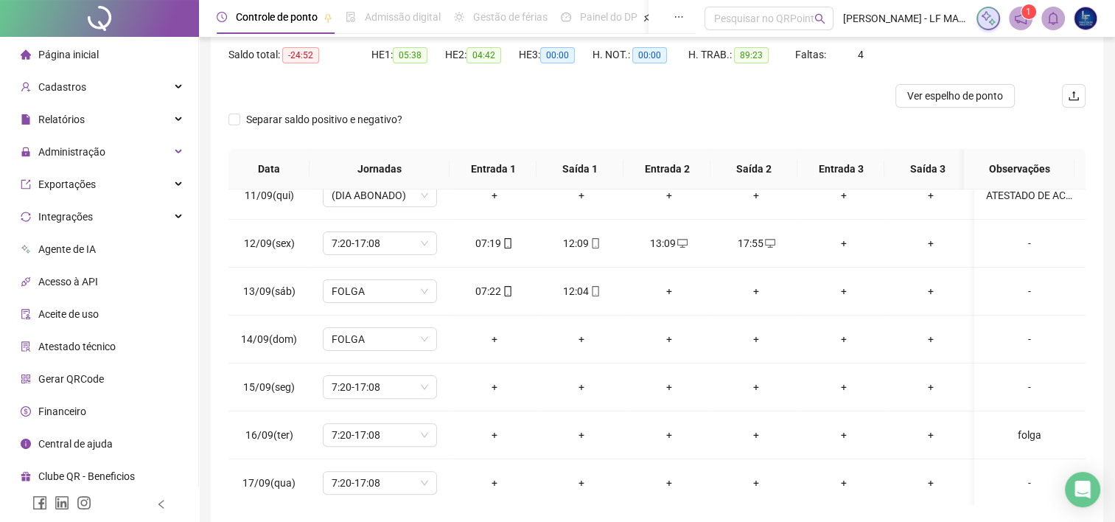
scroll to position [66, 0]
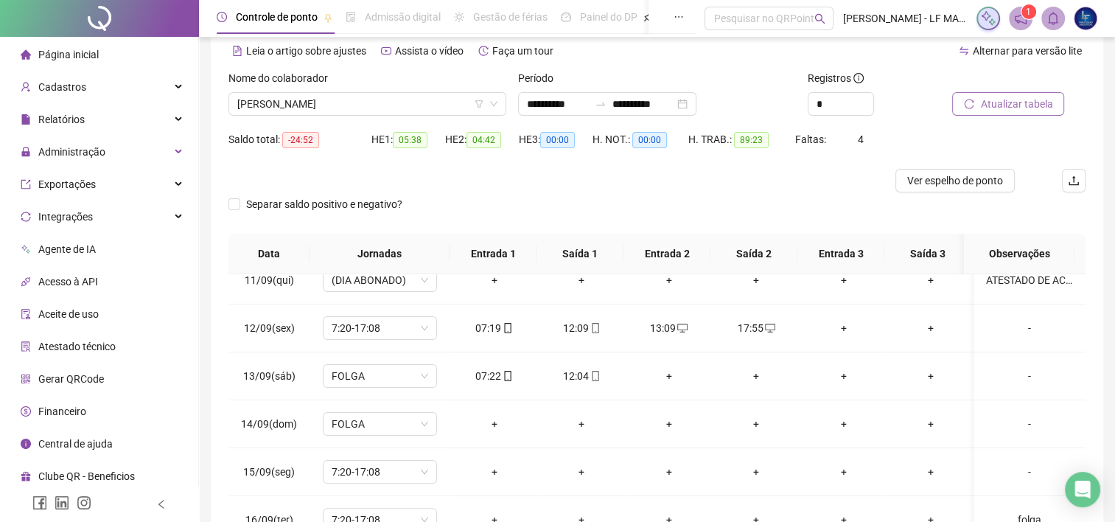
click at [1012, 105] on span "Atualizar tabela" at bounding box center [1016, 104] width 72 height 16
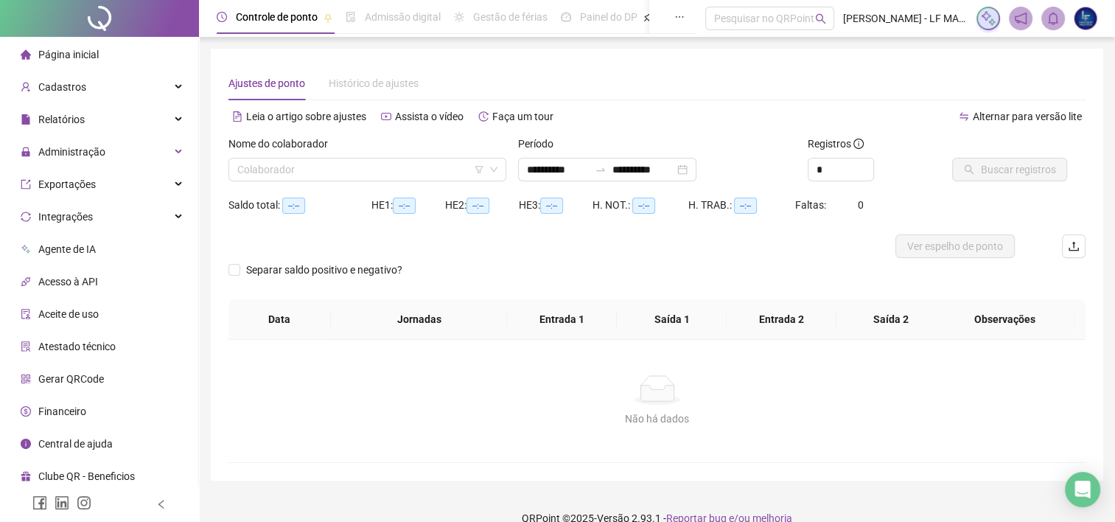
type input "**********"
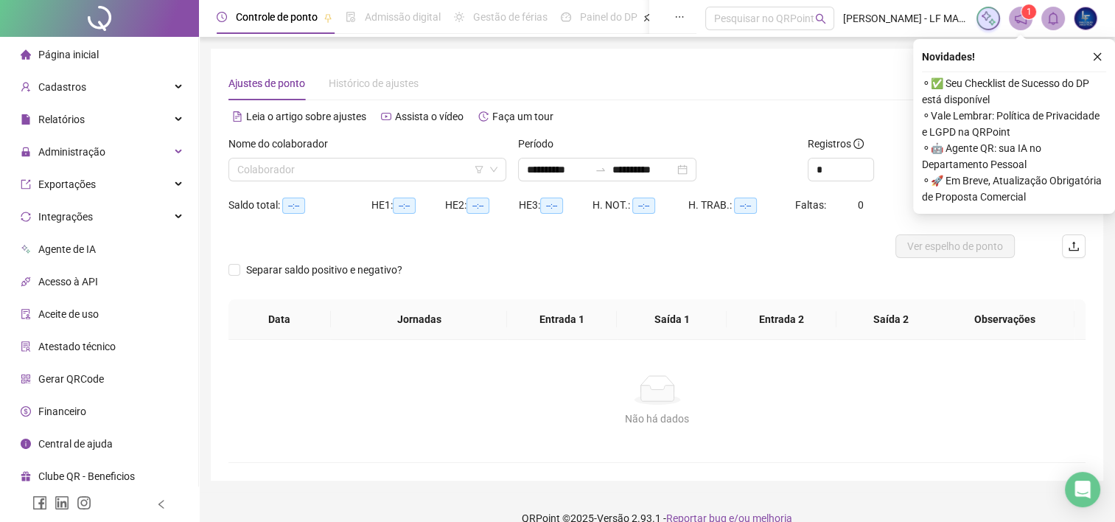
drag, startPoint x: 681, startPoint y: 267, endPoint x: 502, endPoint y: 197, distance: 192.0
click at [681, 265] on div "Separar saldo positivo e negativo?" at bounding box center [656, 278] width 857 height 41
click at [1094, 56] on icon "close" at bounding box center [1097, 57] width 10 height 10
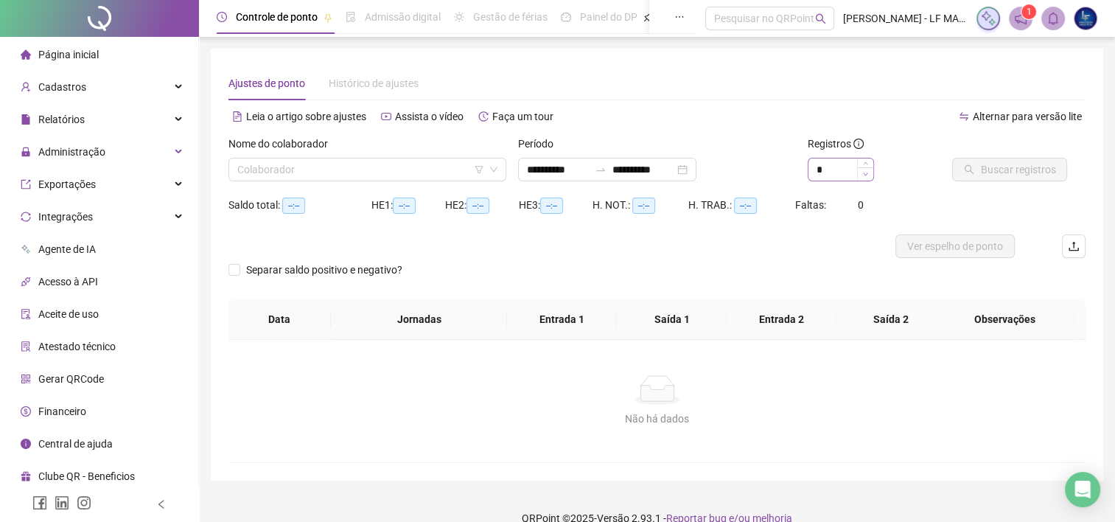
click at [861, 168] on span "Decrease Value" at bounding box center [865, 173] width 16 height 13
click at [864, 166] on div at bounding box center [865, 169] width 16 height 22
type input "*"
click at [867, 163] on icon "up" at bounding box center [865, 165] width 5 height 5
click at [696, 169] on div "**********" at bounding box center [607, 170] width 178 height 24
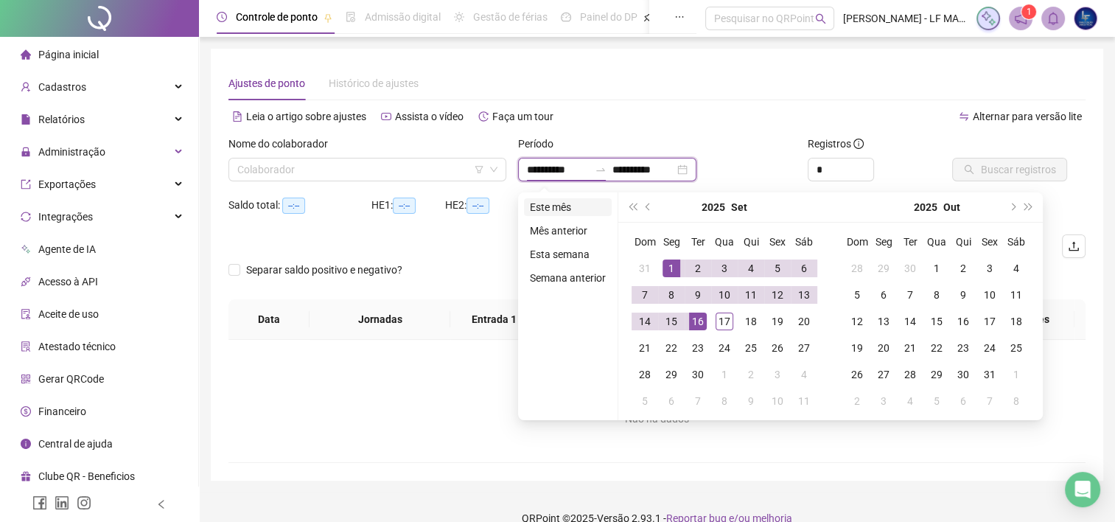
type input "**********"
click at [583, 206] on li "Este mês" at bounding box center [568, 207] width 88 height 18
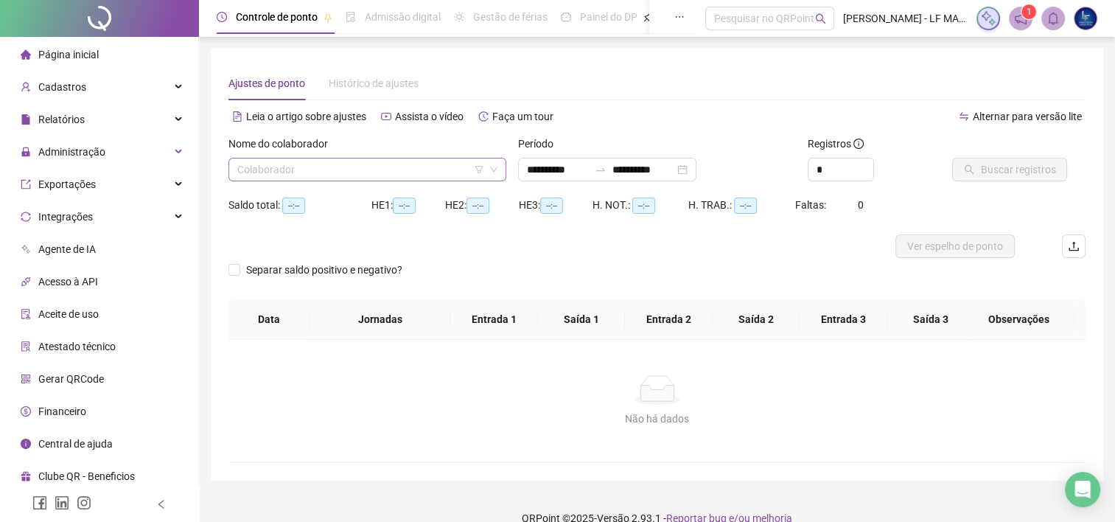
click at [448, 171] on input "search" at bounding box center [360, 169] width 247 height 22
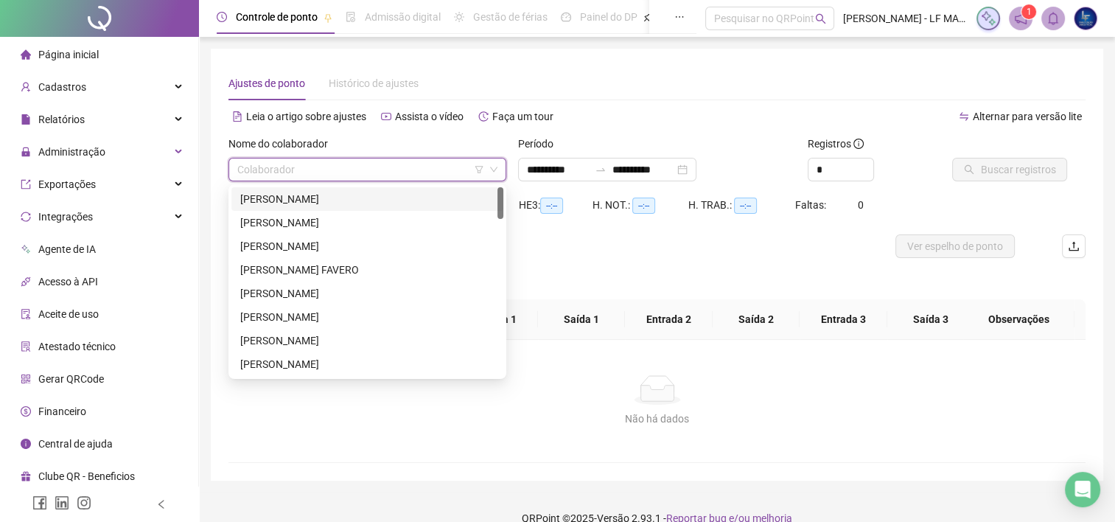
click at [424, 192] on div "[PERSON_NAME]" at bounding box center [367, 199] width 254 height 16
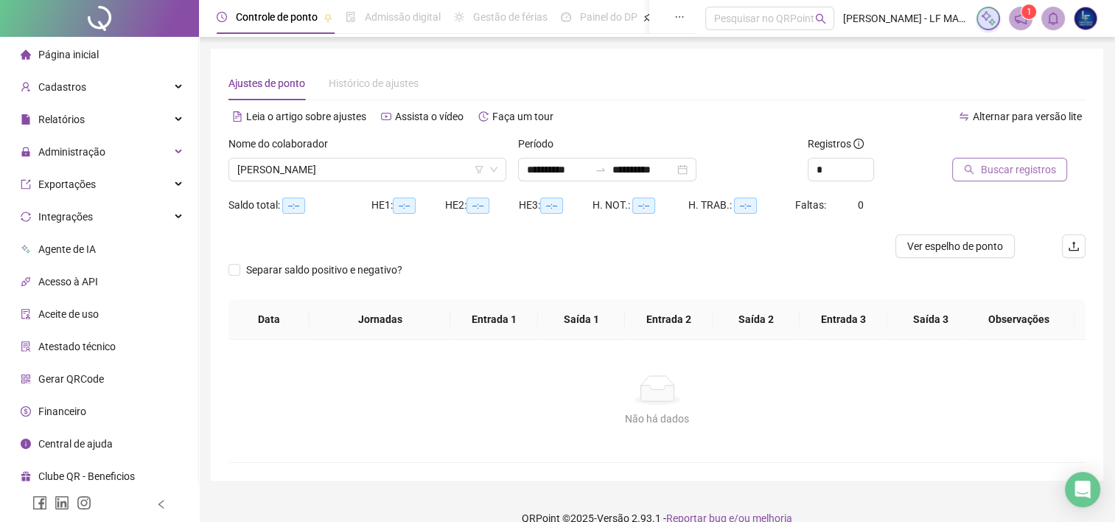
click at [1037, 162] on span "Buscar registros" at bounding box center [1017, 169] width 75 height 16
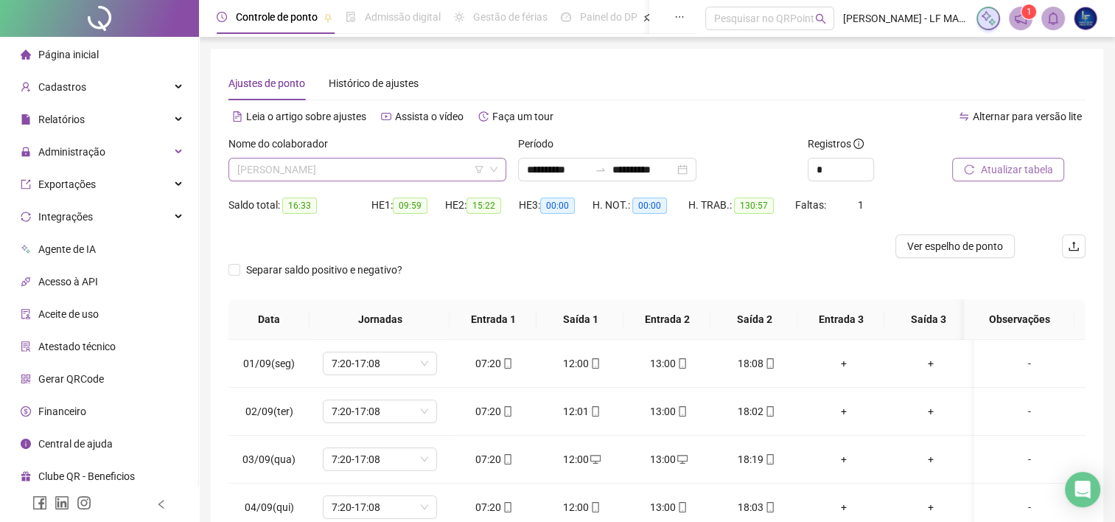
click at [454, 174] on span "[PERSON_NAME]" at bounding box center [367, 169] width 260 height 22
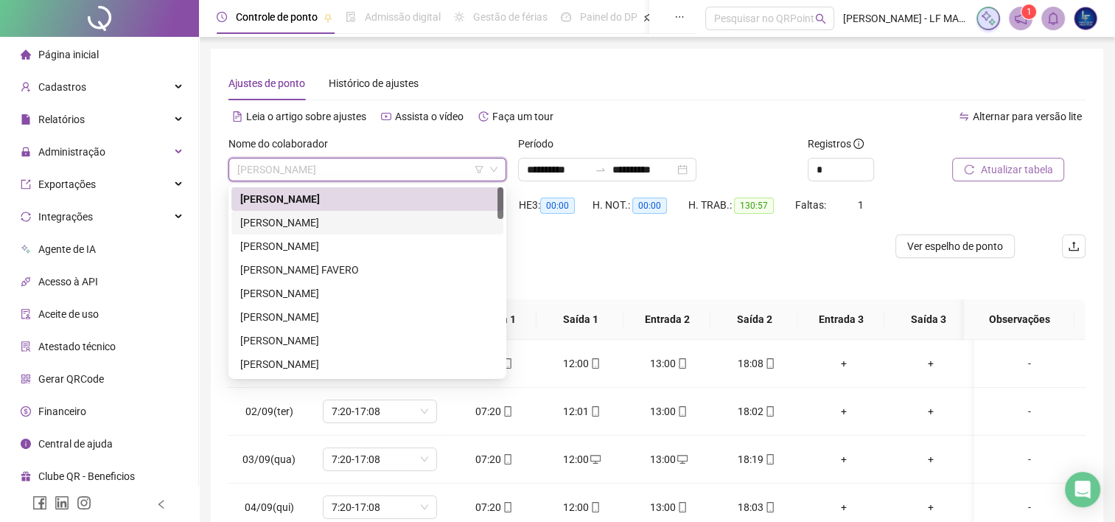
click at [420, 221] on div "[PERSON_NAME]" at bounding box center [367, 222] width 254 height 16
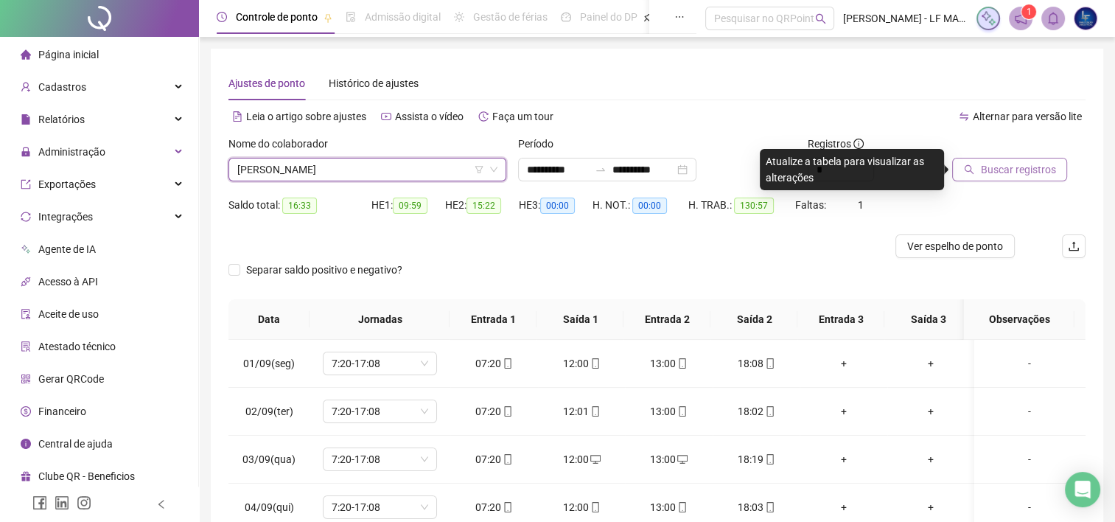
click at [981, 172] on span "Buscar registros" at bounding box center [1017, 169] width 75 height 16
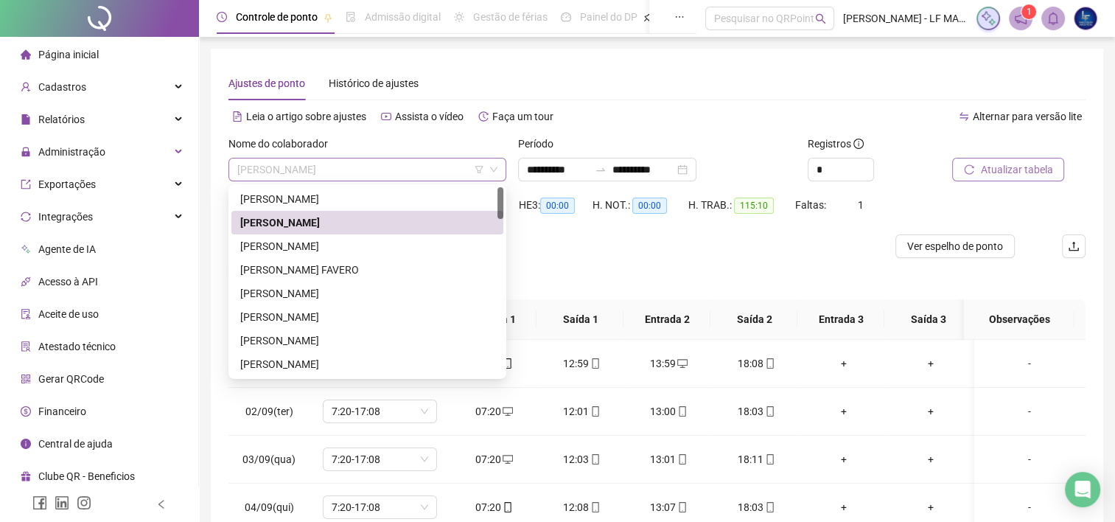
click at [351, 172] on span "[PERSON_NAME]" at bounding box center [367, 169] width 260 height 22
click at [332, 238] on div "[PERSON_NAME]" at bounding box center [367, 246] width 254 height 16
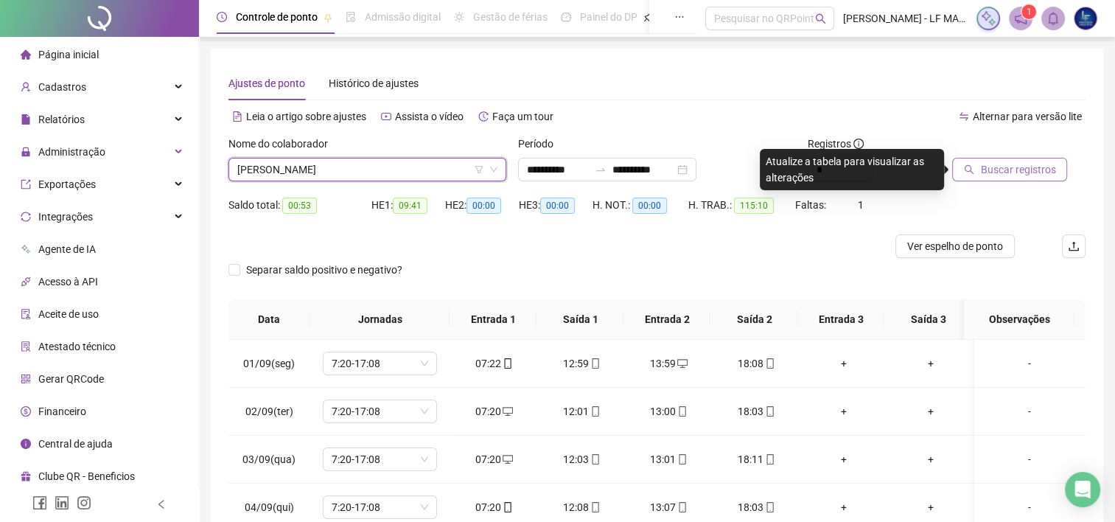
click at [1023, 164] on span "Buscar registros" at bounding box center [1017, 169] width 75 height 16
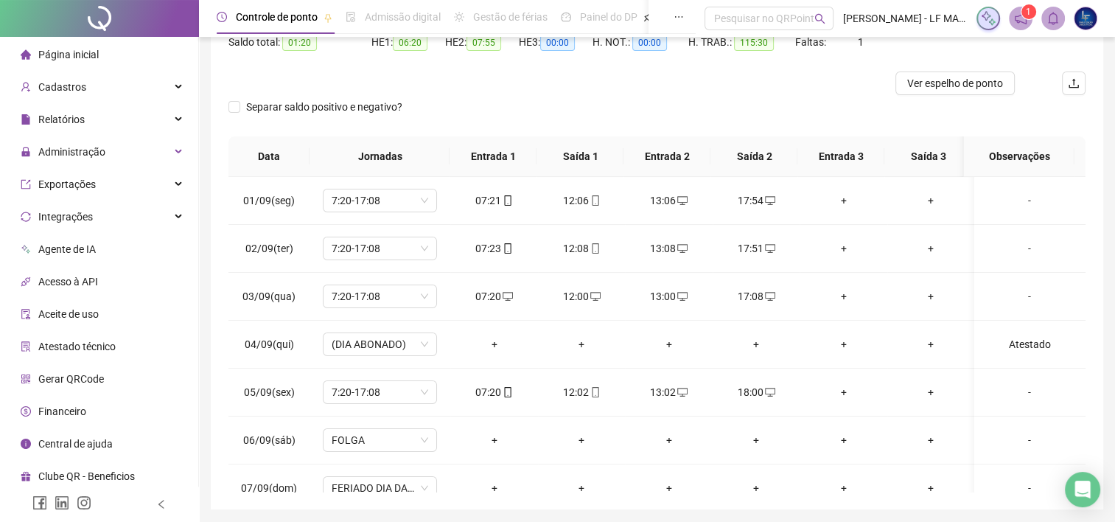
scroll to position [139, 0]
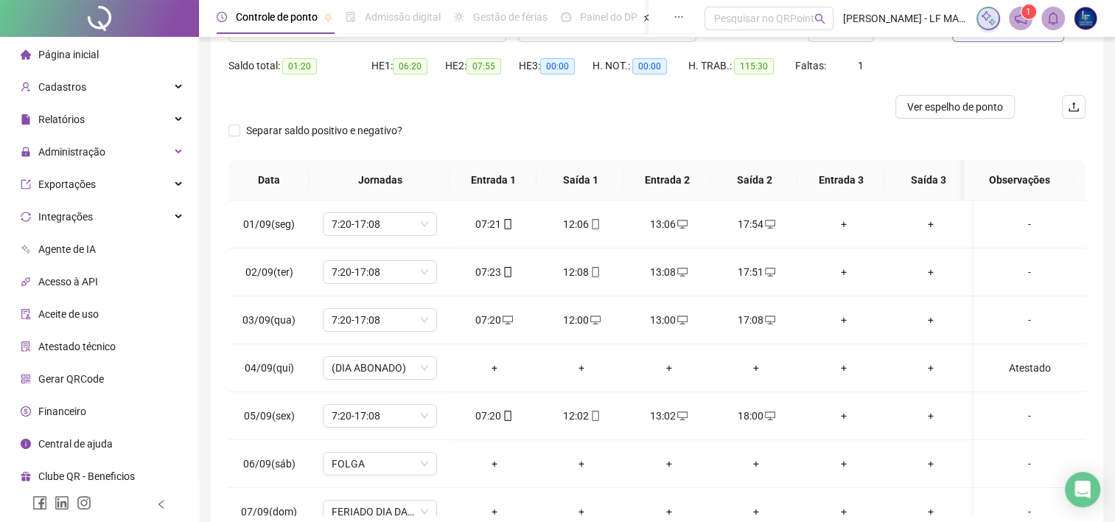
click at [1000, 90] on div "Saldo total: 01:20 HE 1: 06:20 HE 2: 07:55 HE 3: 00:00 H. NOT.: 00:00 H. TRAB.:…" at bounding box center [656, 74] width 857 height 41
click at [962, 119] on div "Separar saldo positivo e negativo?" at bounding box center [656, 139] width 857 height 41
click at [977, 109] on span "Ver espelho de ponto" at bounding box center [955, 107] width 96 height 16
click at [877, 382] on html "**********" at bounding box center [557, 122] width 1115 height 522
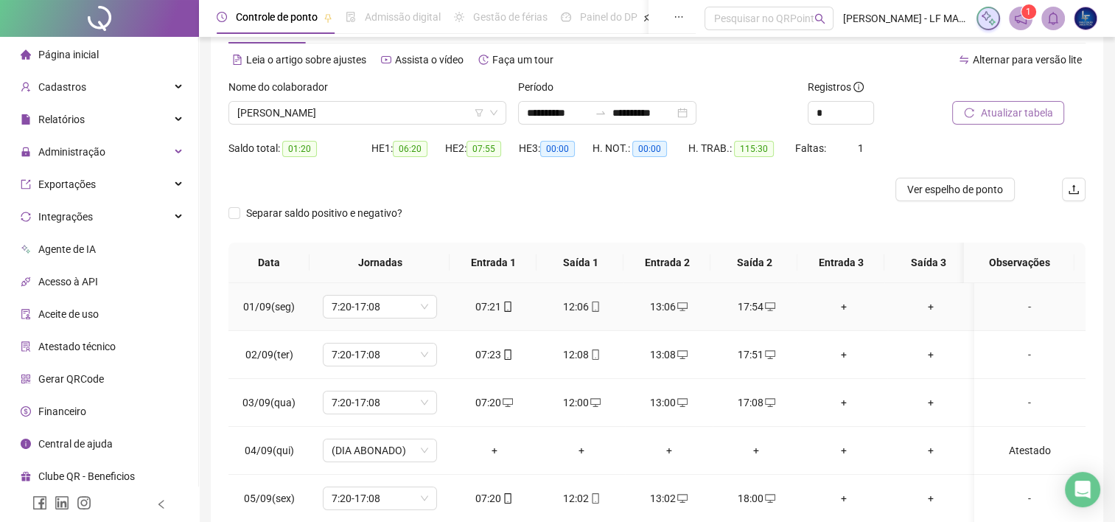
scroll to position [0, 0]
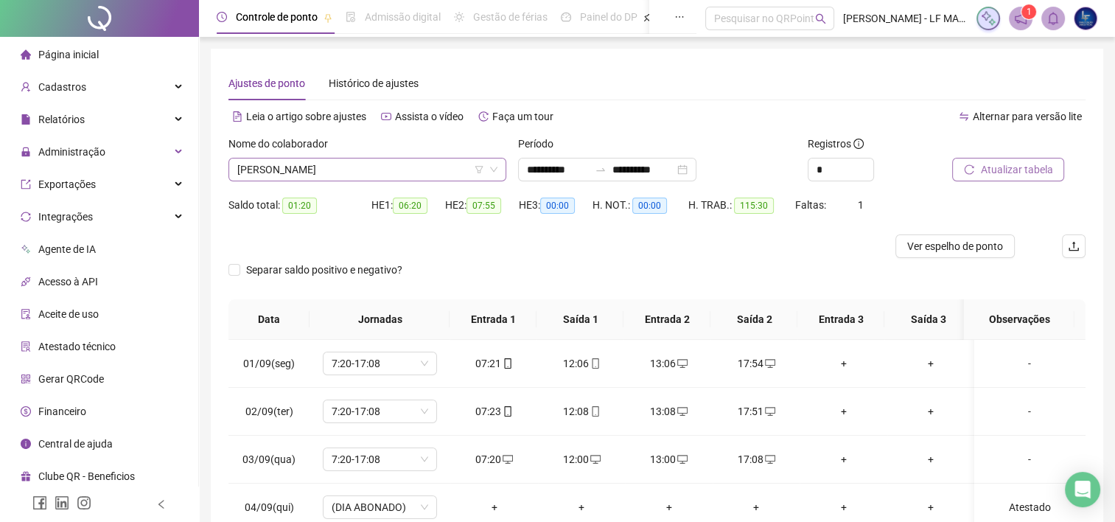
click at [424, 175] on span "[PERSON_NAME]" at bounding box center [367, 169] width 260 height 22
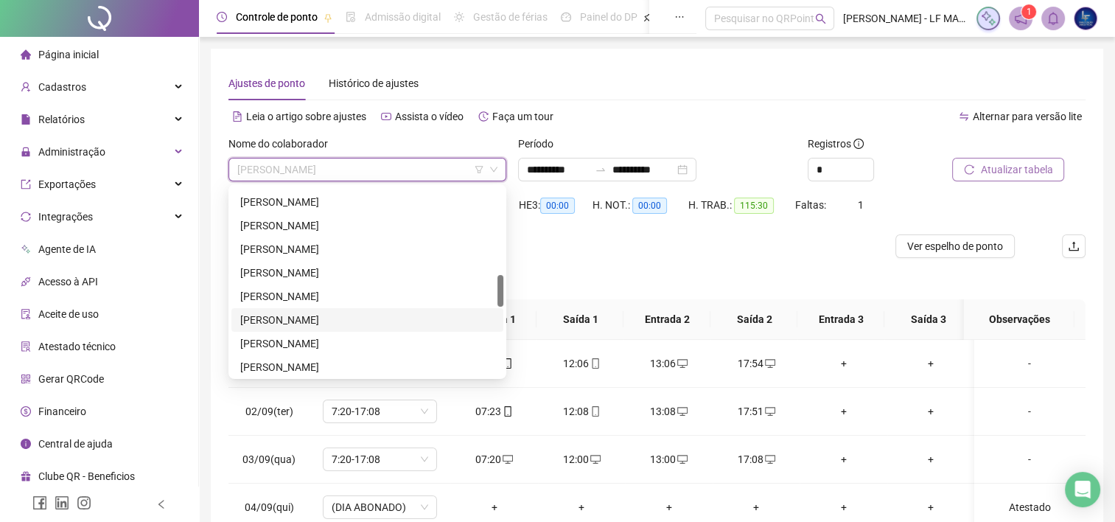
scroll to position [589, 0]
click at [338, 321] on div "JOSE DE ARRIBAMAR CORDEIRO DE AMORIM FILHO" at bounding box center [367, 317] width 254 height 16
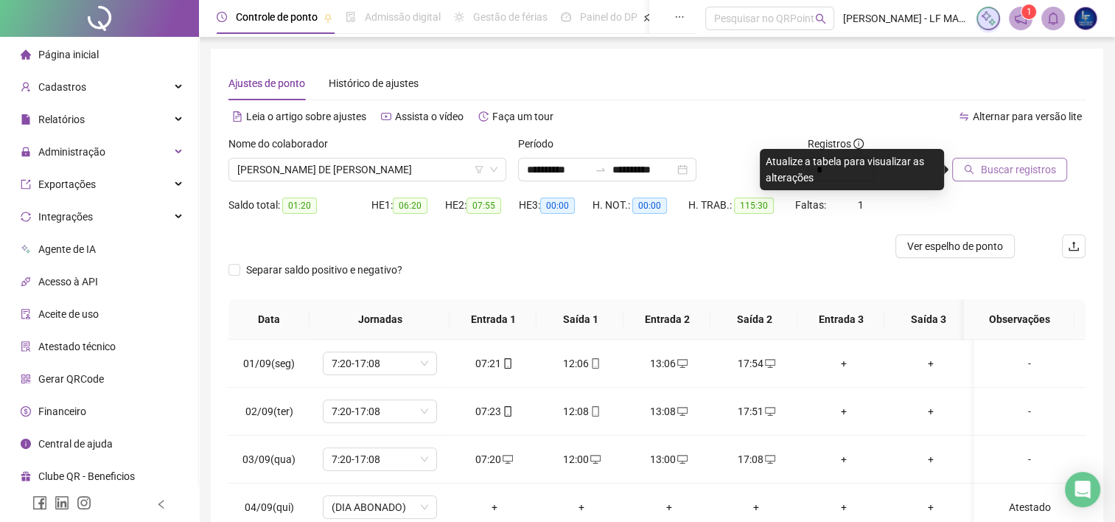
click at [1017, 161] on span "Buscar registros" at bounding box center [1017, 169] width 75 height 16
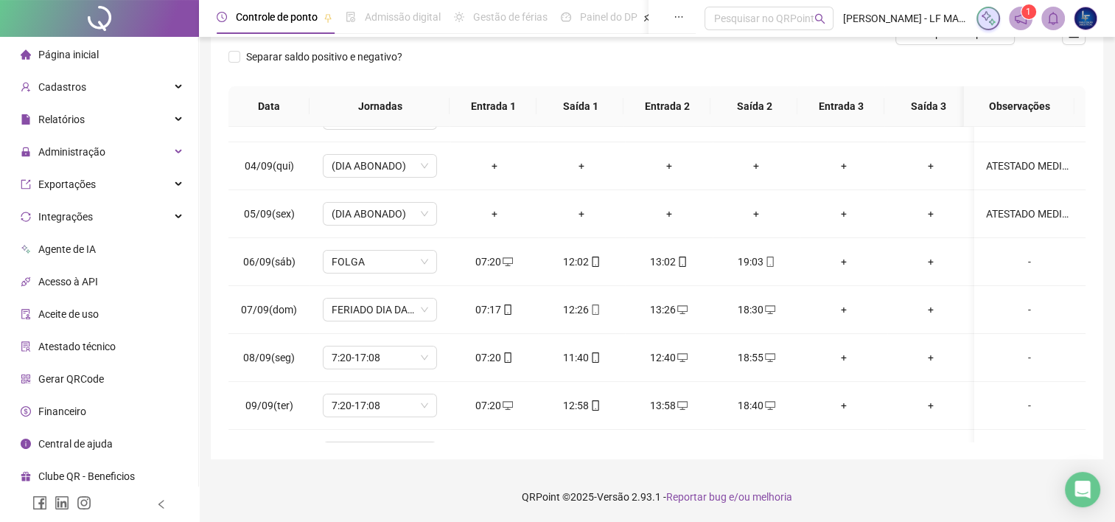
scroll to position [0, 0]
